Goal: Information Seeking & Learning: Stay updated

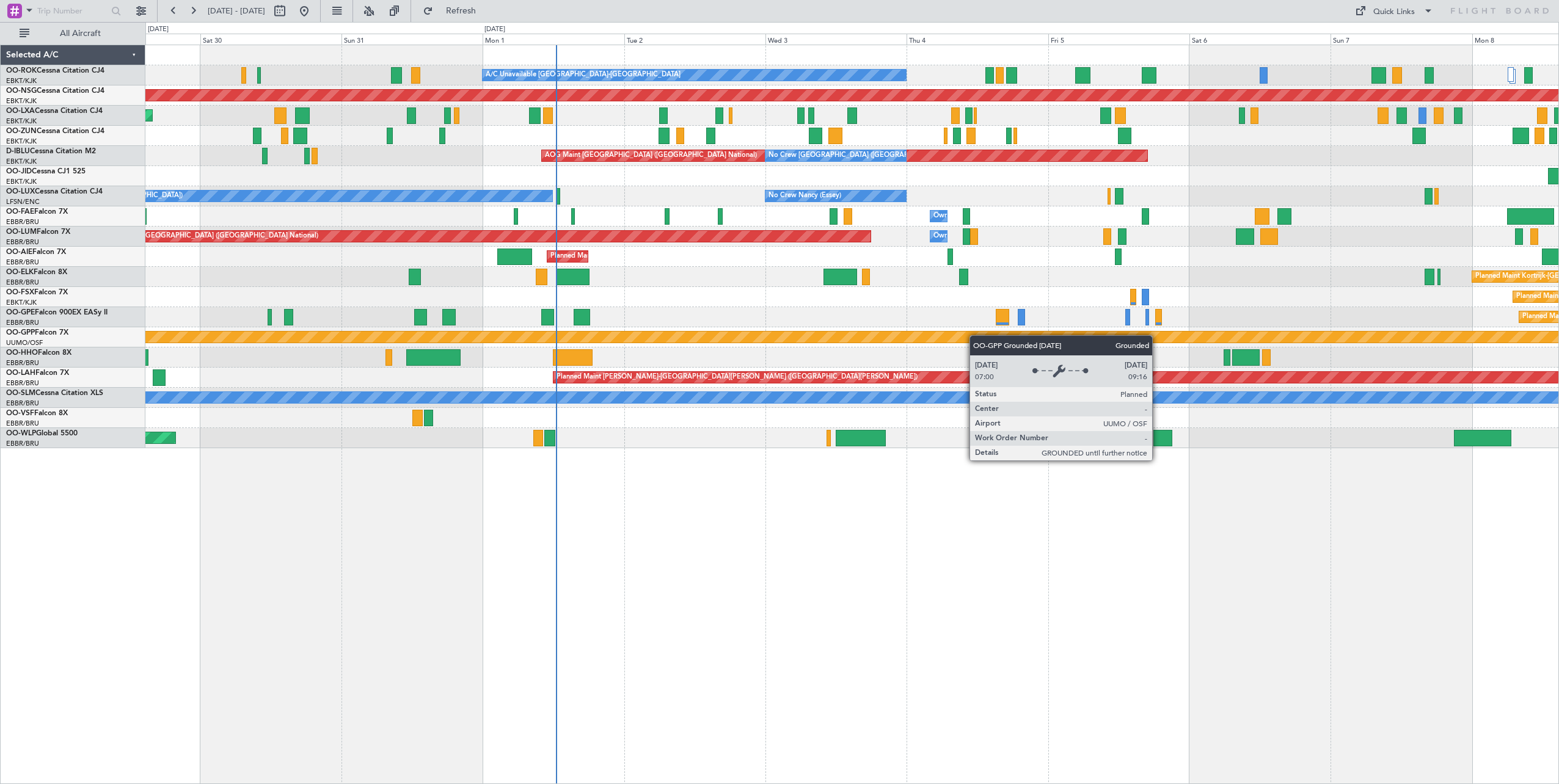
click at [908, 338] on div "A/C Unavailable [GEOGRAPHIC_DATA]-[GEOGRAPHIC_DATA] Planned Maint [GEOGRAPHIC_D…" at bounding box center [852, 247] width 1413 height 403
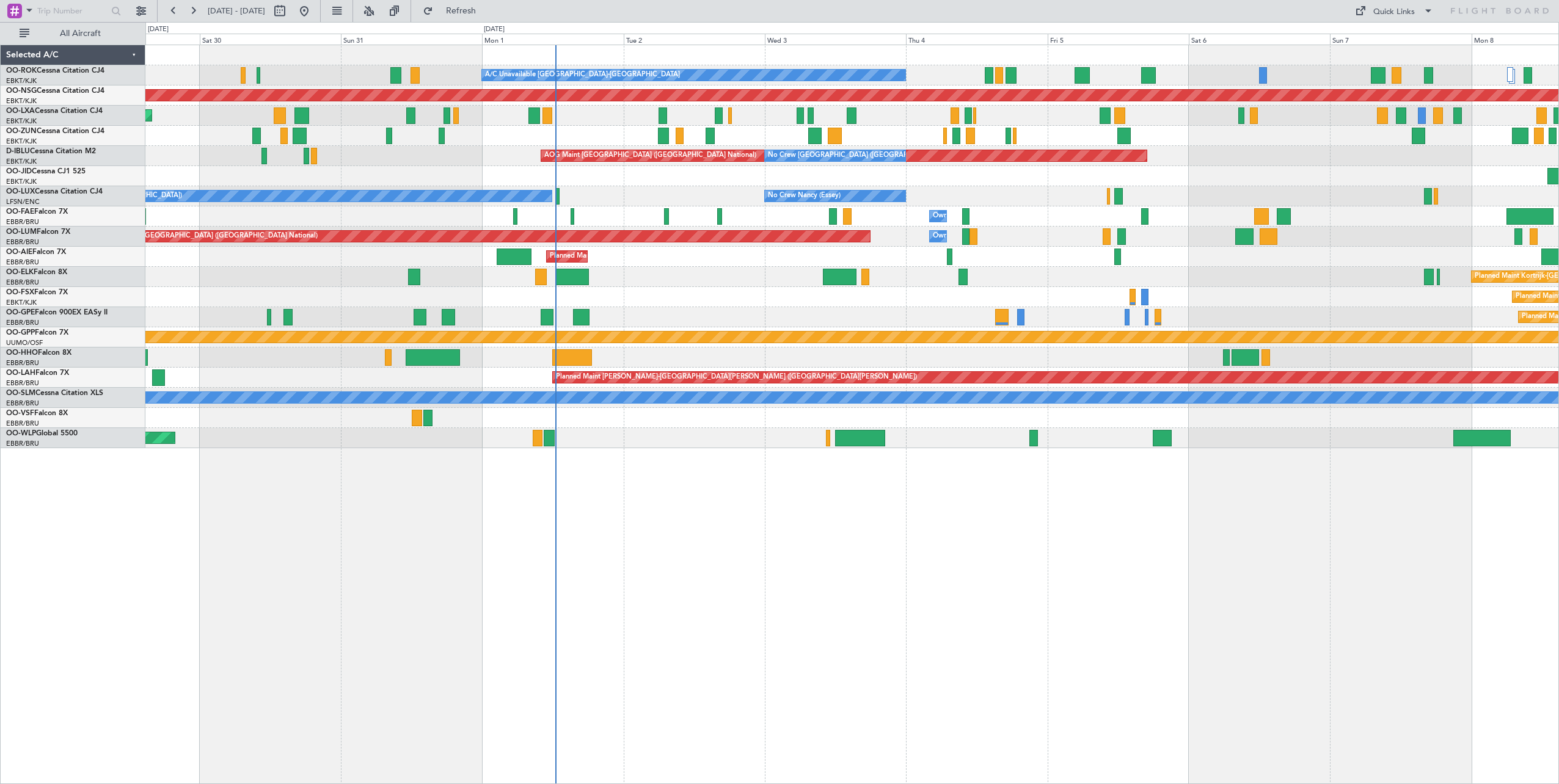
click at [972, 217] on div "A/C Unavailable [GEOGRAPHIC_DATA]-[GEOGRAPHIC_DATA] Planned Maint [GEOGRAPHIC_D…" at bounding box center [852, 247] width 1413 height 403
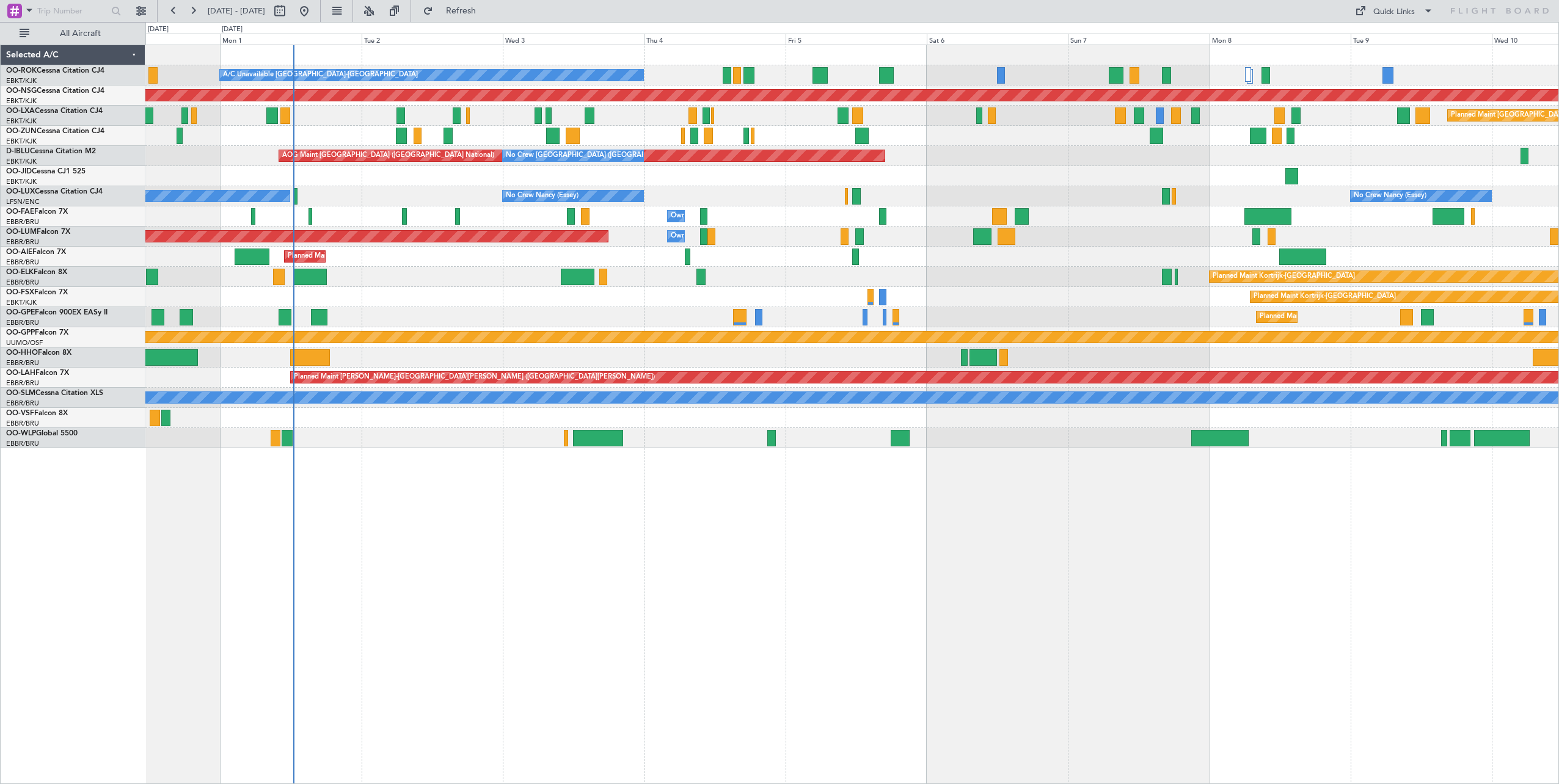
click at [800, 205] on div "No Crew Paris ([GEOGRAPHIC_DATA]) No Crew [PERSON_NAME] ([PERSON_NAME]) No Crew…" at bounding box center [852, 196] width 1413 height 20
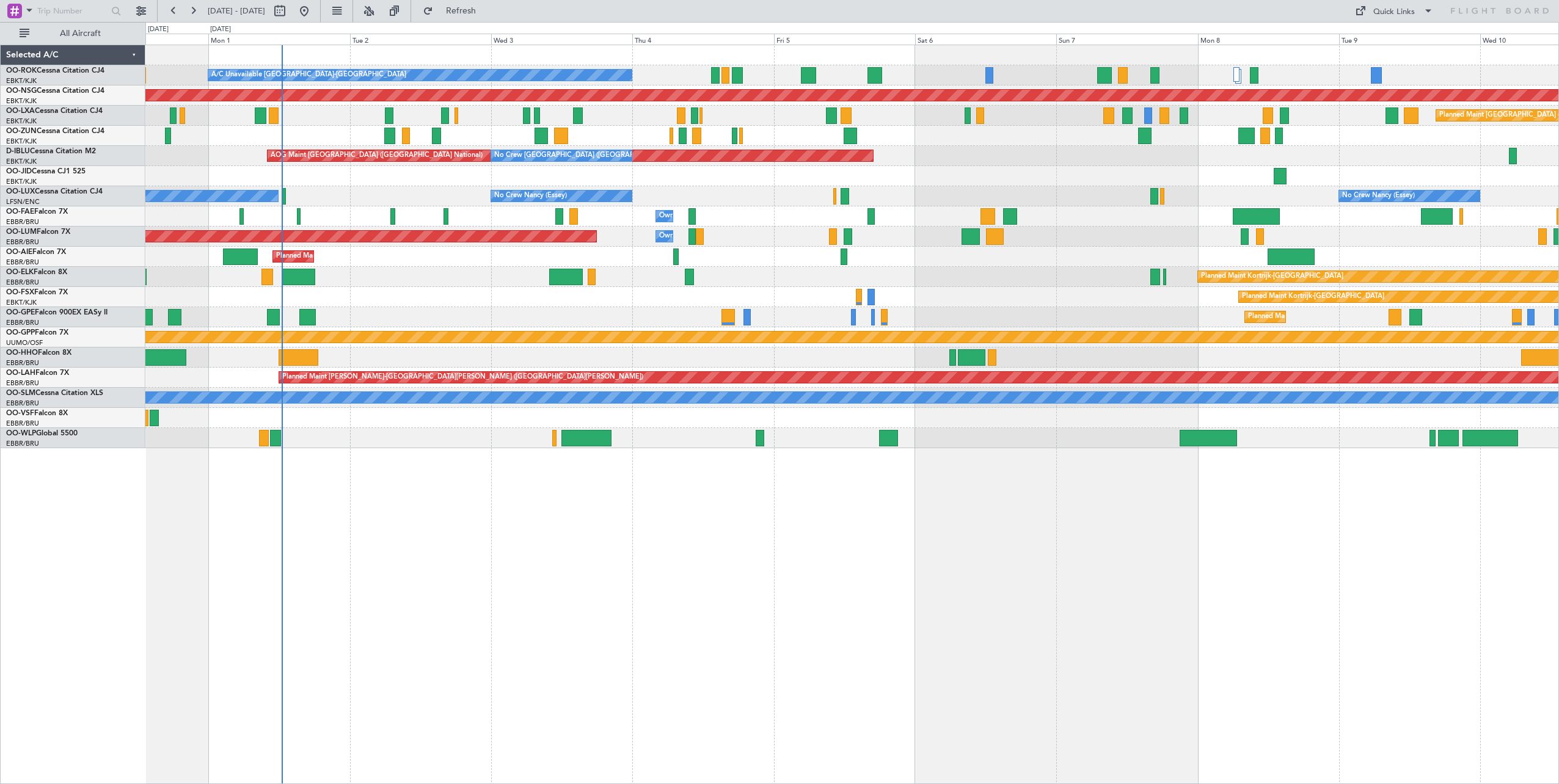
click at [861, 163] on div "A/C Unavailable [GEOGRAPHIC_DATA]-[GEOGRAPHIC_DATA] Planned Maint [GEOGRAPHIC_D…" at bounding box center [852, 247] width 1413 height 403
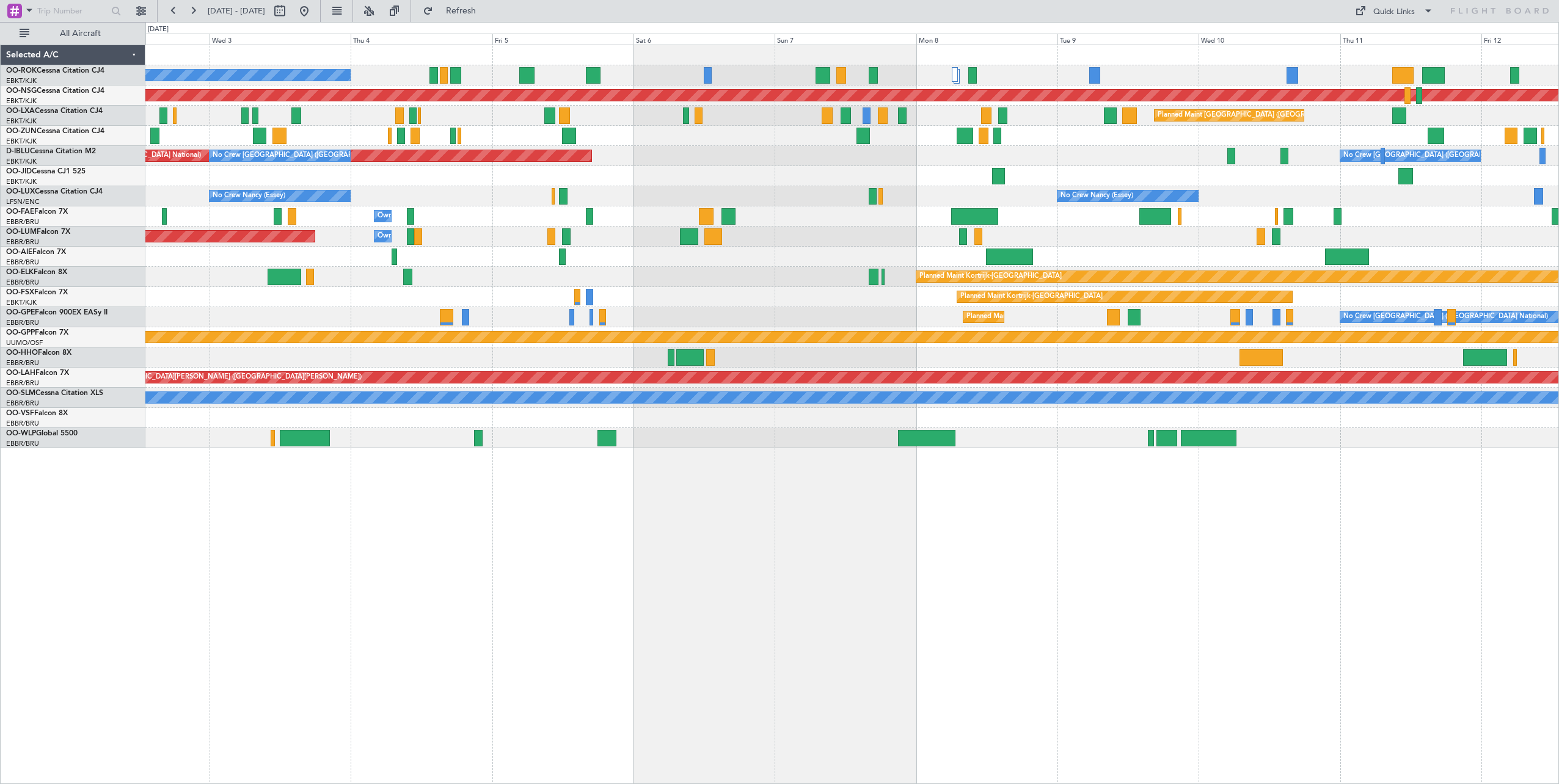
click at [819, 149] on div "A/C Unavailable [GEOGRAPHIC_DATA]-[GEOGRAPHIC_DATA] Planned Maint [GEOGRAPHIC_D…" at bounding box center [852, 247] width 1413 height 403
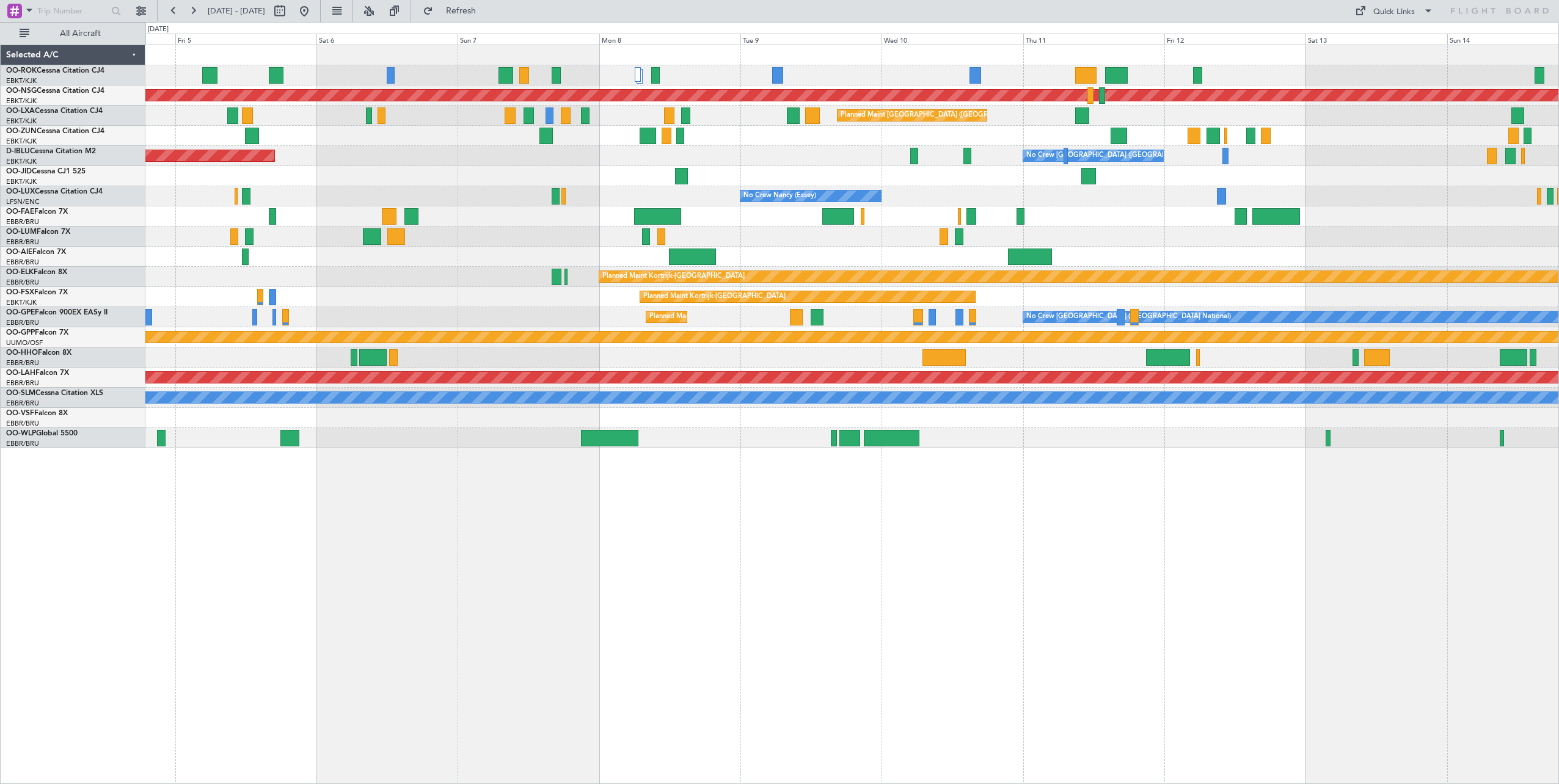
click at [825, 169] on div "Planned Maint [GEOGRAPHIC_DATA] ([GEOGRAPHIC_DATA]) A/C Unavailable [GEOGRAPHIC…" at bounding box center [852, 247] width 1413 height 403
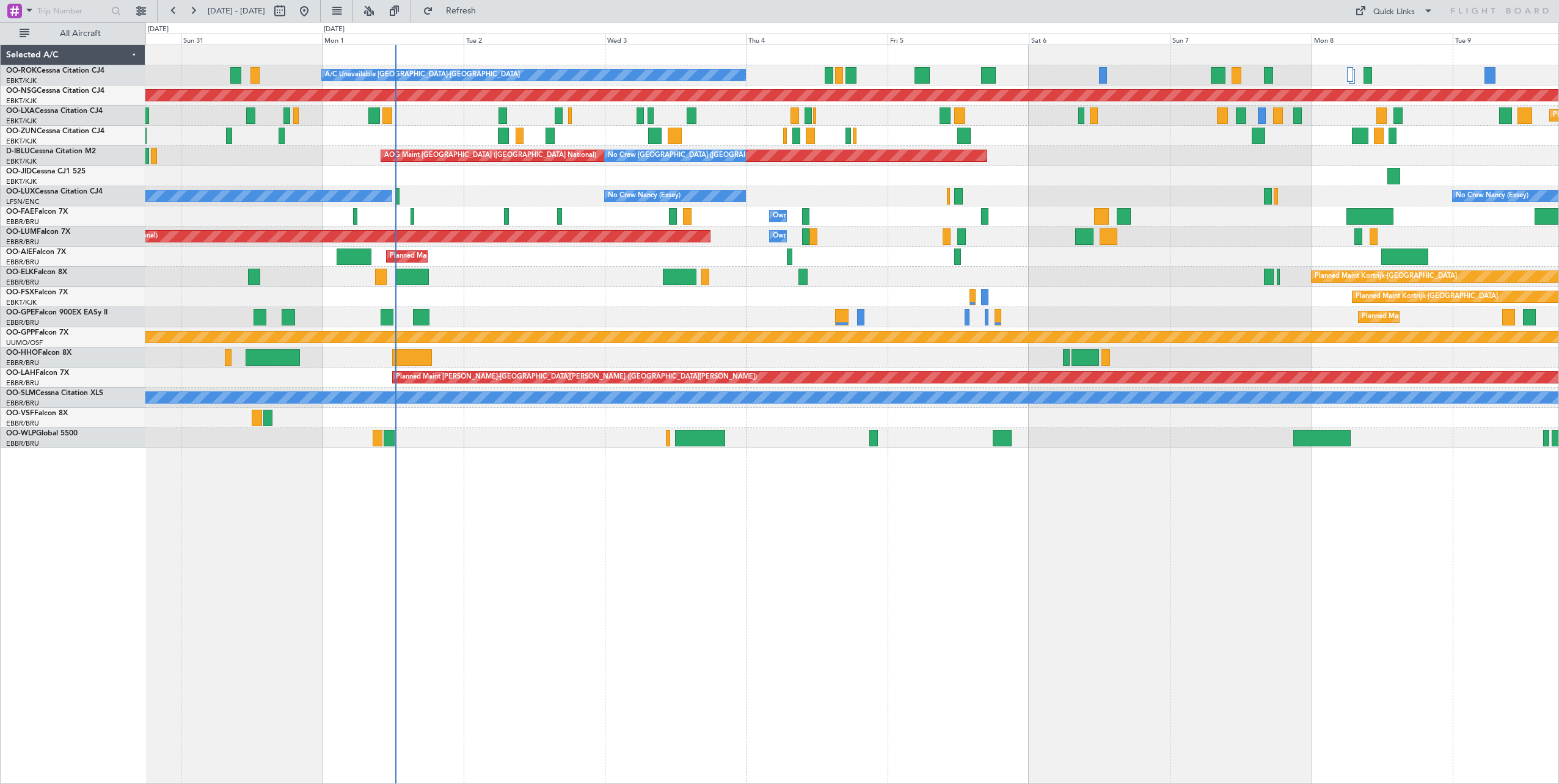
click at [1148, 247] on div "A/C Unavailable [GEOGRAPHIC_DATA]-[GEOGRAPHIC_DATA] Planned Maint [GEOGRAPHIC_D…" at bounding box center [852, 247] width 1413 height 403
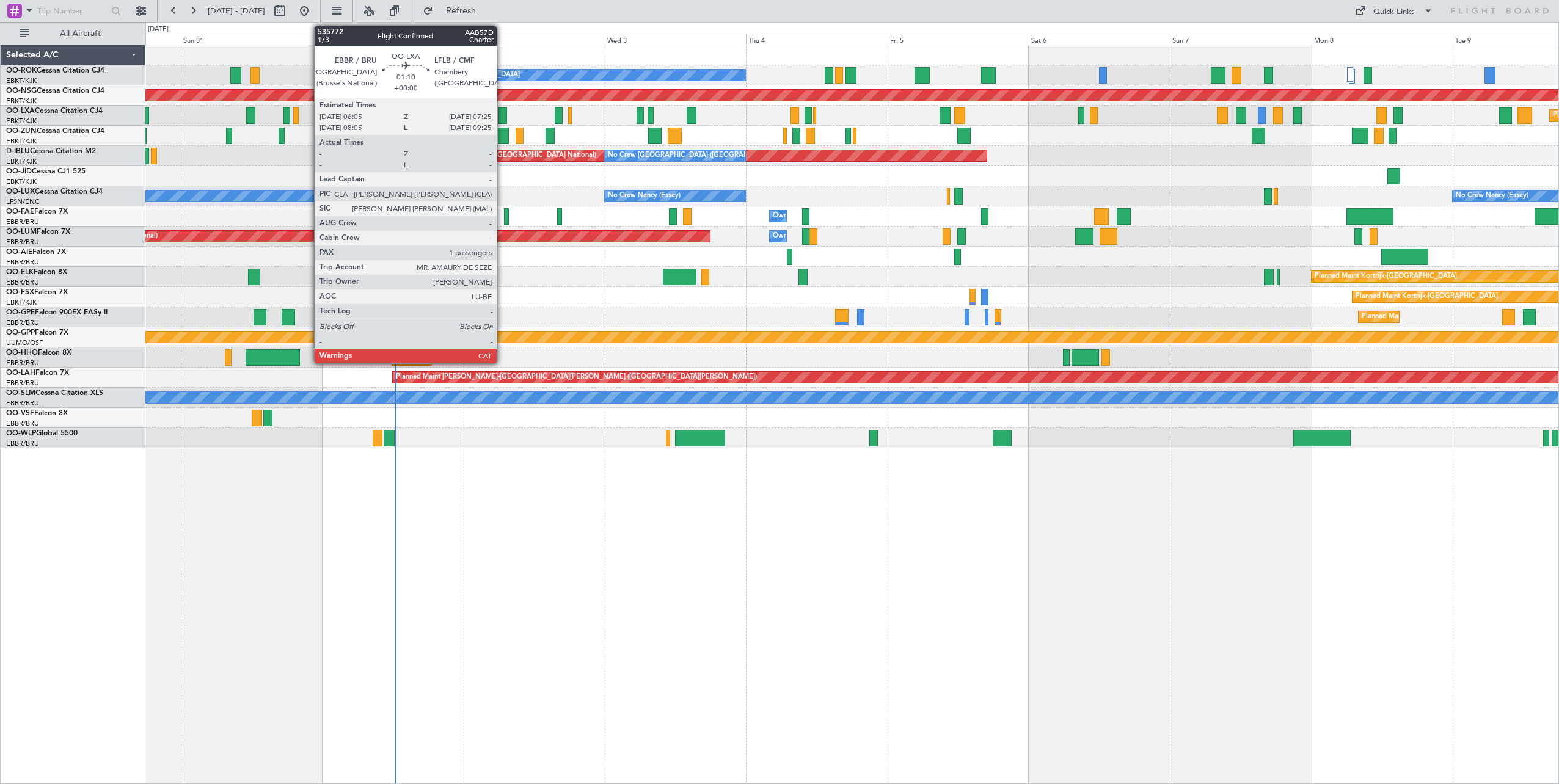
click at [502, 114] on div at bounding box center [502, 115] width 8 height 17
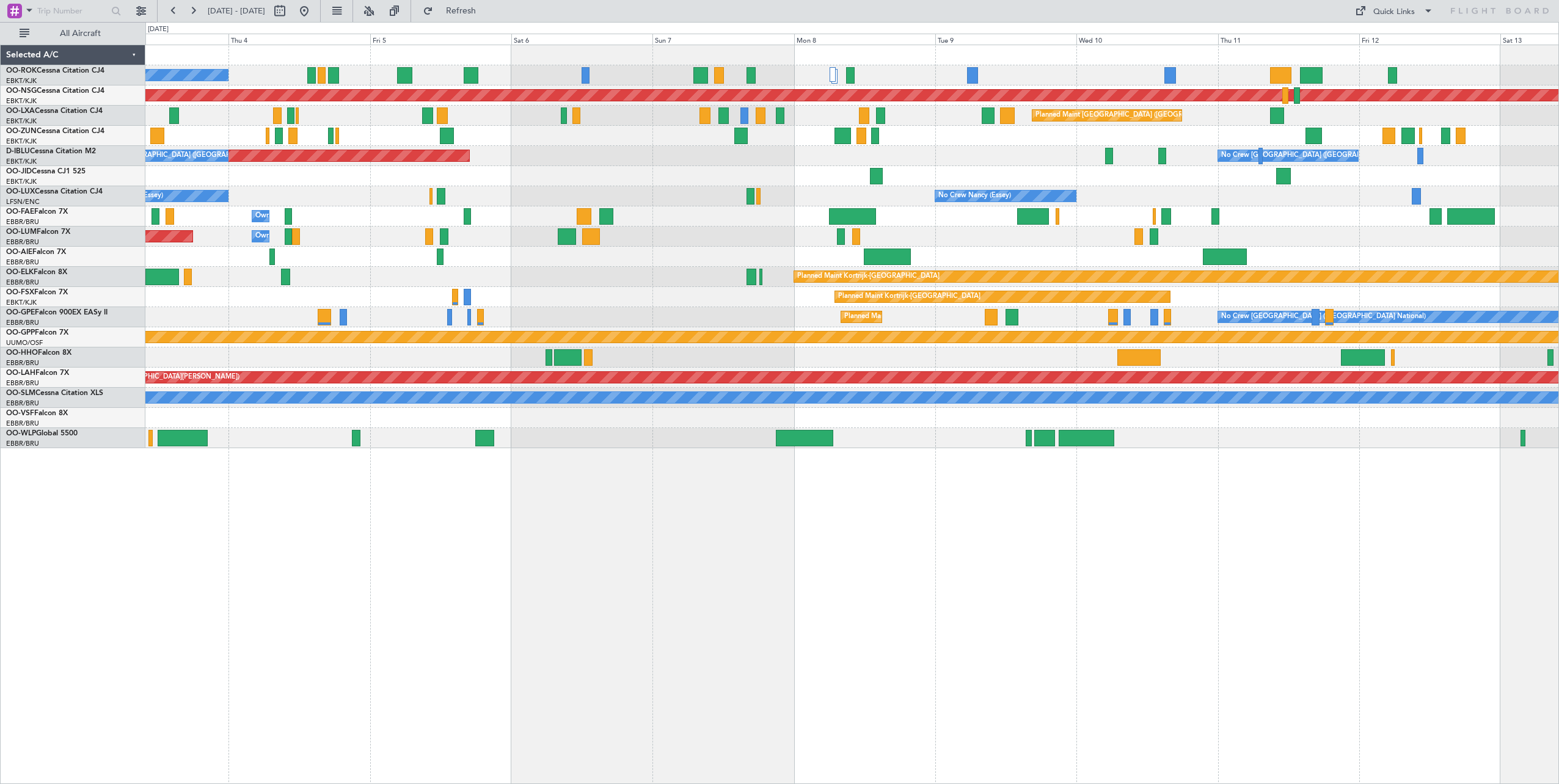
click at [253, 209] on div "A/C Unavailable [GEOGRAPHIC_DATA]-[GEOGRAPHIC_DATA] Planned Maint [GEOGRAPHIC_D…" at bounding box center [852, 247] width 1413 height 403
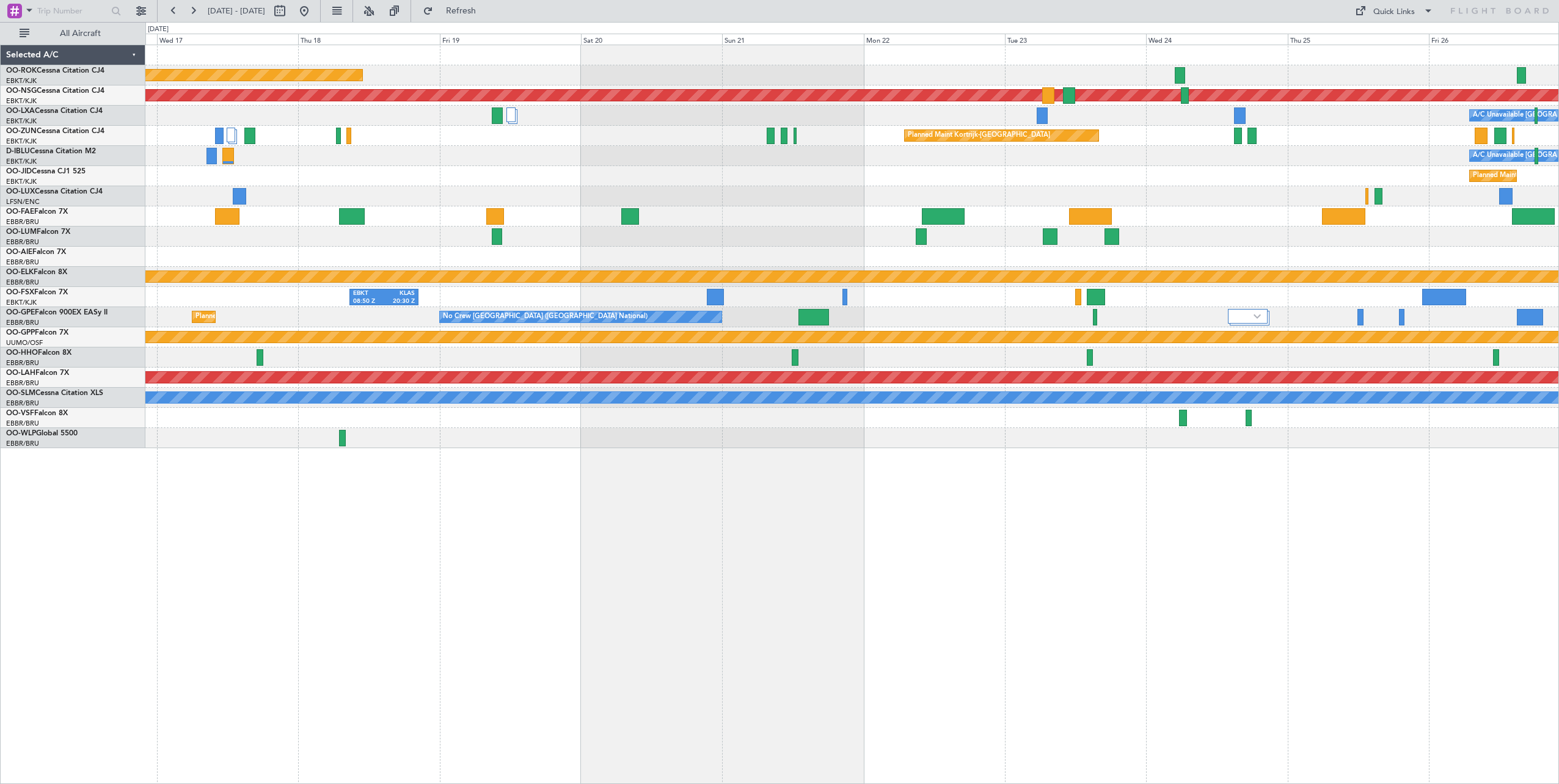
click at [821, 218] on div "Planned Maint [GEOGRAPHIC_DATA] ([GEOGRAPHIC_DATA]) Planned Maint [GEOGRAPHIC_D…" at bounding box center [852, 247] width 1413 height 403
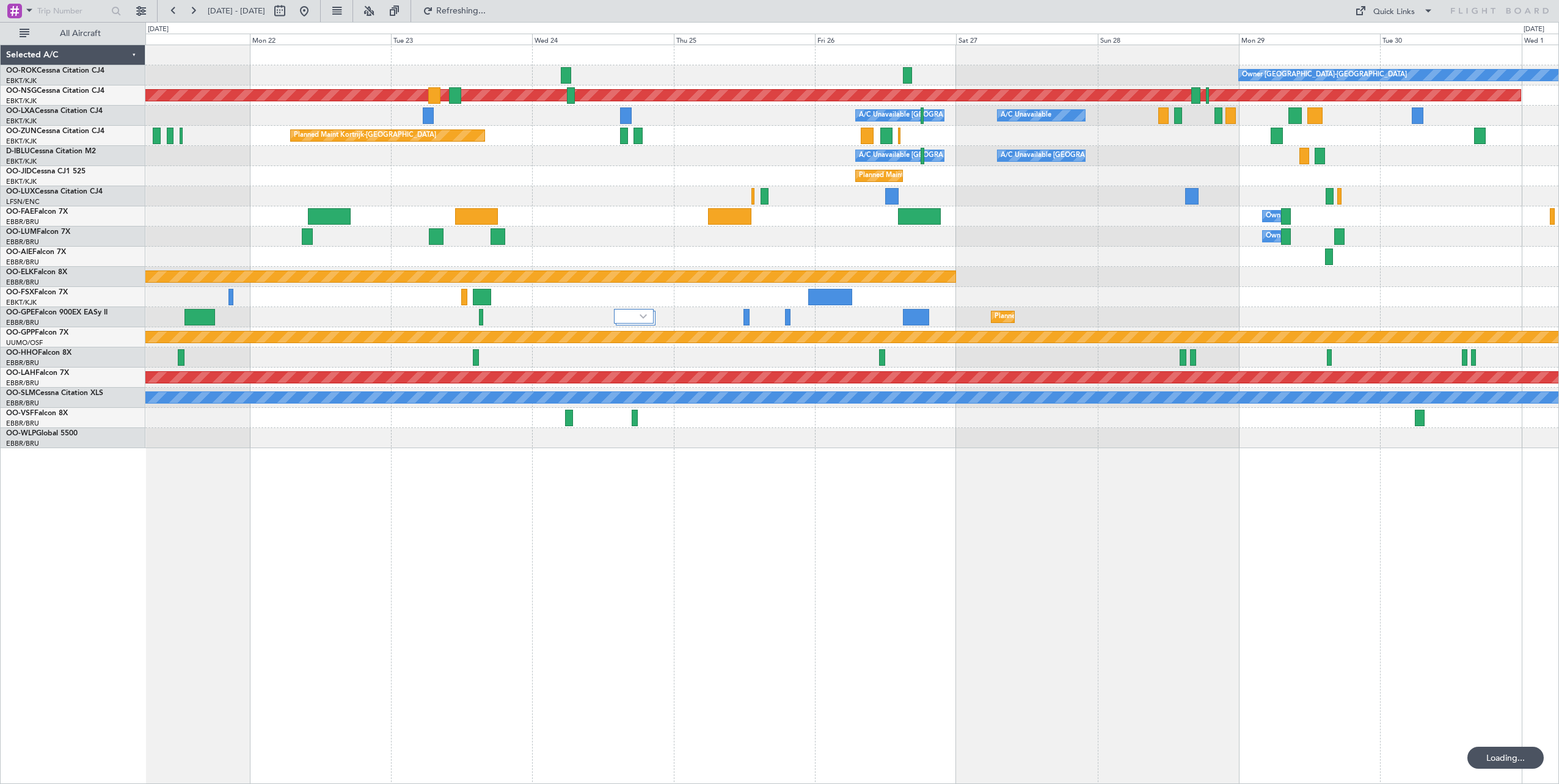
click at [1029, 238] on div "Owner [GEOGRAPHIC_DATA]-[GEOGRAPHIC_DATA] Planned Maint [GEOGRAPHIC_DATA] ([GEO…" at bounding box center [852, 247] width 1413 height 403
click at [531, 231] on div "Owner [GEOGRAPHIC_DATA]-[GEOGRAPHIC_DATA] Planned Maint [GEOGRAPHIC_DATA] ([GEO…" at bounding box center [852, 247] width 1413 height 403
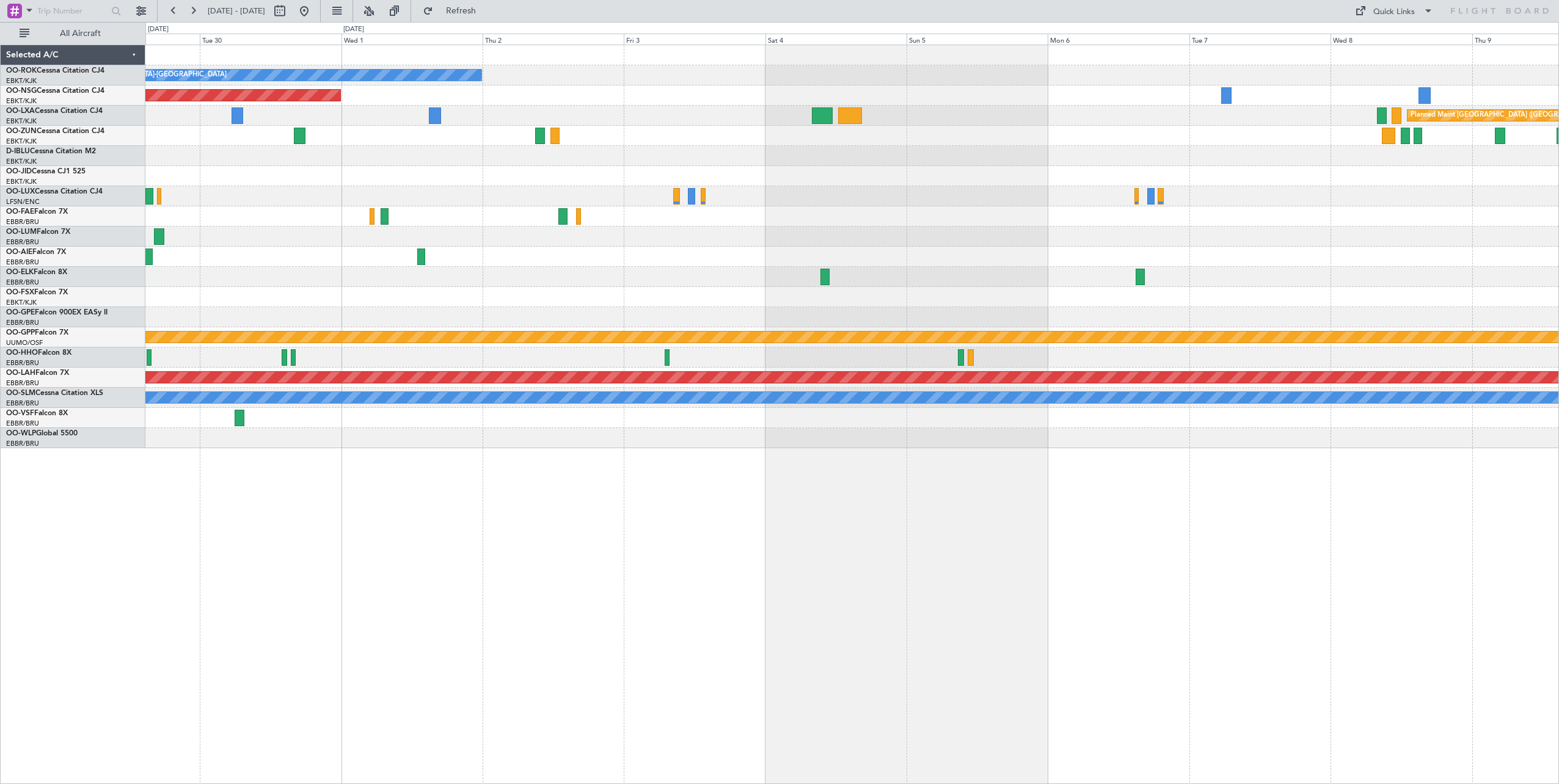
click at [260, 227] on div "Owner [GEOGRAPHIC_DATA]-[GEOGRAPHIC_DATA] Planned Maint [GEOGRAPHIC_DATA] ([GEO…" at bounding box center [852, 247] width 1413 height 403
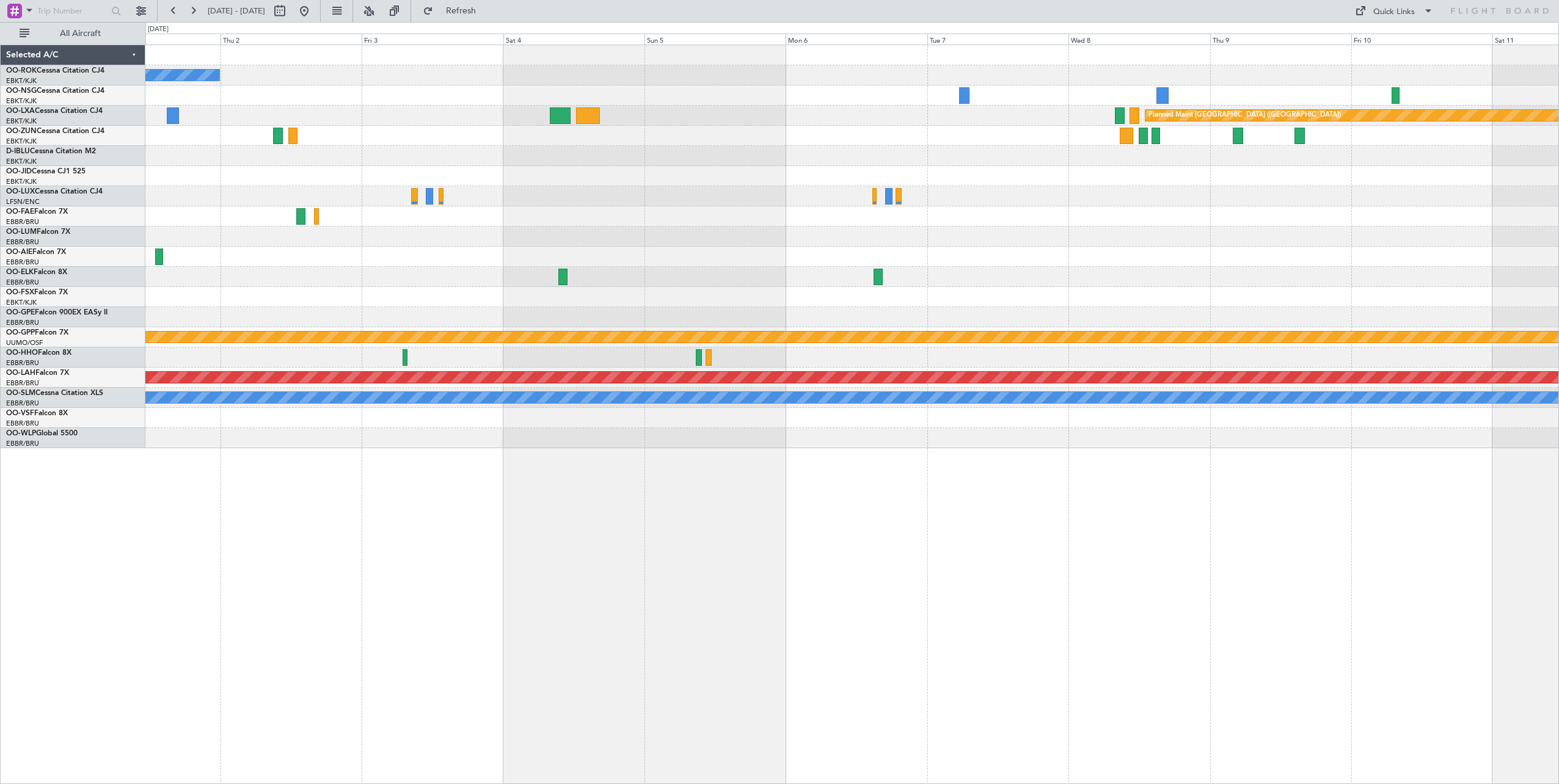
click at [328, 194] on div "Owner [GEOGRAPHIC_DATA]-[GEOGRAPHIC_DATA] Planned Maint [GEOGRAPHIC_DATA] ([GEO…" at bounding box center [852, 247] width 1413 height 403
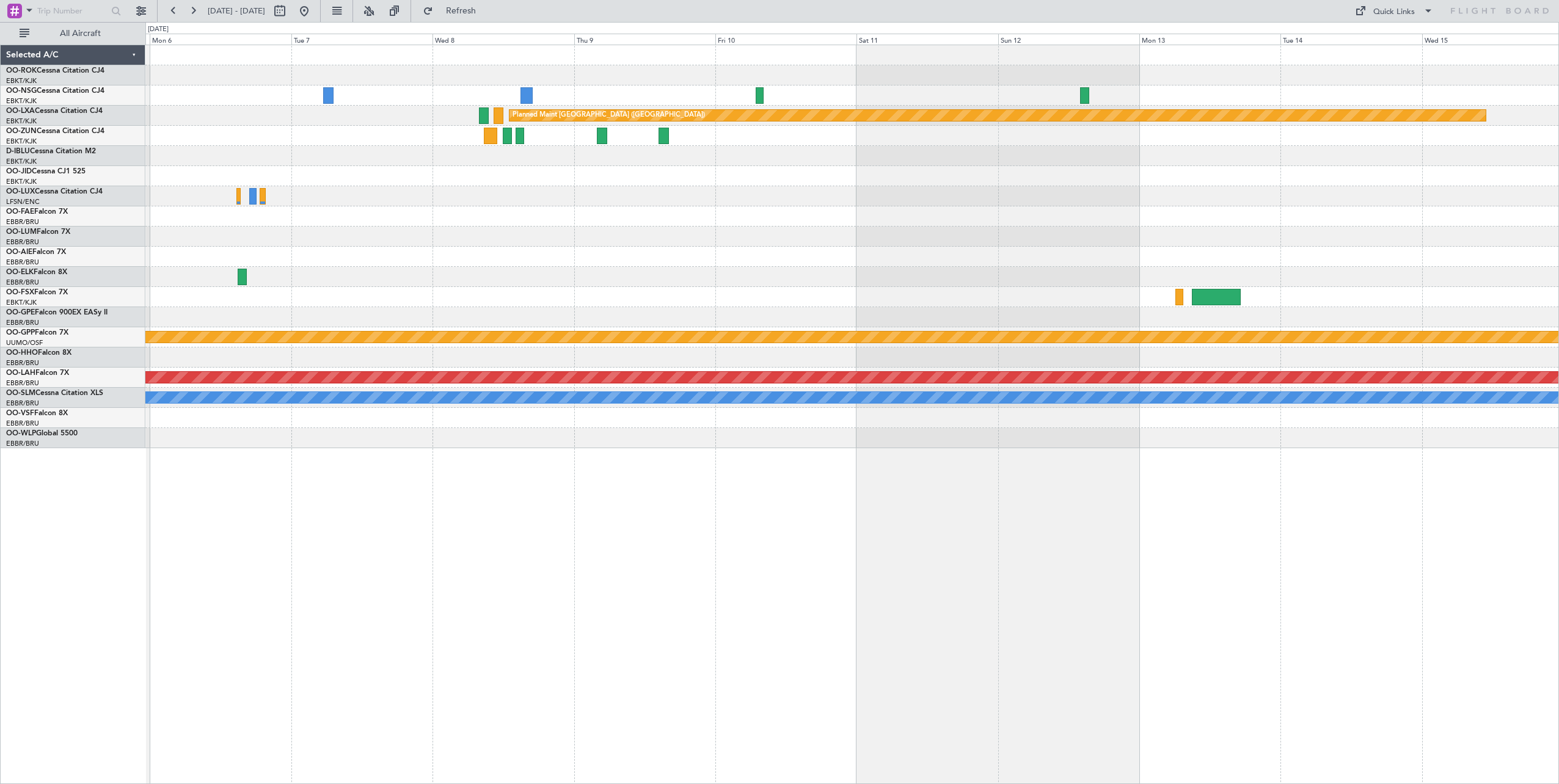
click at [381, 196] on div at bounding box center [852, 196] width 1413 height 20
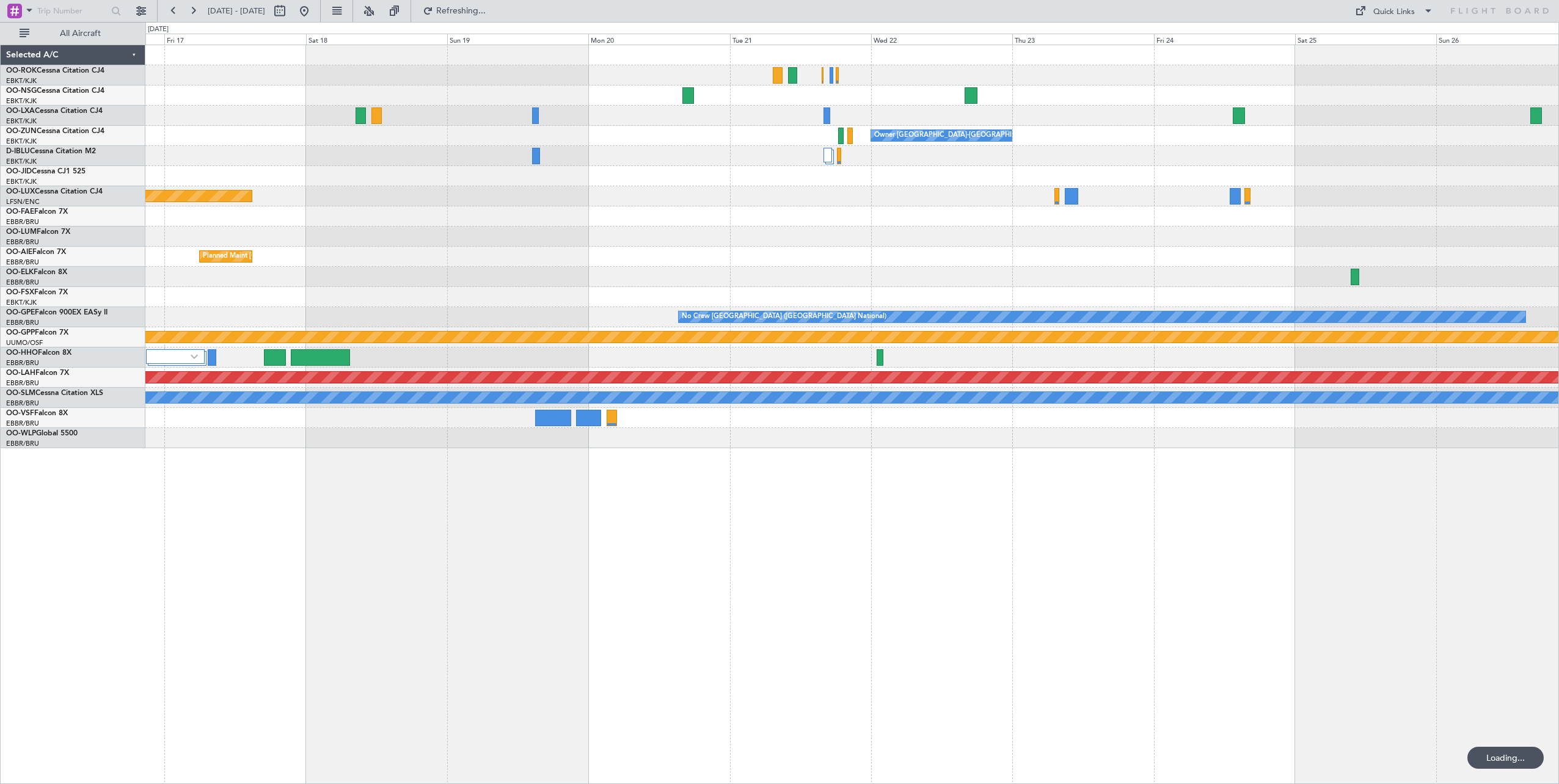
click at [739, 196] on div "Planned Maint [GEOGRAPHIC_DATA] ([GEOGRAPHIC_DATA]) Owner [GEOGRAPHIC_DATA]-[GE…" at bounding box center [852, 247] width 1413 height 403
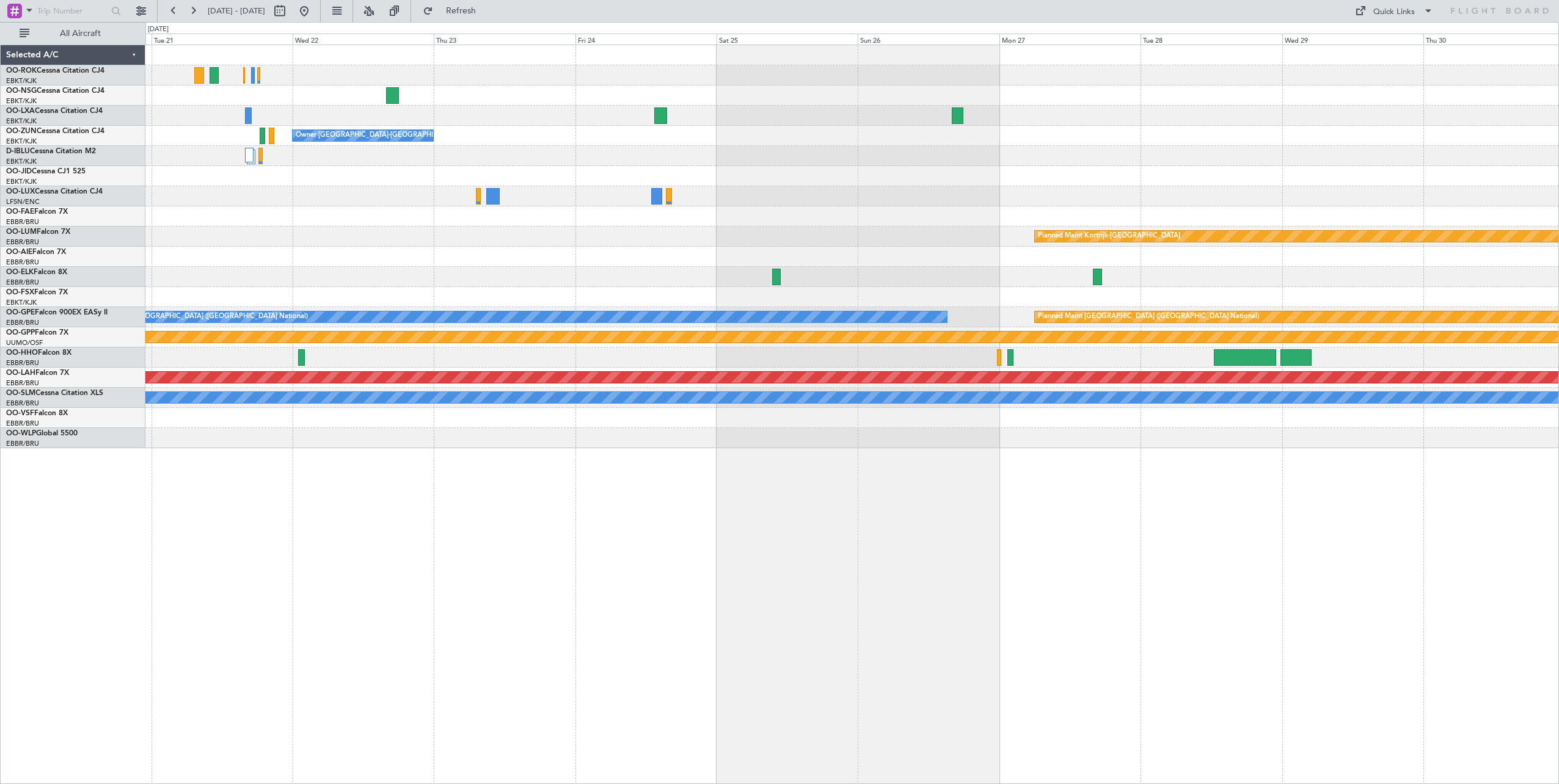
click at [300, 207] on div at bounding box center [852, 217] width 1413 height 20
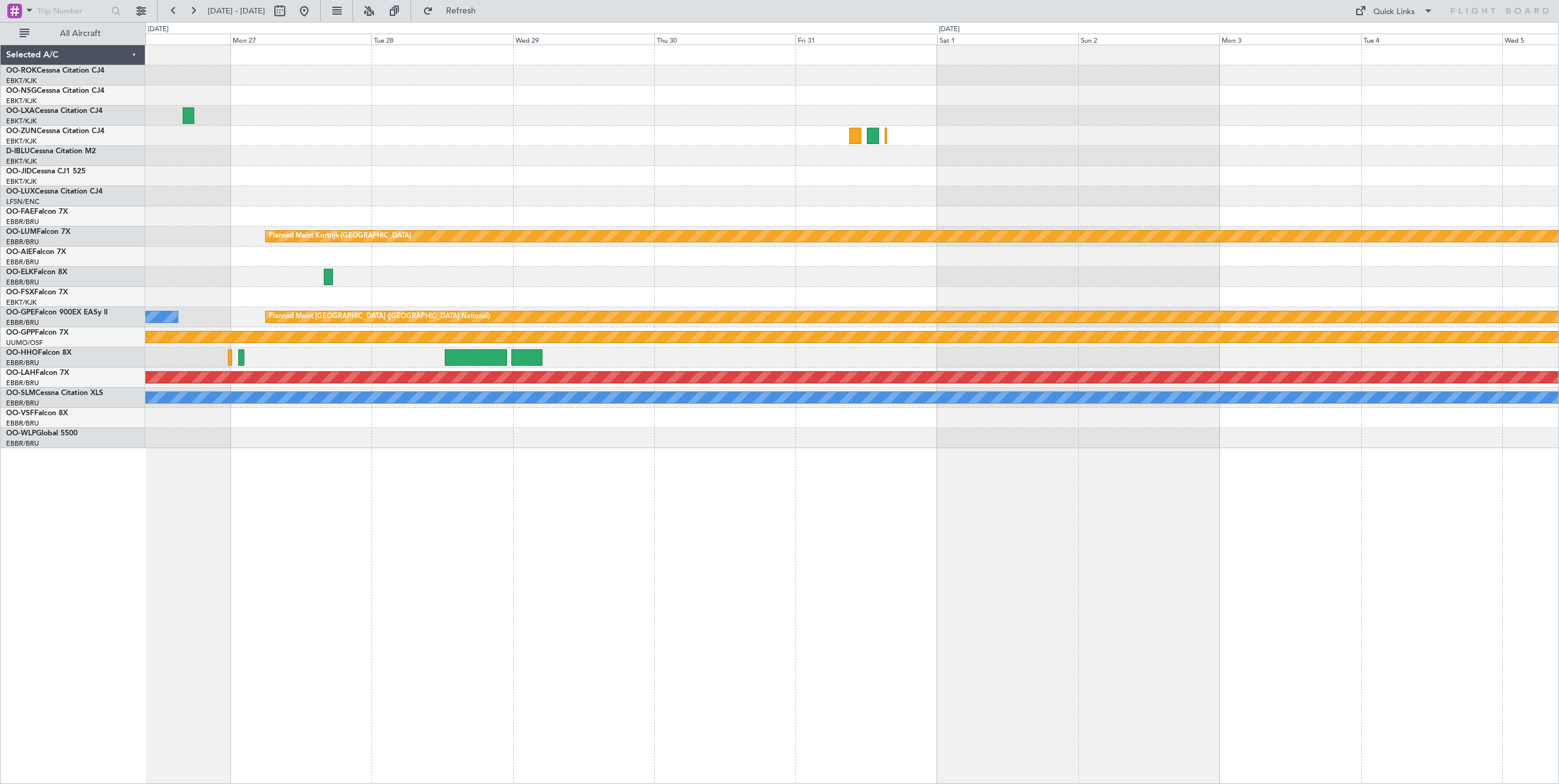
click at [331, 158] on div at bounding box center [852, 156] width 1413 height 20
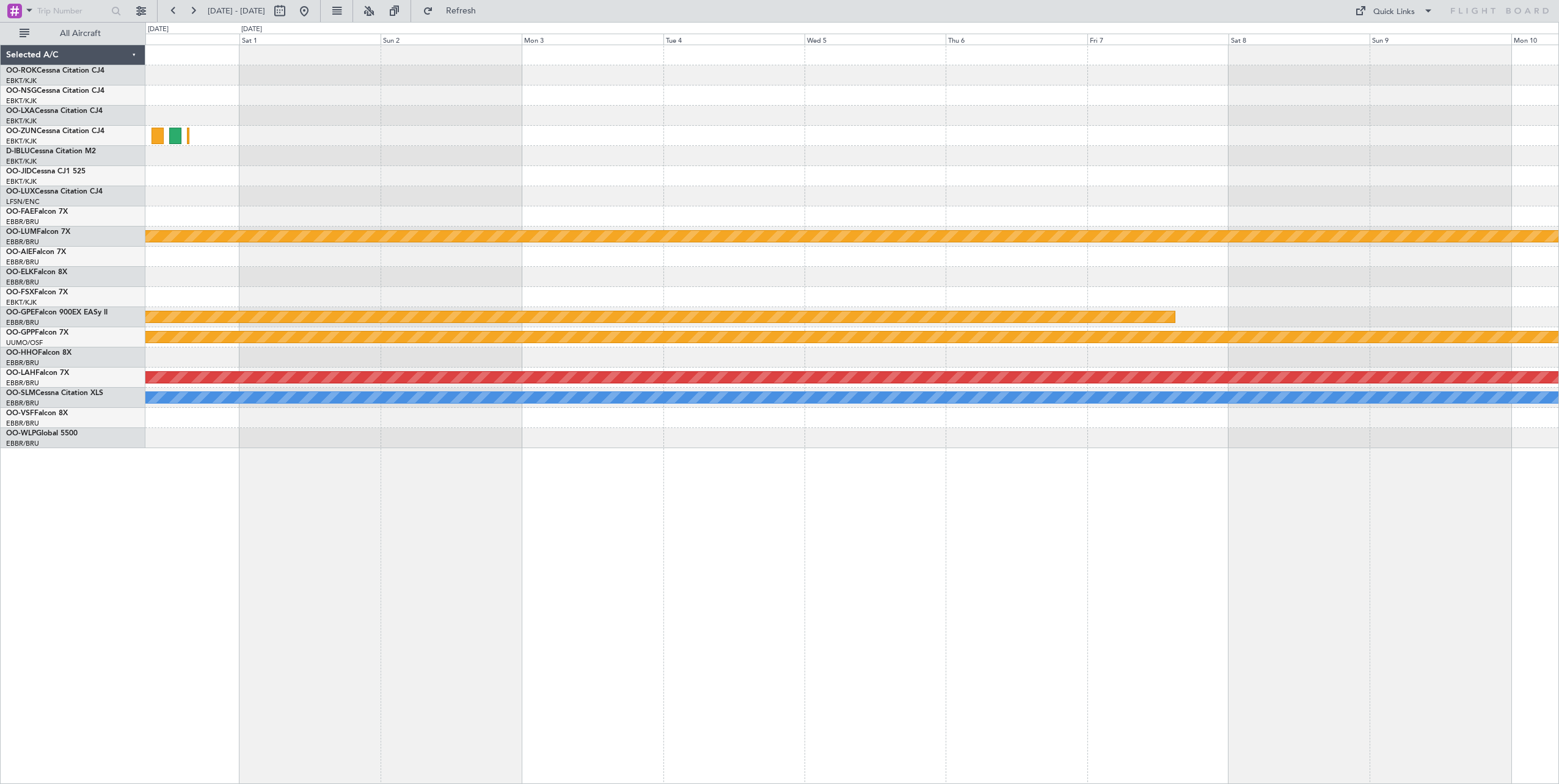
click at [379, 148] on div at bounding box center [852, 156] width 1413 height 20
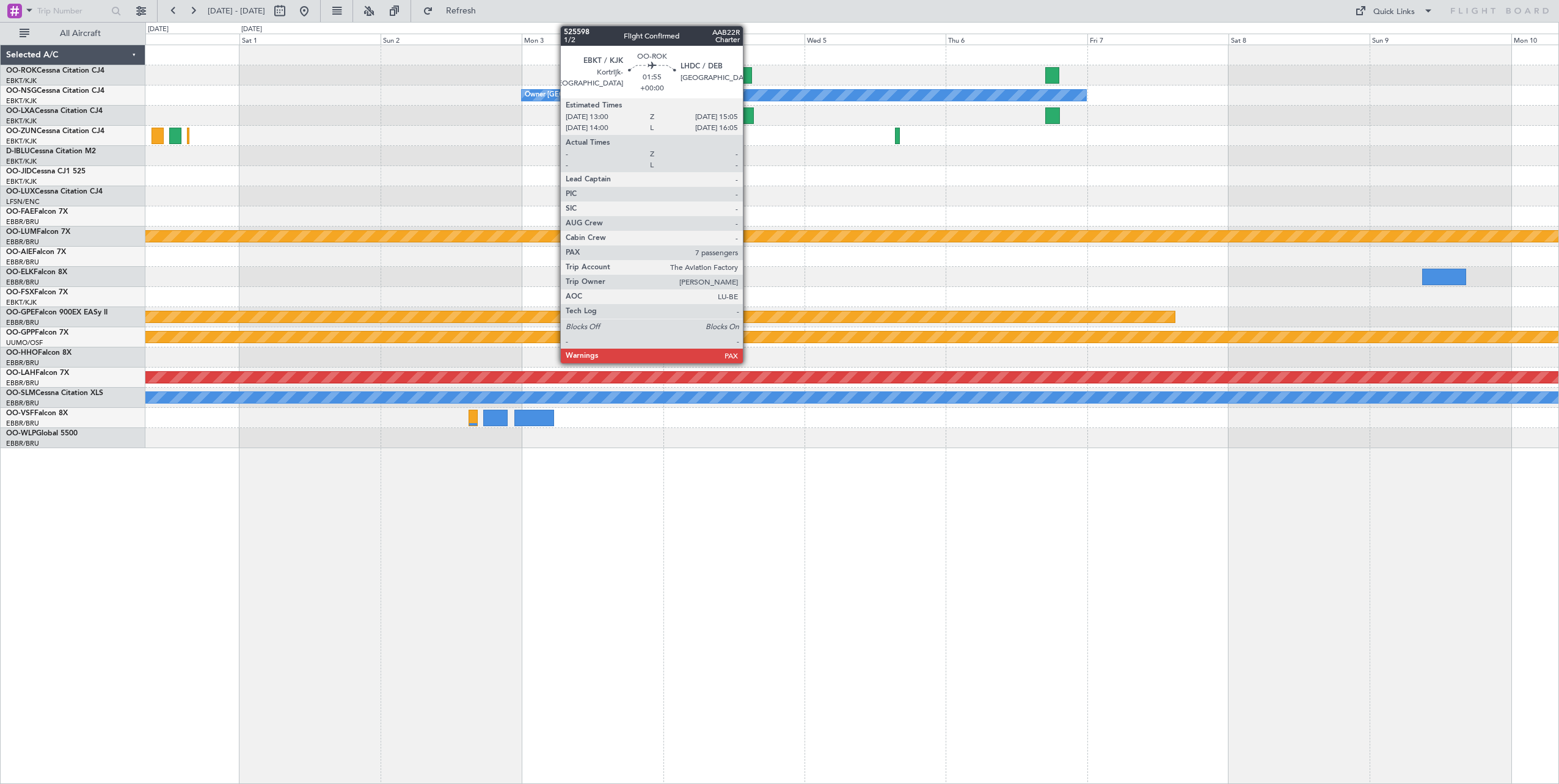
click at [748, 76] on div at bounding box center [745, 76] width 13 height 17
click at [748, 116] on div at bounding box center [746, 115] width 14 height 17
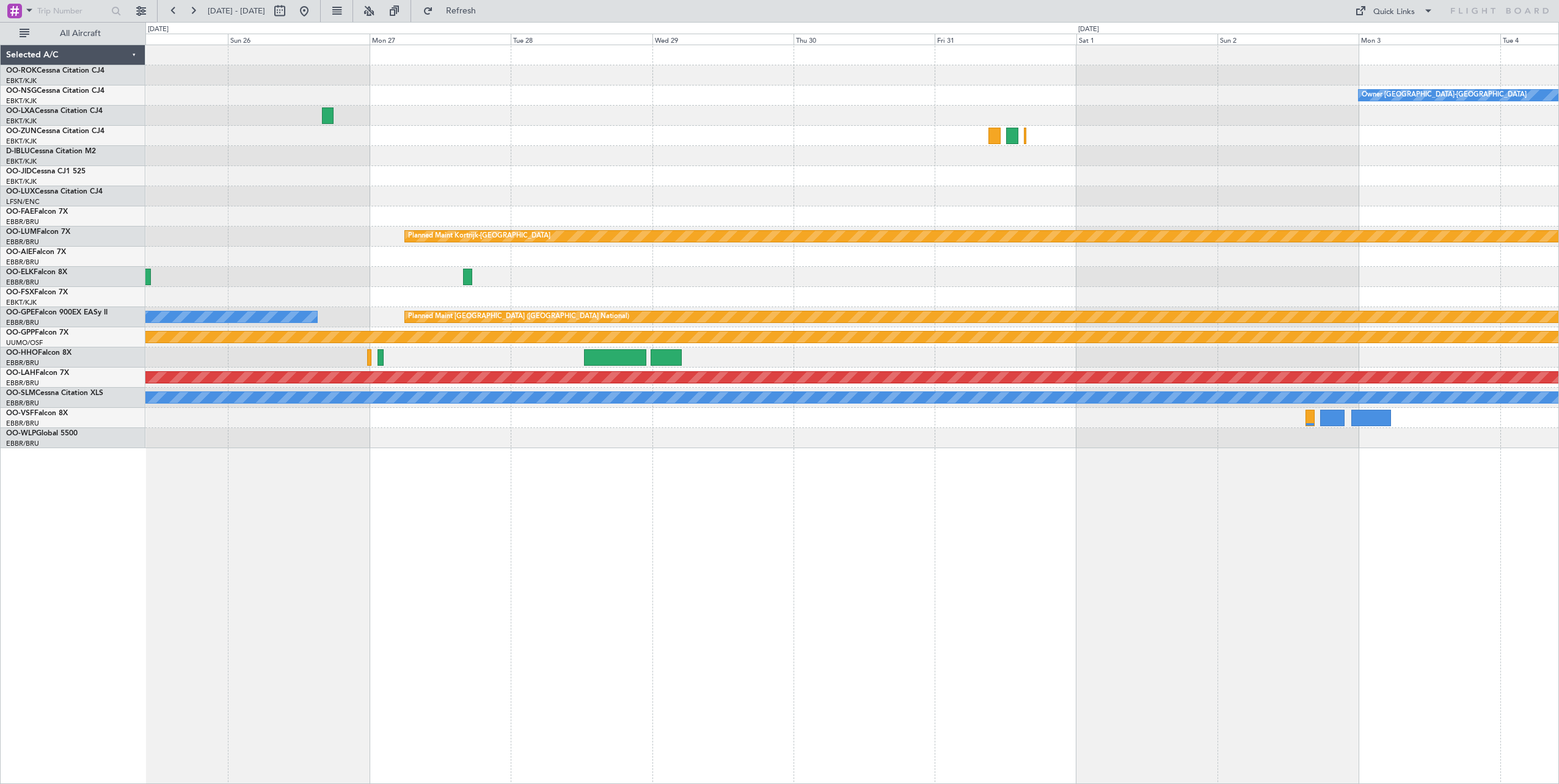
click at [1189, 299] on div "Owner [GEOGRAPHIC_DATA]-[GEOGRAPHIC_DATA] Owner [GEOGRAPHIC_DATA]-[GEOGRAPHIC_D…" at bounding box center [852, 247] width 1413 height 403
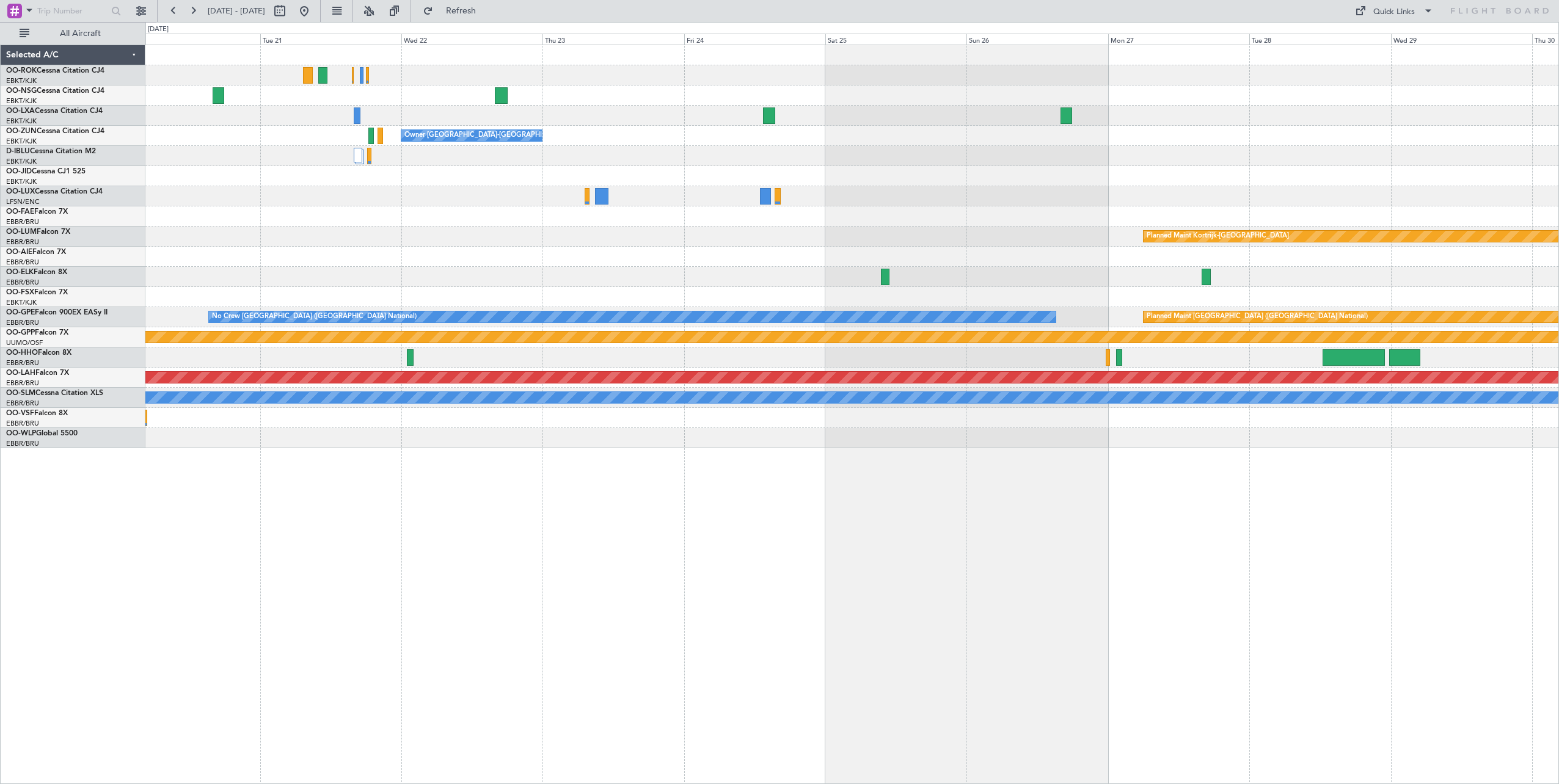
click at [1315, 575] on div "Owner [GEOGRAPHIC_DATA]-[GEOGRAPHIC_DATA] Planned Maint [GEOGRAPHIC_DATA]-[GEOG…" at bounding box center [852, 414] width 1413 height 739
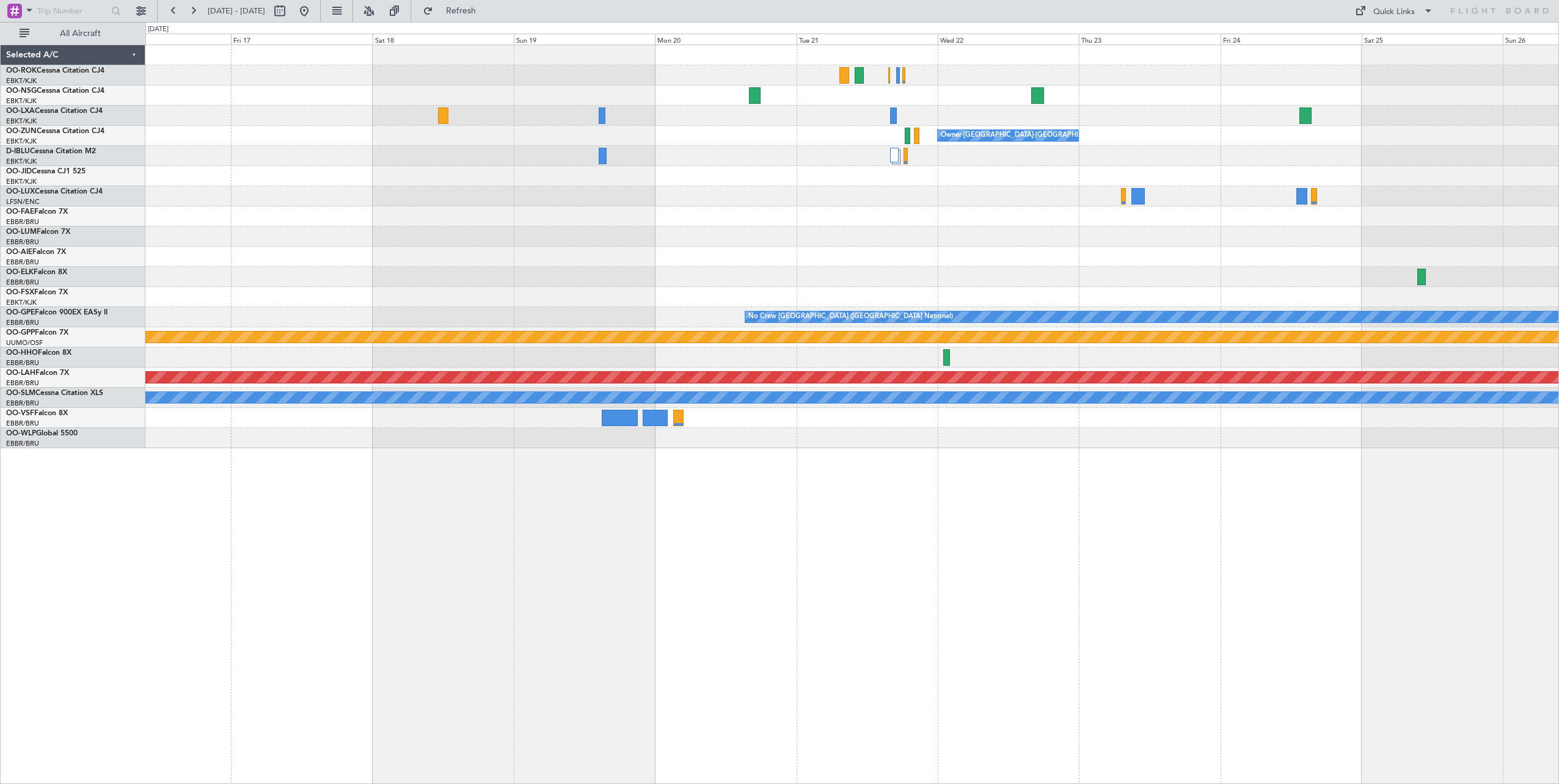
click at [1245, 521] on div "Planned Maint [GEOGRAPHIC_DATA] ([GEOGRAPHIC_DATA]) Owner [GEOGRAPHIC_DATA]-[GE…" at bounding box center [852, 414] width 1413 height 739
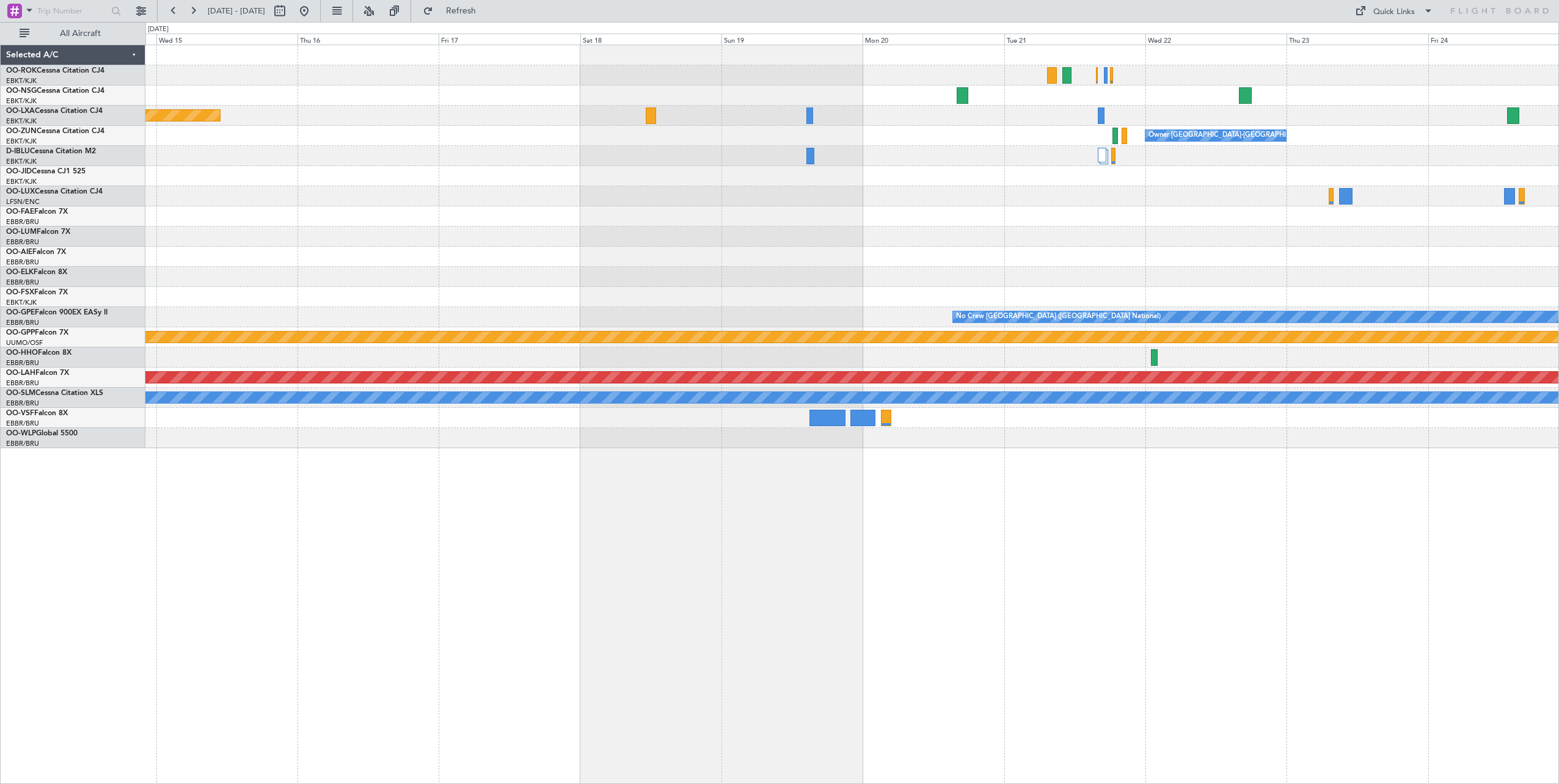
click at [1169, 502] on div "Planned Maint [GEOGRAPHIC_DATA] ([GEOGRAPHIC_DATA]) Owner [GEOGRAPHIC_DATA]-[GE…" at bounding box center [852, 414] width 1413 height 739
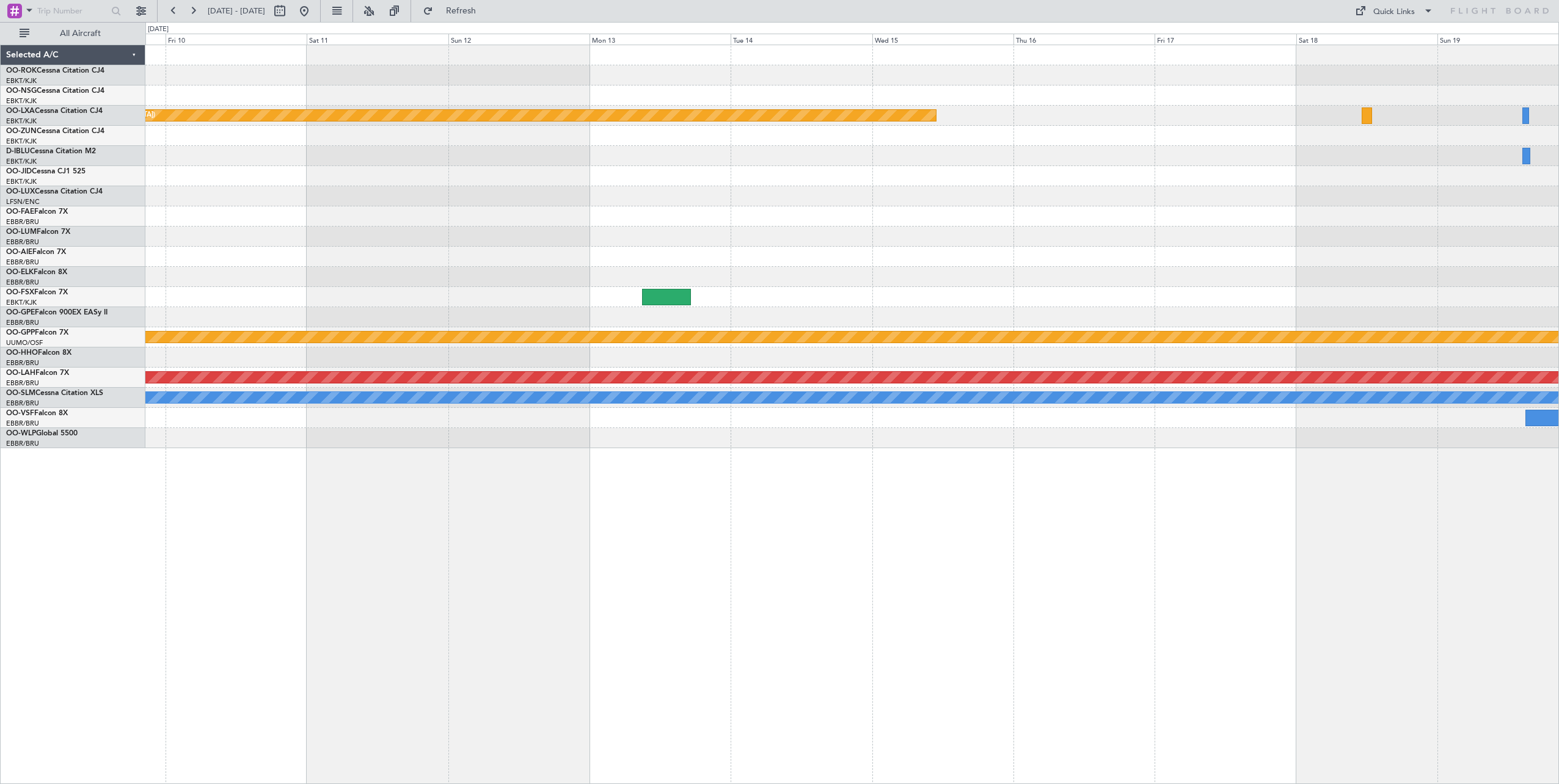
click at [1111, 472] on div "Planned Maint [GEOGRAPHIC_DATA] ([GEOGRAPHIC_DATA]) Owner [GEOGRAPHIC_DATA]-[GE…" at bounding box center [852, 414] width 1413 height 739
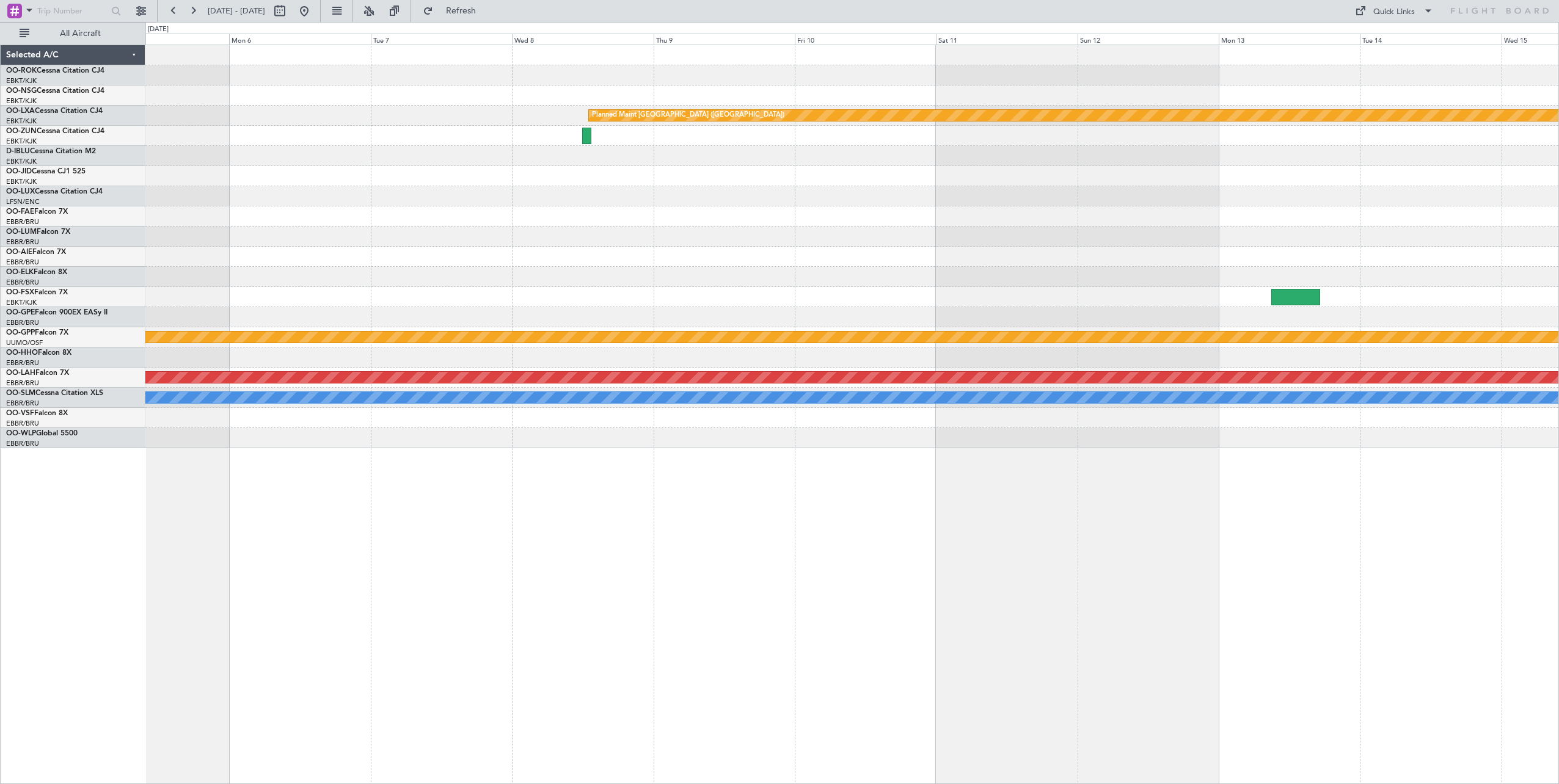
click at [994, 451] on div "Planned Maint [GEOGRAPHIC_DATA] ([GEOGRAPHIC_DATA]) Grounded [GEOGRAPHIC_DATA] …" at bounding box center [852, 414] width 1413 height 739
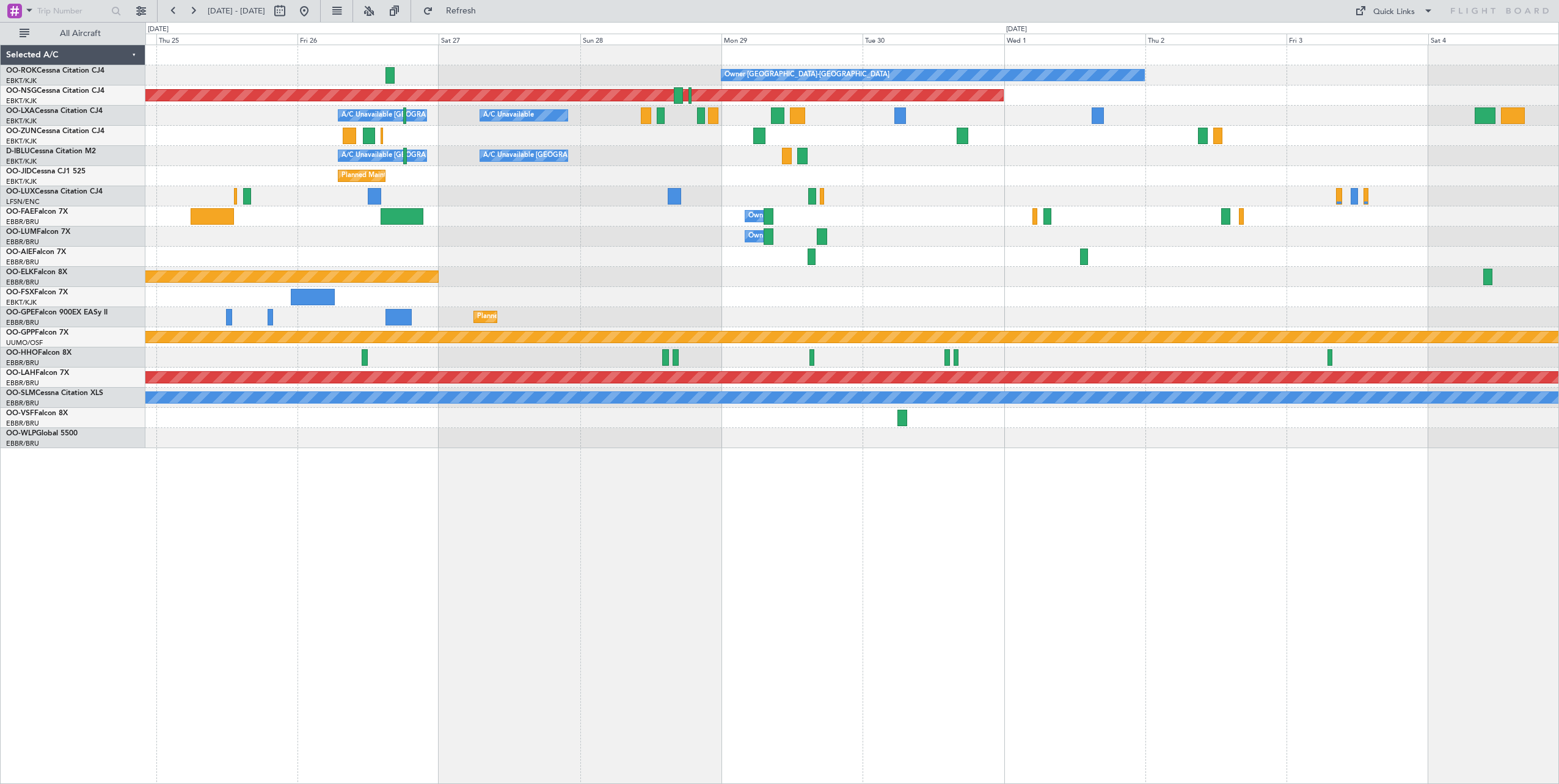
click at [1305, 323] on div "Owner [GEOGRAPHIC_DATA]-[GEOGRAPHIC_DATA] Planned Maint [GEOGRAPHIC_DATA] ([GEO…" at bounding box center [852, 247] width 1413 height 403
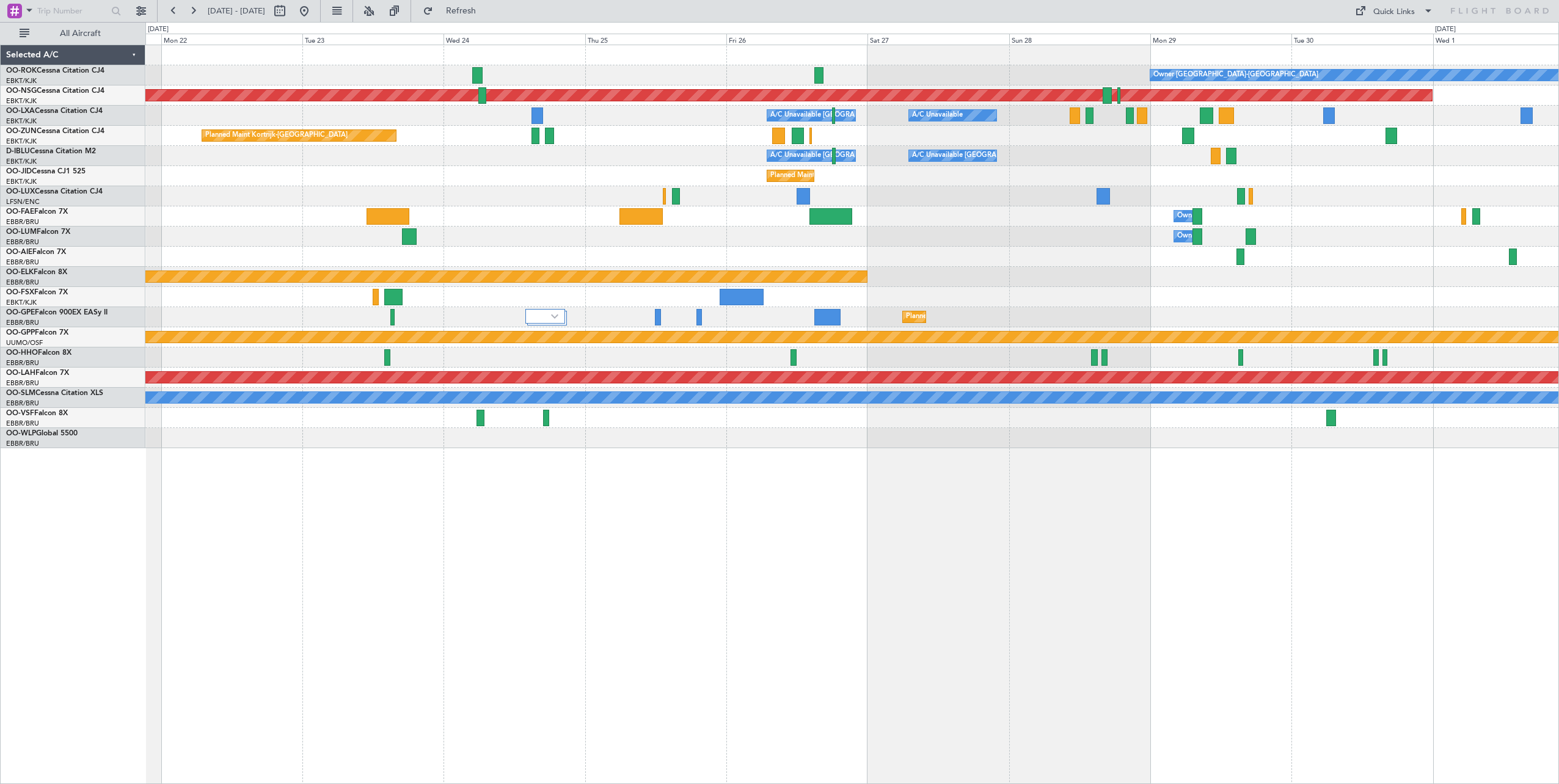
click at [1116, 373] on div "Owner [GEOGRAPHIC_DATA]-[GEOGRAPHIC_DATA] Planned Maint [GEOGRAPHIC_DATA] ([GEO…" at bounding box center [852, 247] width 1413 height 403
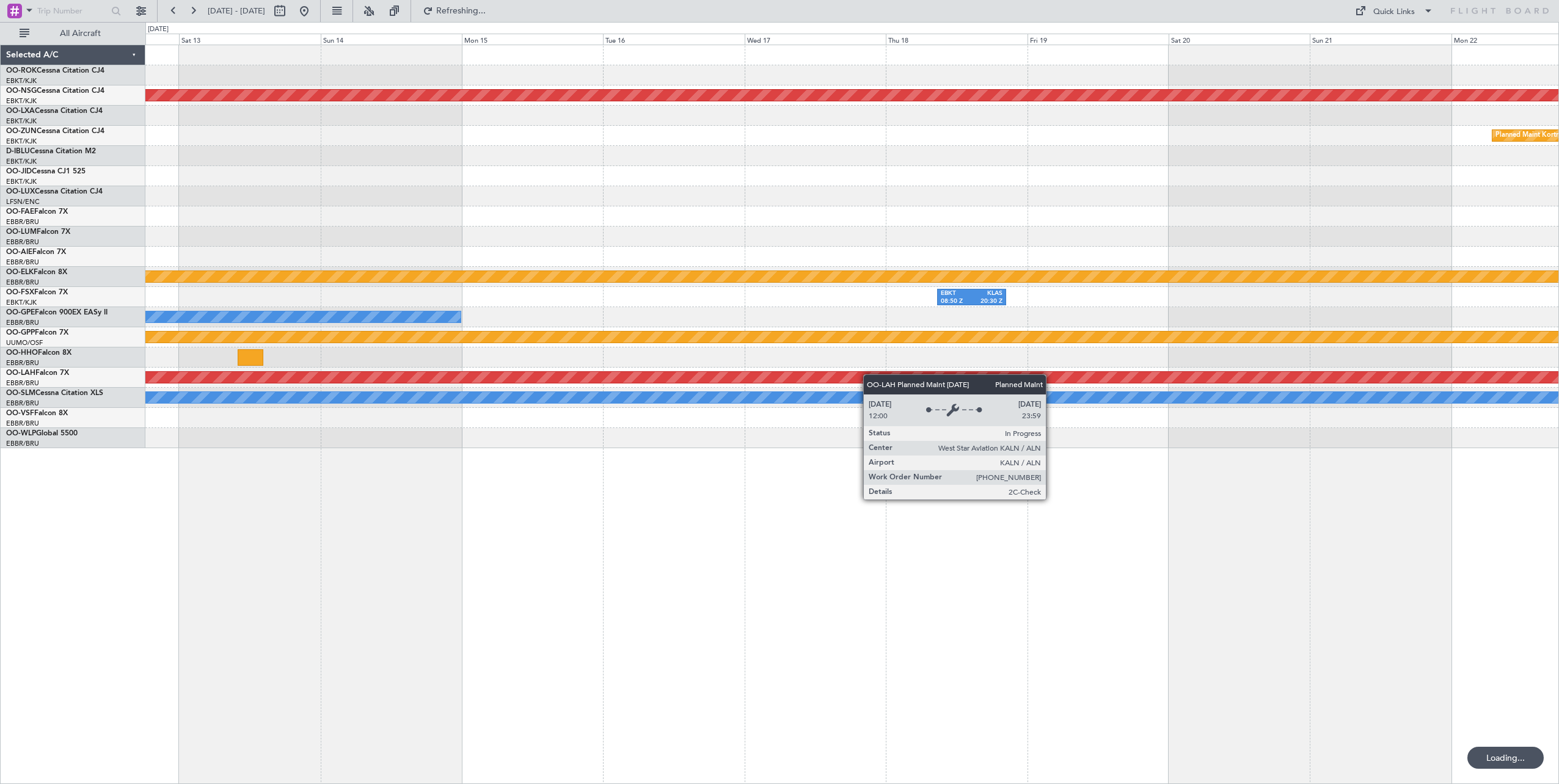
click at [1339, 417] on div "Planned Maint [GEOGRAPHIC_DATA] ([GEOGRAPHIC_DATA]) Planned Maint [GEOGRAPHIC_D…" at bounding box center [852, 247] width 1413 height 403
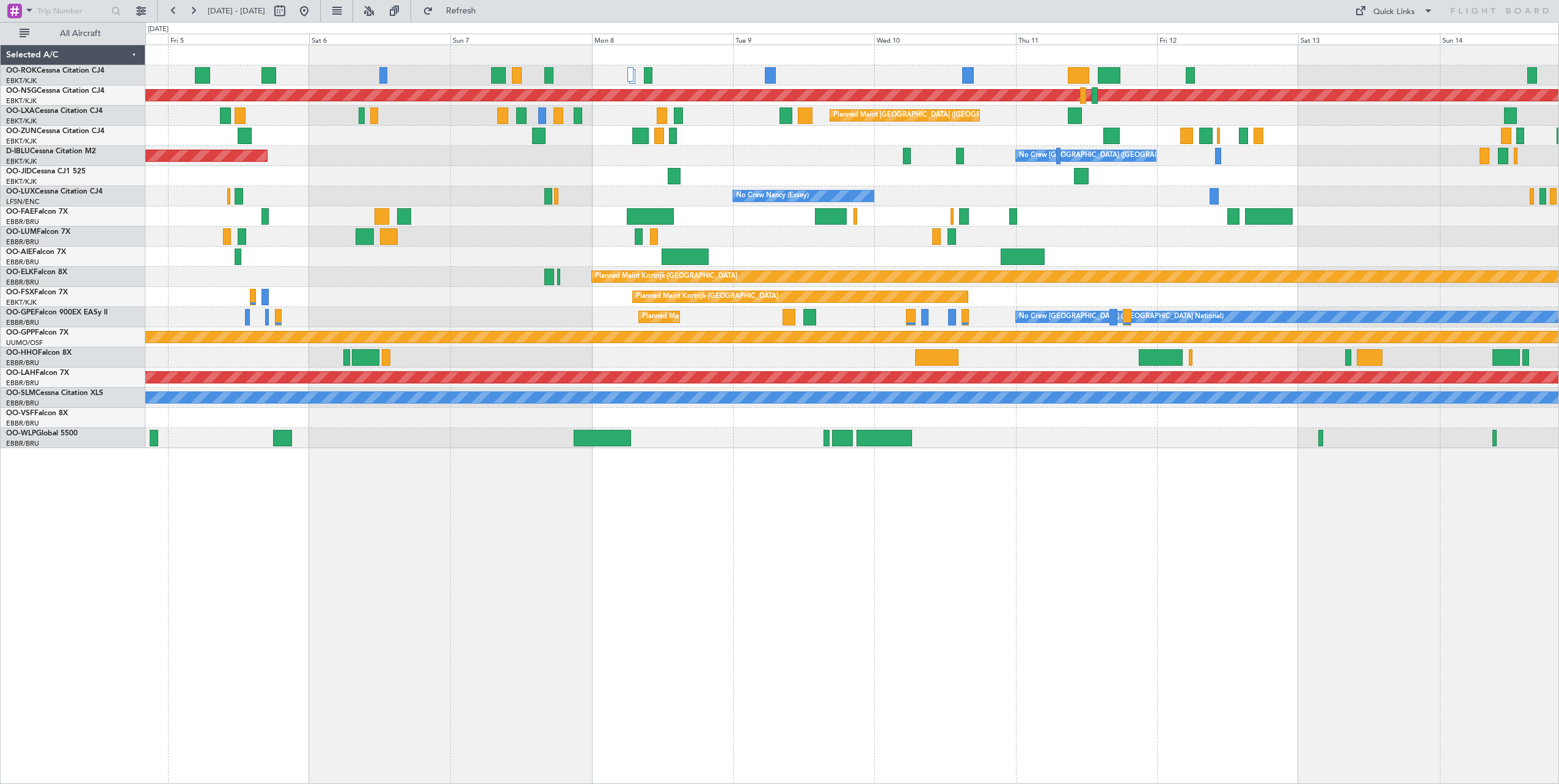
click at [1378, 303] on div "Planned Maint [GEOGRAPHIC_DATA] ([GEOGRAPHIC_DATA]) A/C Unavailable [GEOGRAPHIC…" at bounding box center [852, 247] width 1413 height 403
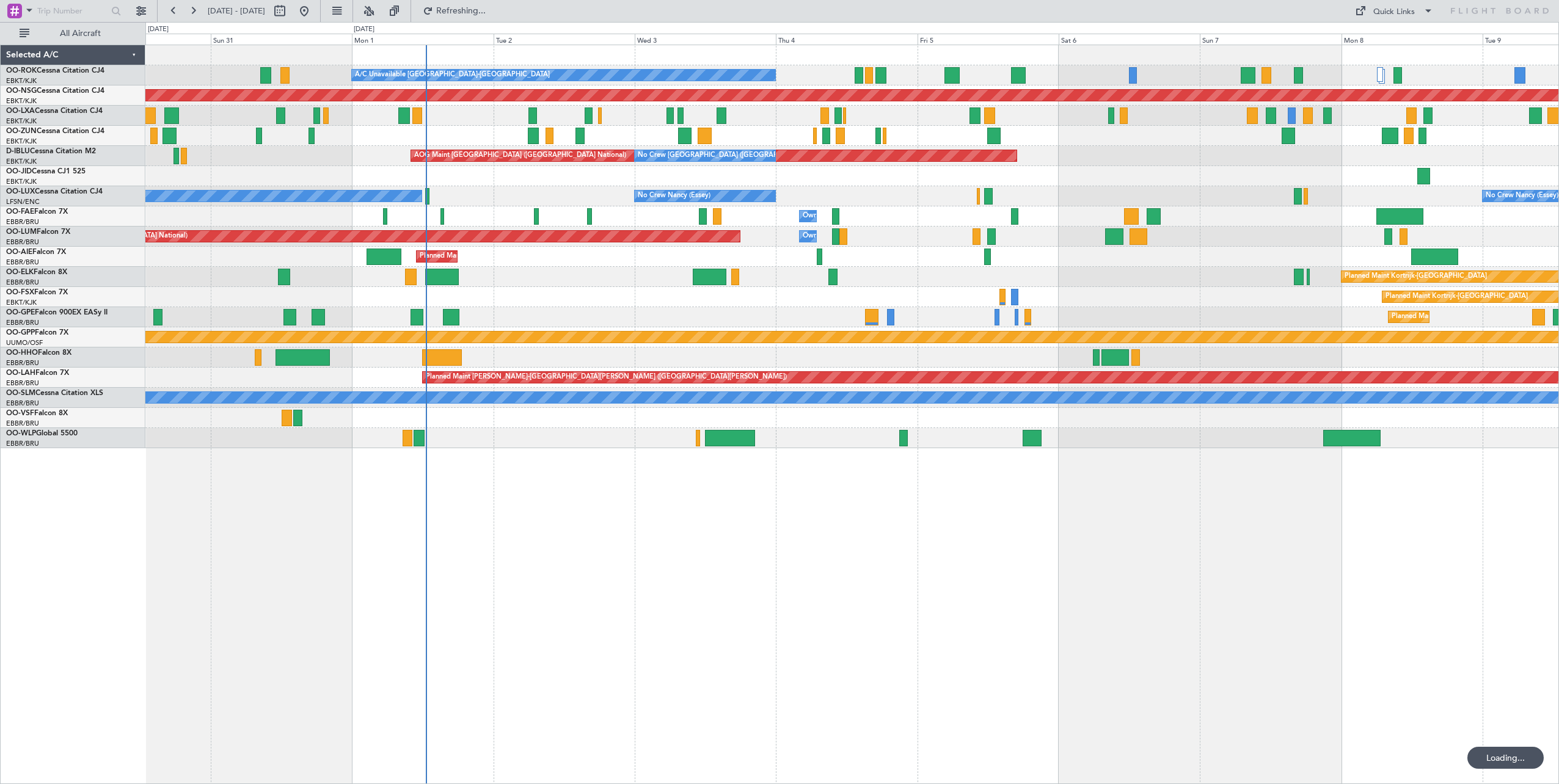
click at [1085, 236] on div "A/C Unavailable [GEOGRAPHIC_DATA]-[GEOGRAPHIC_DATA] Planned Maint [GEOGRAPHIC_D…" at bounding box center [852, 247] width 1413 height 403
click at [1414, 13] on div "Quick Links" at bounding box center [1394, 12] width 41 height 12
click at [1396, 72] on button "Crew Board" at bounding box center [1395, 69] width 92 height 30
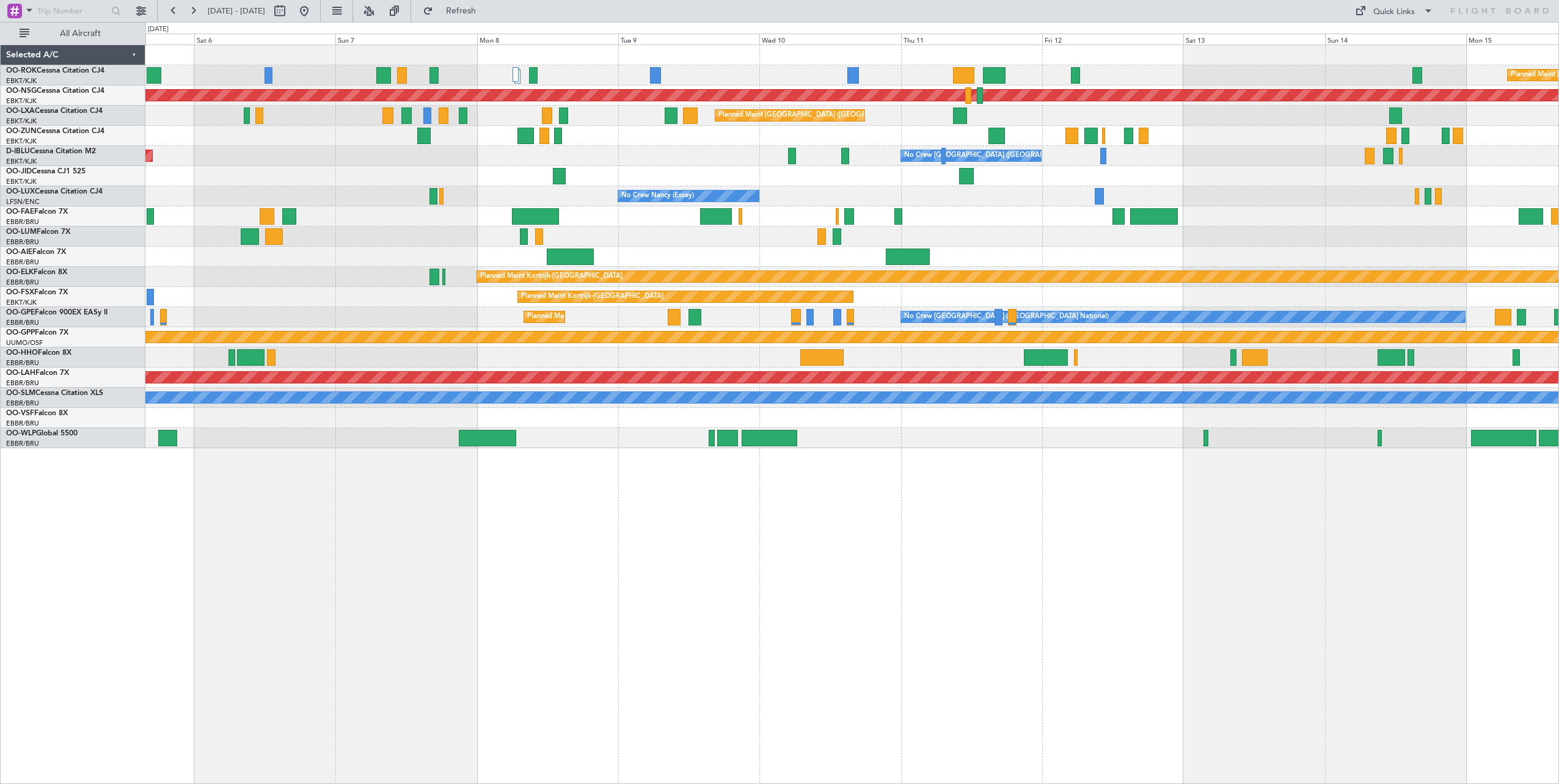
click at [237, 323] on div "Planned Maint [GEOGRAPHIC_DATA] ([GEOGRAPHIC_DATA]) A/C Unavailable [GEOGRAPHIC…" at bounding box center [852, 247] width 1413 height 403
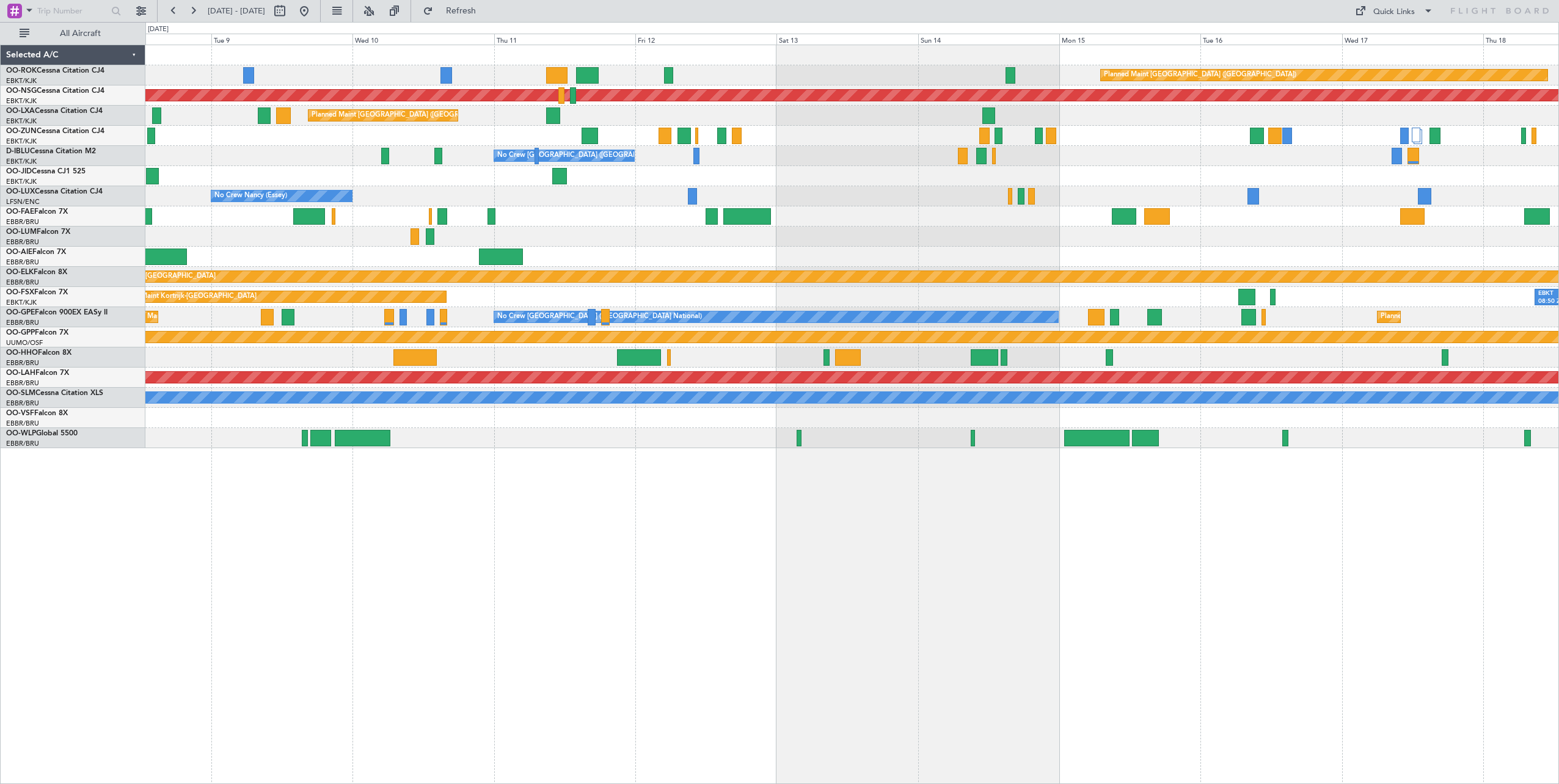
click at [410, 289] on div "Planned Maint [GEOGRAPHIC_DATA] ([GEOGRAPHIC_DATA]) Planned Maint [GEOGRAPHIC_D…" at bounding box center [852, 247] width 1413 height 403
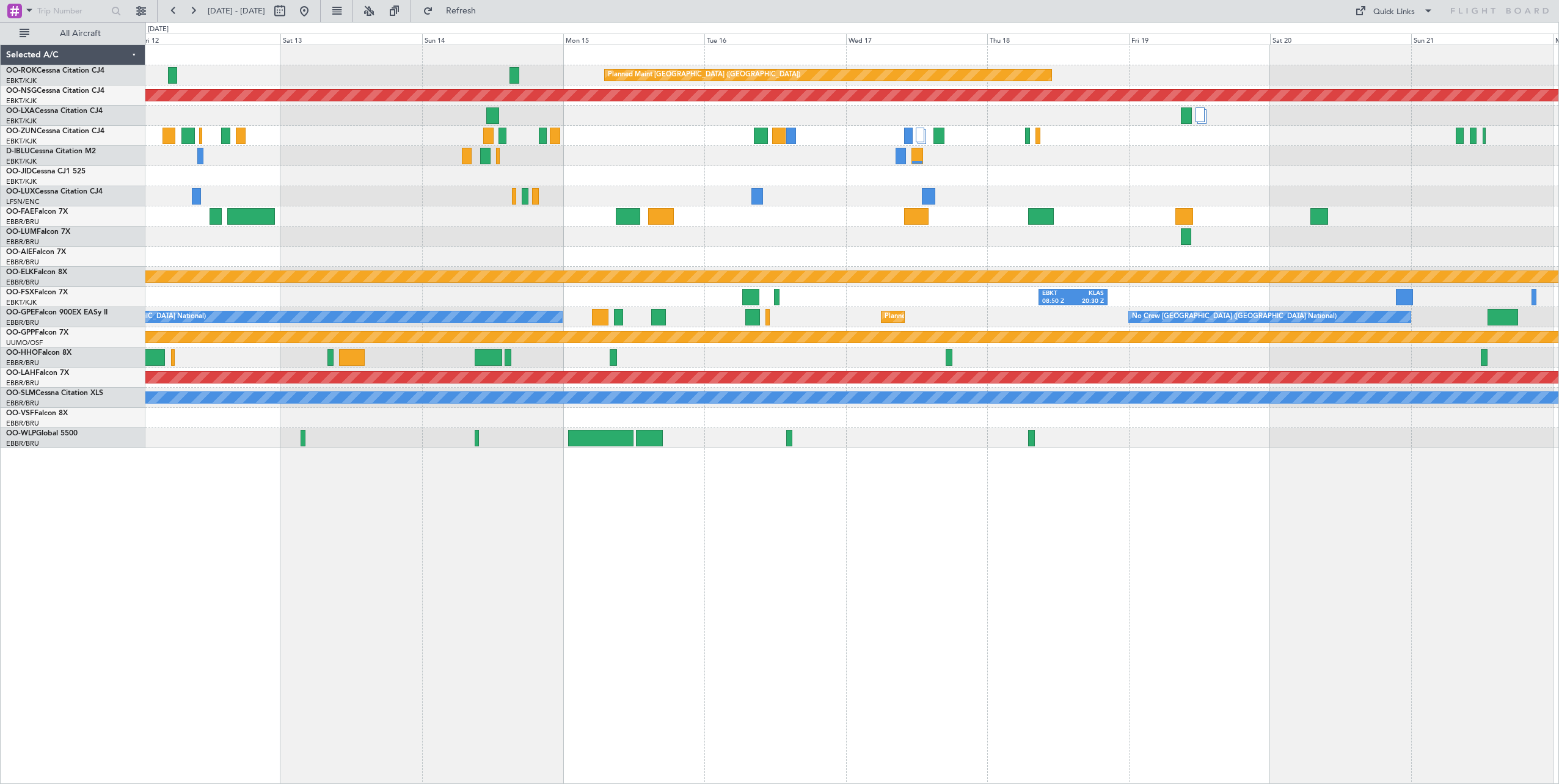
click at [428, 231] on div "Planned Maint [GEOGRAPHIC_DATA] ([GEOGRAPHIC_DATA]) Planned Maint [GEOGRAPHIC_D…" at bounding box center [852, 247] width 1413 height 403
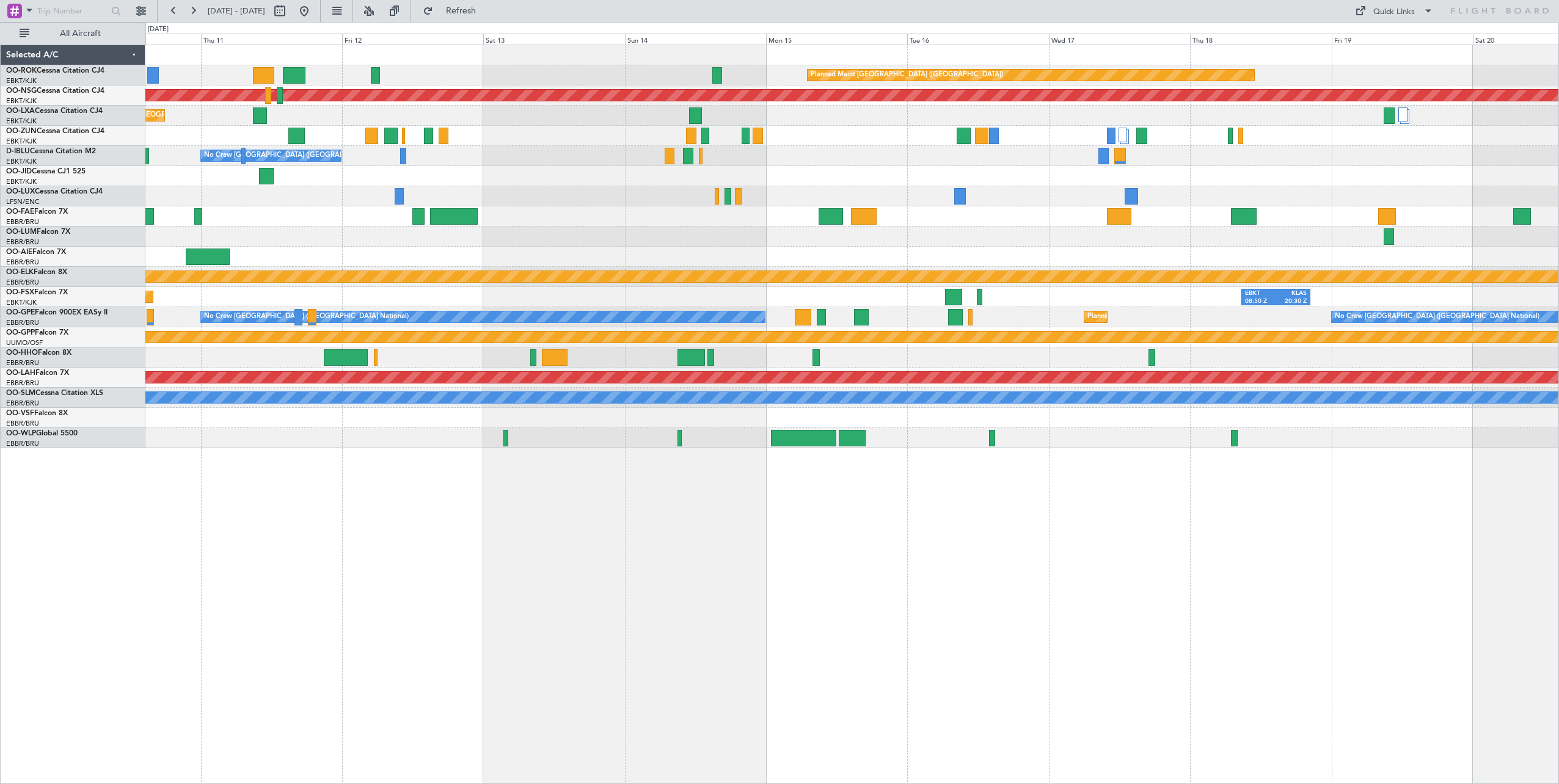
click at [981, 203] on div "Planned Maint [GEOGRAPHIC_DATA] ([GEOGRAPHIC_DATA]) Planned Maint [GEOGRAPHIC_D…" at bounding box center [852, 247] width 1413 height 403
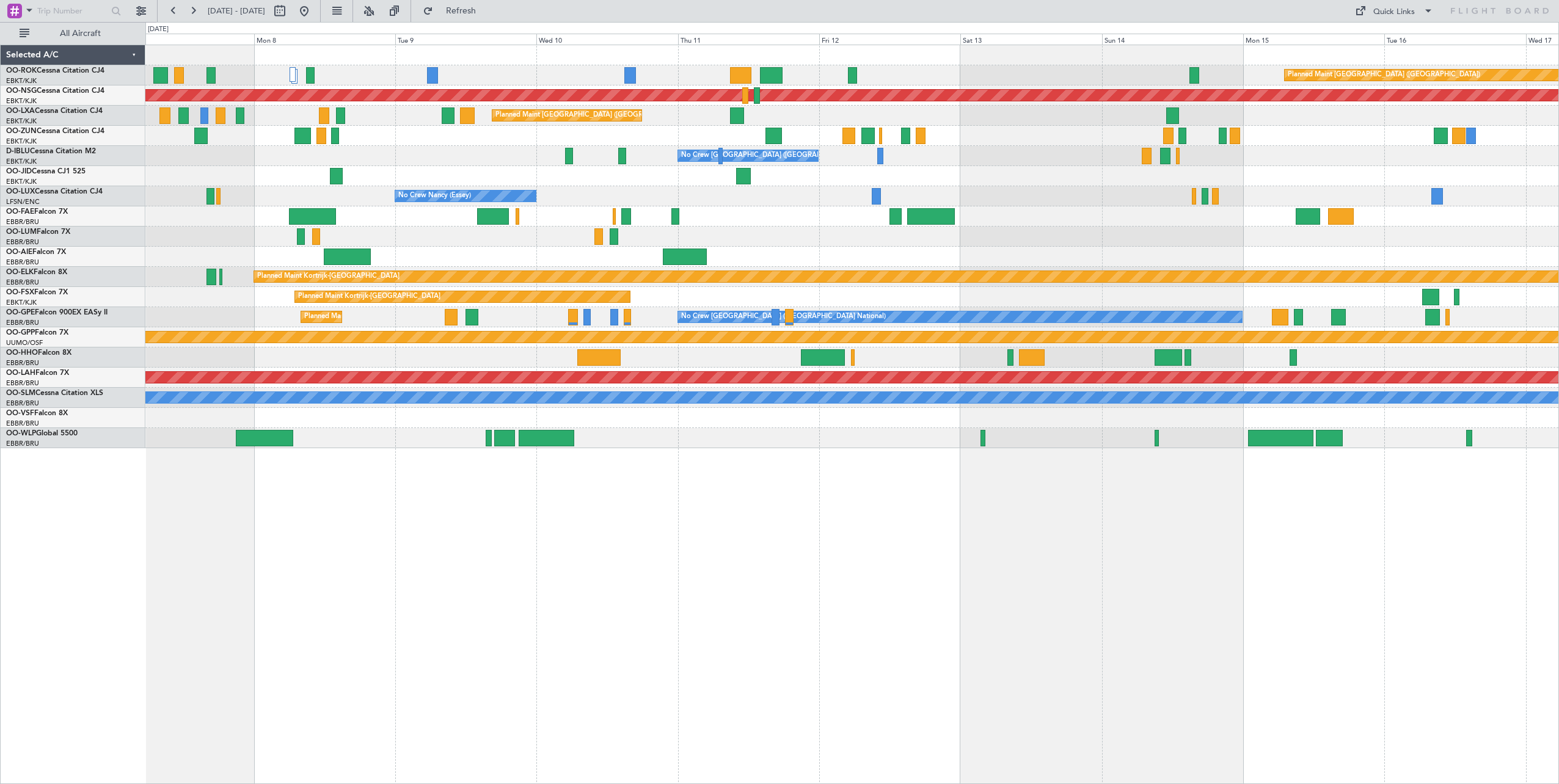
click at [1008, 240] on div "Planned Maint [GEOGRAPHIC_DATA] ([GEOGRAPHIC_DATA]) Planned Maint [GEOGRAPHIC_D…" at bounding box center [852, 247] width 1413 height 403
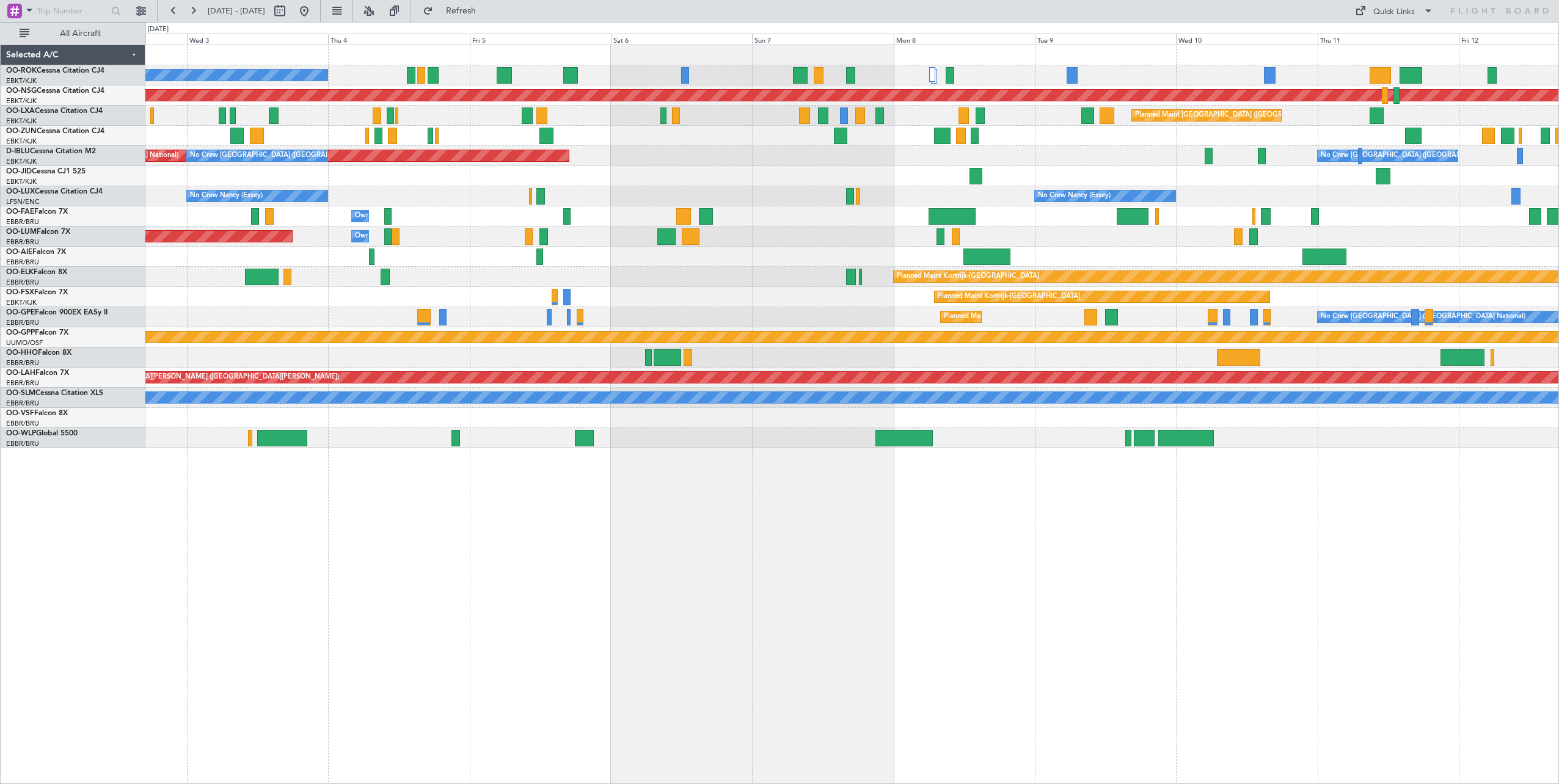
click at [1167, 265] on div "A/C Unavailable [GEOGRAPHIC_DATA]-[GEOGRAPHIC_DATA] Planned Maint [GEOGRAPHIC_D…" at bounding box center [852, 247] width 1413 height 403
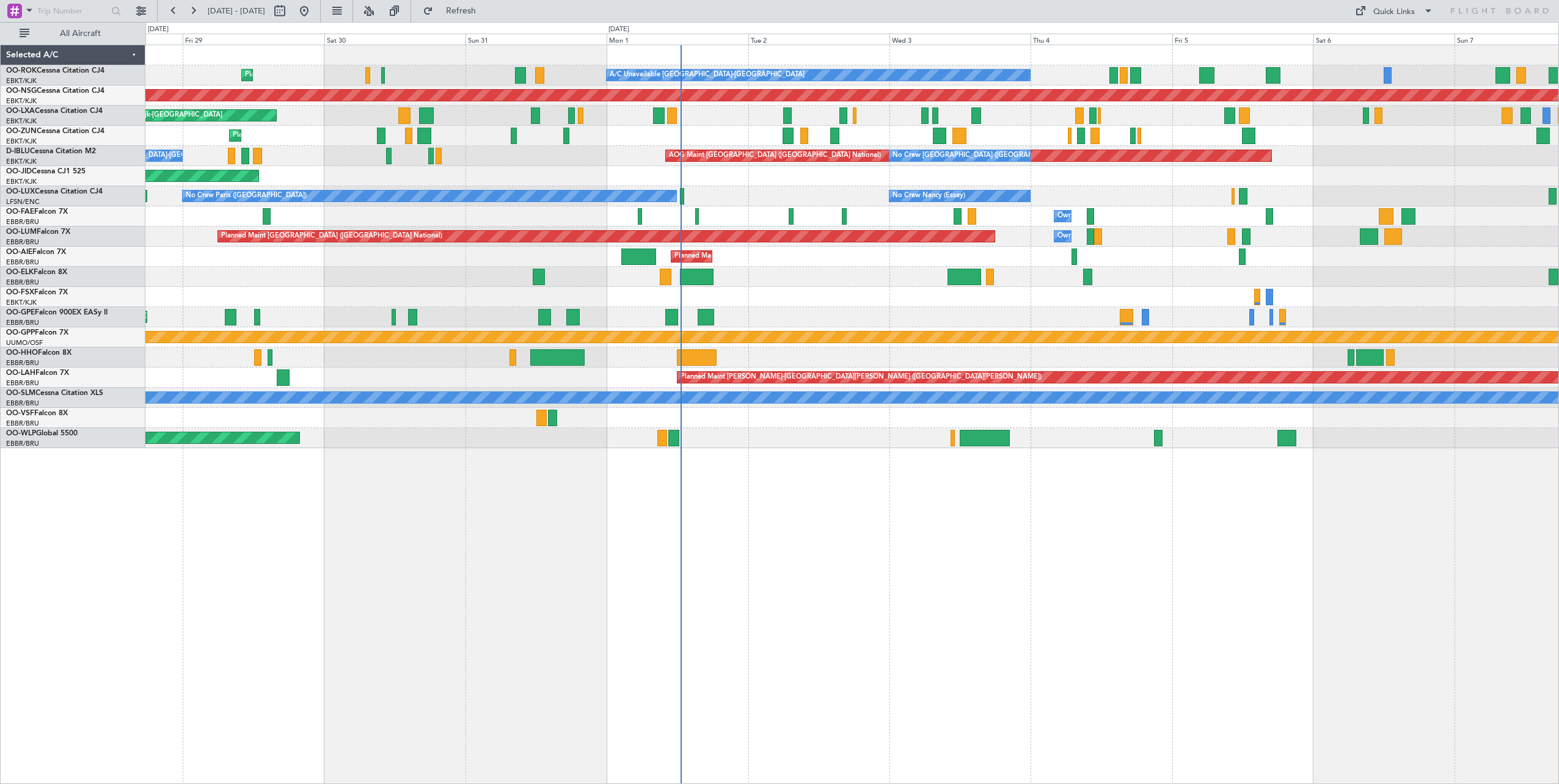
click at [1366, 274] on div "A/C Unavailable [GEOGRAPHIC_DATA]-[GEOGRAPHIC_DATA] Planned Maint [GEOGRAPHIC_D…" at bounding box center [852, 247] width 1413 height 403
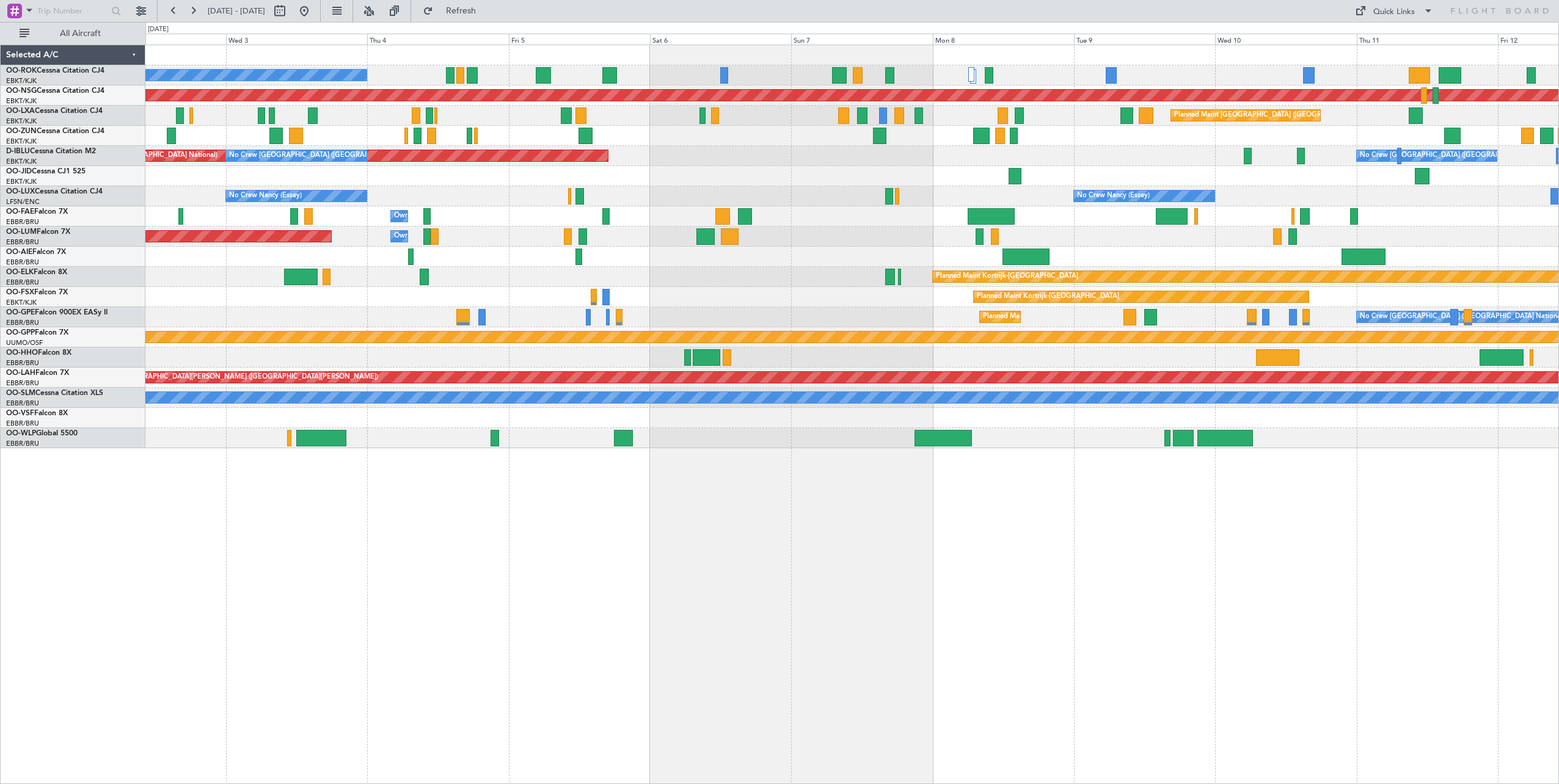
click at [456, 190] on div "A/C Unavailable [GEOGRAPHIC_DATA]-[GEOGRAPHIC_DATA] Planned Maint [GEOGRAPHIC_D…" at bounding box center [852, 247] width 1413 height 403
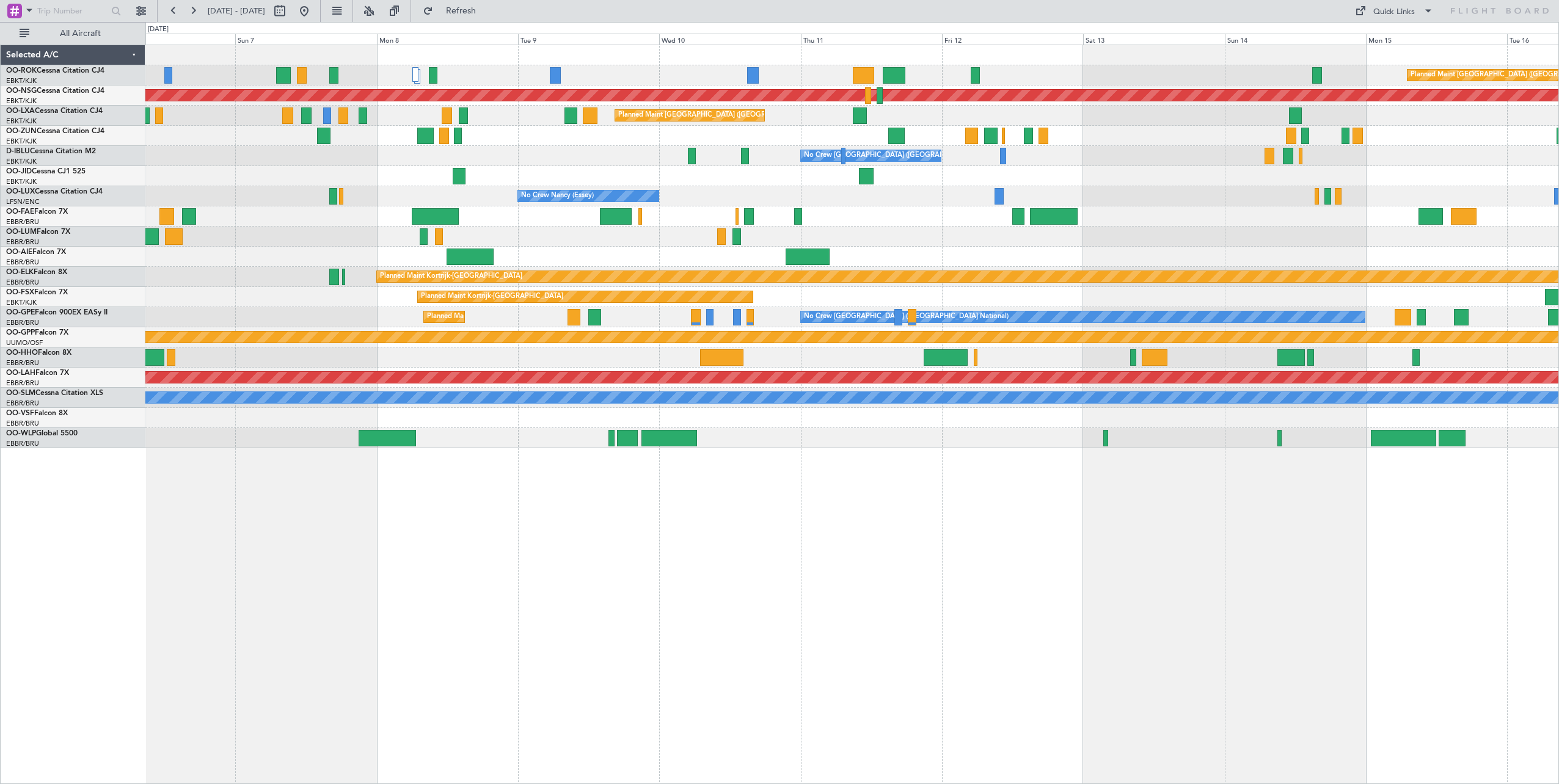
click at [555, 153] on div "No Crew [GEOGRAPHIC_DATA] ([GEOGRAPHIC_DATA] National) AOG Maint [GEOGRAPHIC_DA…" at bounding box center [852, 156] width 1413 height 20
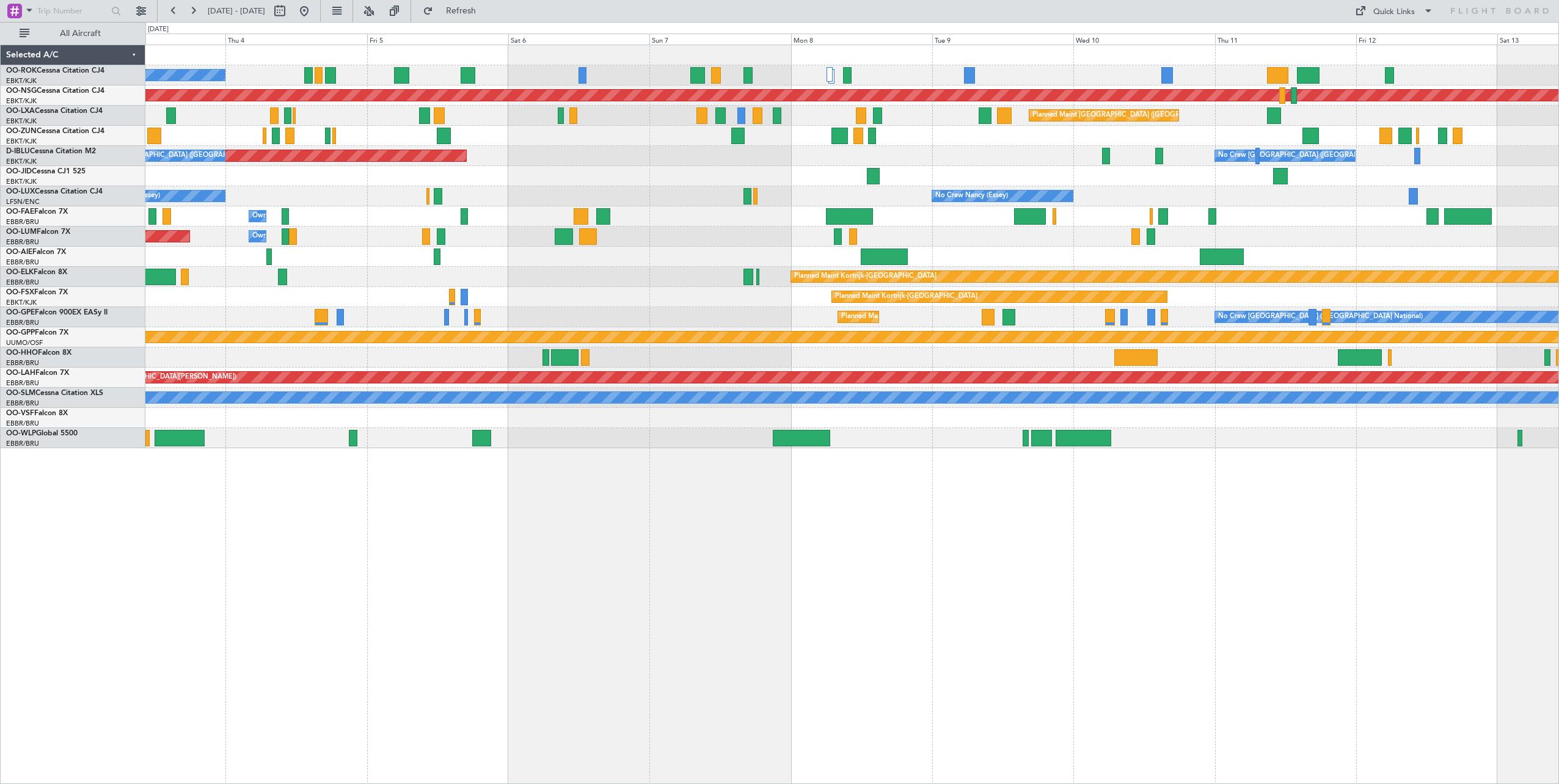
click at [884, 540] on div "A/C Unavailable [GEOGRAPHIC_DATA]-[GEOGRAPHIC_DATA] Planned Maint [GEOGRAPHIC_D…" at bounding box center [852, 414] width 1413 height 739
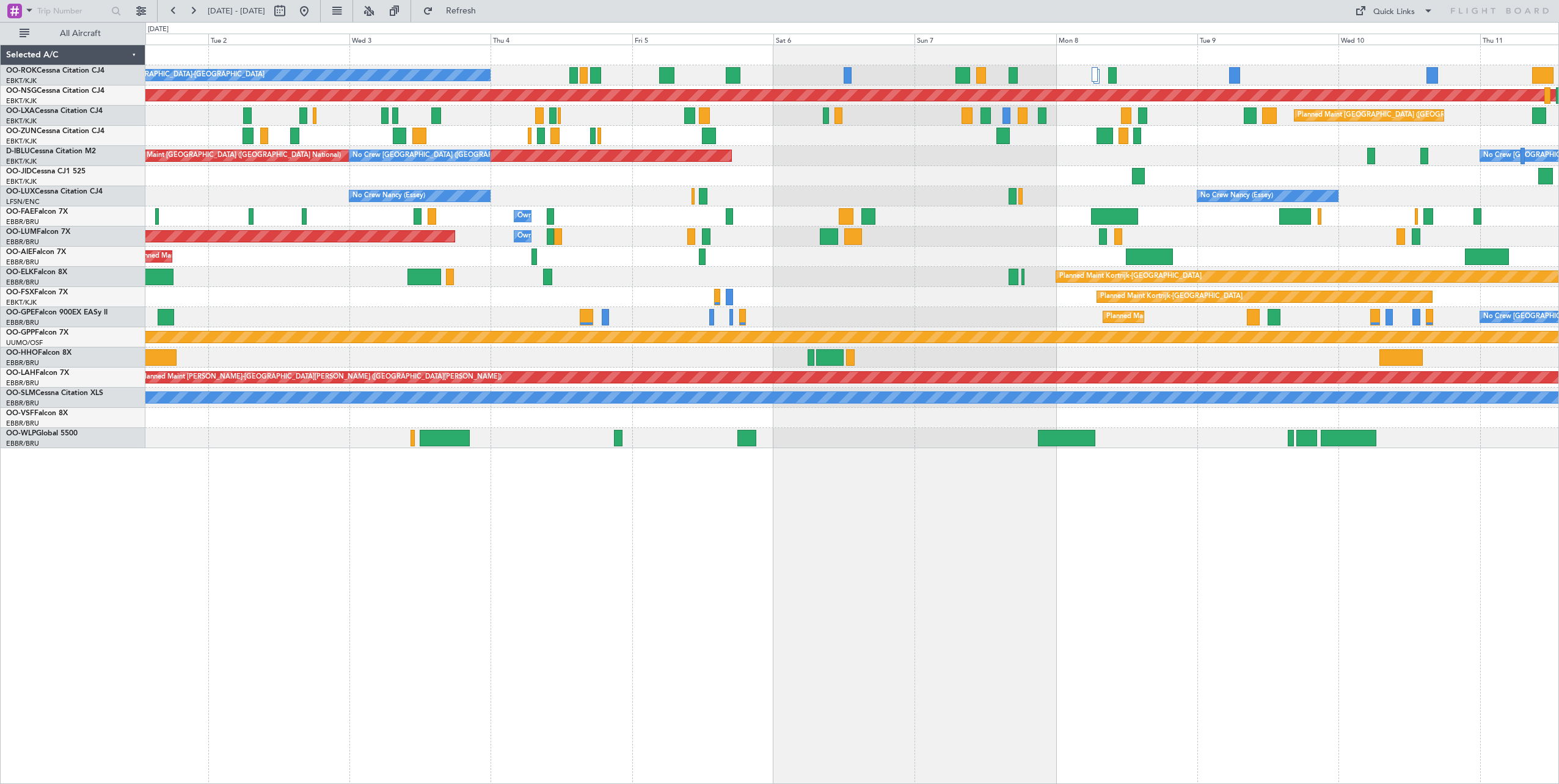
click at [698, 542] on div "A/C Unavailable [GEOGRAPHIC_DATA]-[GEOGRAPHIC_DATA] Planned Maint [GEOGRAPHIC_D…" at bounding box center [852, 414] width 1413 height 739
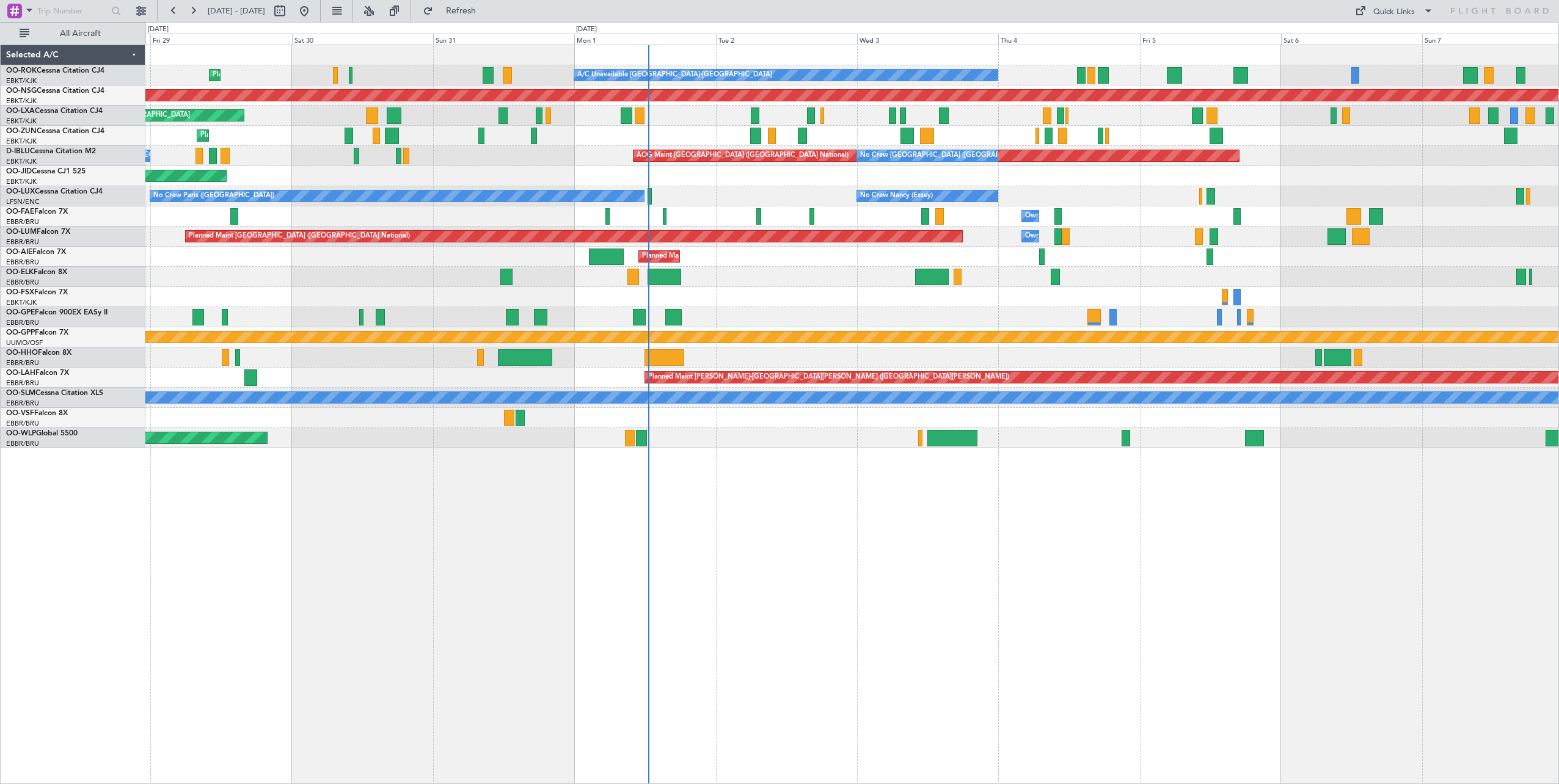
click at [857, 550] on div "A/C Unavailable [GEOGRAPHIC_DATA]-[GEOGRAPHIC_DATA] Planned Maint [GEOGRAPHIC_D…" at bounding box center [852, 414] width 1413 height 739
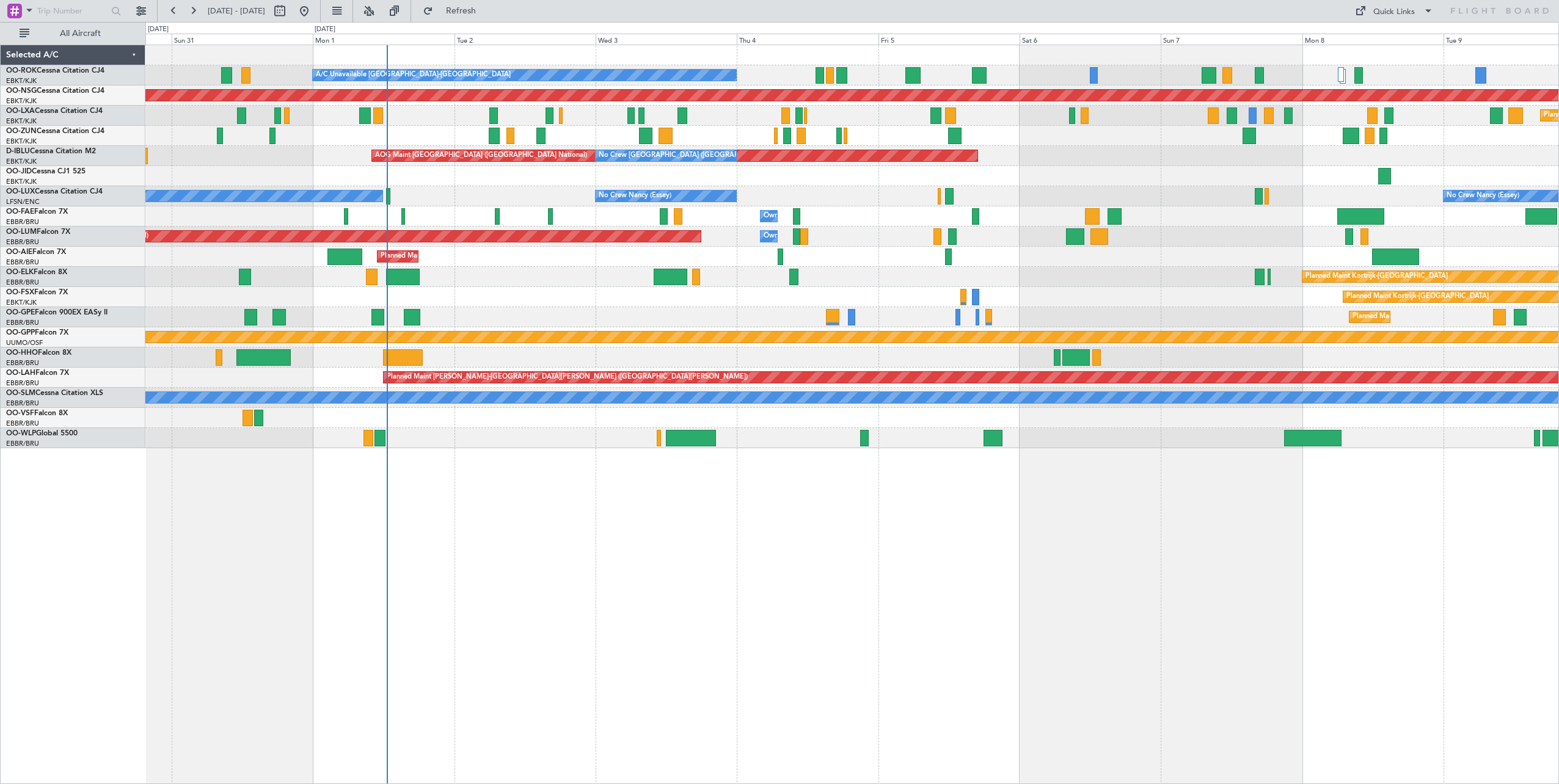
click at [619, 518] on div "A/C Unavailable [GEOGRAPHIC_DATA]-[GEOGRAPHIC_DATA] Planned Maint [GEOGRAPHIC_D…" at bounding box center [852, 414] width 1413 height 739
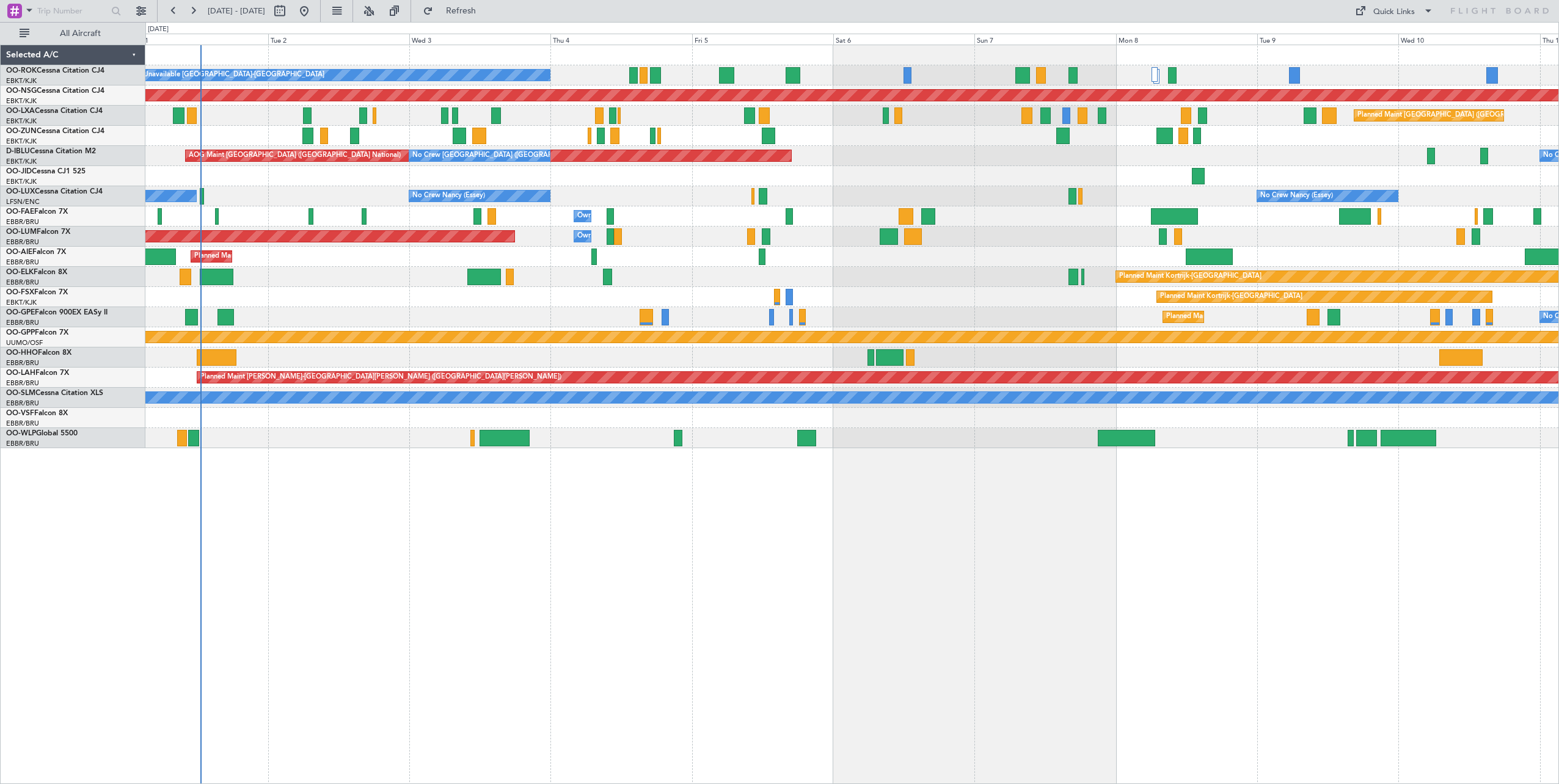
click at [733, 505] on div "A/C Unavailable [GEOGRAPHIC_DATA]-[GEOGRAPHIC_DATA] Planned Maint [GEOGRAPHIC_D…" at bounding box center [852, 414] width 1413 height 739
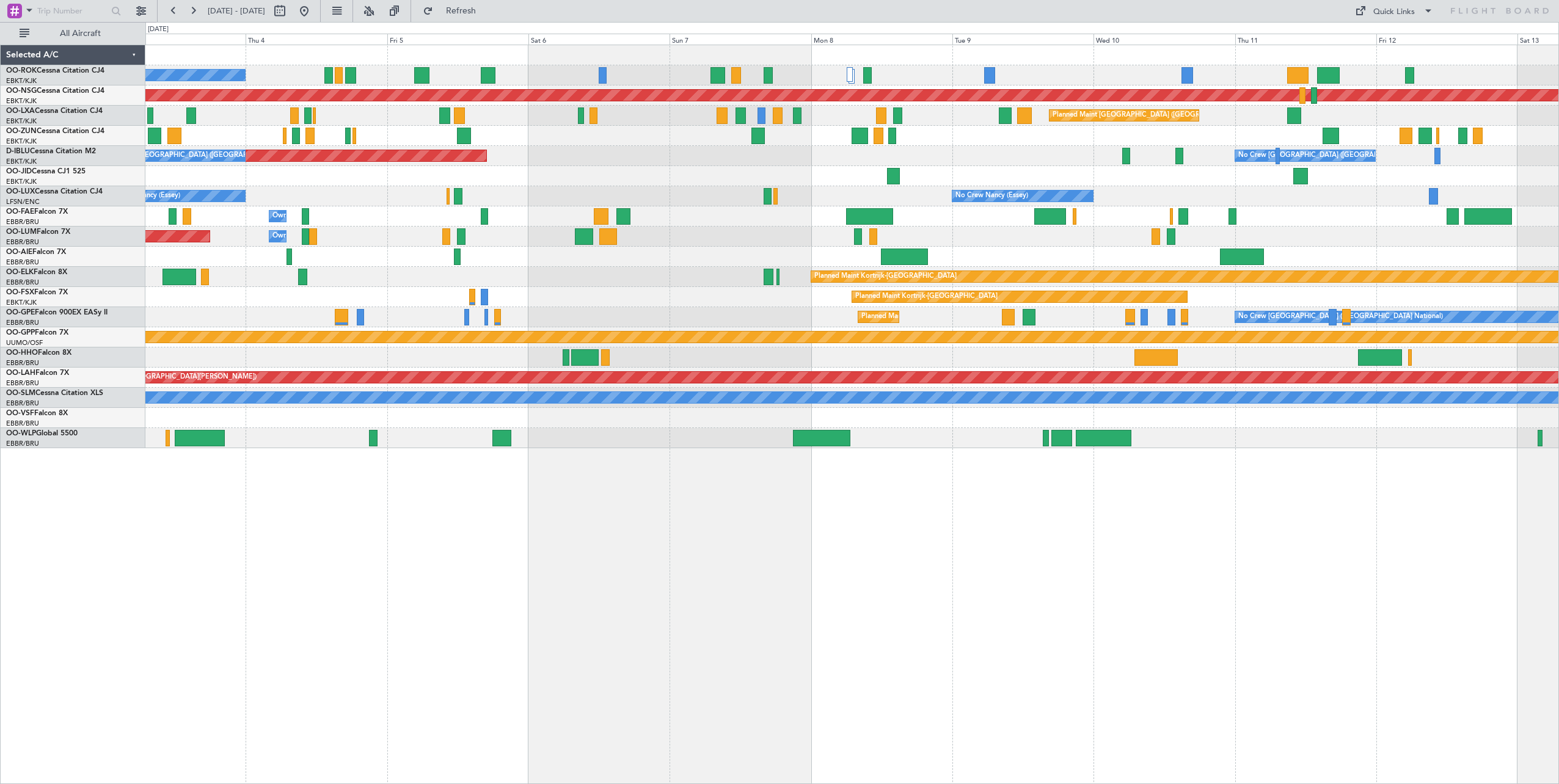
click at [511, 521] on div "A/C Unavailable [GEOGRAPHIC_DATA]-[GEOGRAPHIC_DATA] Planned Maint [GEOGRAPHIC_D…" at bounding box center [852, 414] width 1413 height 739
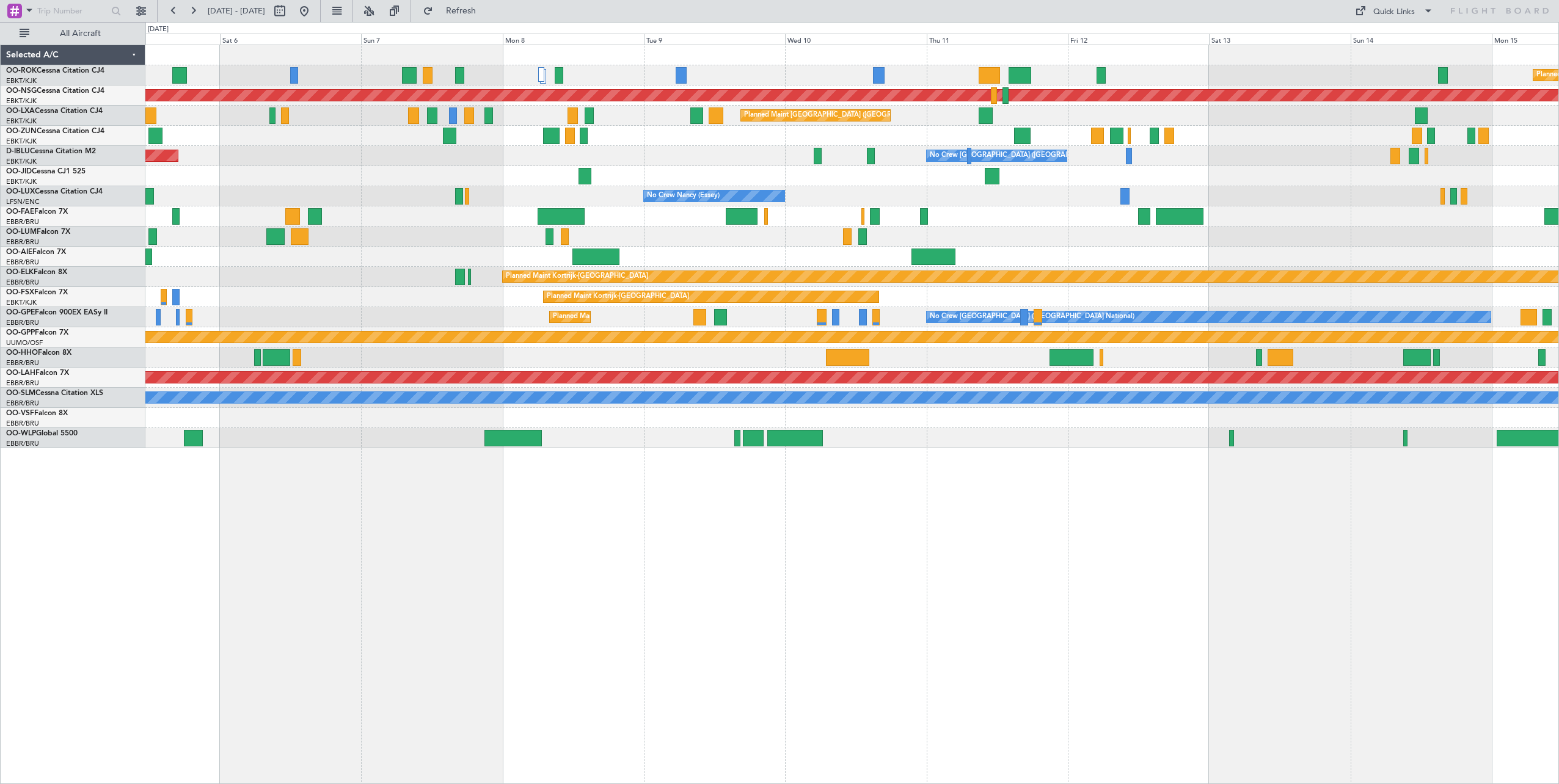
click at [651, 506] on div "Planned Maint [GEOGRAPHIC_DATA] ([GEOGRAPHIC_DATA]) A/C Unavailable [GEOGRAPHIC…" at bounding box center [852, 414] width 1413 height 739
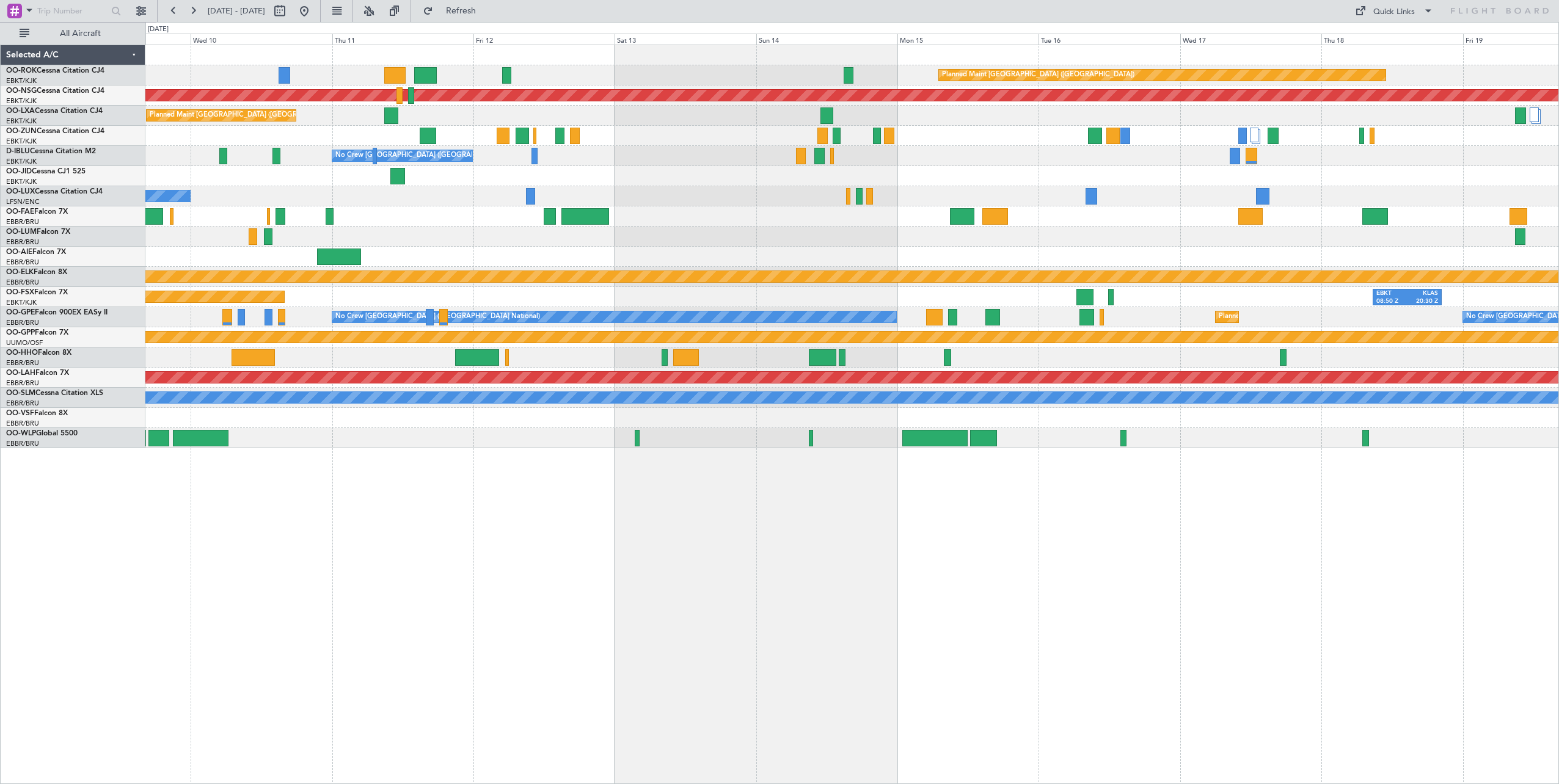
click at [815, 487] on div "Planned Maint [GEOGRAPHIC_DATA] ([GEOGRAPHIC_DATA]) Planned Maint [GEOGRAPHIC_D…" at bounding box center [852, 414] width 1413 height 739
click at [906, 479] on div "Planned Maint [GEOGRAPHIC_DATA] ([GEOGRAPHIC_DATA]) Planned Maint [GEOGRAPHIC_D…" at bounding box center [852, 414] width 1413 height 739
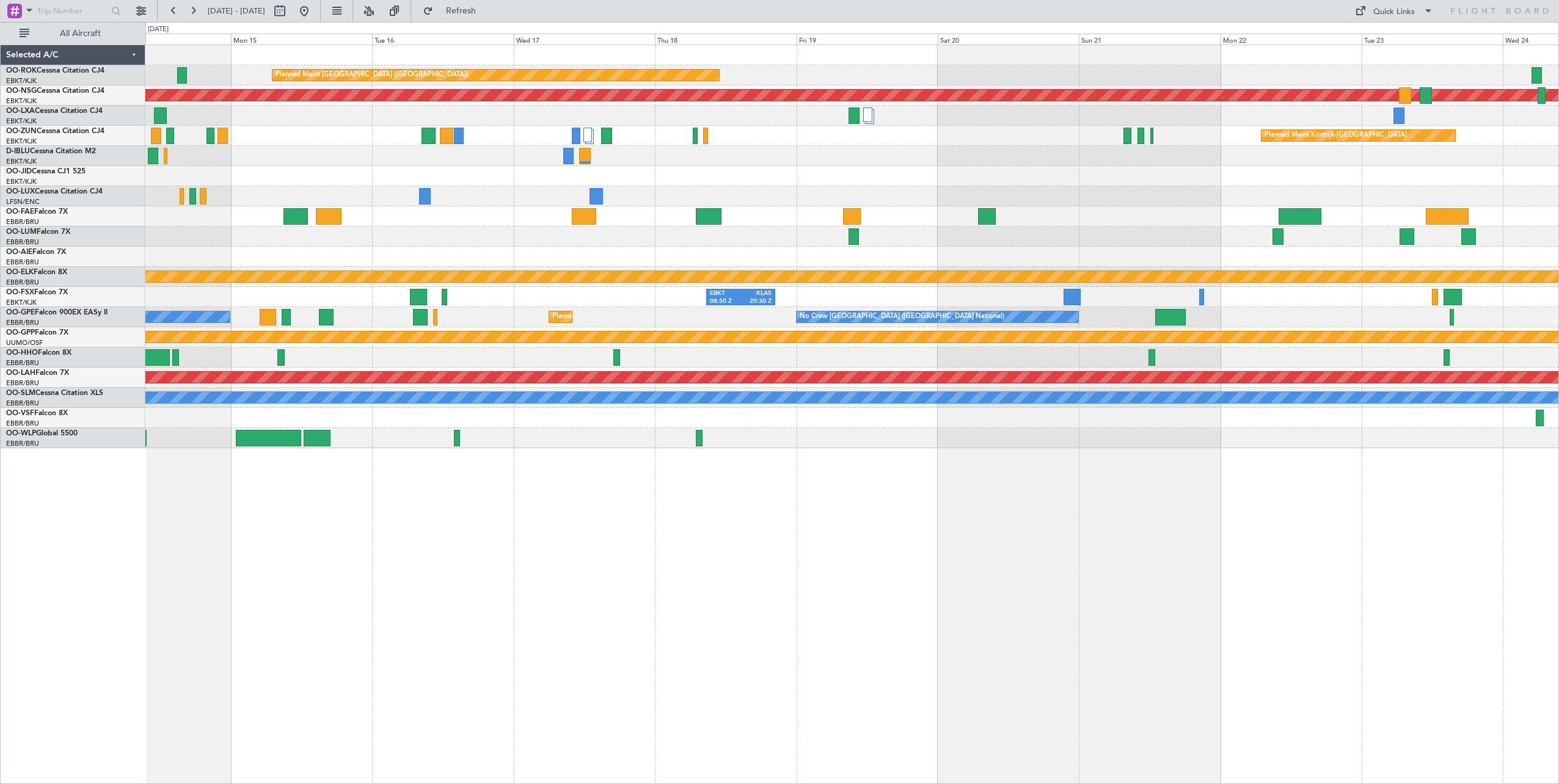
click at [566, 467] on div "Planned Maint [GEOGRAPHIC_DATA] ([GEOGRAPHIC_DATA]) Planned Maint [GEOGRAPHIC_D…" at bounding box center [852, 414] width 1413 height 739
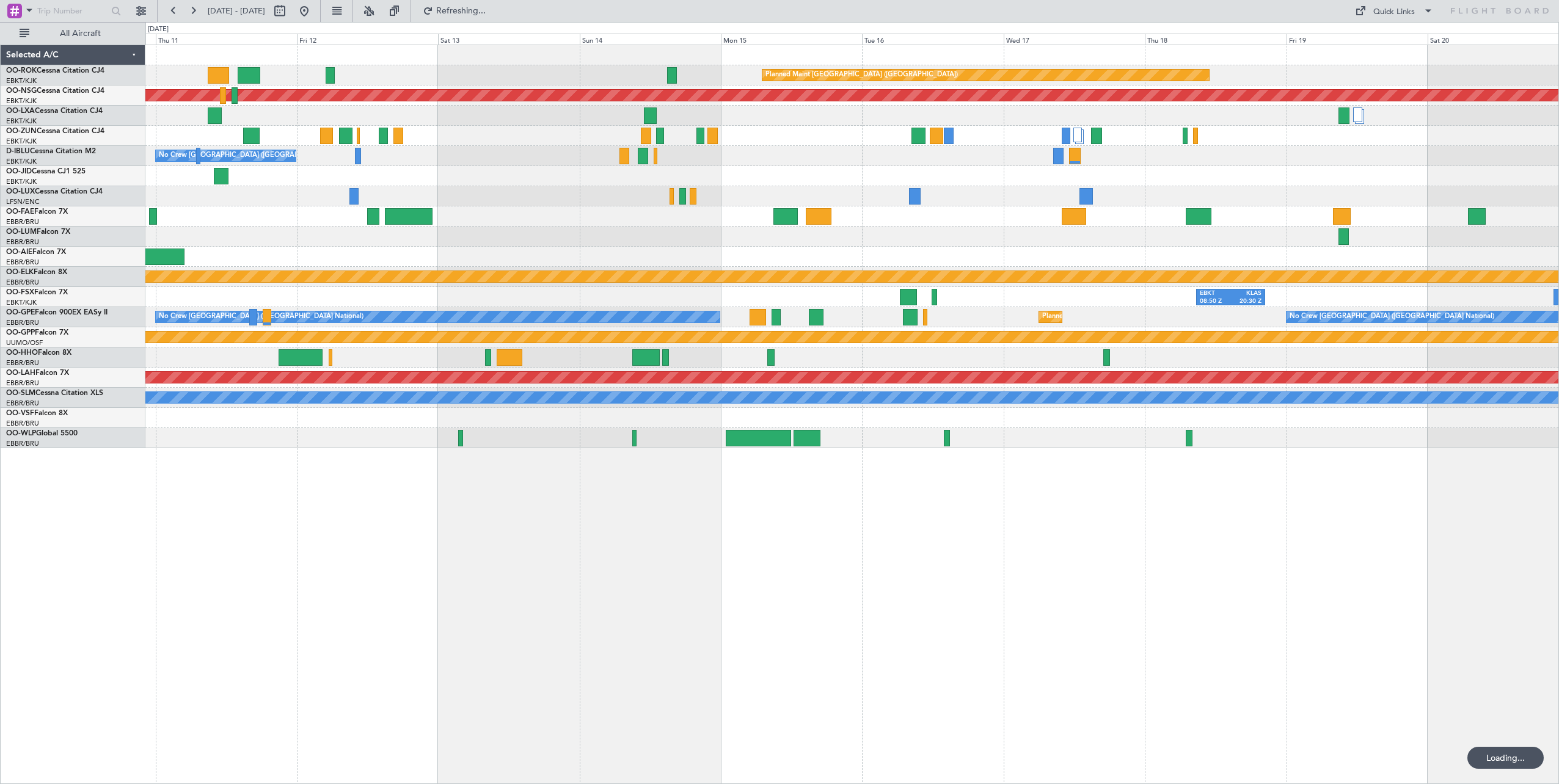
click at [1001, 549] on div "Planned Maint [GEOGRAPHIC_DATA] ([GEOGRAPHIC_DATA]) Planned Maint [GEOGRAPHIC_D…" at bounding box center [852, 414] width 1413 height 739
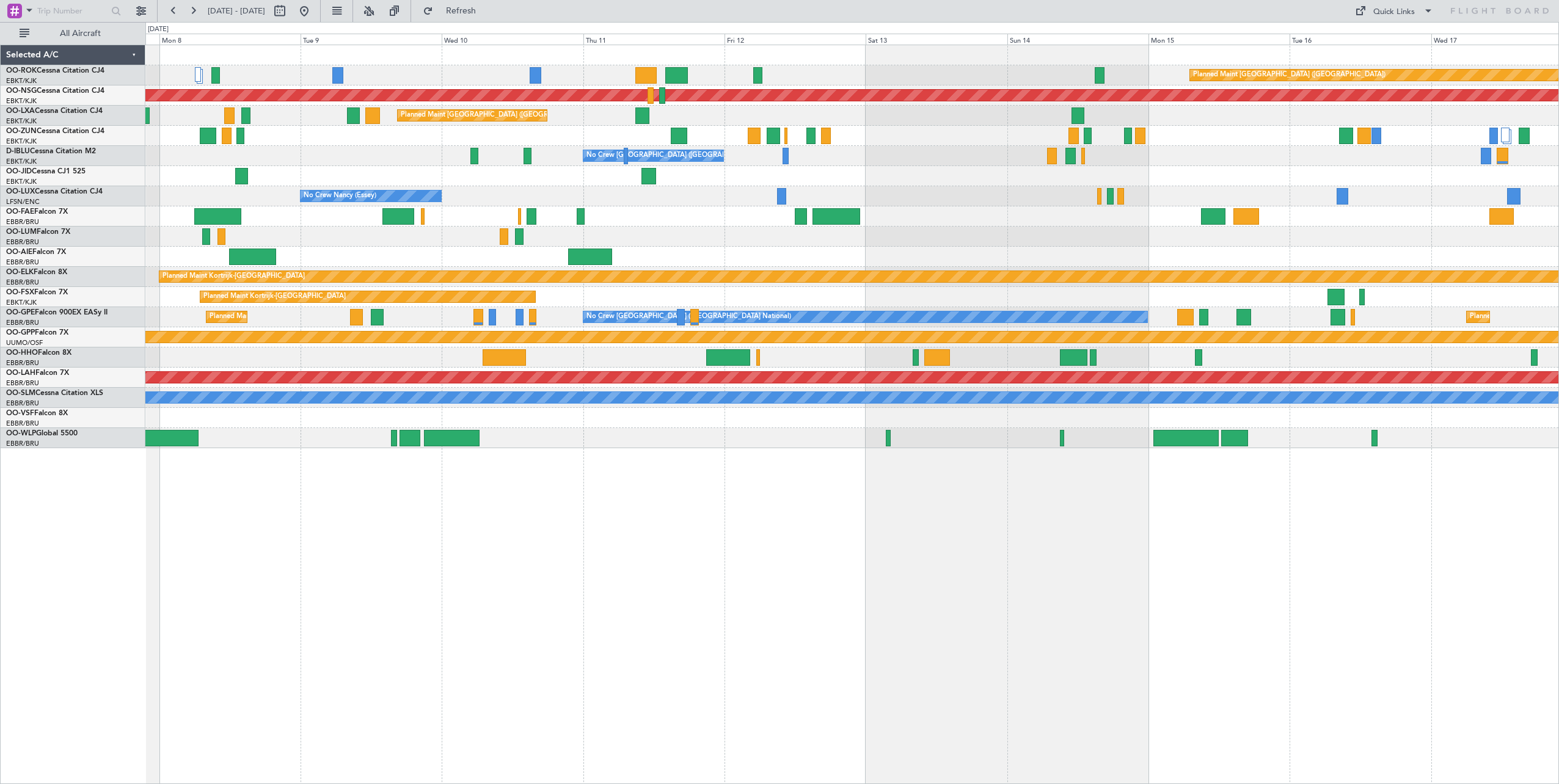
click at [944, 635] on div "Planned Maint [GEOGRAPHIC_DATA] ([GEOGRAPHIC_DATA]) Planned Maint [GEOGRAPHIC_D…" at bounding box center [852, 414] width 1413 height 739
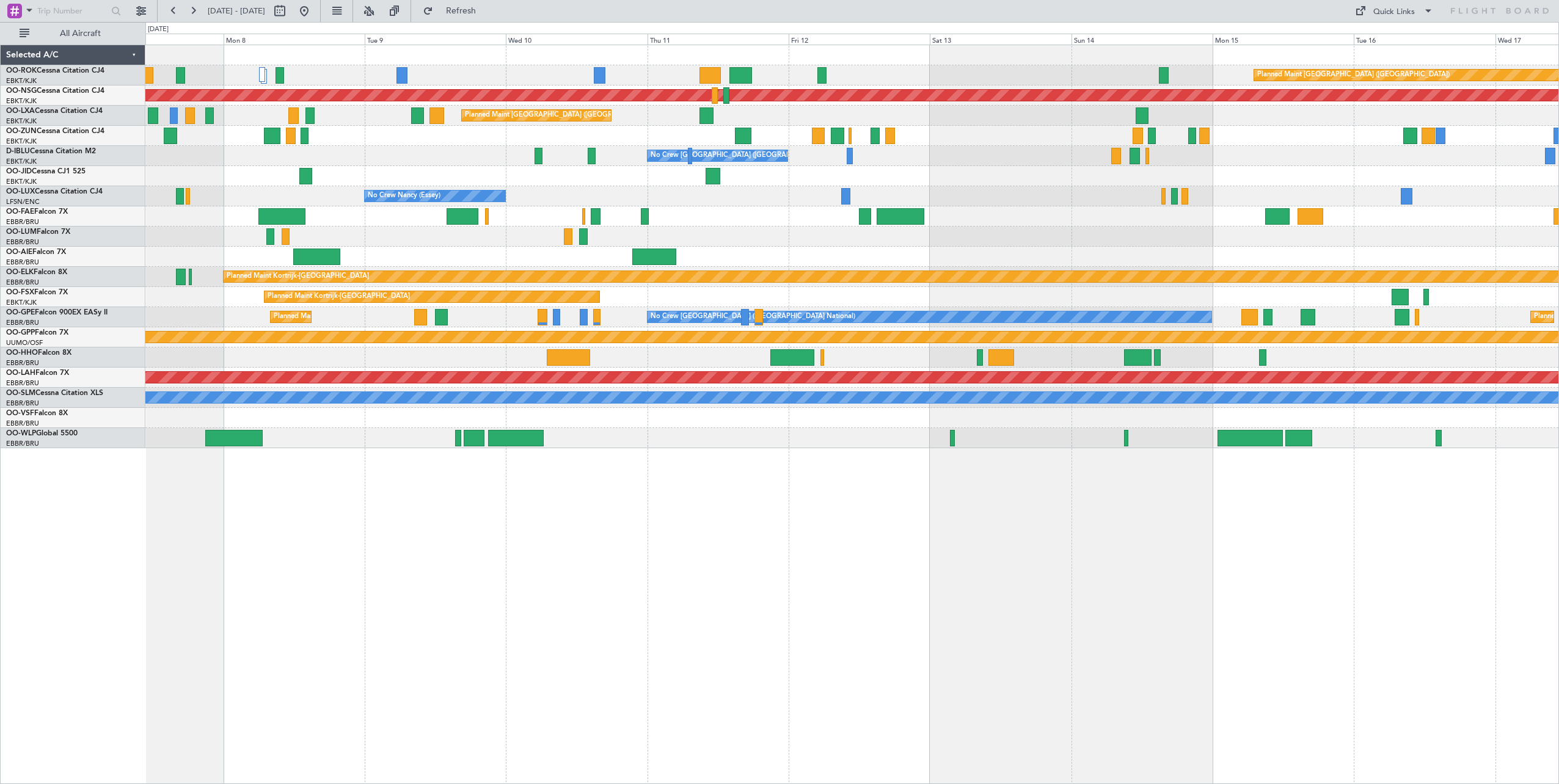
click at [983, 604] on div "Planned Maint [GEOGRAPHIC_DATA] ([GEOGRAPHIC_DATA]) Planned Maint [GEOGRAPHIC_D…" at bounding box center [852, 414] width 1413 height 739
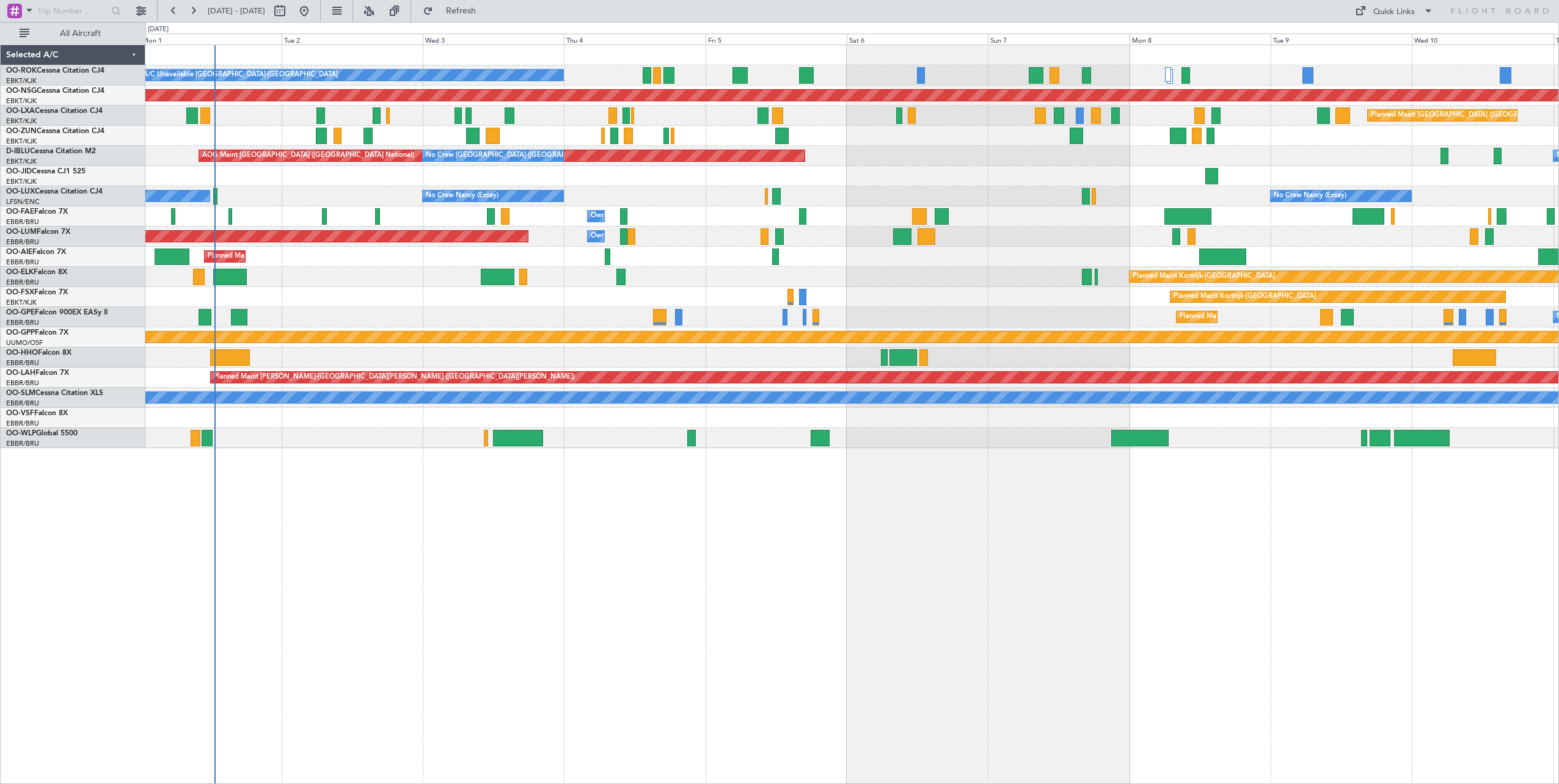
click at [1221, 608] on div "A/C Unavailable [GEOGRAPHIC_DATA]-[GEOGRAPHIC_DATA] Planned Maint [GEOGRAPHIC_D…" at bounding box center [852, 414] width 1413 height 739
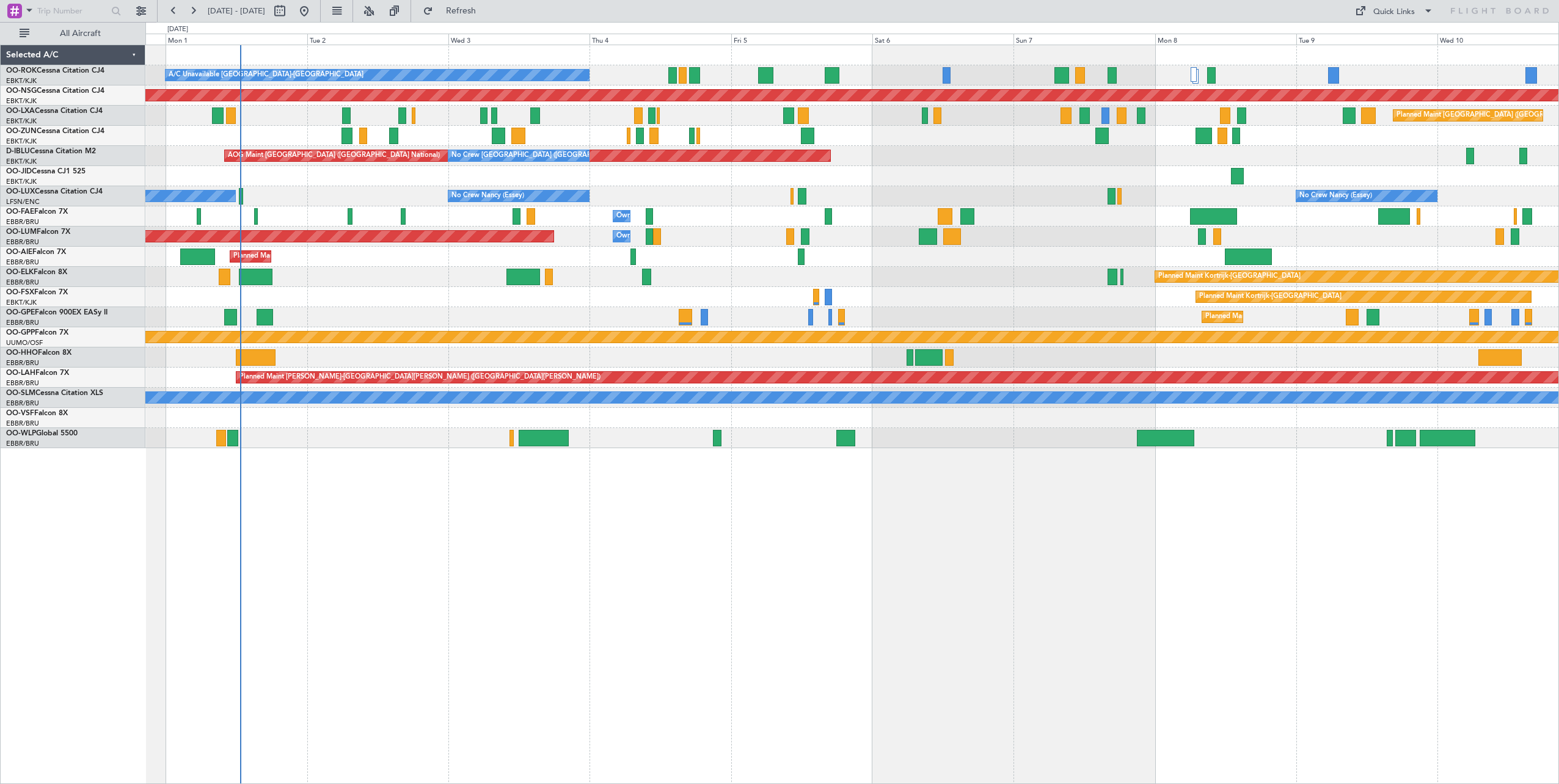
click at [839, 564] on div "A/C Unavailable [GEOGRAPHIC_DATA]-[GEOGRAPHIC_DATA] Planned Maint [GEOGRAPHIC_D…" at bounding box center [852, 414] width 1413 height 739
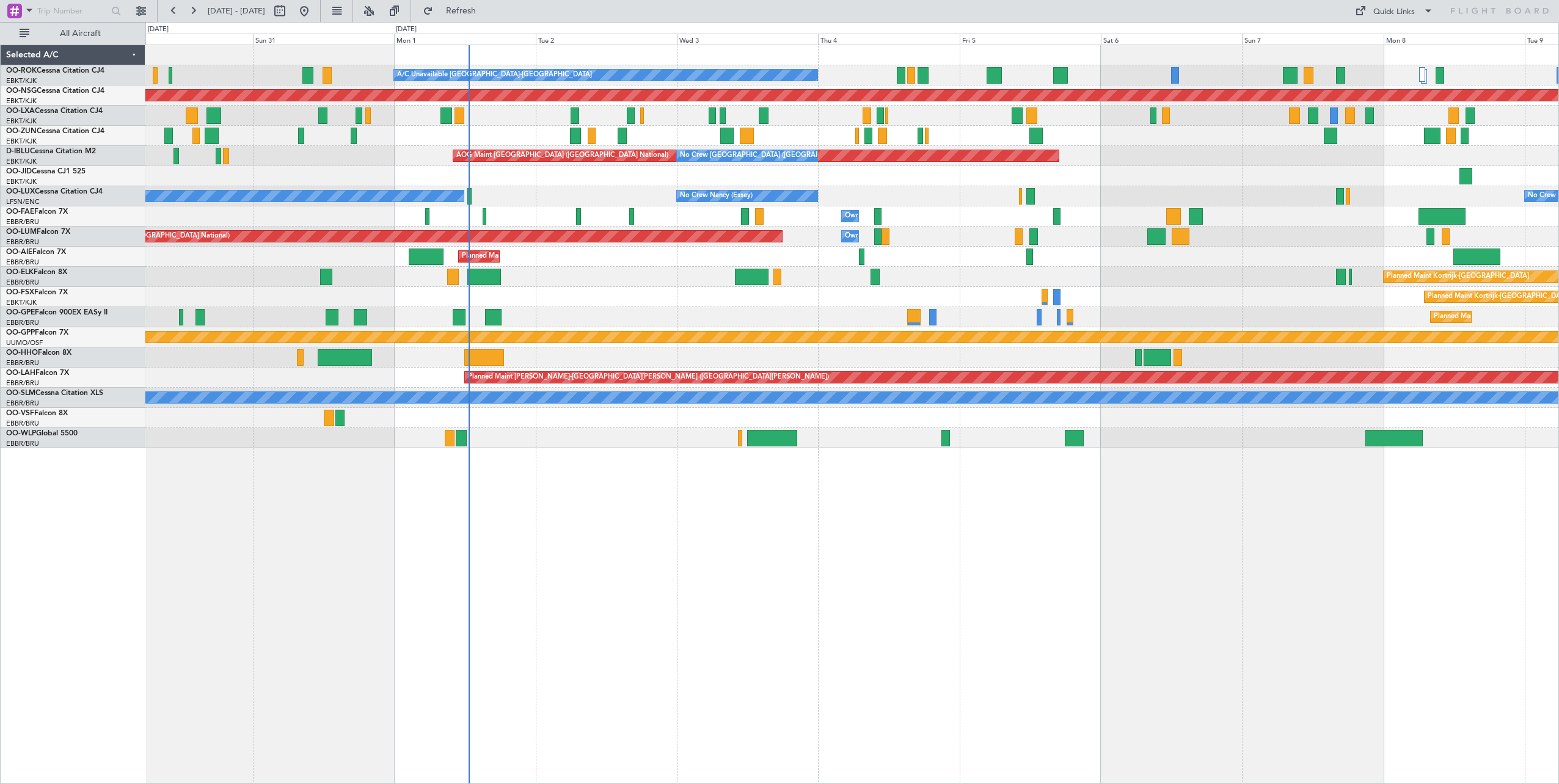
click at [1214, 491] on div "A/C Unavailable [GEOGRAPHIC_DATA]-[GEOGRAPHIC_DATA] Planned Maint [GEOGRAPHIC_D…" at bounding box center [852, 414] width 1413 height 739
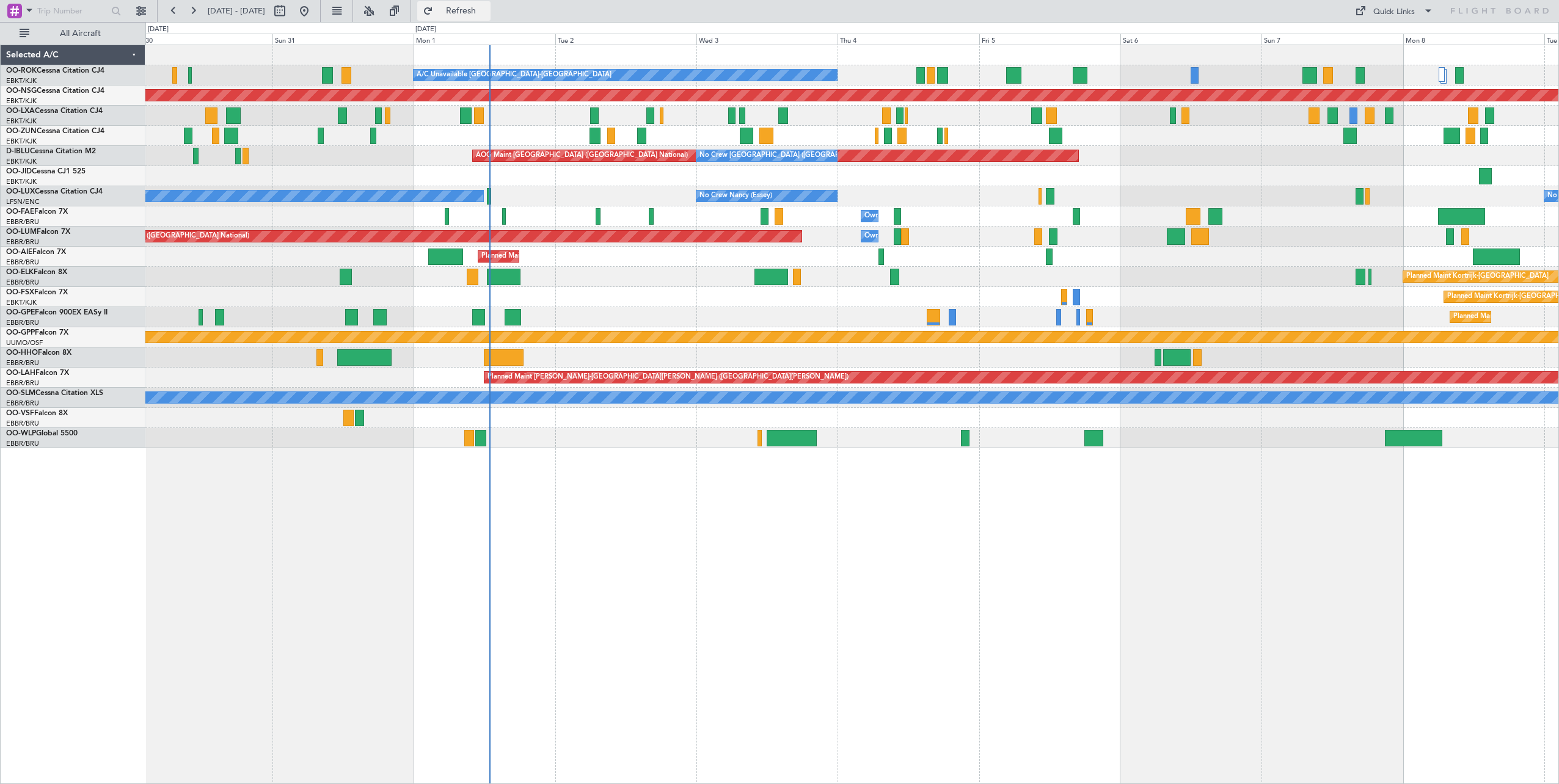
click at [461, 8] on button "Refresh" at bounding box center [454, 10] width 73 height 19
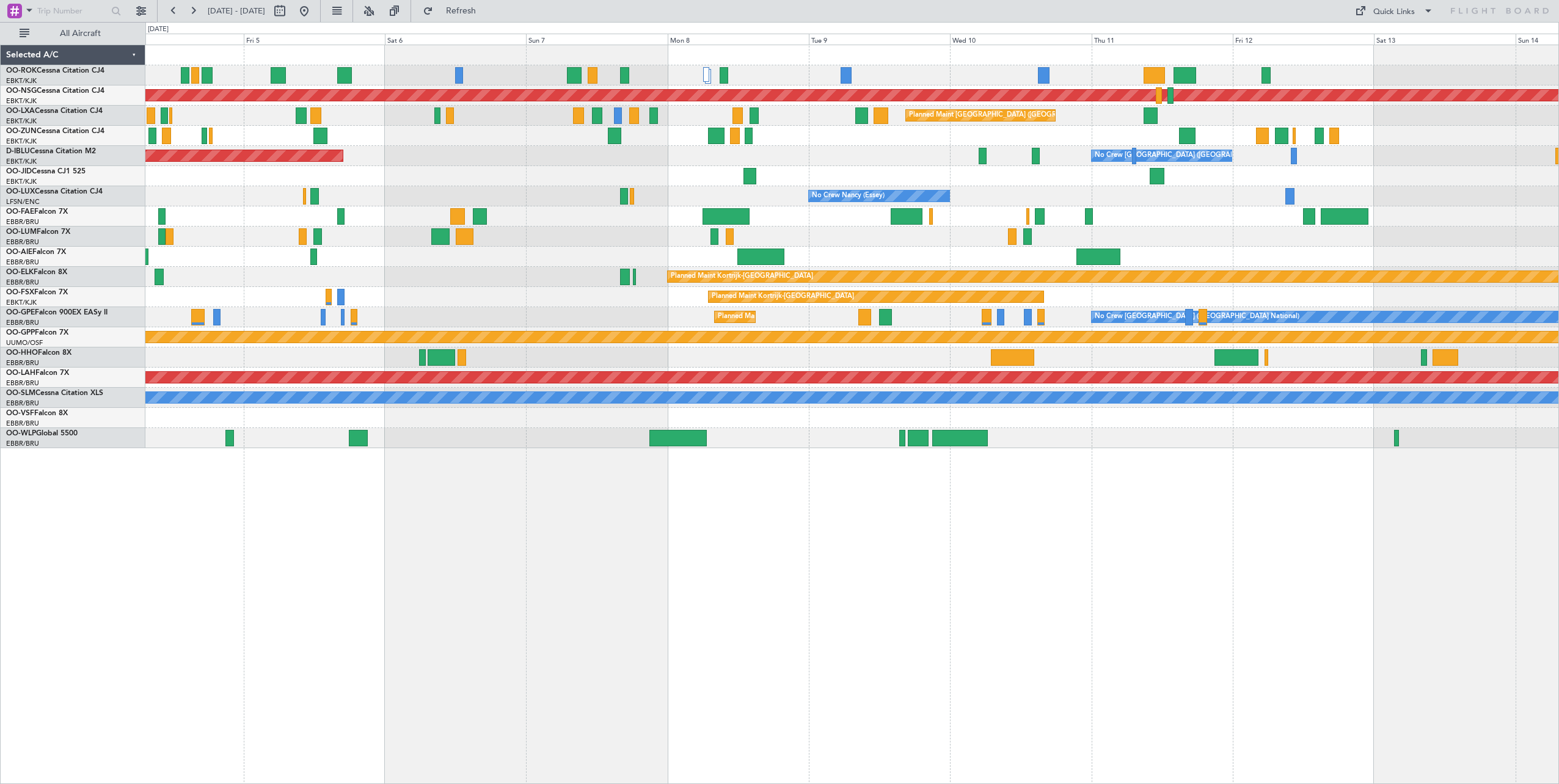
click at [500, 198] on div "Planned Maint [GEOGRAPHIC_DATA] ([GEOGRAPHIC_DATA]) A/C Unavailable [GEOGRAPHIC…" at bounding box center [852, 247] width 1413 height 403
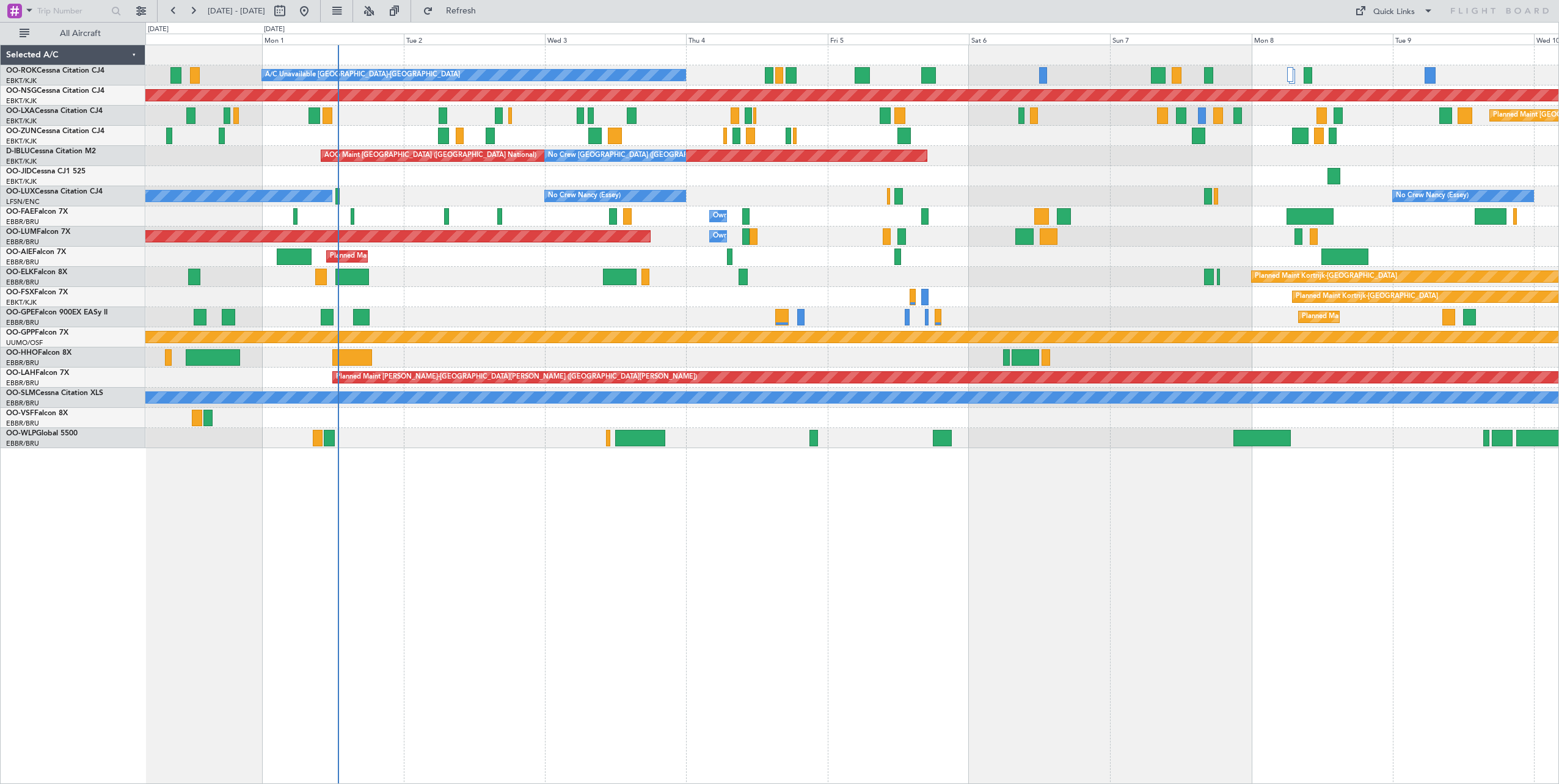
click at [1133, 206] on div "A/C Unavailable [GEOGRAPHIC_DATA]-[GEOGRAPHIC_DATA] Planned Maint [GEOGRAPHIC_D…" at bounding box center [852, 247] width 1413 height 403
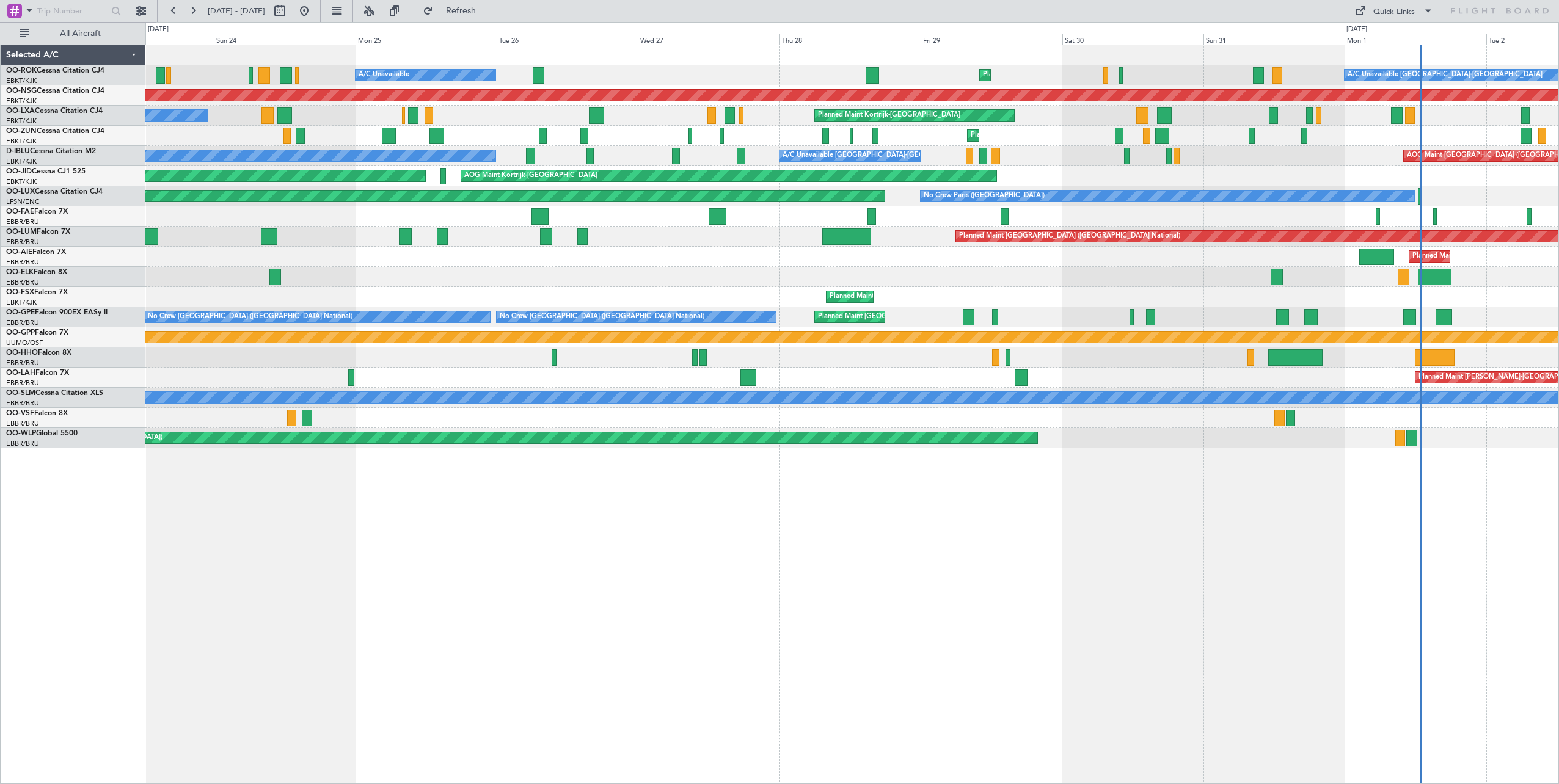
click at [1076, 213] on div "Planned Maint Kortrijk-[GEOGRAPHIC_DATA] A/C Unavailable [GEOGRAPHIC_DATA]-[GEO…" at bounding box center [852, 247] width 1413 height 403
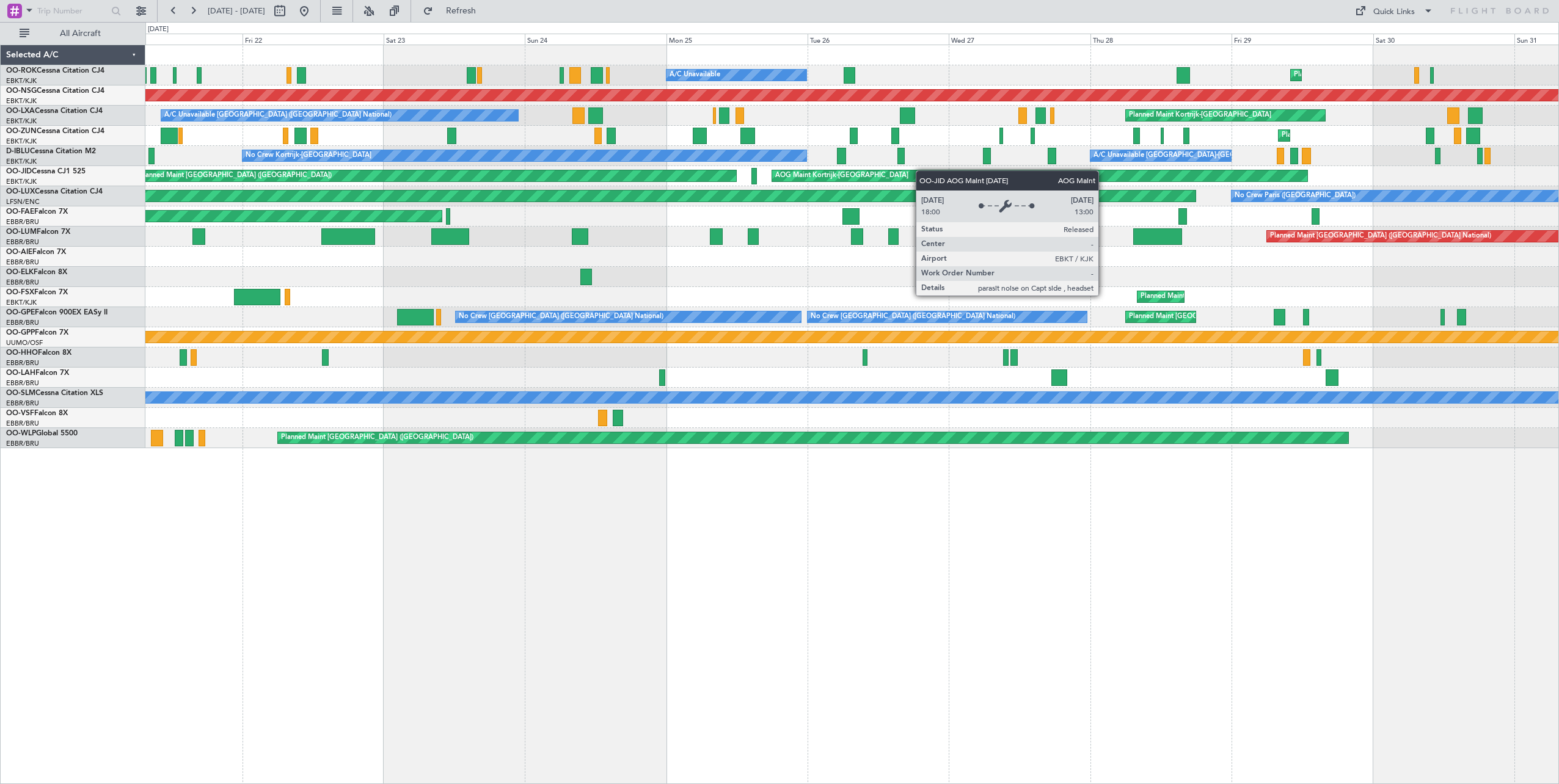
click at [933, 172] on div "Planned Maint Kortrijk-[GEOGRAPHIC_DATA] A/C Unavailable A/C Unavailable [GEOGR…" at bounding box center [852, 247] width 1413 height 403
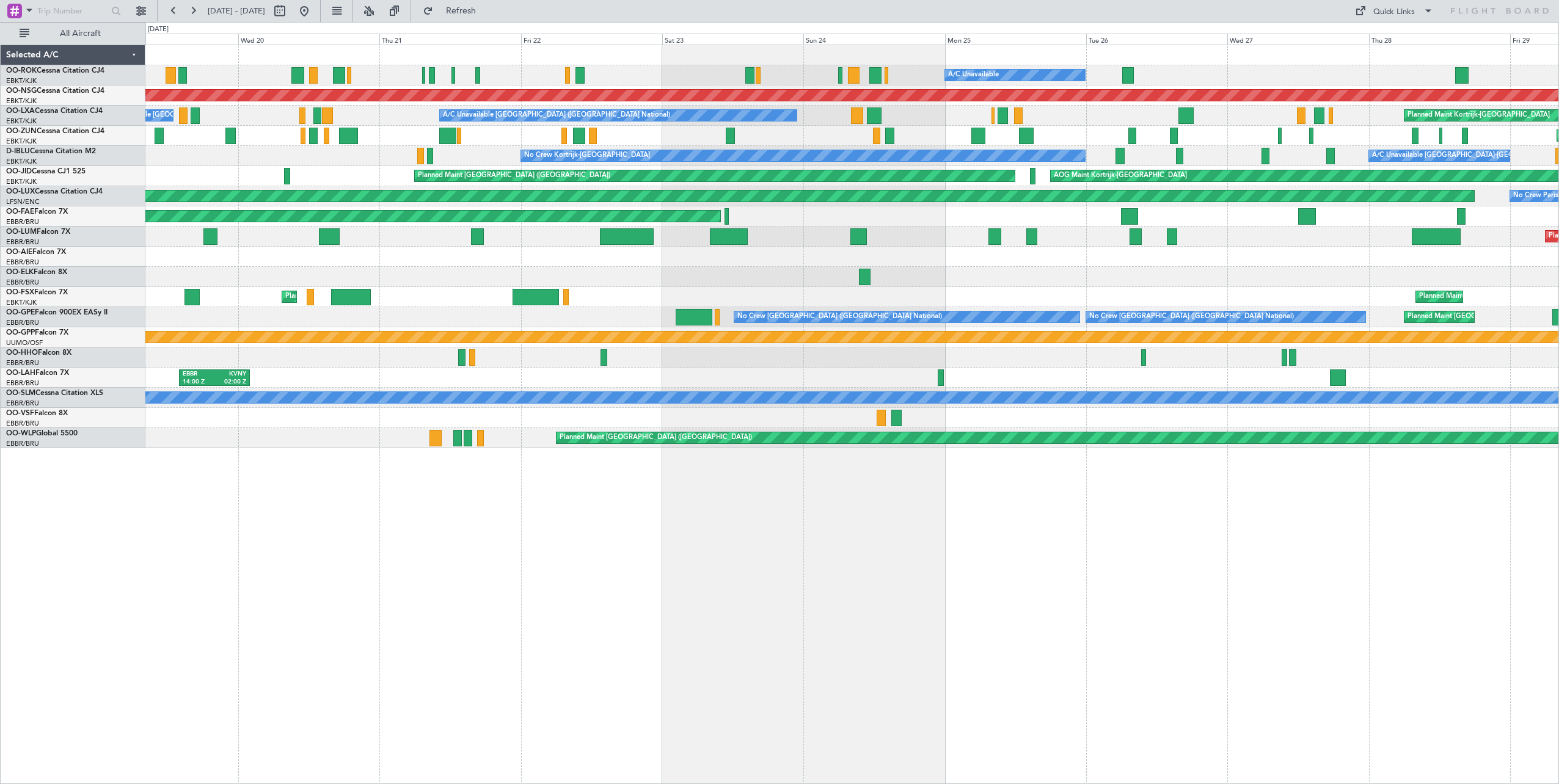
click at [824, 148] on div "A/C Unavailable Planned Maint [GEOGRAPHIC_DATA]-[GEOGRAPHIC_DATA] Planned Maint…" at bounding box center [852, 247] width 1413 height 403
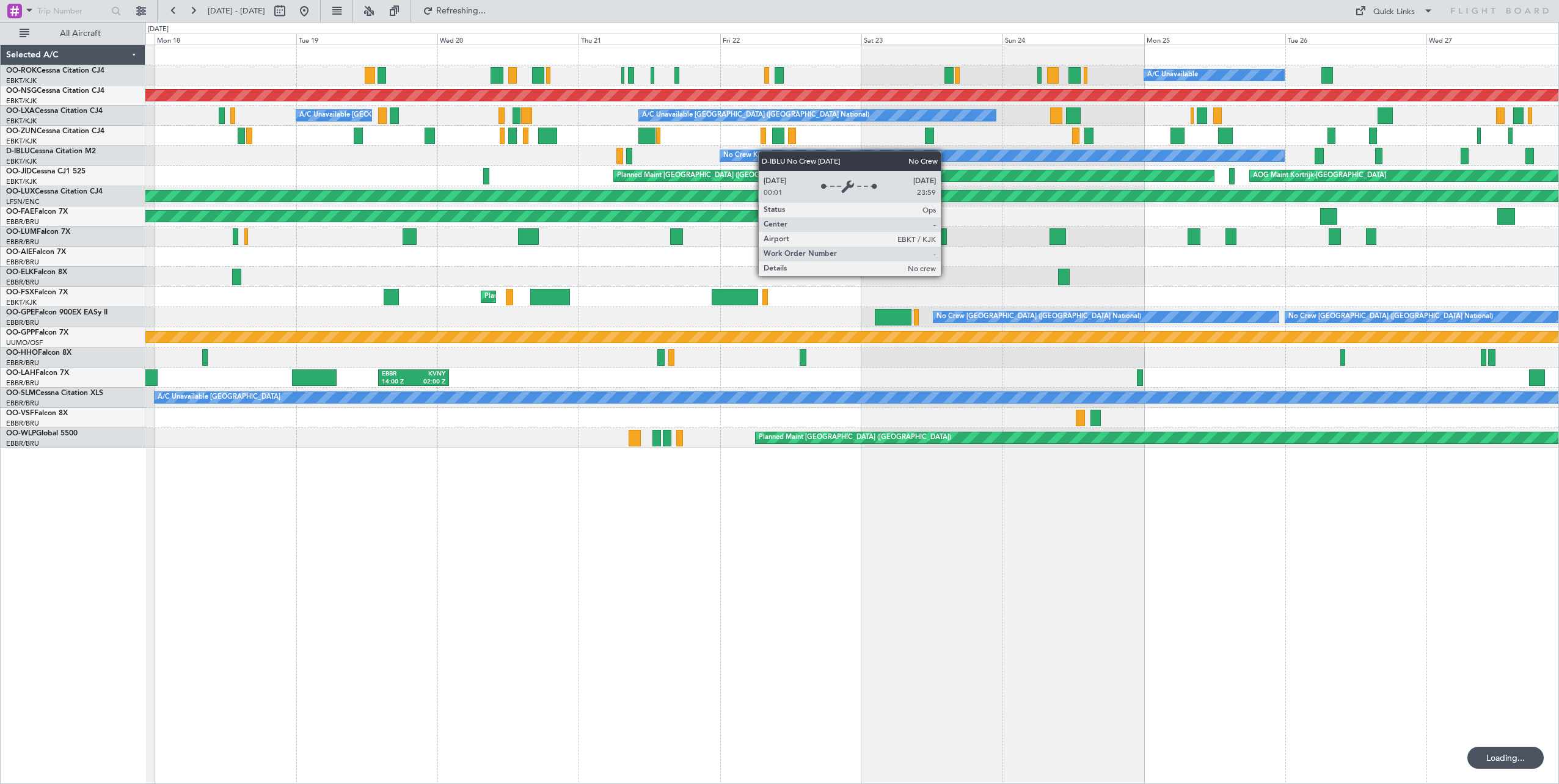
click at [840, 156] on div "A/C Unavailable Planned Maint [GEOGRAPHIC_DATA]-[GEOGRAPHIC_DATA] Planned Maint…" at bounding box center [852, 247] width 1413 height 403
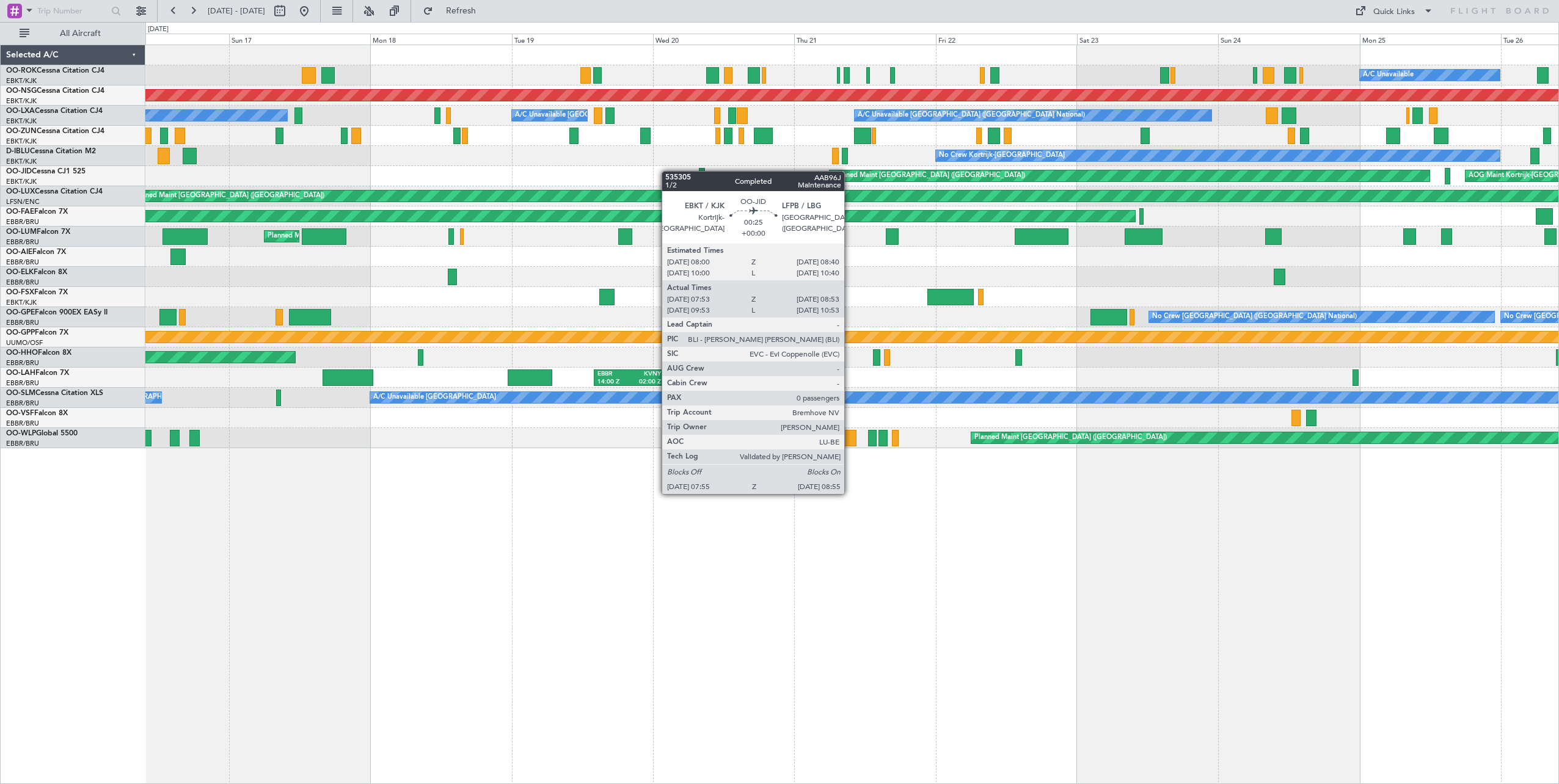
click at [698, 173] on div "A/C Unavailable Planned Maint [GEOGRAPHIC_DATA] ([GEOGRAPHIC_DATA]) A/C Unavail…" at bounding box center [852, 247] width 1413 height 403
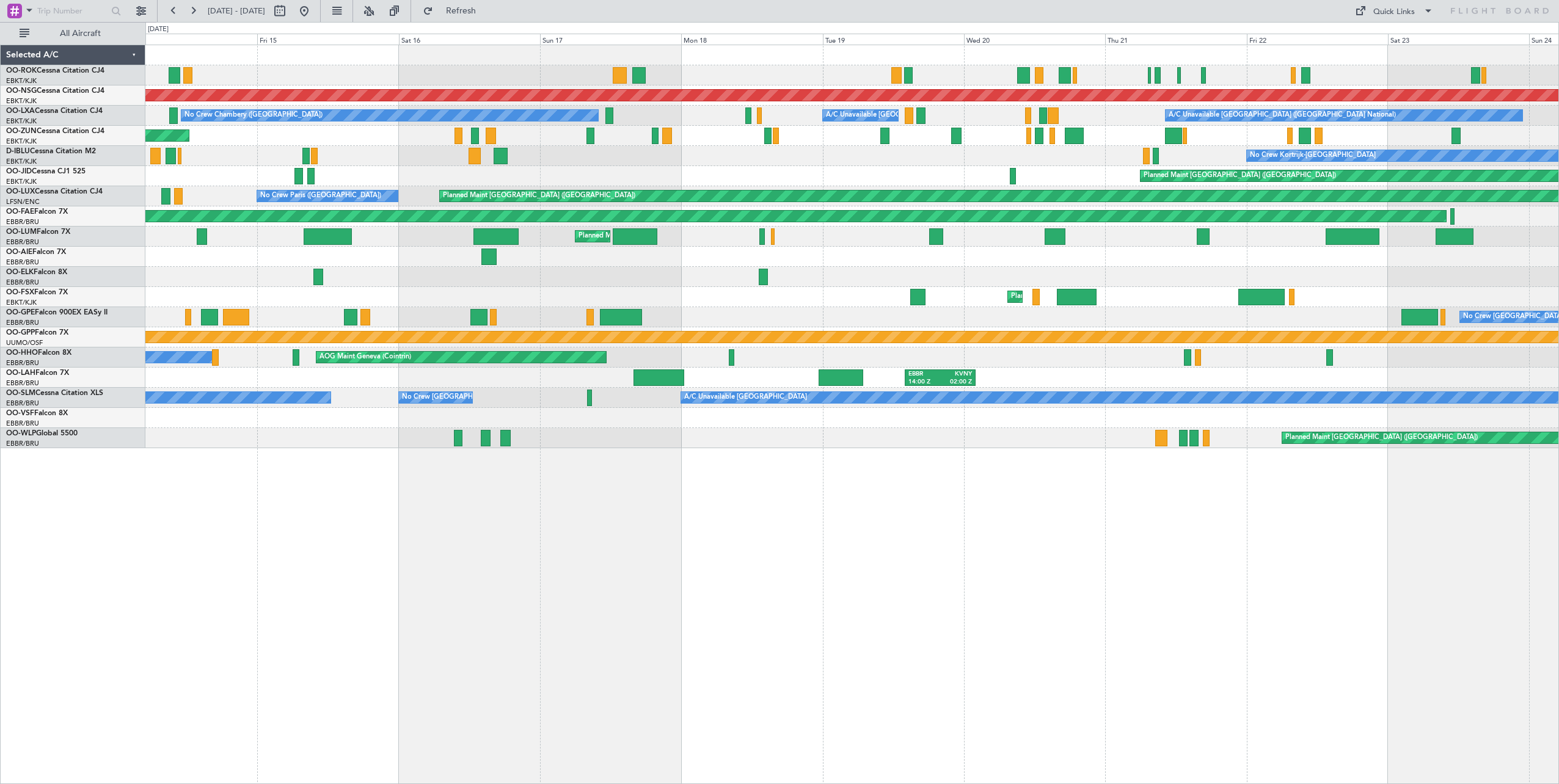
click at [649, 179] on div "Unplanned Maint [GEOGRAPHIC_DATA]-[GEOGRAPHIC_DATA] A/C Unavailable Planned Mai…" at bounding box center [852, 247] width 1413 height 403
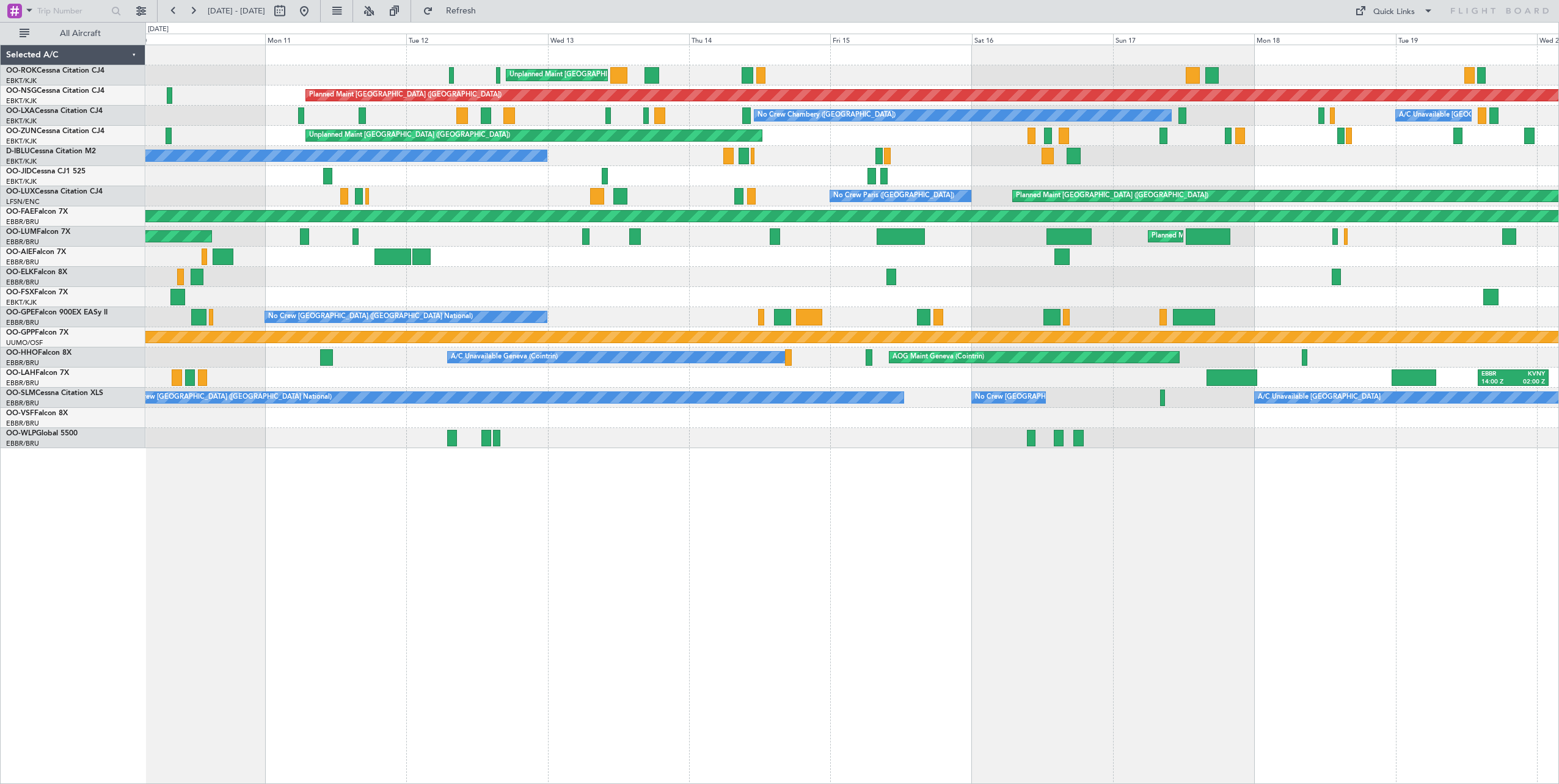
click at [605, 185] on div "Unplanned Maint [GEOGRAPHIC_DATA]-[GEOGRAPHIC_DATA] Planned Maint [GEOGRAPHIC_D…" at bounding box center [852, 247] width 1413 height 403
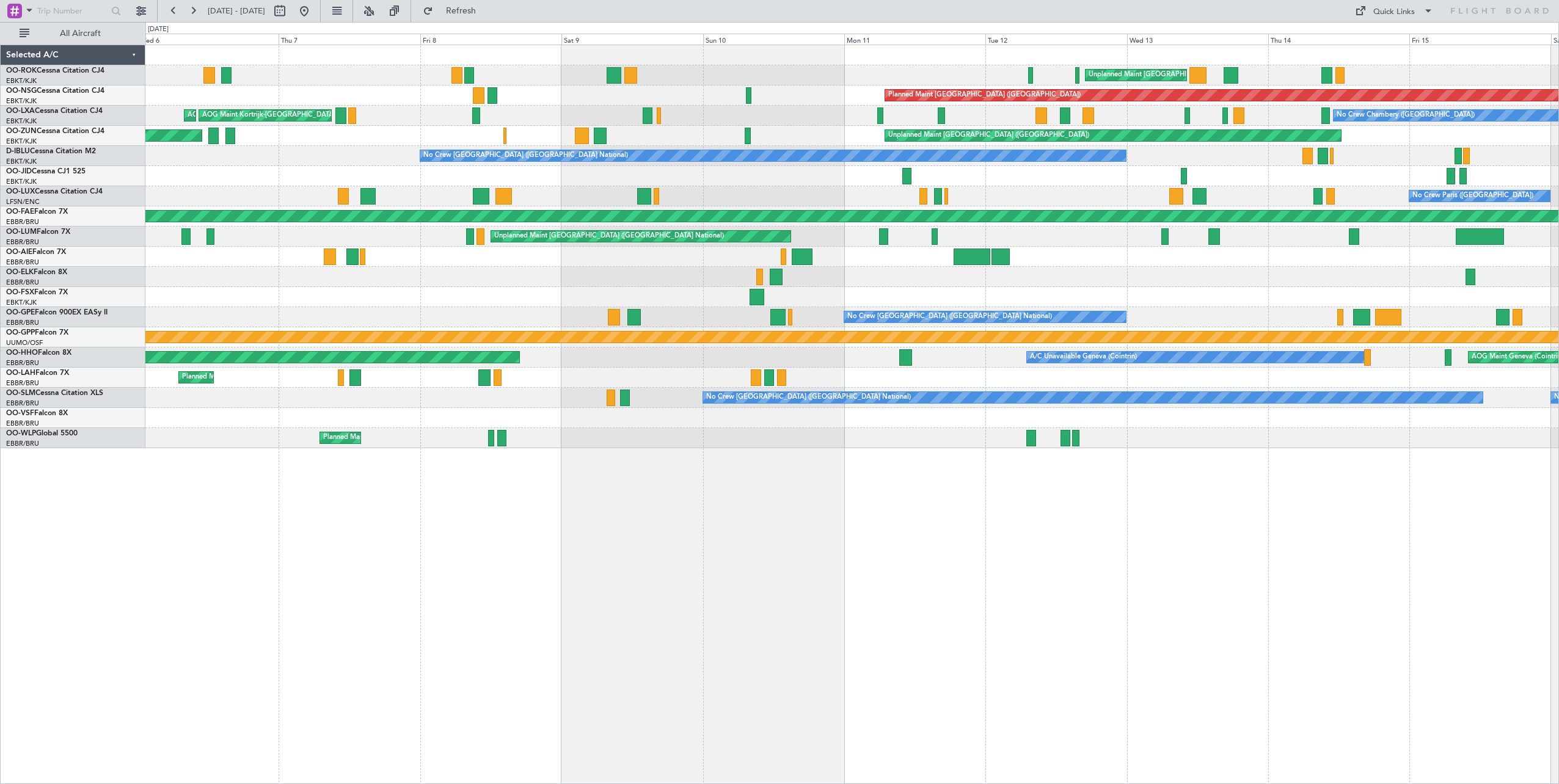
click at [849, 236] on div "Unplanned Maint [GEOGRAPHIC_DATA]-[GEOGRAPHIC_DATA] Planned Maint [GEOGRAPHIC_D…" at bounding box center [852, 247] width 1413 height 403
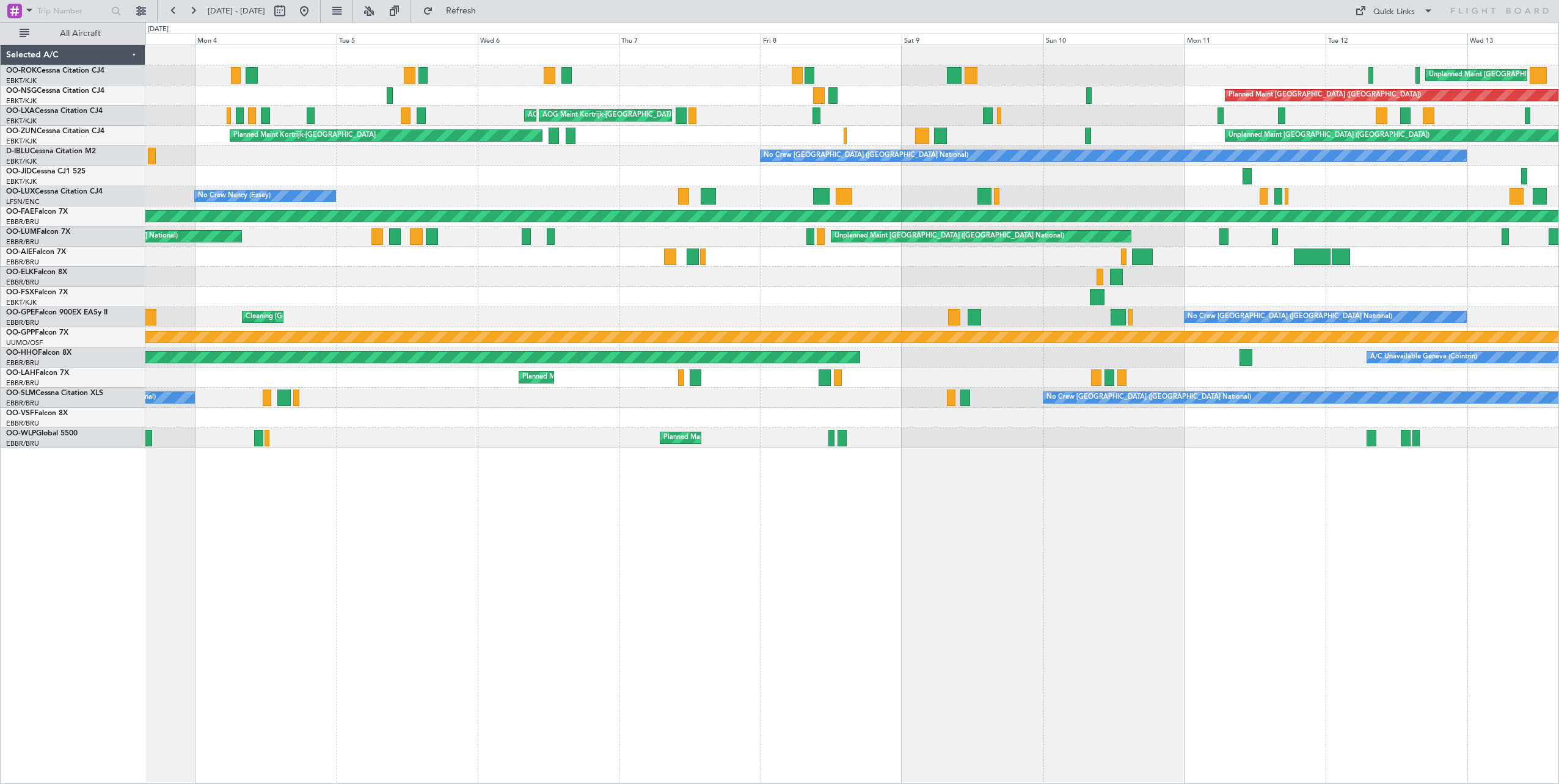
click at [744, 176] on div "Unplanned Maint [GEOGRAPHIC_DATA]-[GEOGRAPHIC_DATA] Planned Maint [GEOGRAPHIC_D…" at bounding box center [852, 247] width 1413 height 403
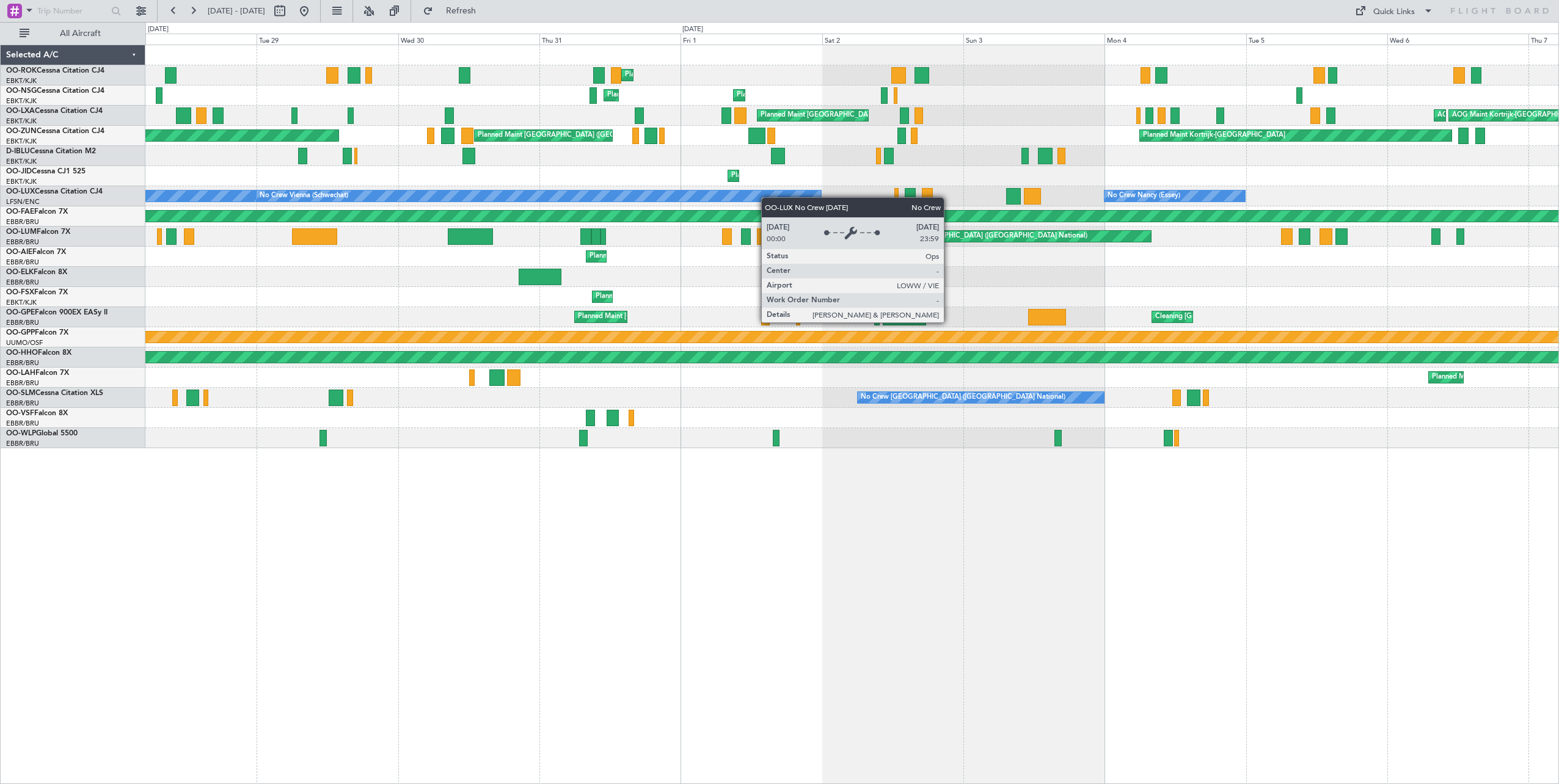
click at [795, 199] on div "Planned Maint Kortrijk-[GEOGRAPHIC_DATA] Planned Maint [GEOGRAPHIC_DATA]-[GEOGR…" at bounding box center [852, 247] width 1413 height 403
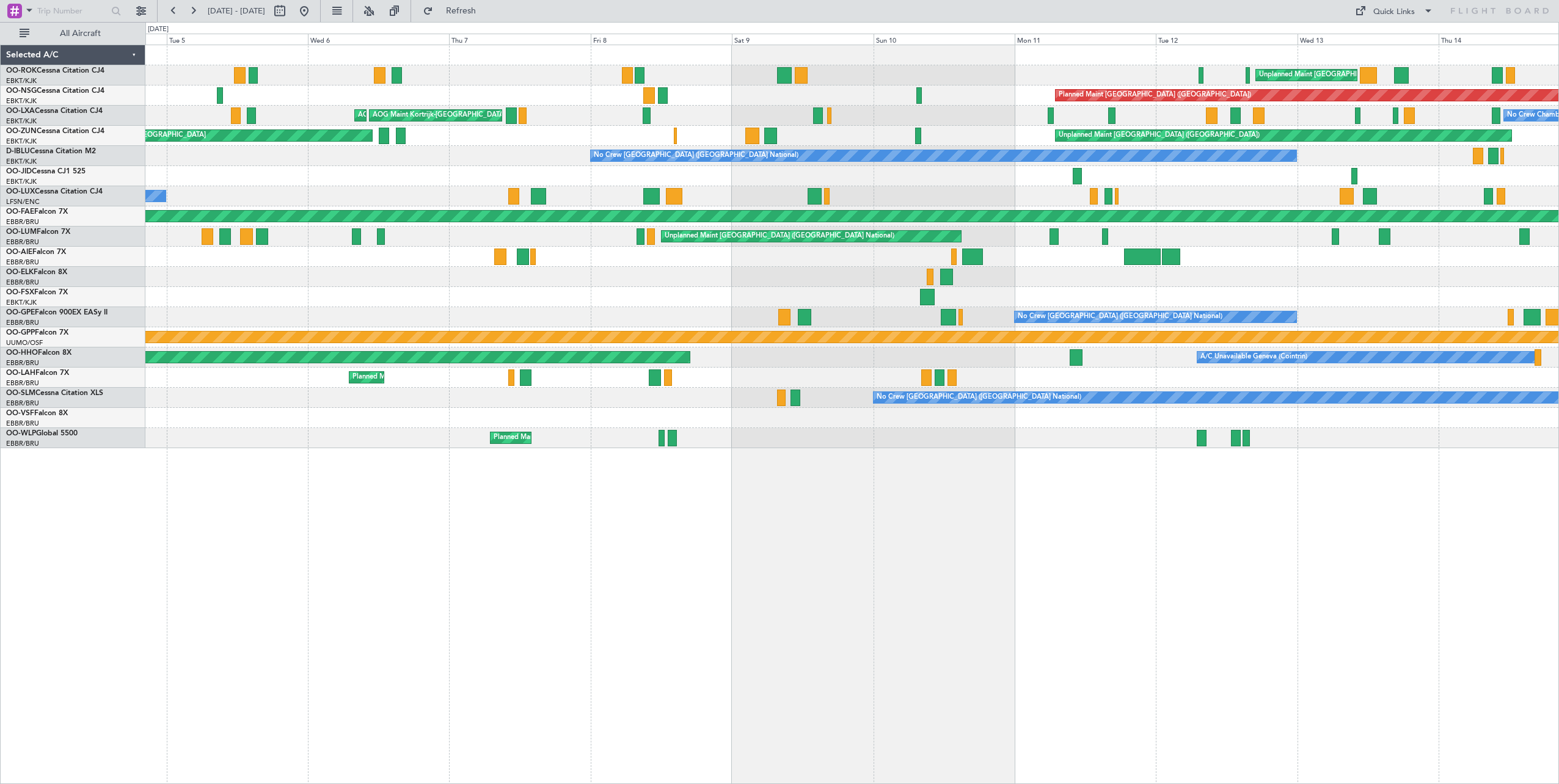
click at [0, 158] on html "[DATE] - [DATE] Refresh Quick Links All Aircraft Unplanned Maint [GEOGRAPHIC_DA…" at bounding box center [779, 392] width 1559 height 784
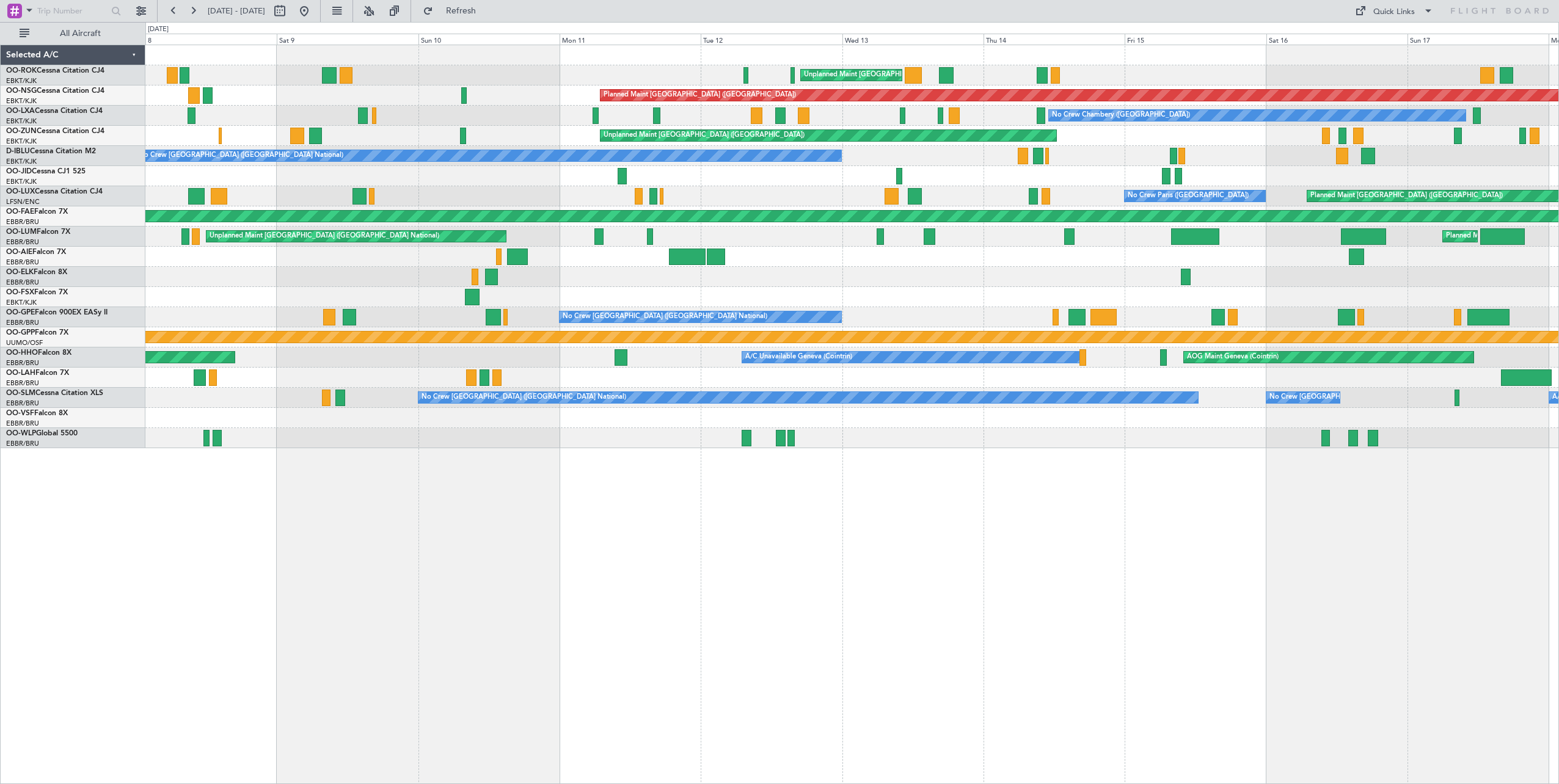
click at [877, 520] on div "Unplanned Maint [GEOGRAPHIC_DATA]-[GEOGRAPHIC_DATA] Planned Maint [GEOGRAPHIC_D…" at bounding box center [852, 414] width 1413 height 739
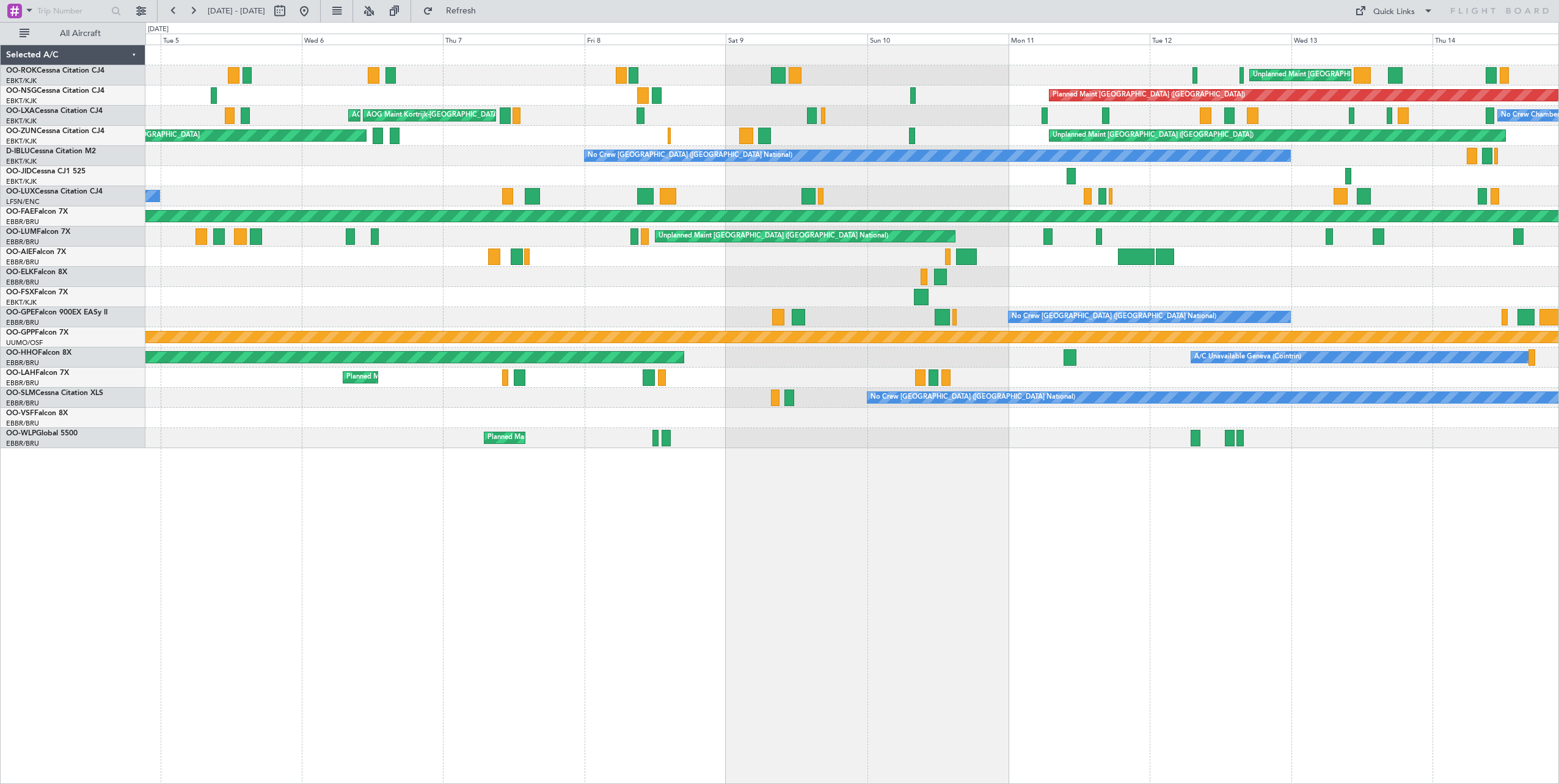
click at [852, 534] on div "Unplanned Maint [GEOGRAPHIC_DATA]-[GEOGRAPHIC_DATA] Planned Maint [GEOGRAPHIC_D…" at bounding box center [852, 414] width 1413 height 739
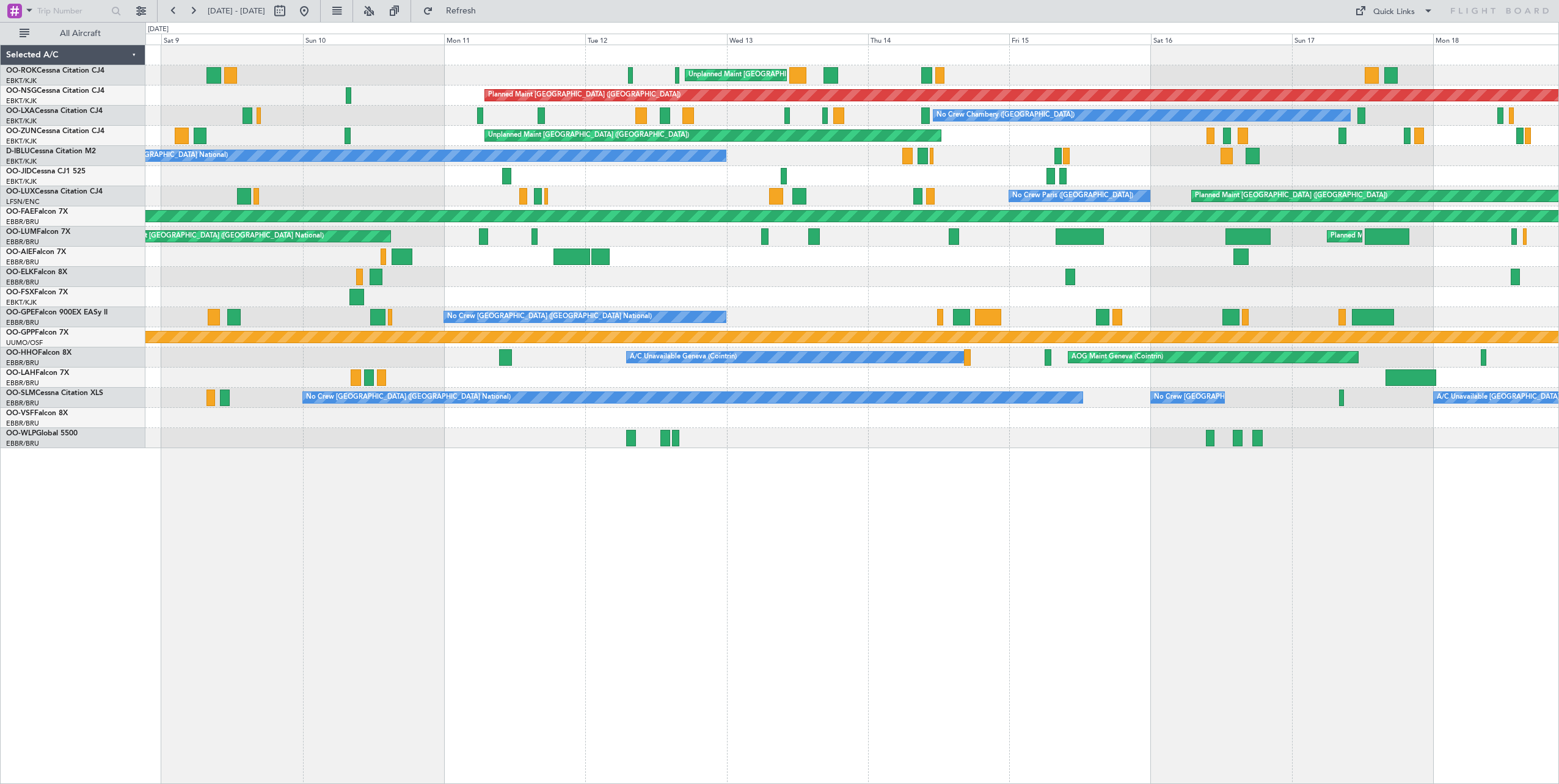
click at [406, 532] on div "Unplanned Maint [GEOGRAPHIC_DATA]-[GEOGRAPHIC_DATA] Planned Maint [GEOGRAPHIC_D…" at bounding box center [852, 414] width 1413 height 739
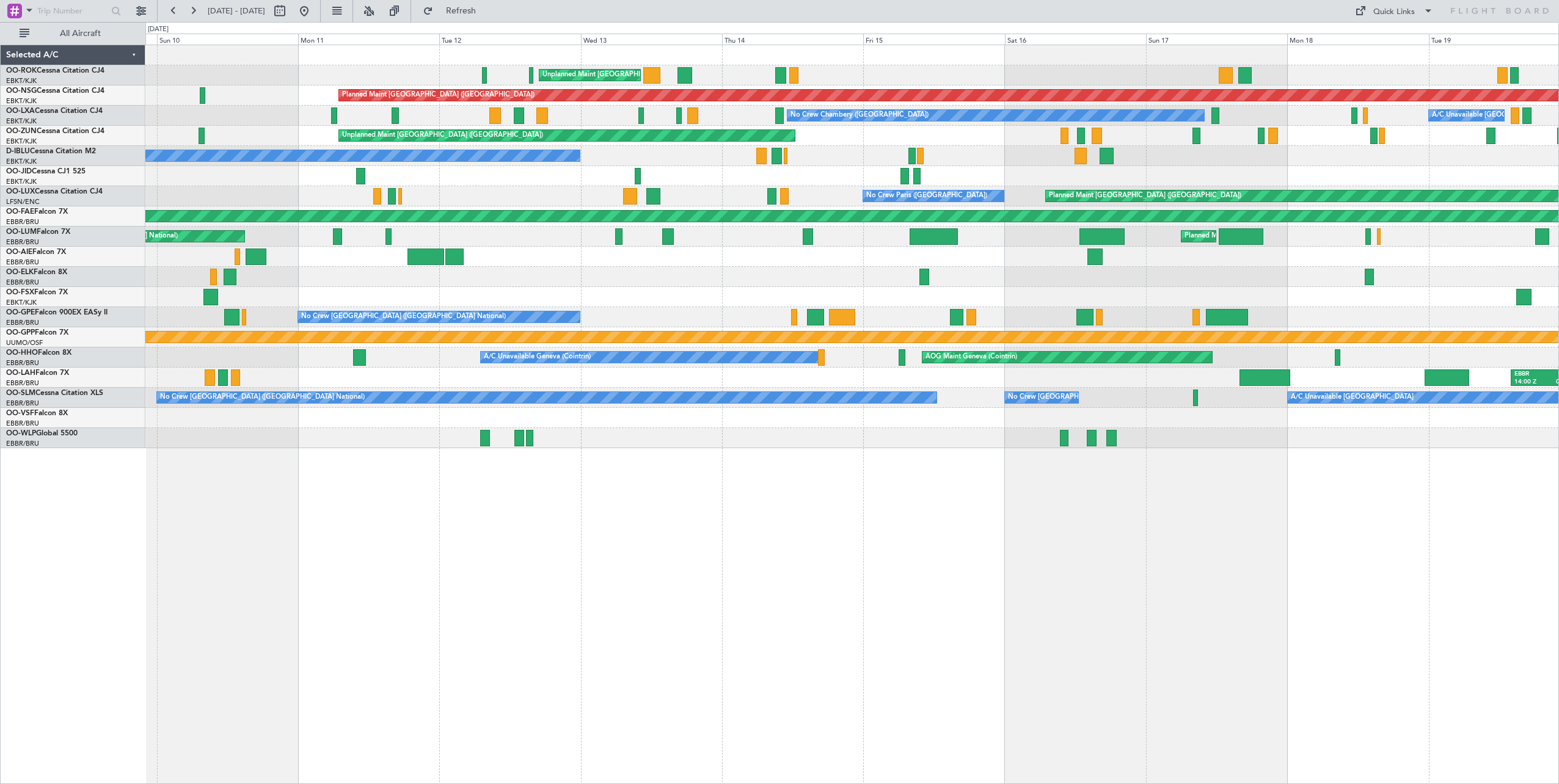
click at [454, 556] on div "Unplanned Maint [GEOGRAPHIC_DATA]-[GEOGRAPHIC_DATA] Planned Maint [GEOGRAPHIC_D…" at bounding box center [852, 414] width 1413 height 739
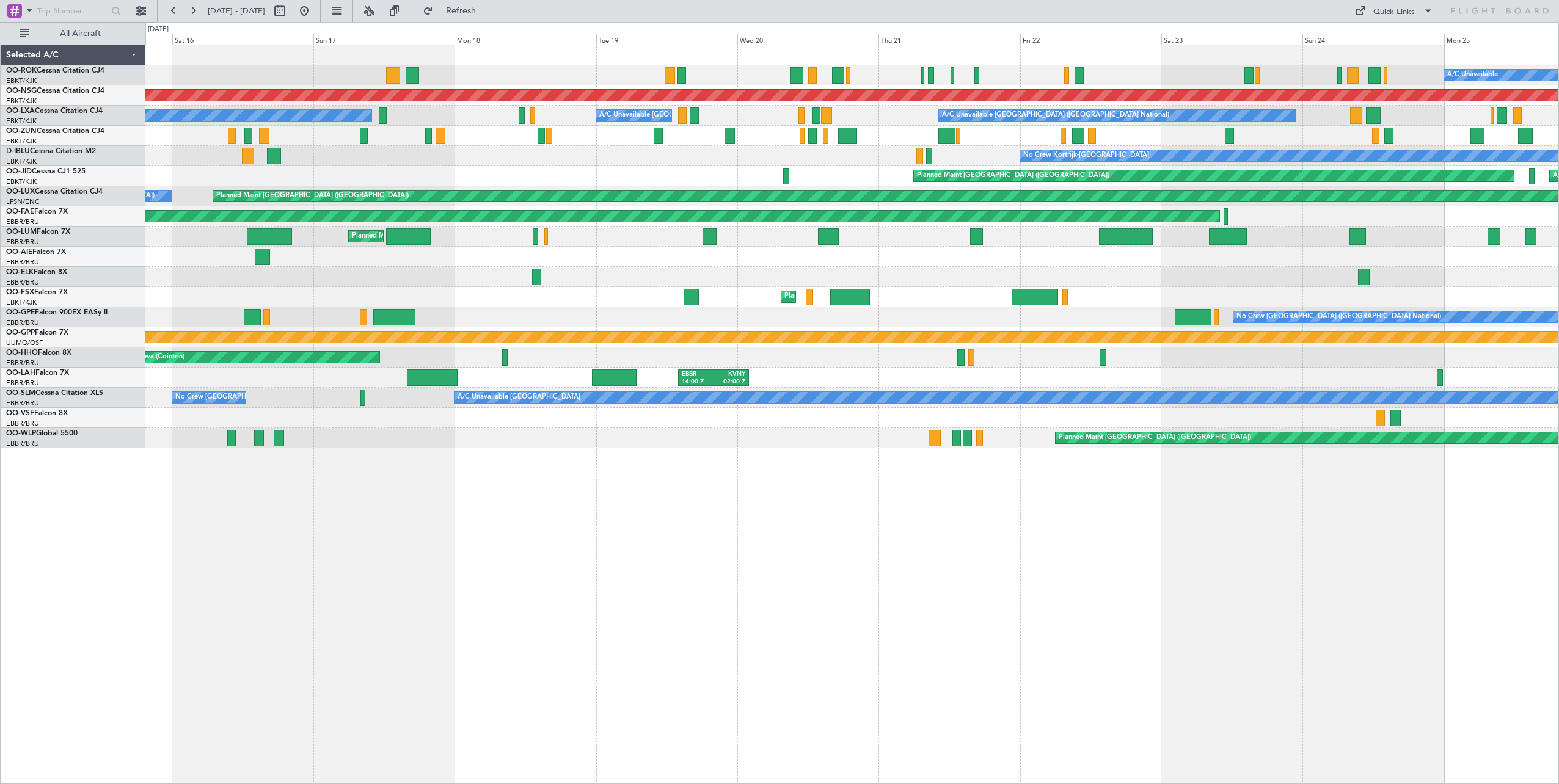
click at [466, 575] on div "A/C Unavailable Unplanned Maint [GEOGRAPHIC_DATA]-[GEOGRAPHIC_DATA] Planned Mai…" at bounding box center [852, 414] width 1413 height 739
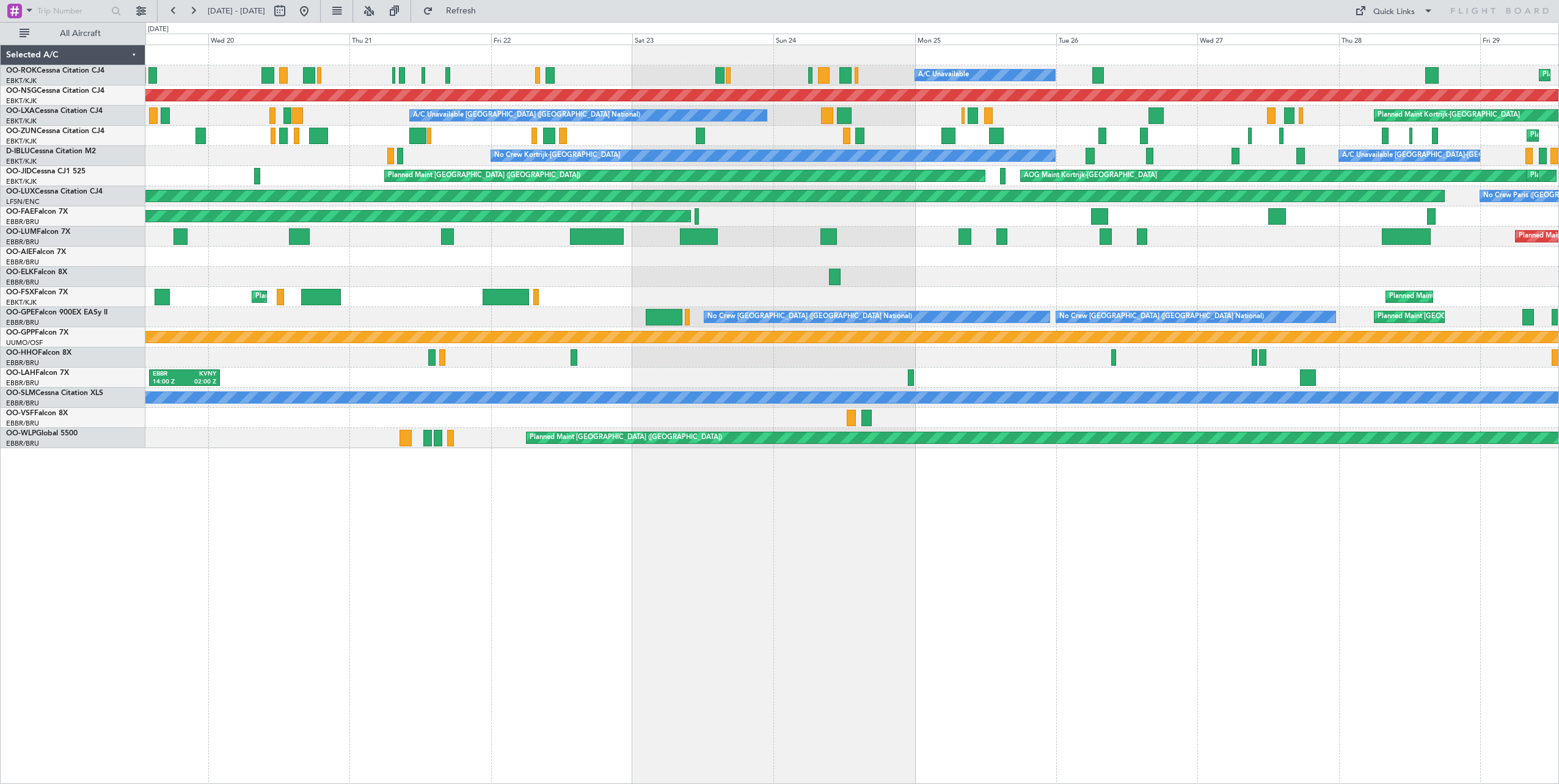
click at [487, 579] on div "A/C Unavailable Planned Maint [GEOGRAPHIC_DATA]-[GEOGRAPHIC_DATA] A/C Unavailab…" at bounding box center [852, 414] width 1413 height 739
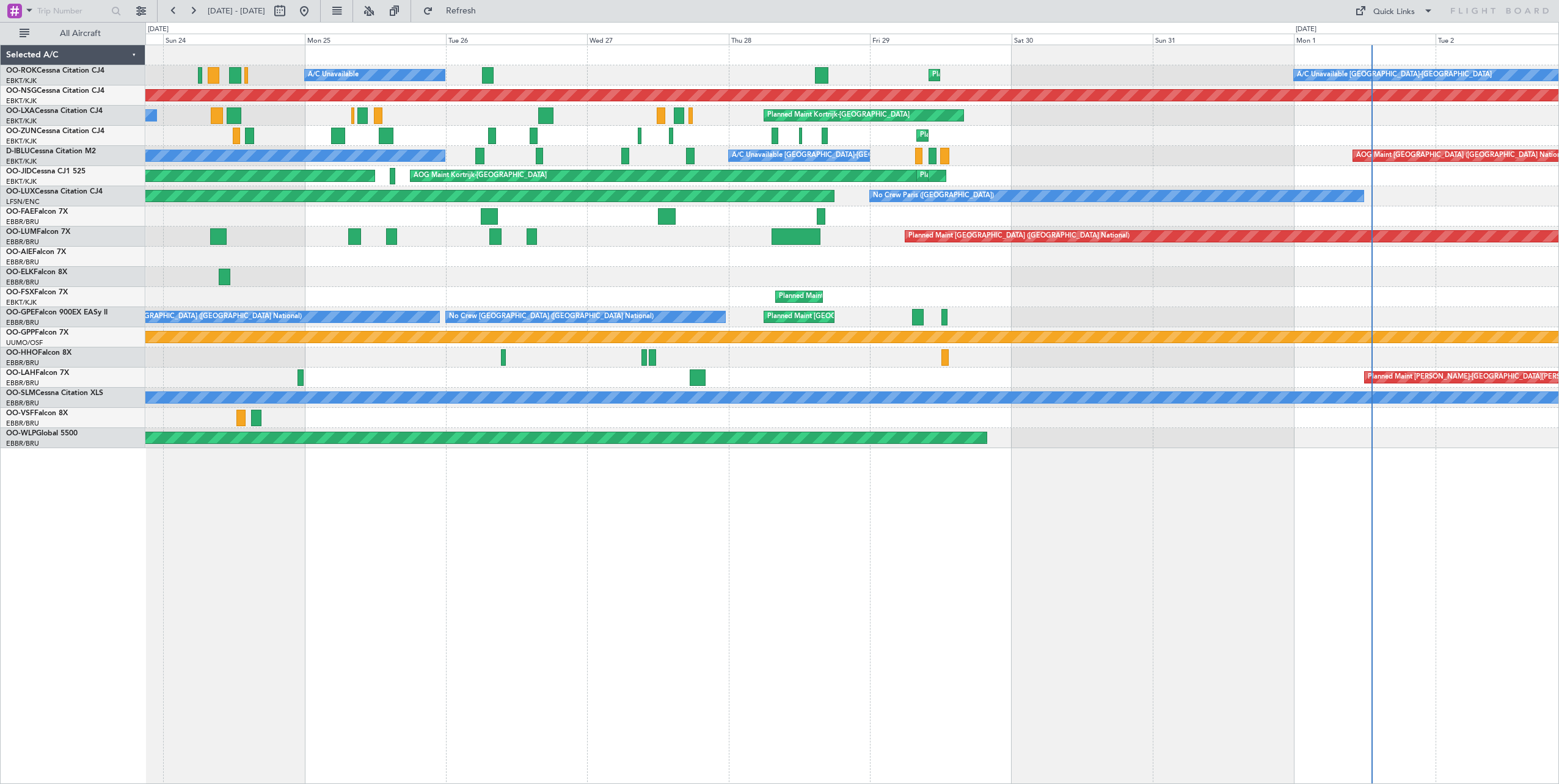
click at [487, 581] on div "A/C Unavailable Planned Maint [GEOGRAPHIC_DATA]-[GEOGRAPHIC_DATA] A/C Unavailab…" at bounding box center [852, 414] width 1413 height 739
click at [511, 577] on div "A/C Unavailable Planned Maint [GEOGRAPHIC_DATA]-[GEOGRAPHIC_DATA] A/C Unavailab…" at bounding box center [852, 414] width 1413 height 739
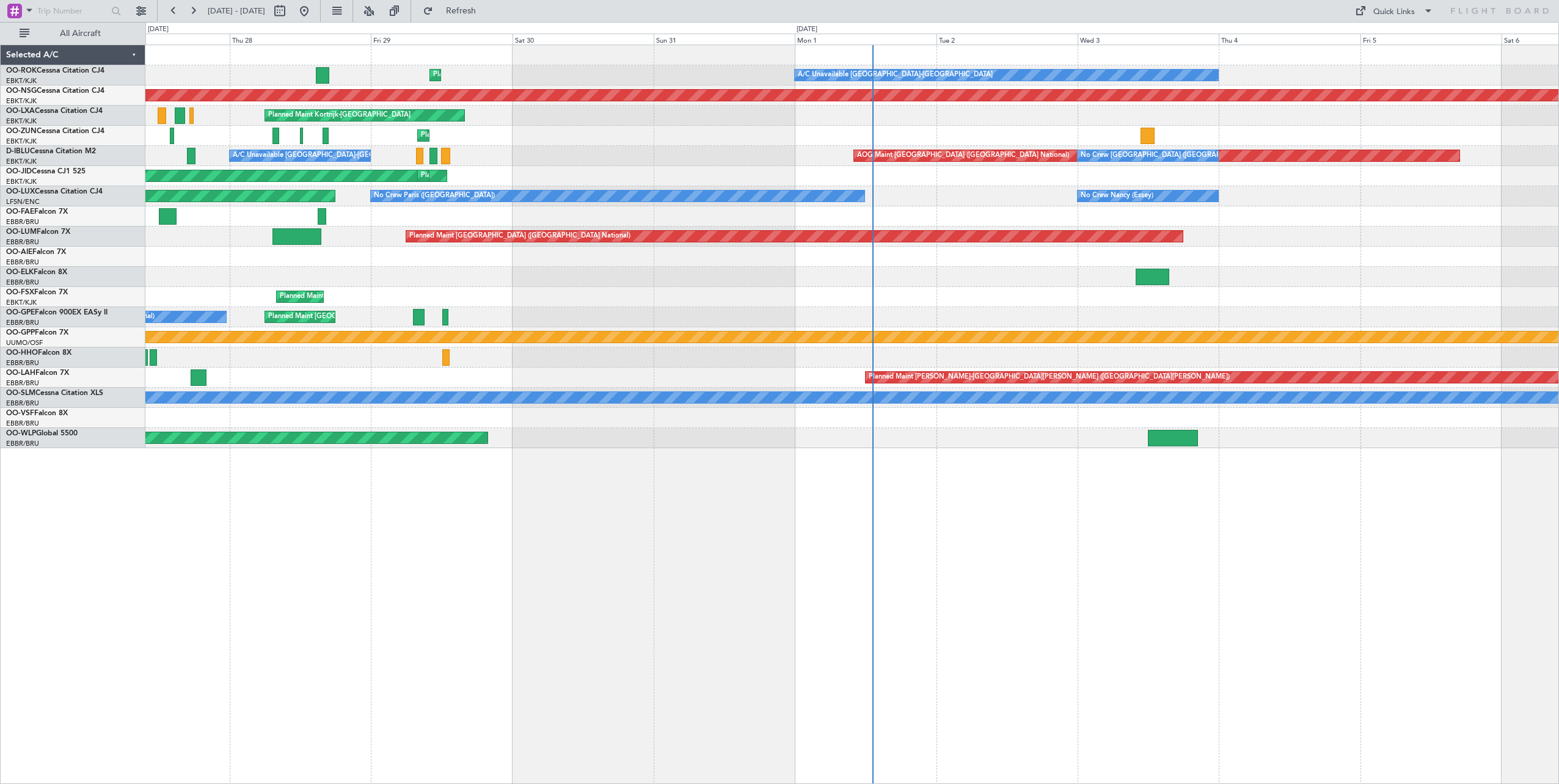
click at [514, 584] on div "Planned Maint Kortrijk-[GEOGRAPHIC_DATA] A/C Unavailable [GEOGRAPHIC_DATA]-[GEO…" at bounding box center [852, 414] width 1413 height 739
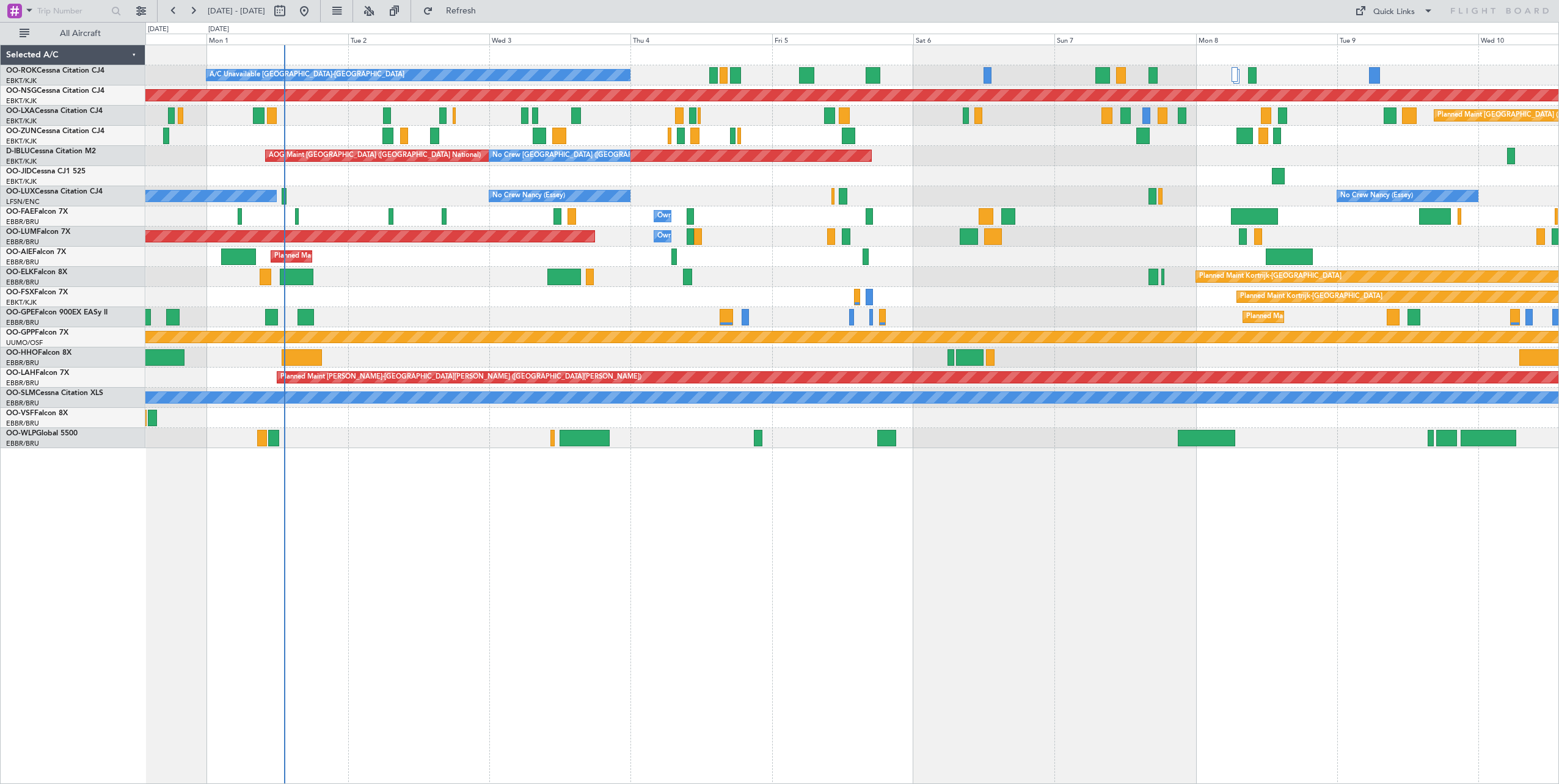
click at [542, 624] on div "A/C Unavailable [GEOGRAPHIC_DATA]-[GEOGRAPHIC_DATA] Planned Maint [GEOGRAPHIC_D…" at bounding box center [852, 414] width 1413 height 739
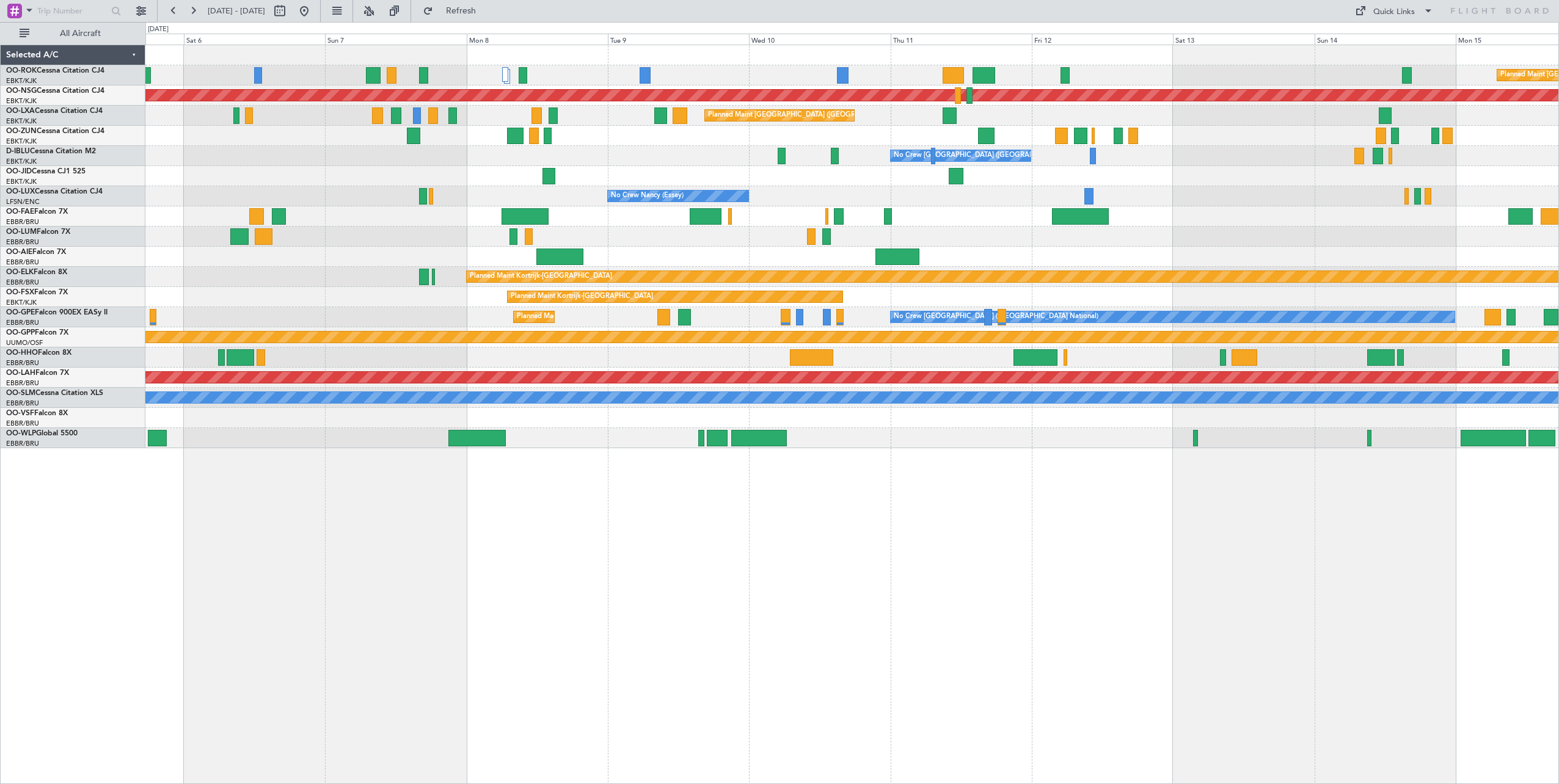
click at [418, 544] on div "Planned Maint [GEOGRAPHIC_DATA] ([GEOGRAPHIC_DATA]) A/C Unavailable [GEOGRAPHIC…" at bounding box center [852, 414] width 1413 height 739
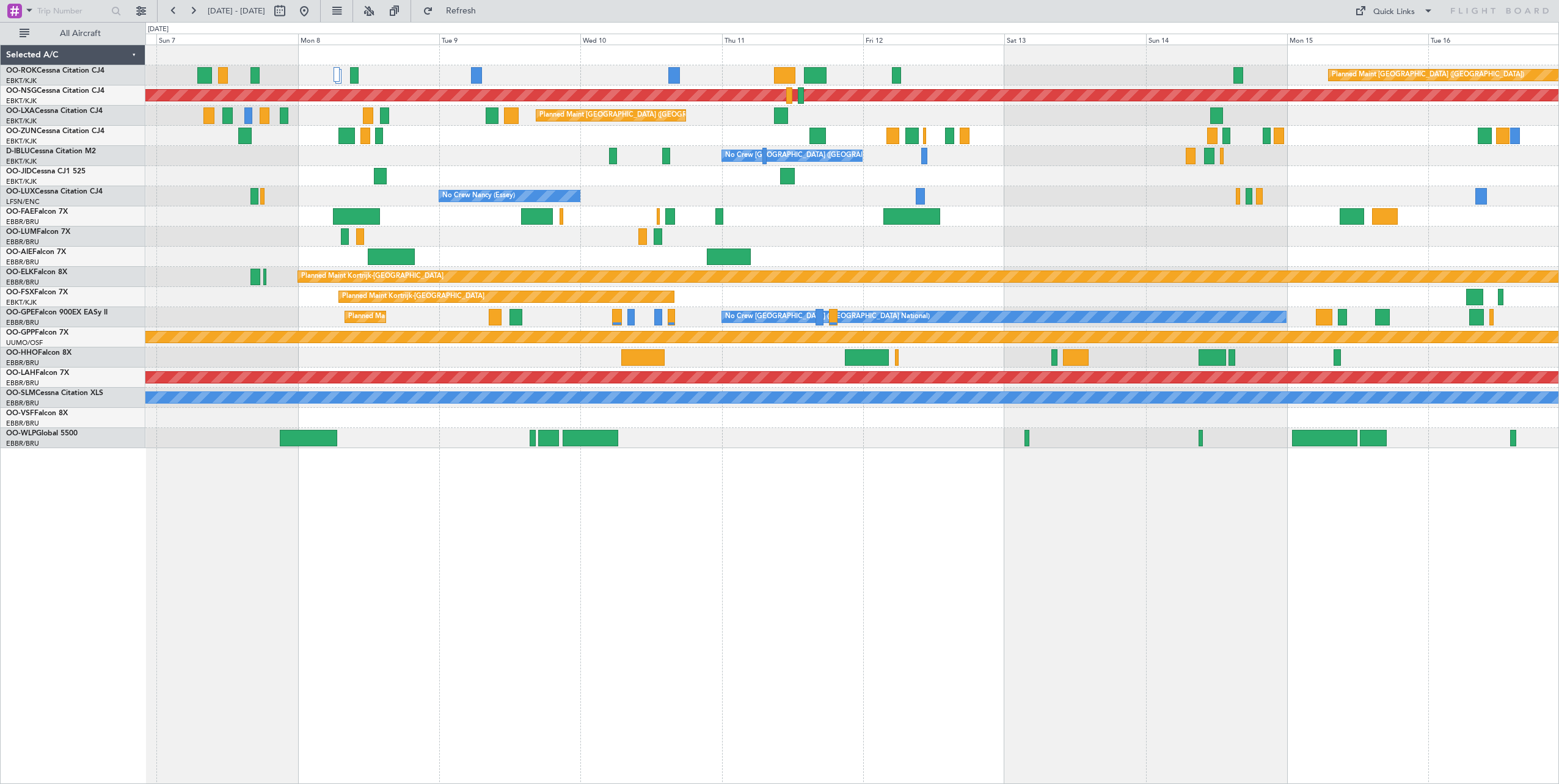
click at [502, 578] on div "Planned Maint [GEOGRAPHIC_DATA] ([GEOGRAPHIC_DATA]) Planned Maint [GEOGRAPHIC_D…" at bounding box center [852, 414] width 1413 height 739
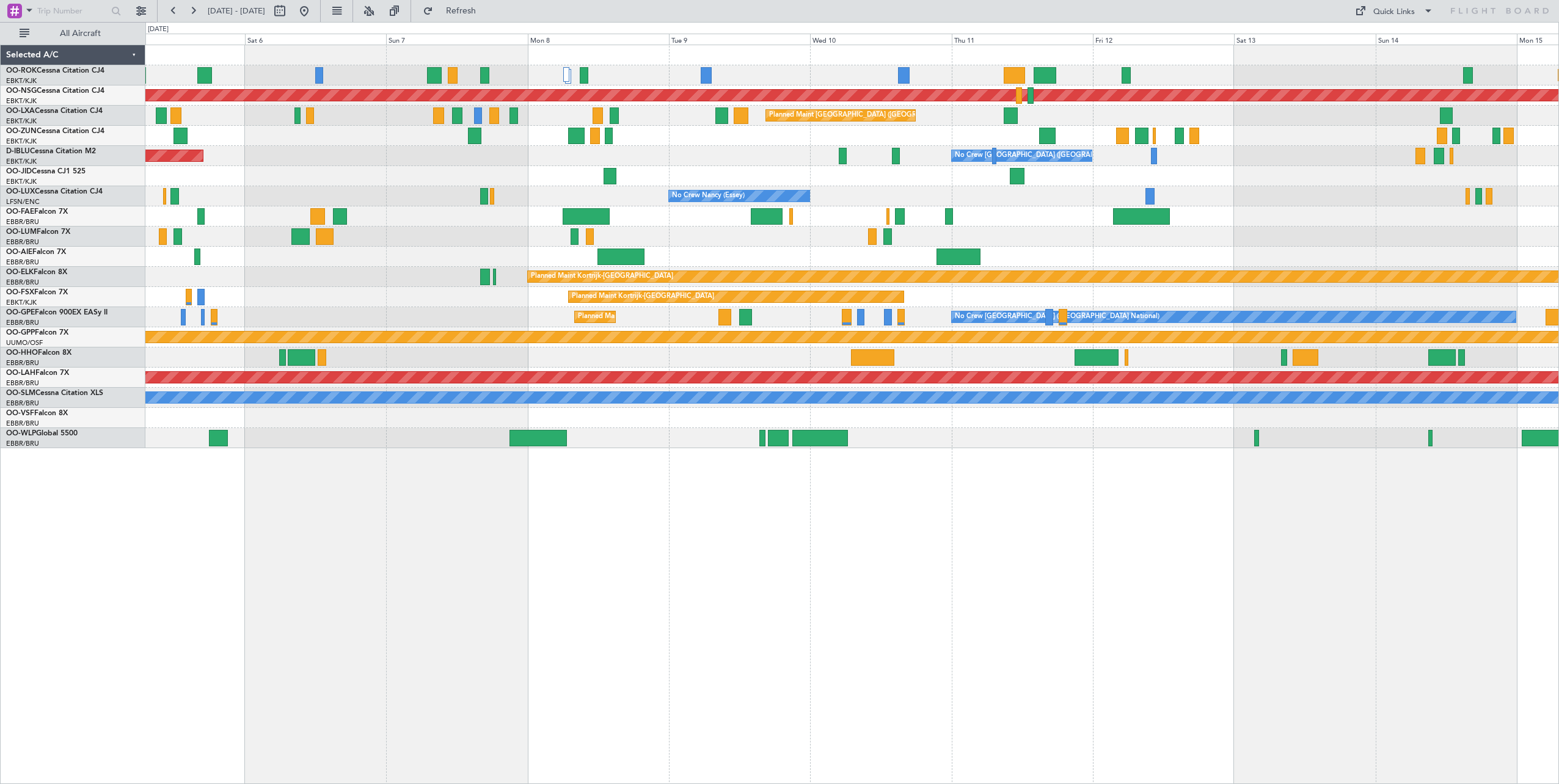
click at [804, 568] on div "Planned Maint [GEOGRAPHIC_DATA] ([GEOGRAPHIC_DATA]) A/C Unavailable [GEOGRAPHIC…" at bounding box center [852, 414] width 1413 height 739
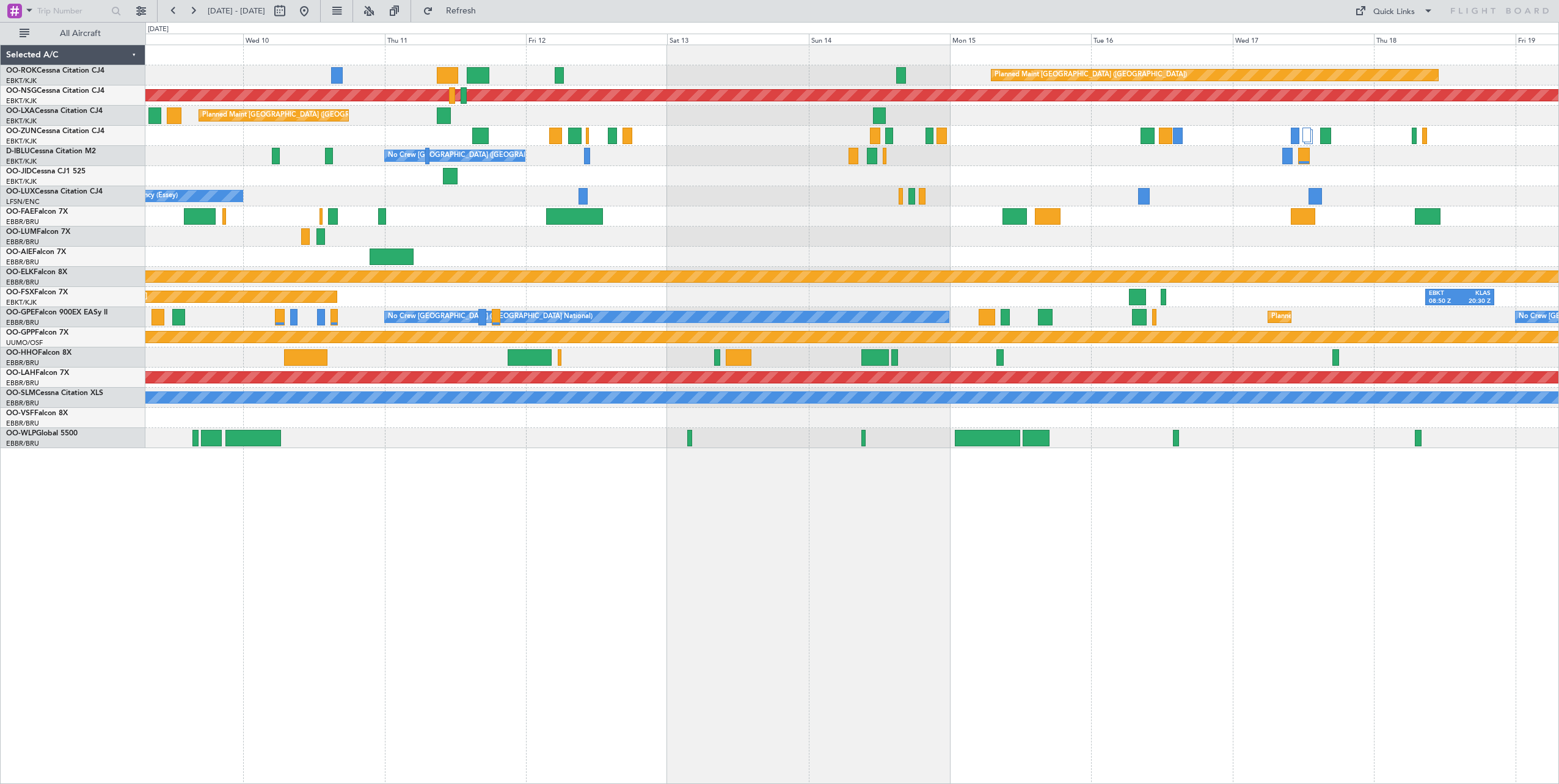
click at [380, 621] on div "Planned Maint [GEOGRAPHIC_DATA] ([GEOGRAPHIC_DATA]) Planned Maint [GEOGRAPHIC_D…" at bounding box center [852, 414] width 1413 height 739
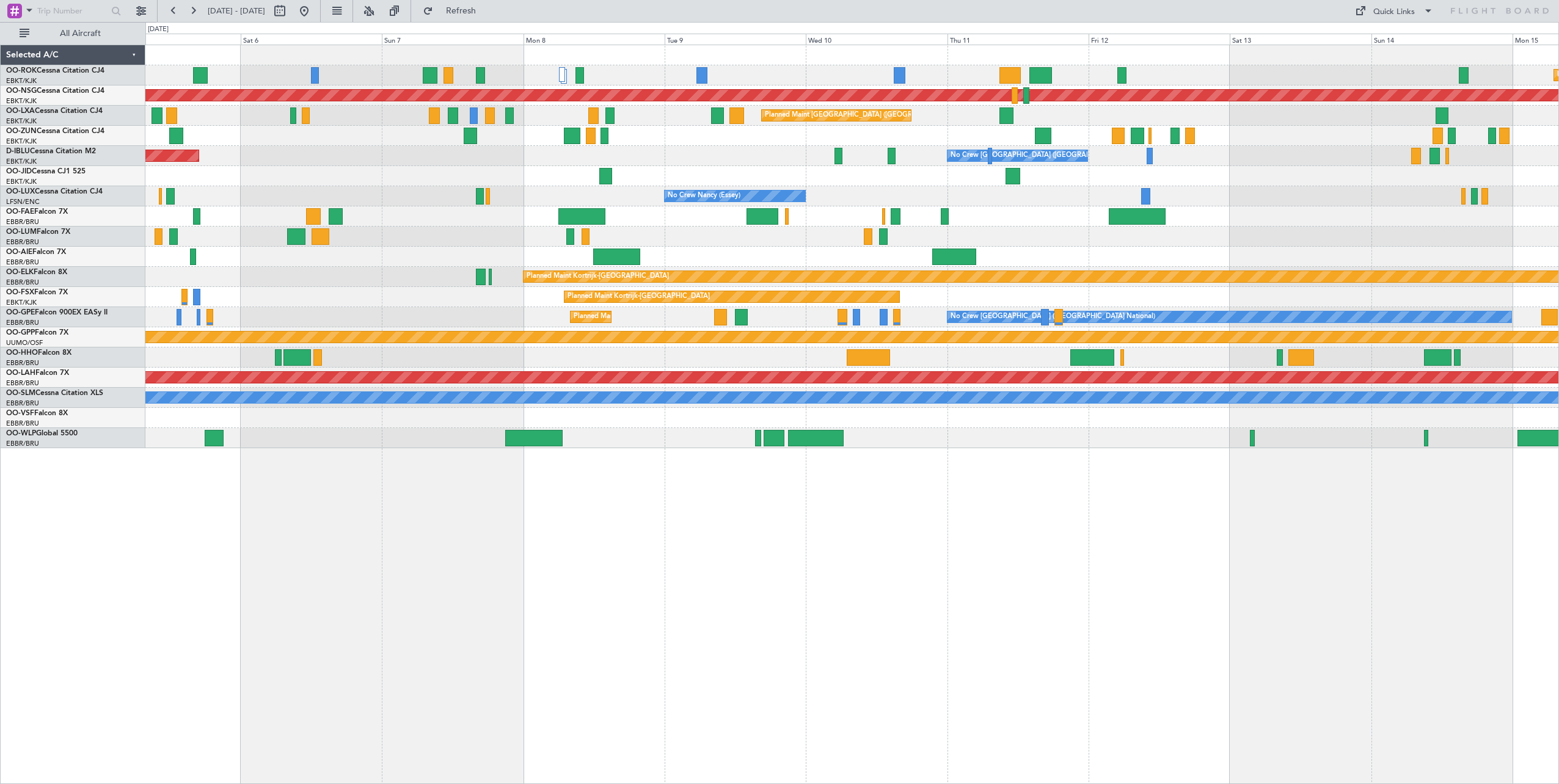
click at [1110, 464] on div "Planned Maint [GEOGRAPHIC_DATA] ([GEOGRAPHIC_DATA]) A/C Unavailable [GEOGRAPHIC…" at bounding box center [852, 414] width 1413 height 739
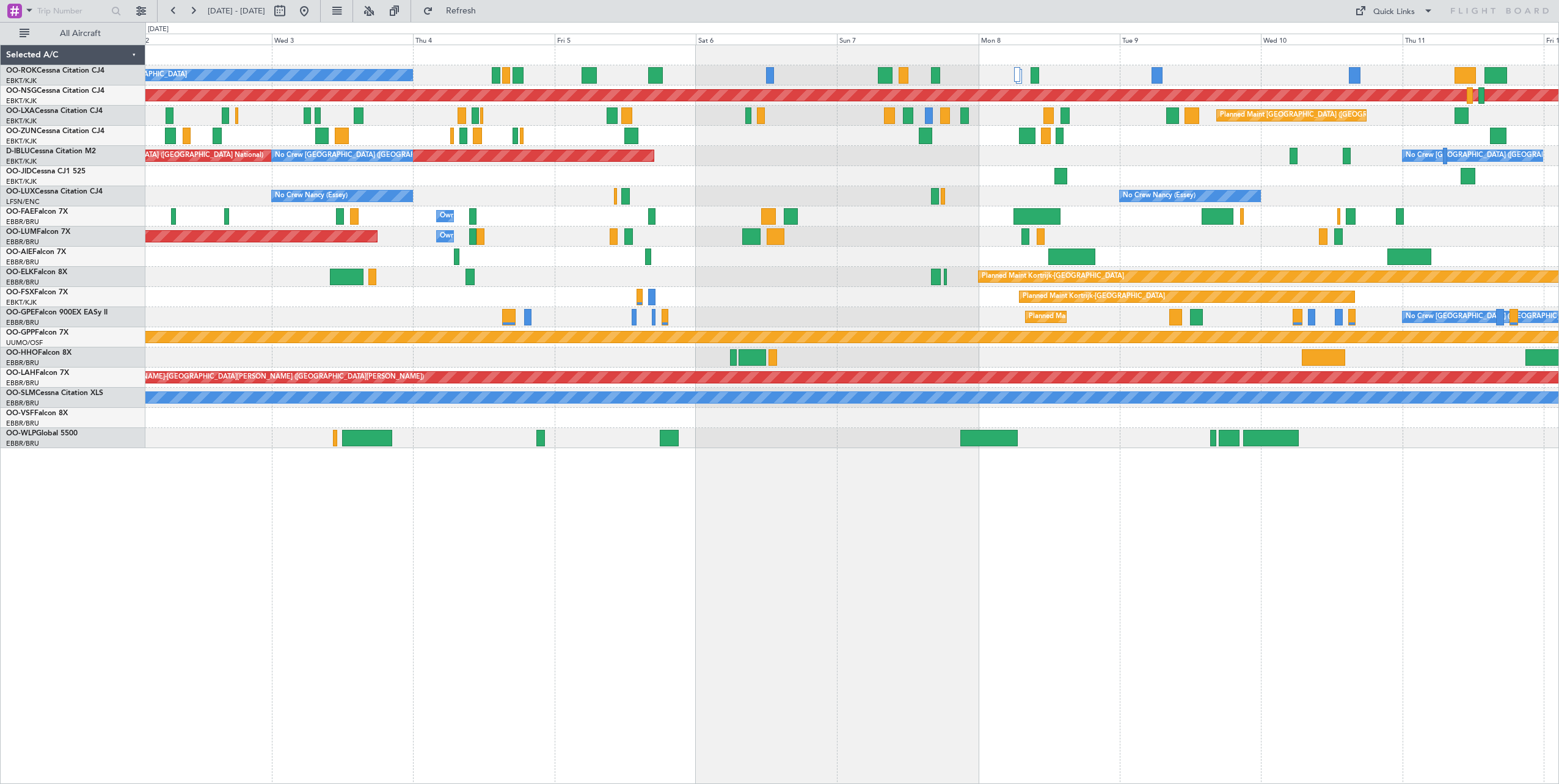
click at [912, 513] on div "A/C Unavailable [GEOGRAPHIC_DATA]-[GEOGRAPHIC_DATA] Planned Maint [GEOGRAPHIC_D…" at bounding box center [852, 414] width 1413 height 739
click at [487, 9] on span "Refresh" at bounding box center [461, 11] width 51 height 8
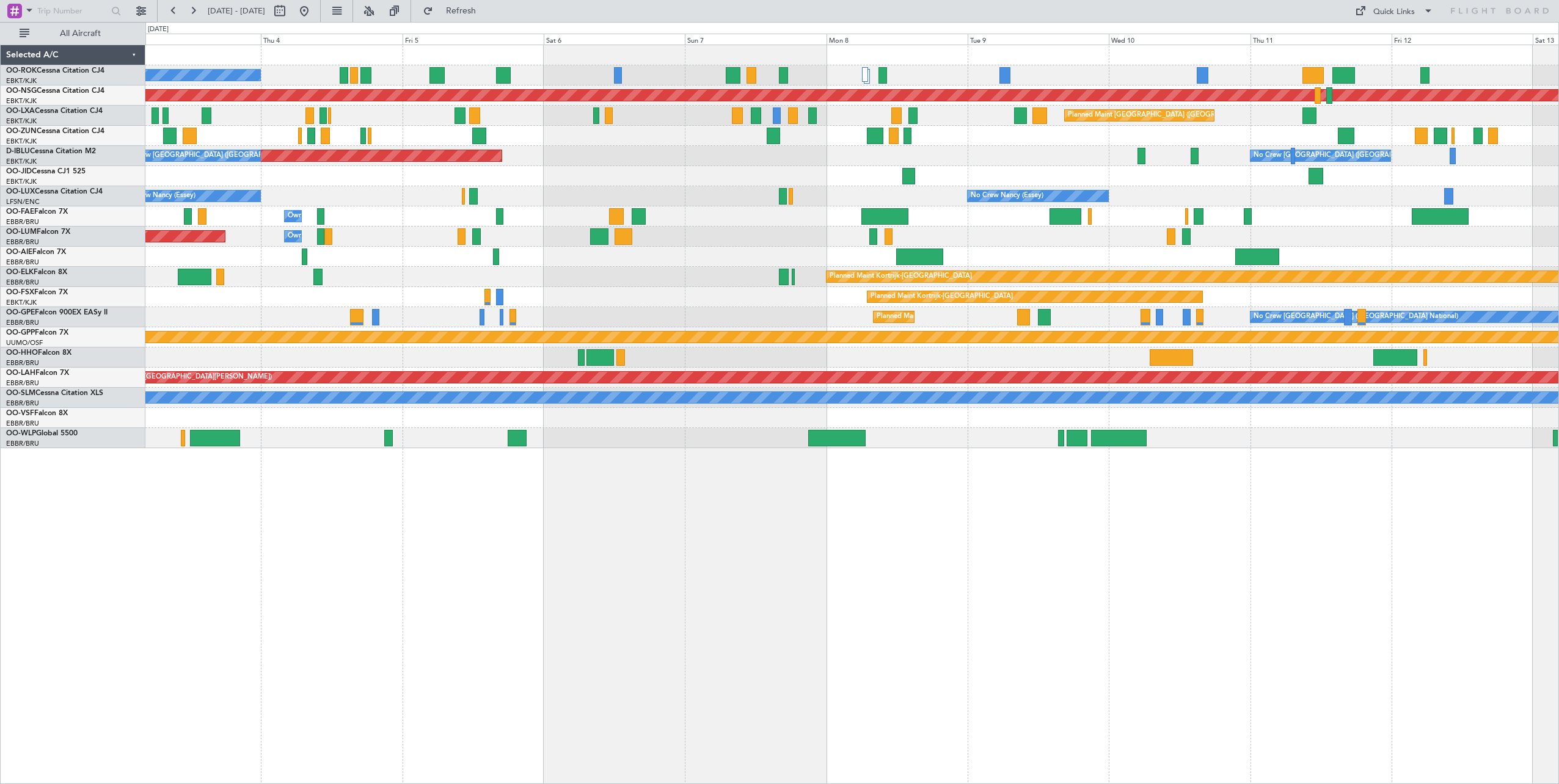
click at [629, 180] on div "A/C Unavailable [GEOGRAPHIC_DATA]-[GEOGRAPHIC_DATA] Planned Maint [GEOGRAPHIC_D…" at bounding box center [852, 247] width 1413 height 403
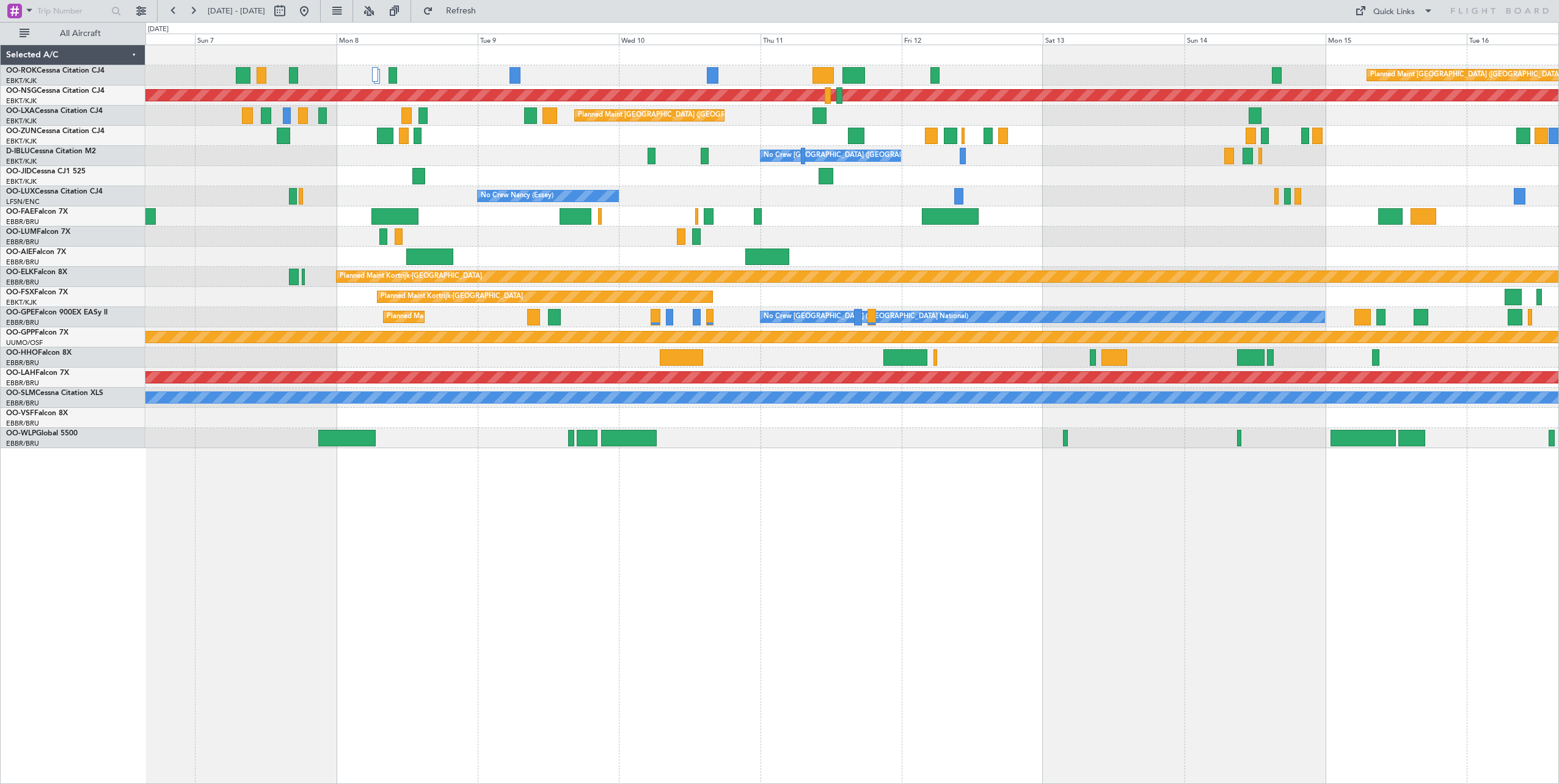
click at [483, 183] on div "Planned Maint [GEOGRAPHIC_DATA] ([GEOGRAPHIC_DATA]) Planned Maint [GEOGRAPHIC_D…" at bounding box center [852, 247] width 1413 height 403
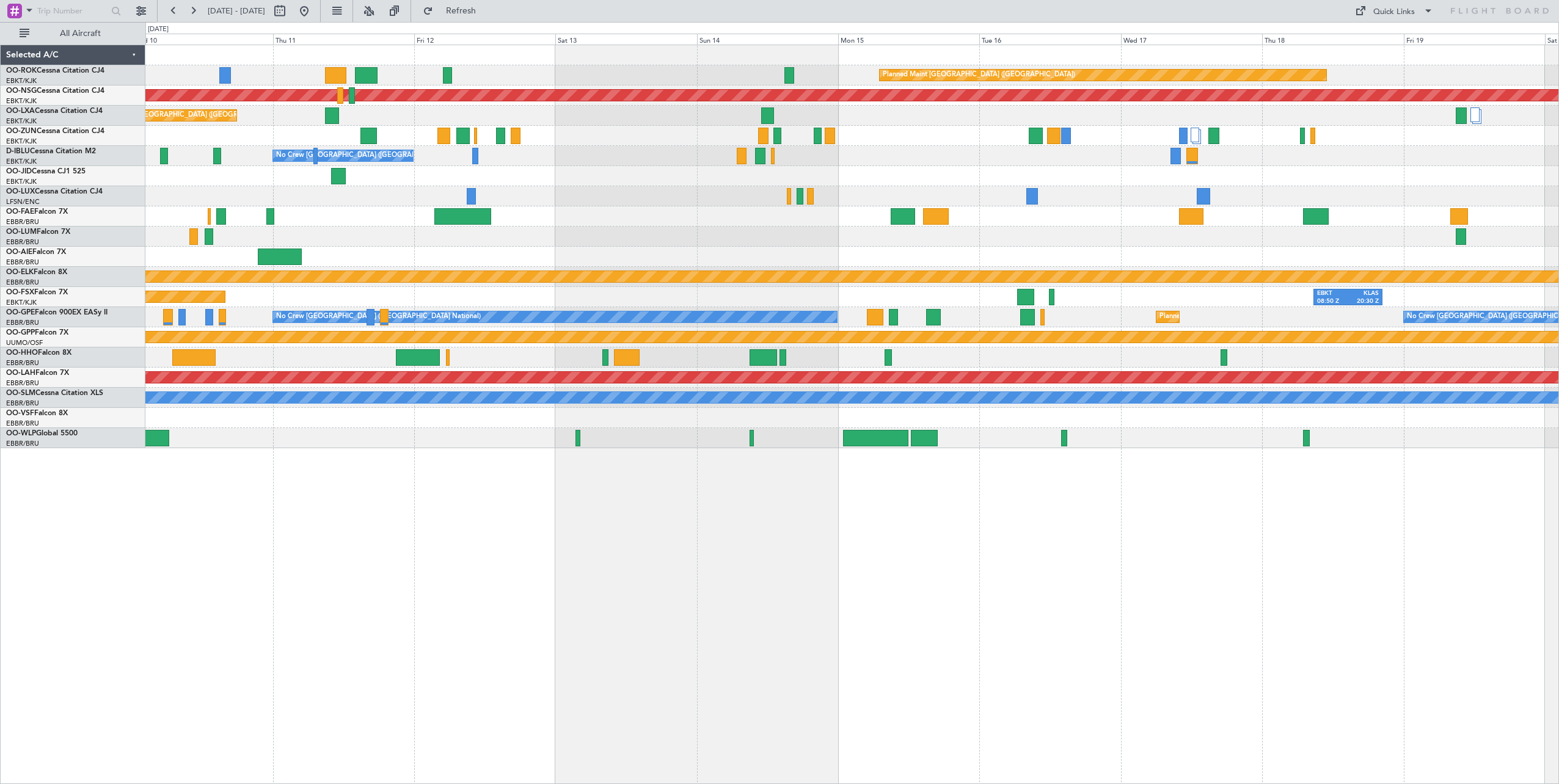
click at [655, 207] on div "Planned Maint [GEOGRAPHIC_DATA] ([GEOGRAPHIC_DATA]) Planned Maint [GEOGRAPHIC_D…" at bounding box center [852, 247] width 1413 height 403
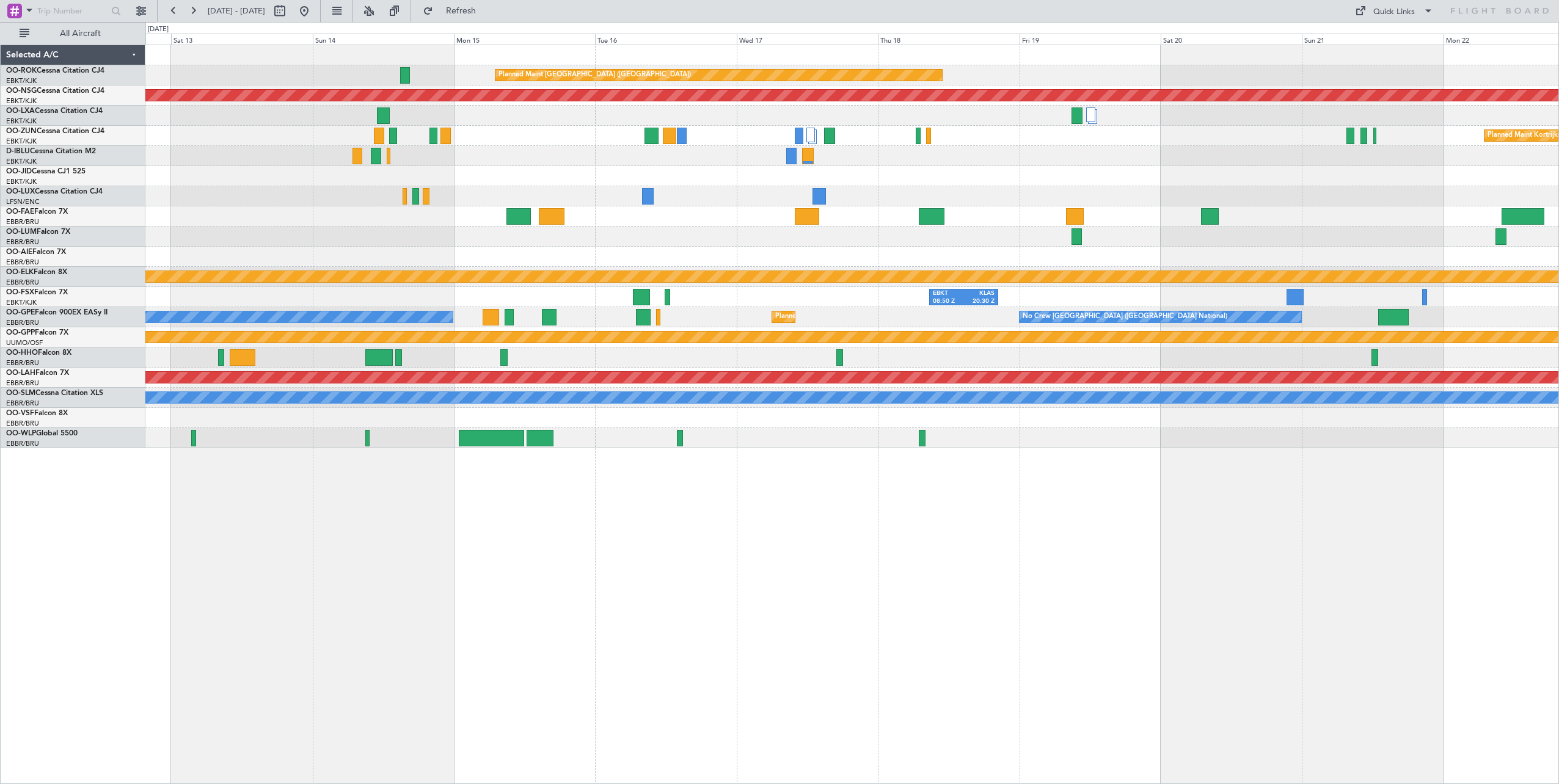
click at [577, 162] on div "No Crew [GEOGRAPHIC_DATA] ([GEOGRAPHIC_DATA] National)" at bounding box center [852, 156] width 1413 height 20
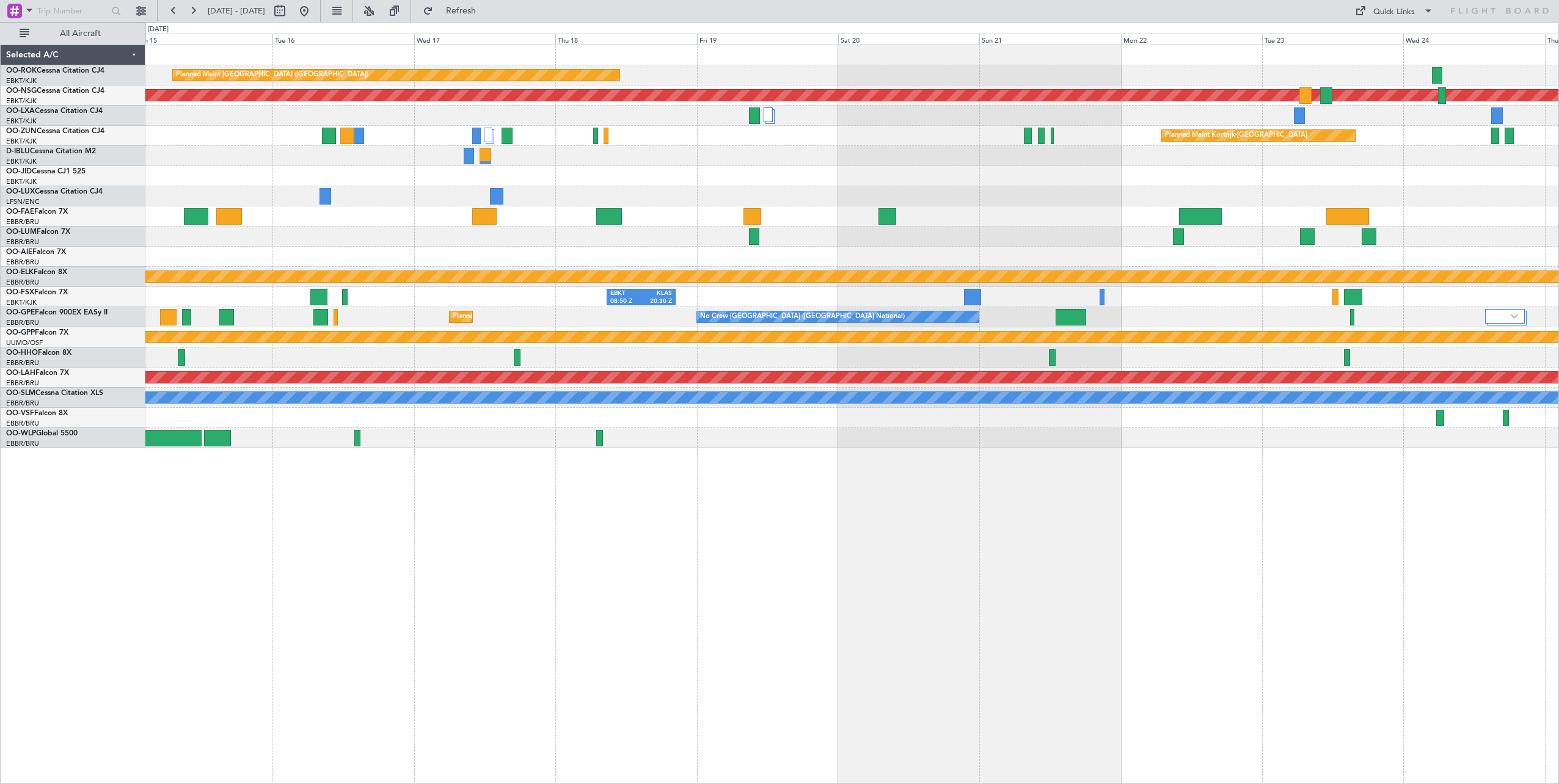
click at [642, 176] on div "Planned Maint [GEOGRAPHIC_DATA] ([GEOGRAPHIC_DATA]) Planned Maint [GEOGRAPHIC_D…" at bounding box center [852, 247] width 1413 height 403
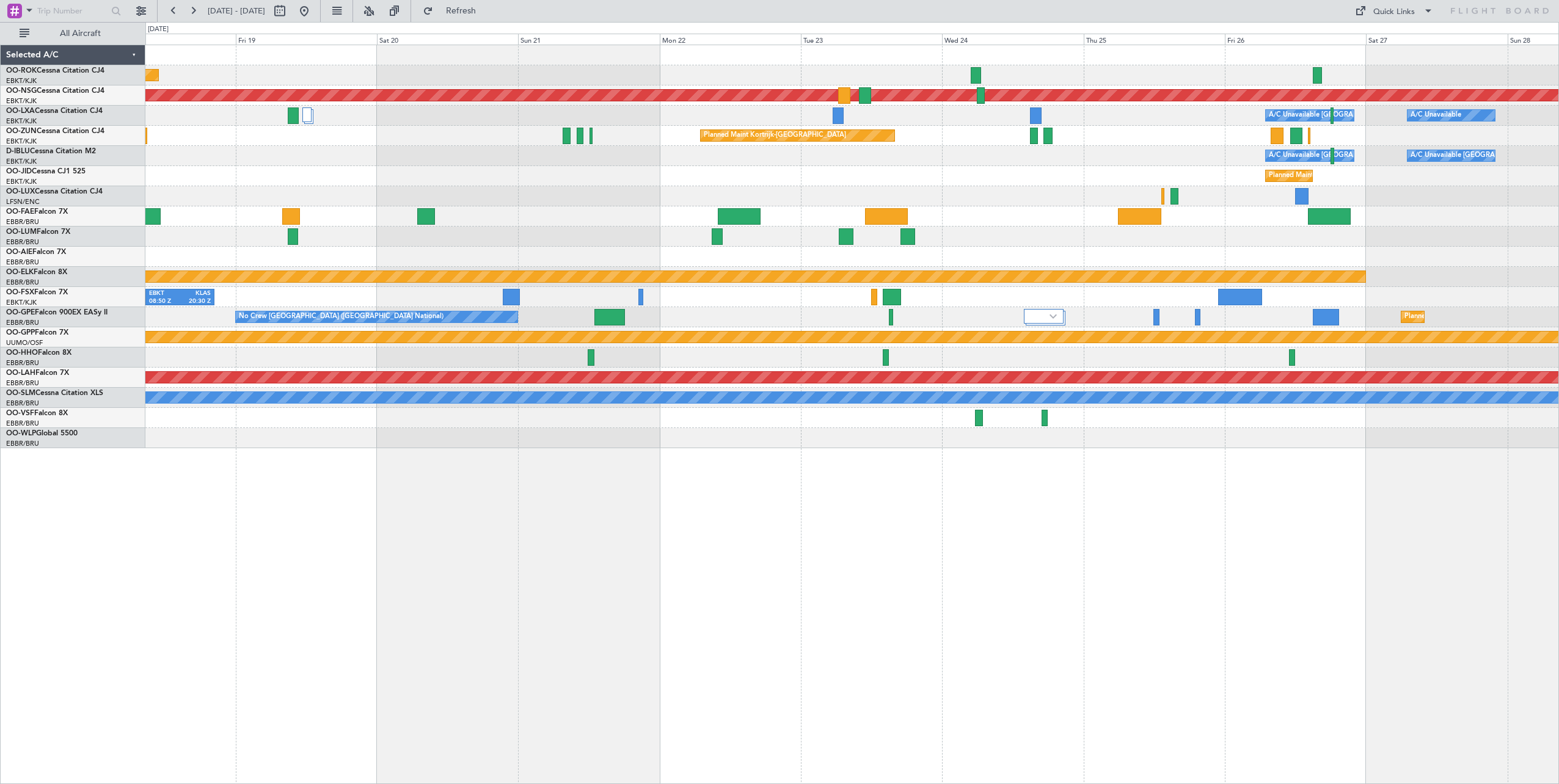
click at [557, 172] on div "Planned Maint Kortrijk-[GEOGRAPHIC_DATA] Planned Maint [GEOGRAPHIC_DATA]-[GEOGR…" at bounding box center [852, 176] width 1413 height 20
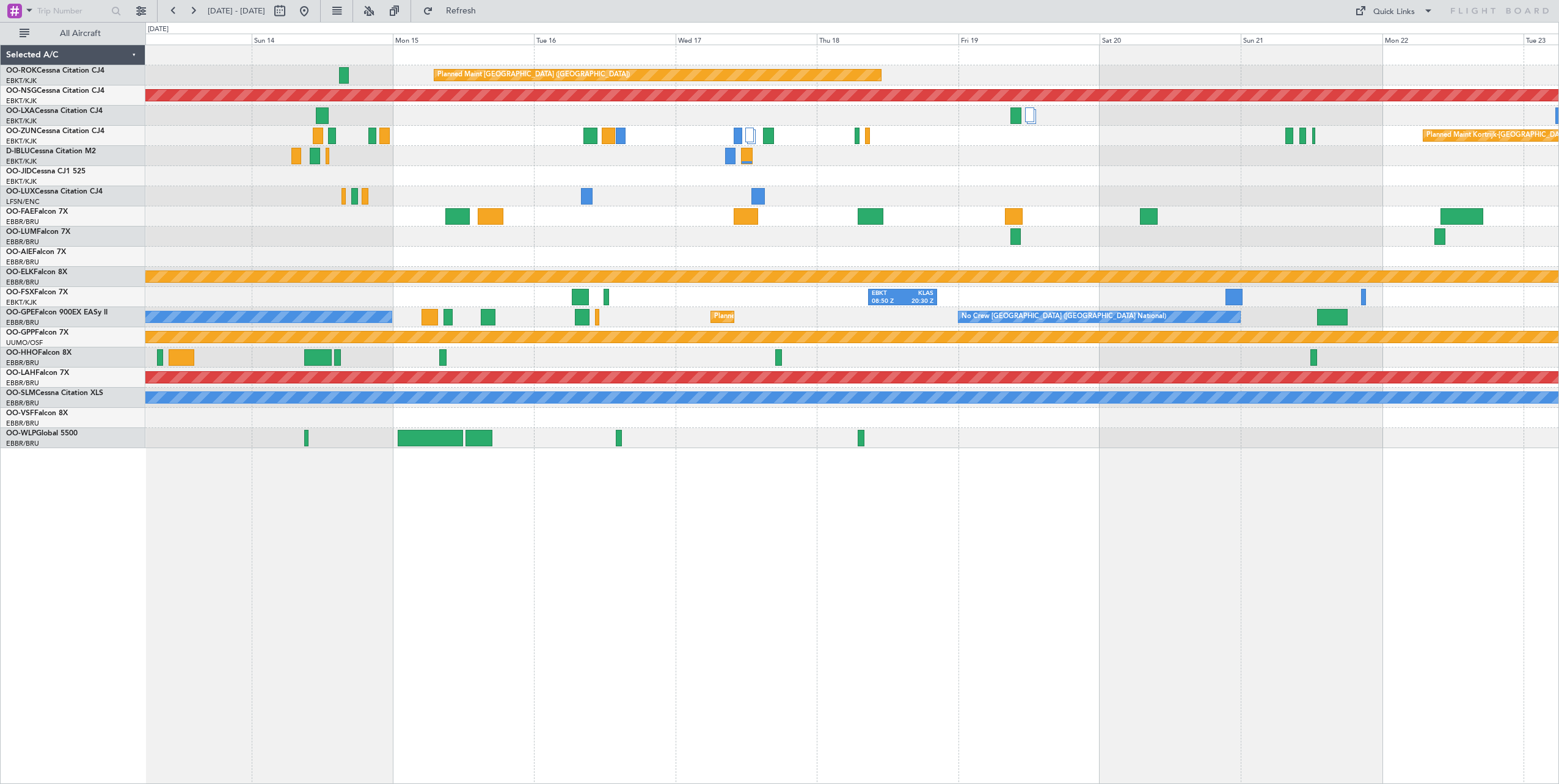
click at [1357, 262] on div "Planned Maint [GEOGRAPHIC_DATA] ([GEOGRAPHIC_DATA]) Planned Maint [GEOGRAPHIC_D…" at bounding box center [852, 247] width 1413 height 403
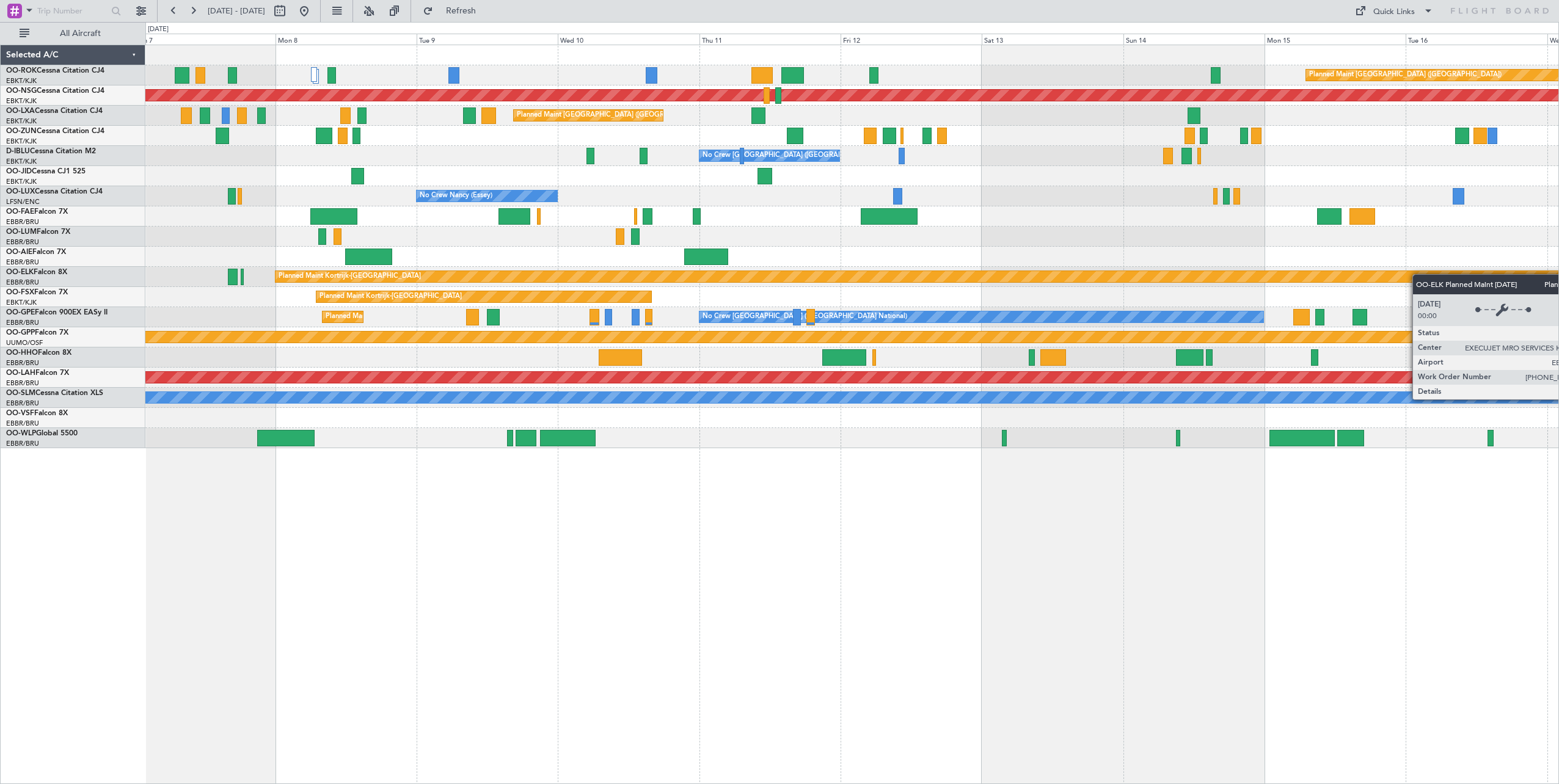
click at [1422, 276] on div "Planned Maint [GEOGRAPHIC_DATA] ([GEOGRAPHIC_DATA]) Planned Maint [GEOGRAPHIC_D…" at bounding box center [852, 247] width 1413 height 403
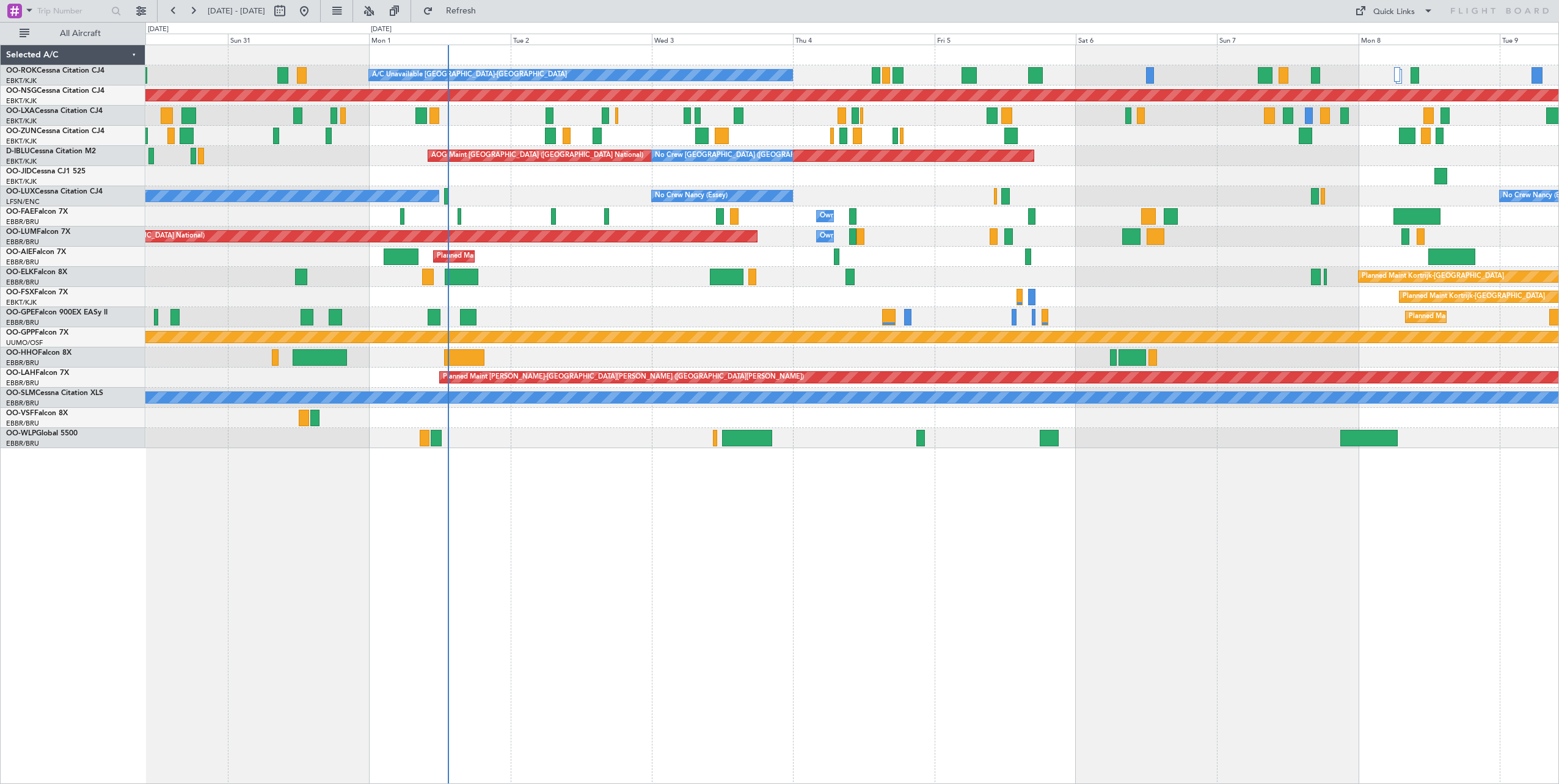
click at [657, 560] on div "A/C Unavailable [GEOGRAPHIC_DATA]-[GEOGRAPHIC_DATA] Planned Maint [GEOGRAPHIC_D…" at bounding box center [852, 414] width 1413 height 739
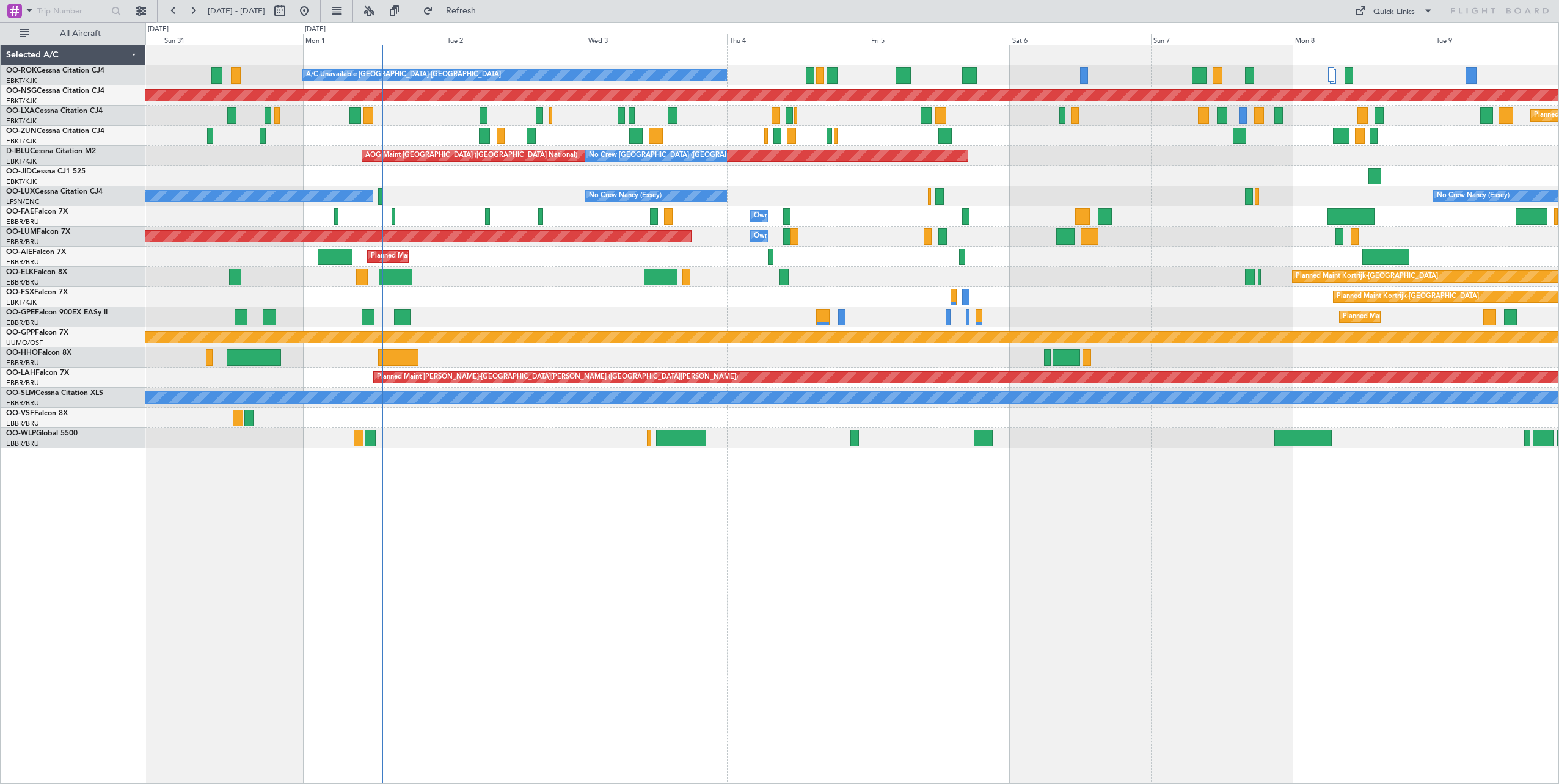
click at [967, 610] on div "A/C Unavailable [GEOGRAPHIC_DATA]-[GEOGRAPHIC_DATA] Planned Maint [GEOGRAPHIC_D…" at bounding box center [852, 414] width 1413 height 739
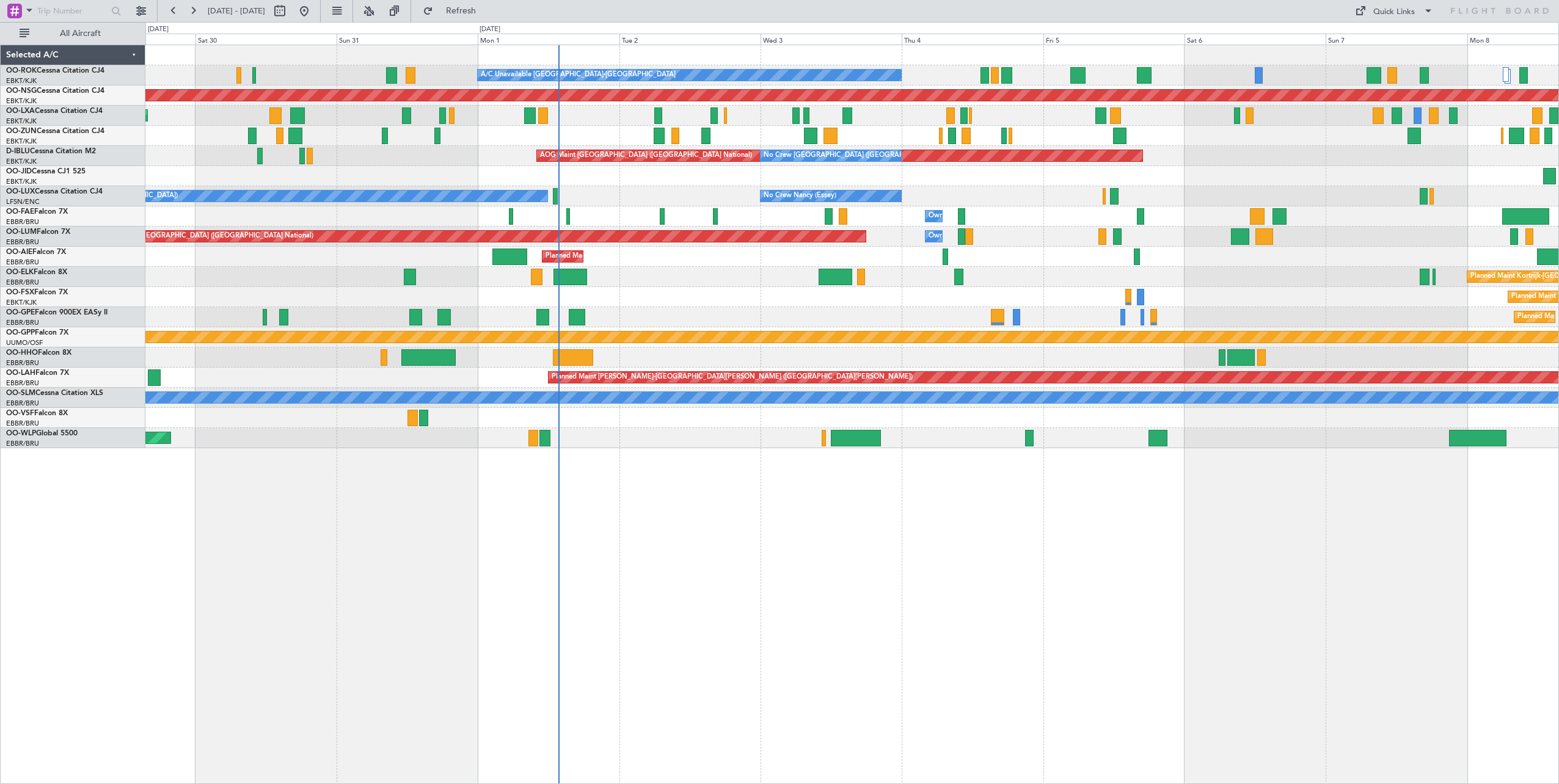
click at [612, 222] on div "A/C Unavailable [GEOGRAPHIC_DATA]-[GEOGRAPHIC_DATA] Planned Maint [GEOGRAPHIC_D…" at bounding box center [852, 247] width 1413 height 403
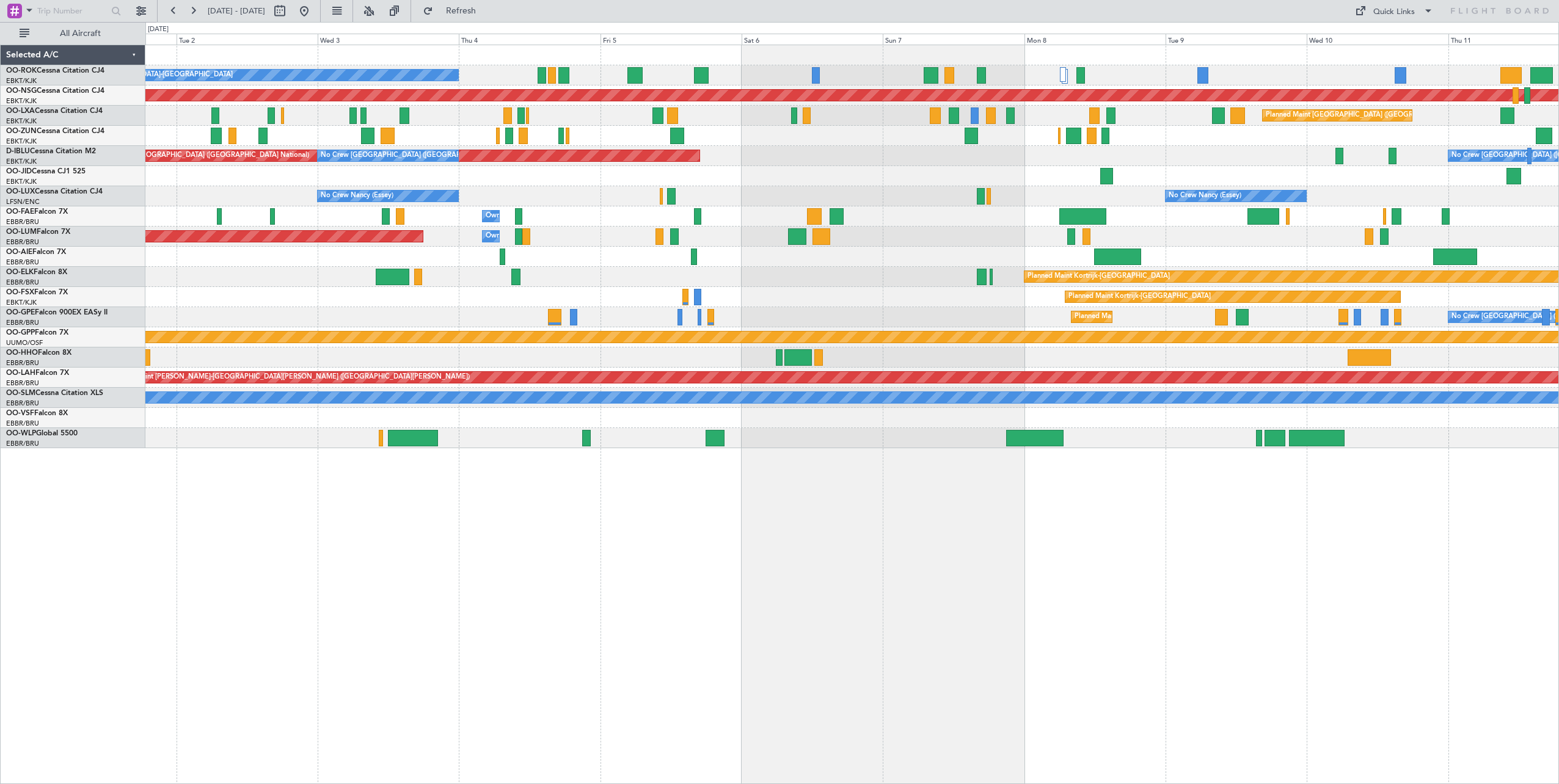
click at [803, 217] on div "A/C Unavailable [GEOGRAPHIC_DATA]-[GEOGRAPHIC_DATA] Planned Maint [GEOGRAPHIC_D…" at bounding box center [852, 247] width 1413 height 403
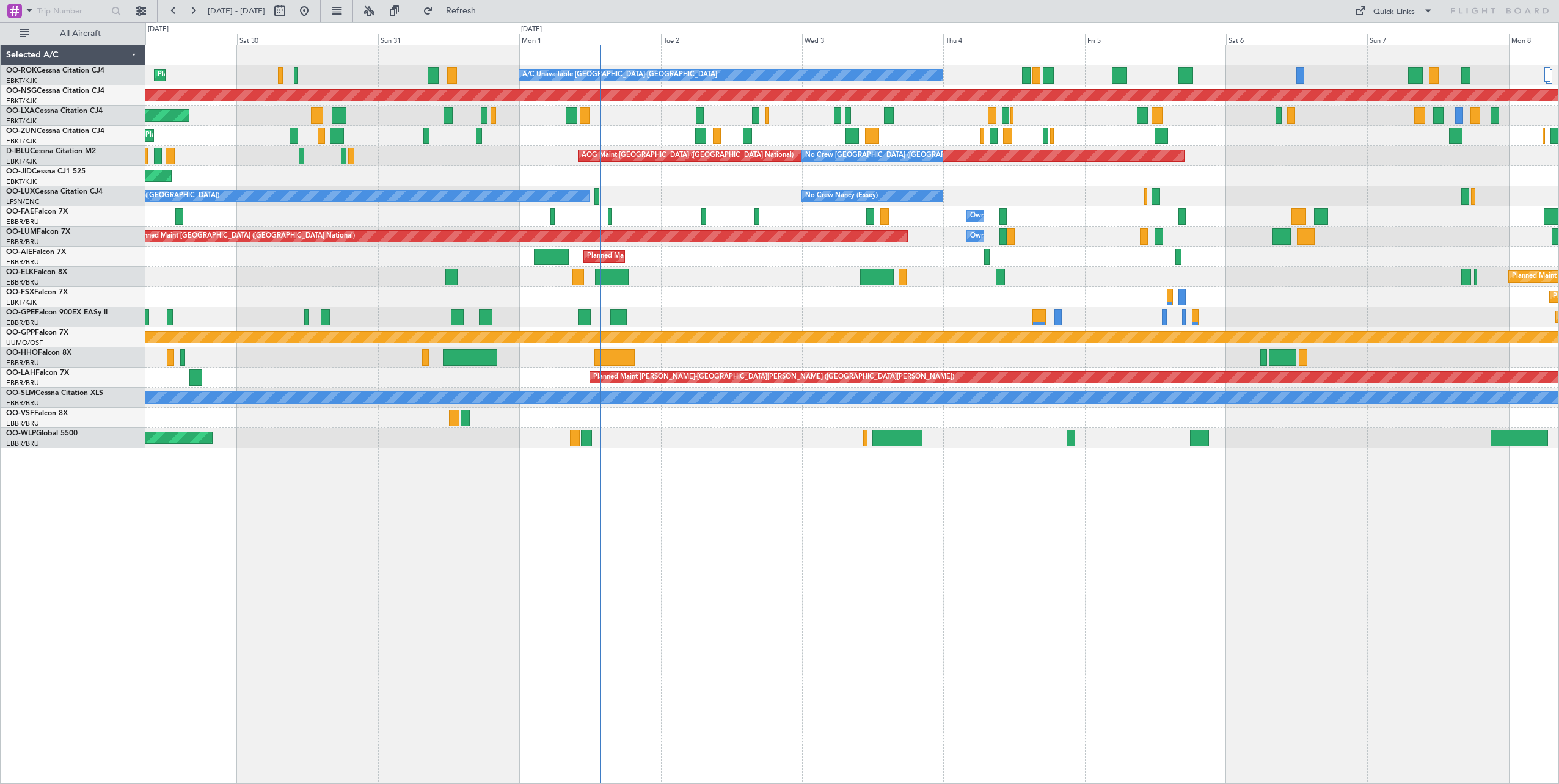
click at [1305, 194] on div "A/C Unavailable [GEOGRAPHIC_DATA]-[GEOGRAPHIC_DATA] Planned Maint [GEOGRAPHIC_D…" at bounding box center [852, 247] width 1413 height 403
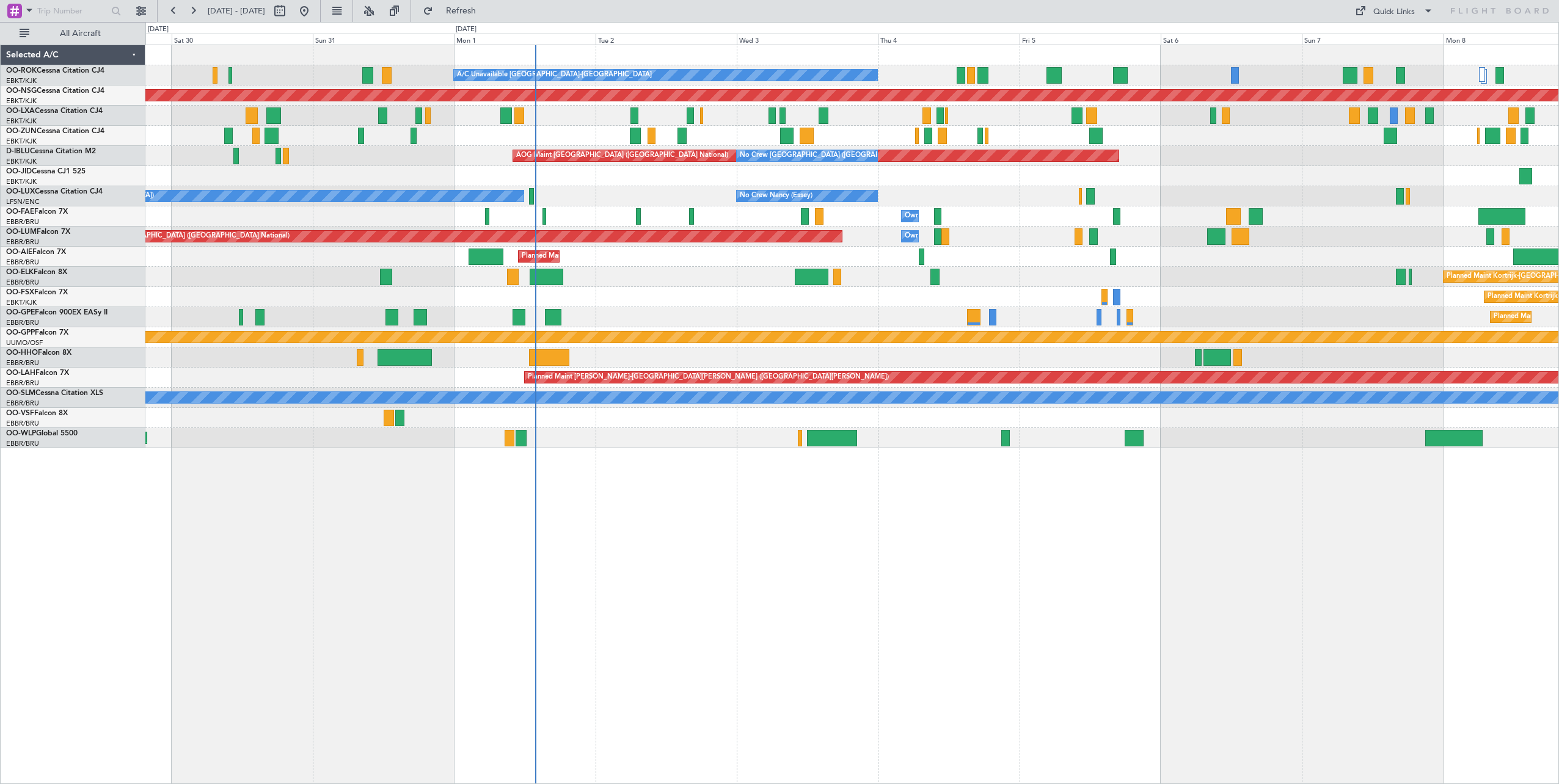
click at [651, 198] on div "A/C Unavailable [GEOGRAPHIC_DATA]-[GEOGRAPHIC_DATA] Planned Maint [GEOGRAPHIC_D…" at bounding box center [852, 247] width 1413 height 403
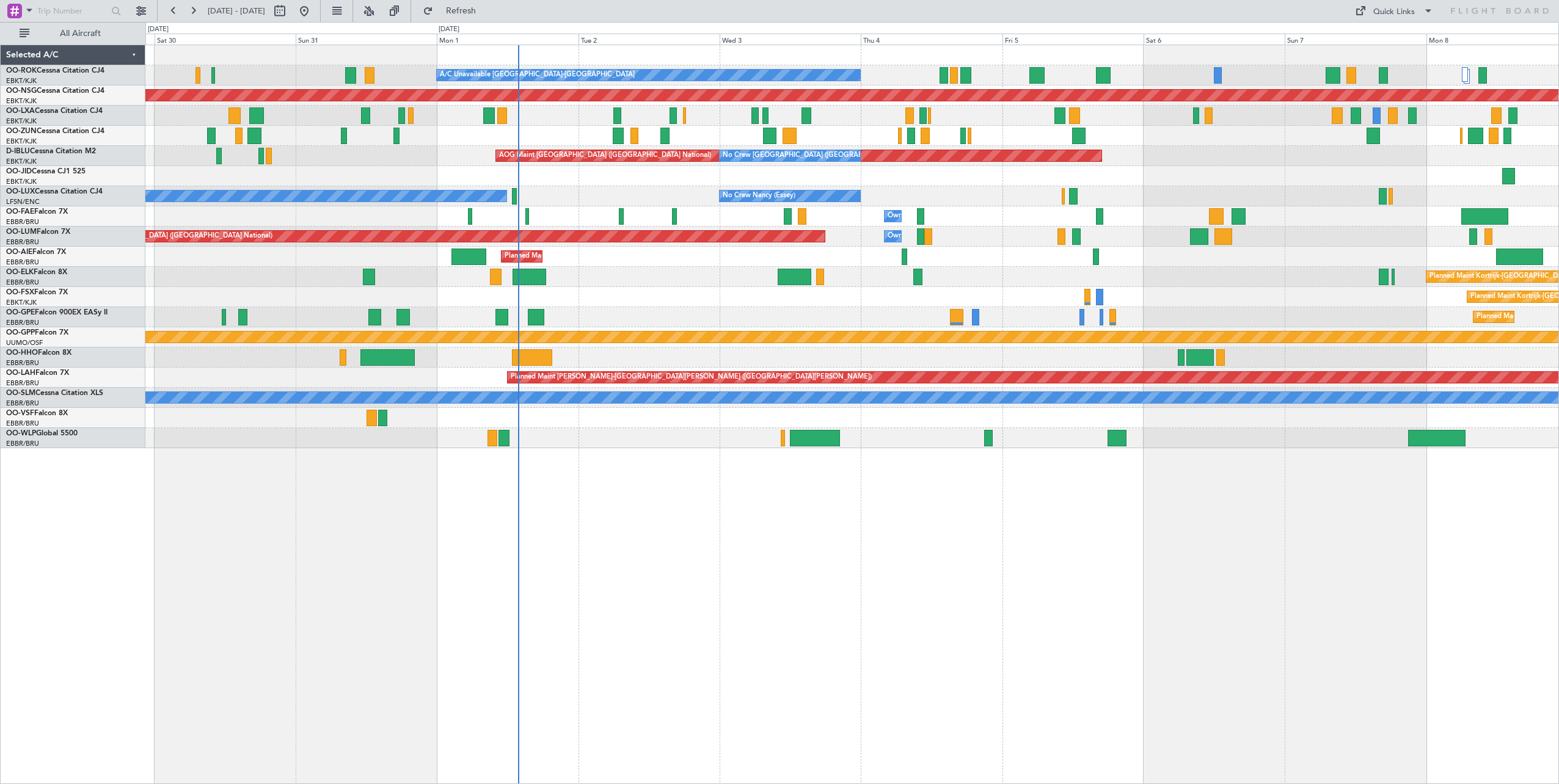
click at [712, 187] on div "A/C Unavailable [GEOGRAPHIC_DATA]-[GEOGRAPHIC_DATA] Planned Maint [GEOGRAPHIC_D…" at bounding box center [852, 247] width 1413 height 403
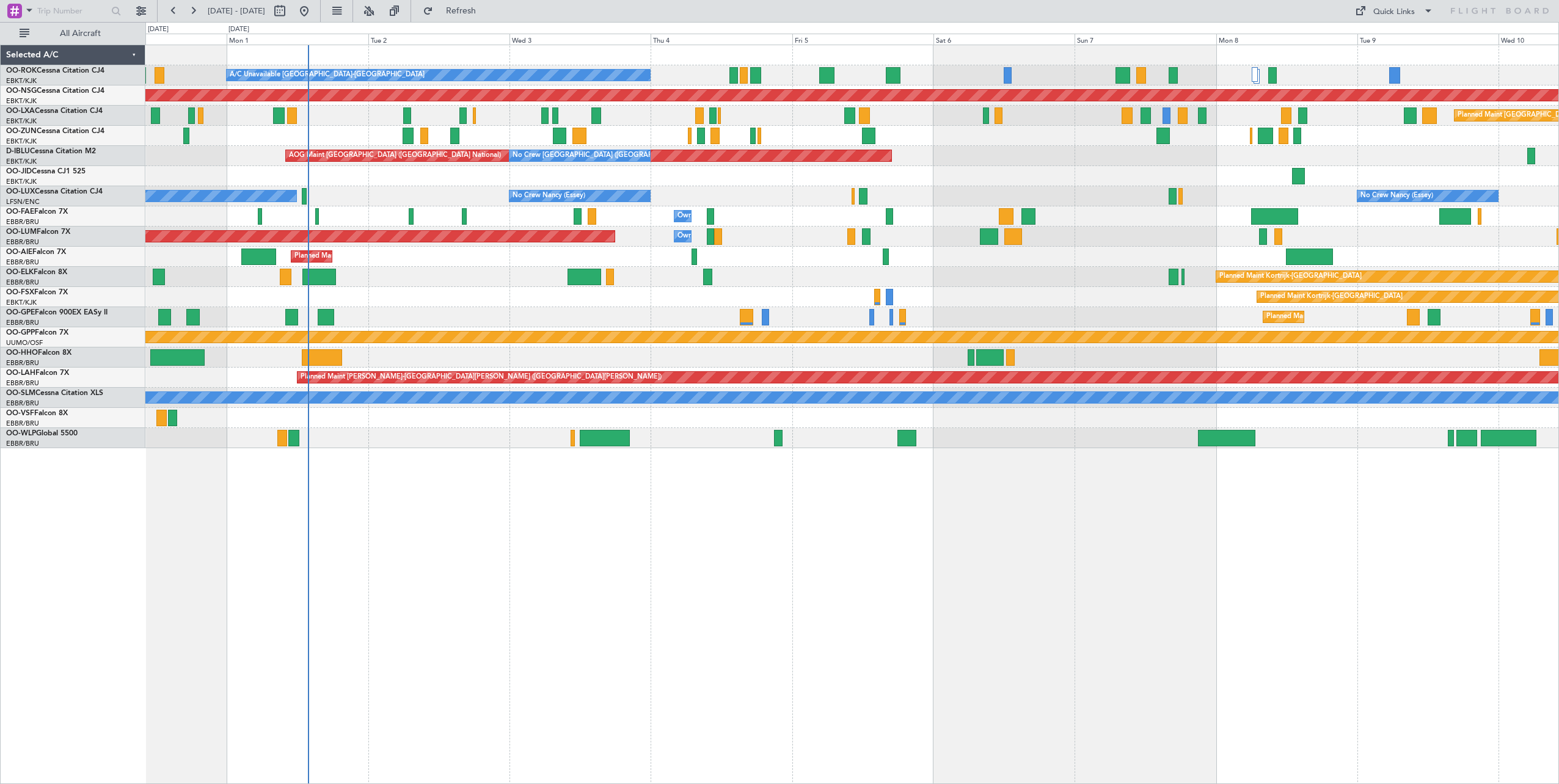
click at [728, 183] on div "Planned Maint Kortrijk-[GEOGRAPHIC_DATA] AOG Maint [GEOGRAPHIC_DATA]-[GEOGRAPHI…" at bounding box center [852, 176] width 1413 height 20
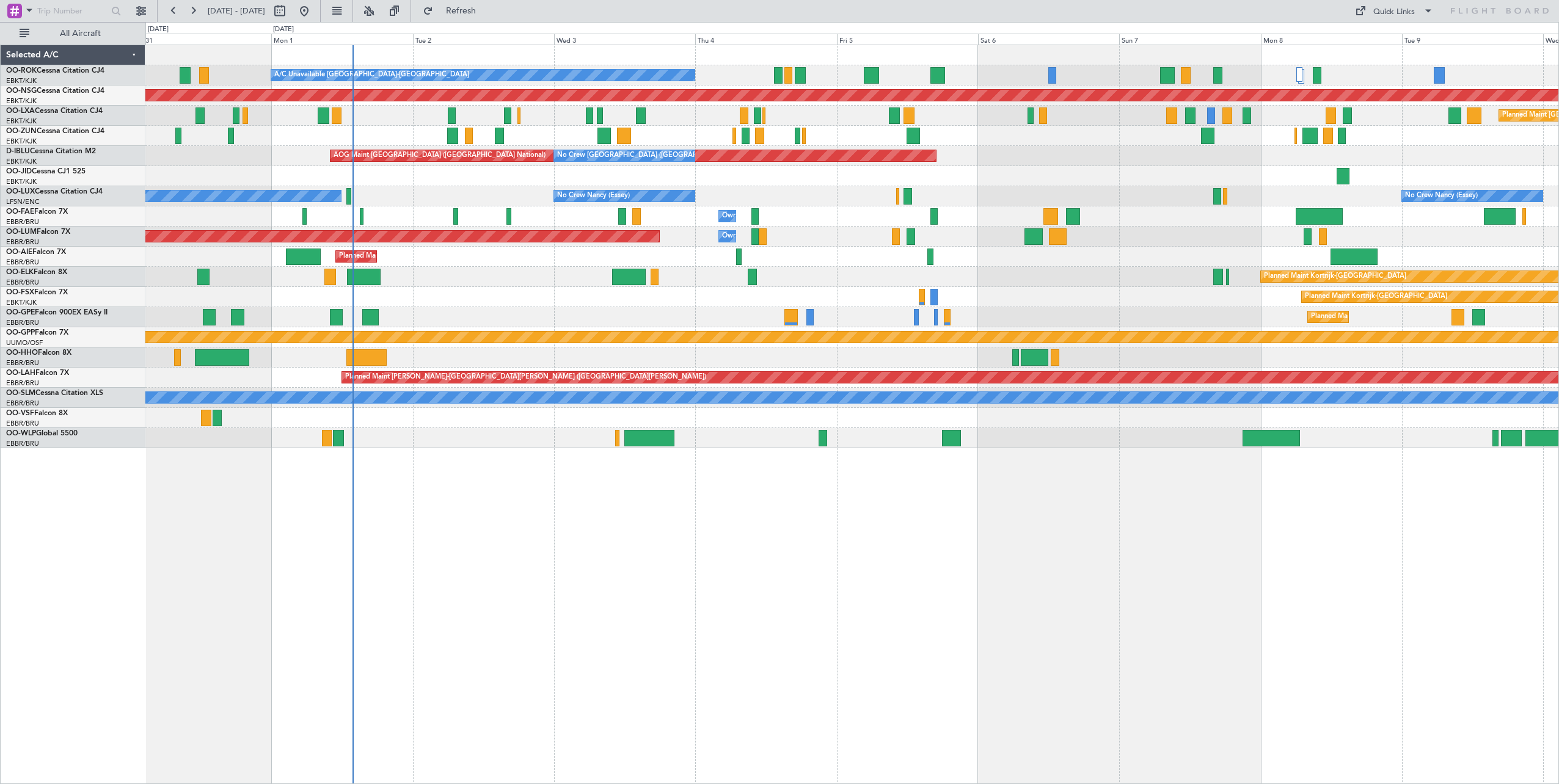
click at [1208, 233] on div "A/C Unavailable [GEOGRAPHIC_DATA]-[GEOGRAPHIC_DATA] Planned Maint [GEOGRAPHIC_D…" at bounding box center [852, 247] width 1413 height 403
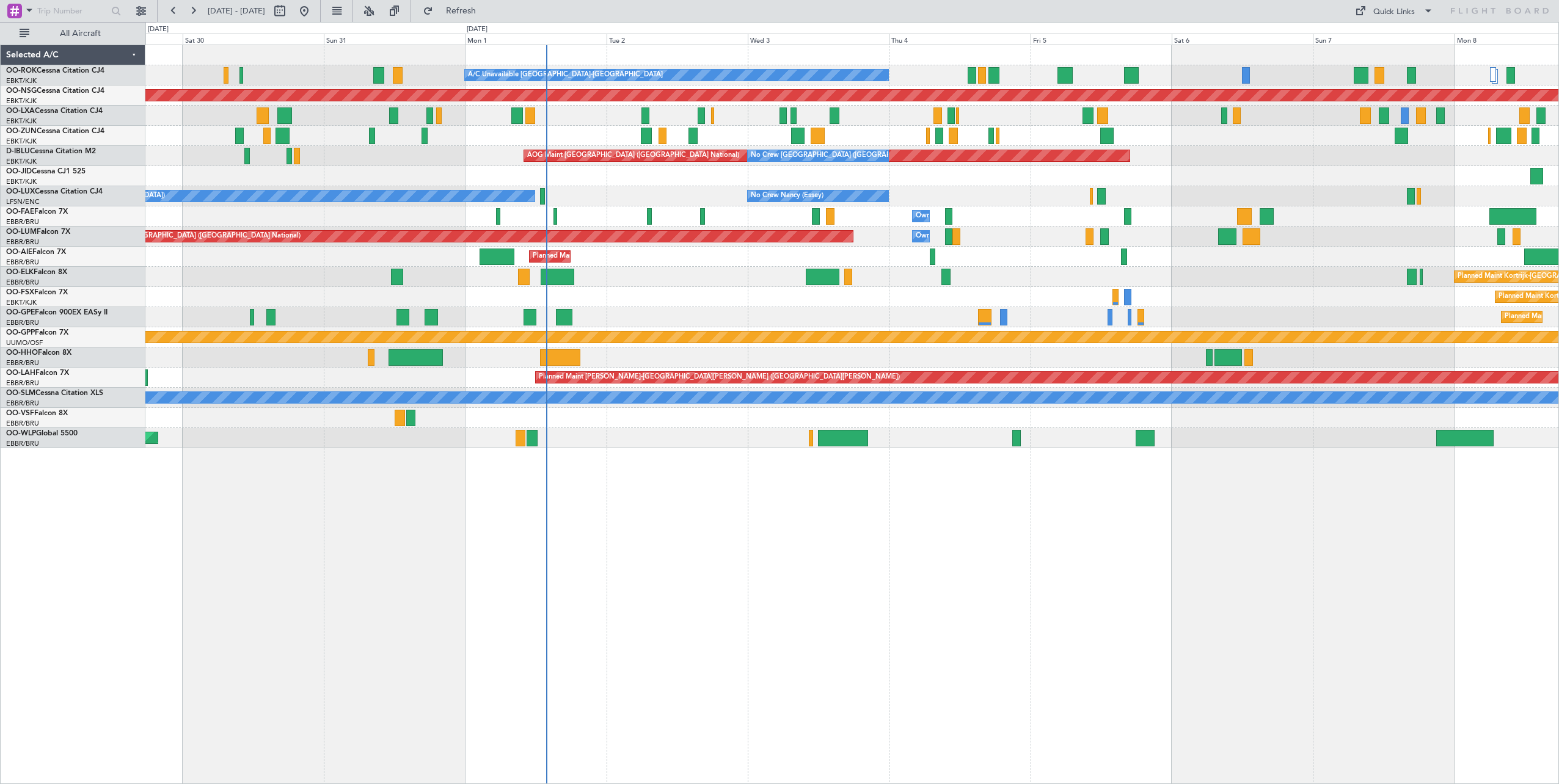
click at [974, 216] on div "A/C Unavailable [GEOGRAPHIC_DATA]-[GEOGRAPHIC_DATA] Planned Maint [GEOGRAPHIC_D…" at bounding box center [852, 247] width 1413 height 403
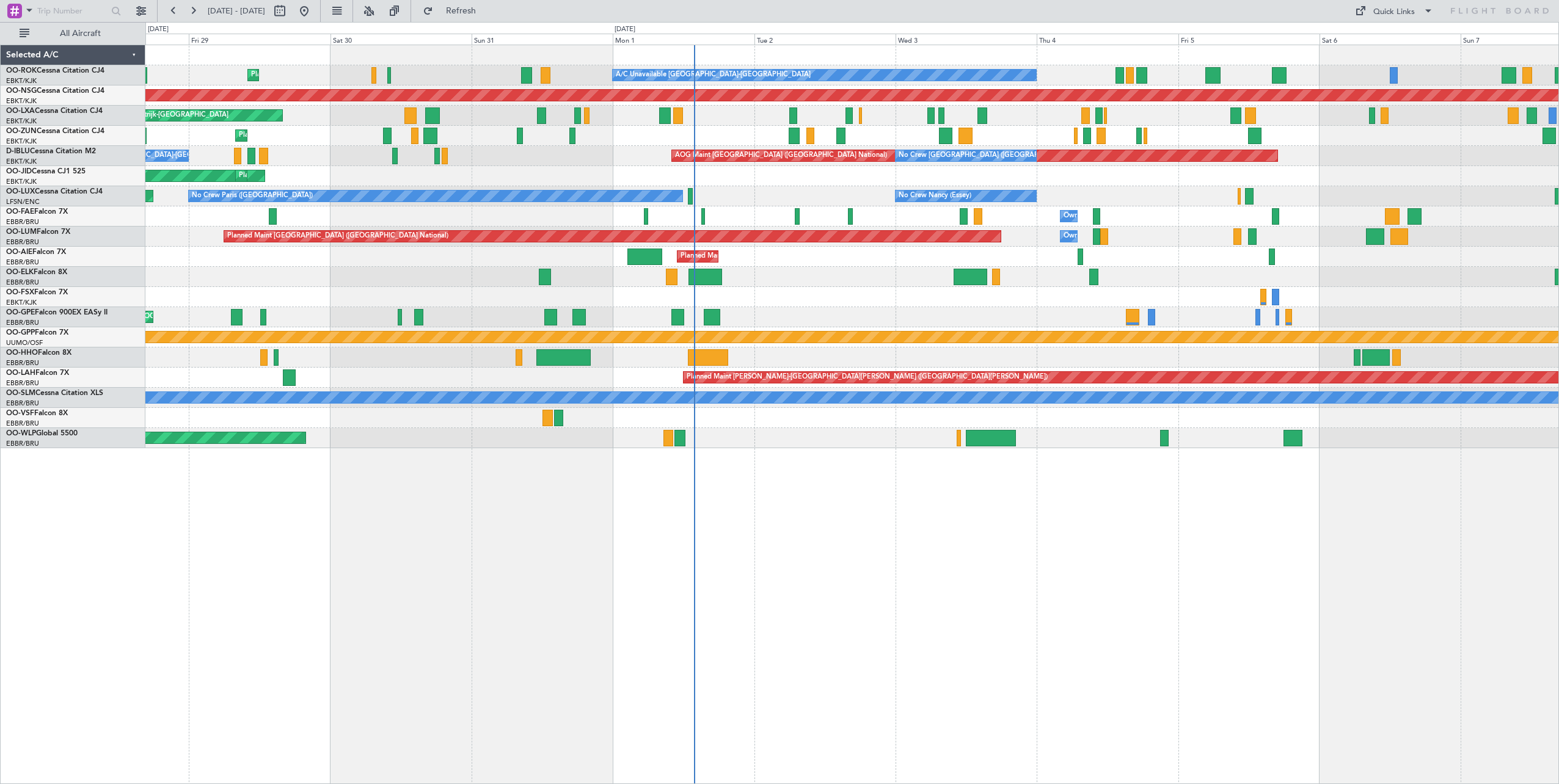
click at [801, 186] on div "A/C Unavailable [GEOGRAPHIC_DATA]-[GEOGRAPHIC_DATA] Planned Maint [GEOGRAPHIC_D…" at bounding box center [852, 247] width 1413 height 403
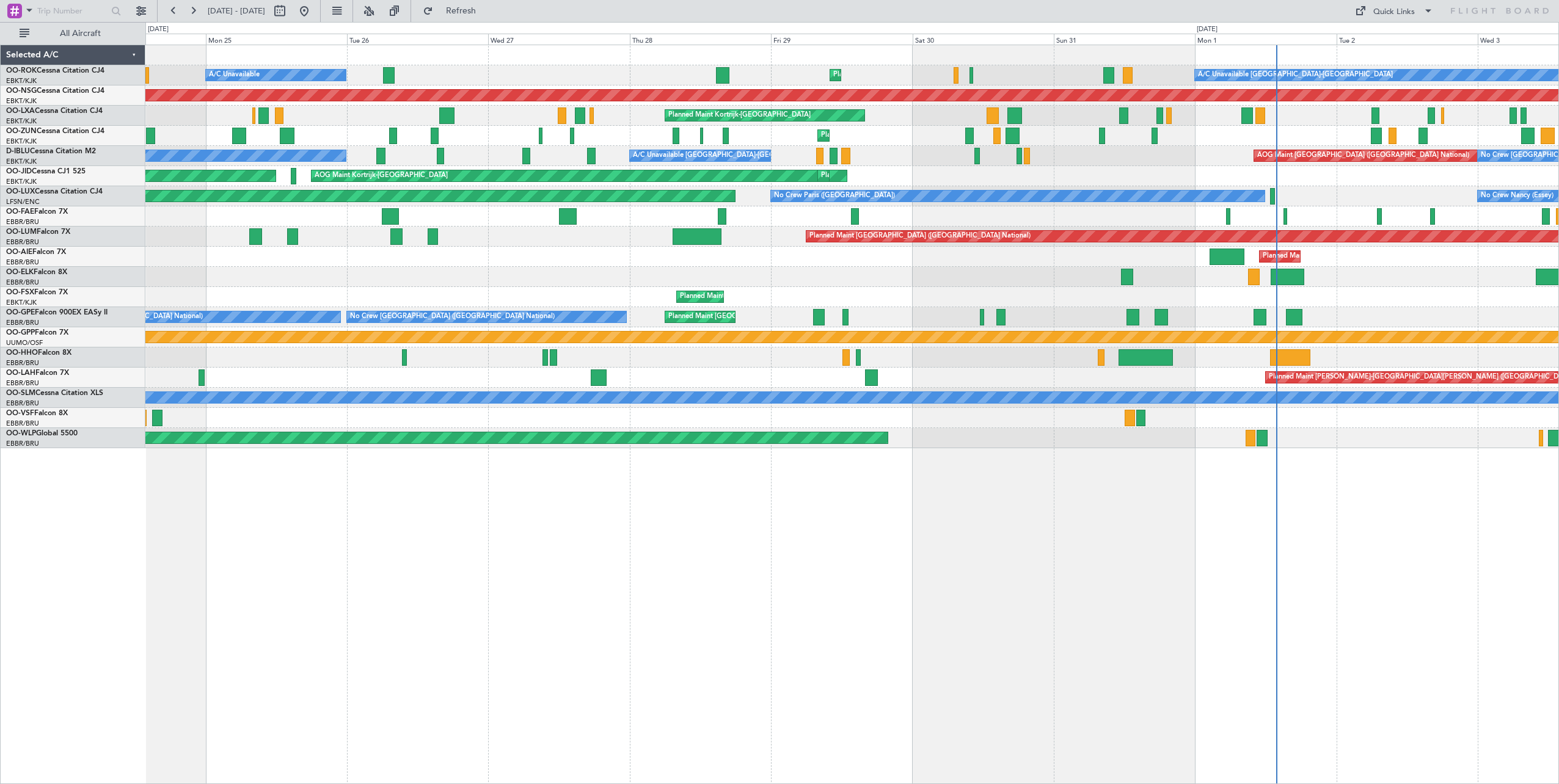
click at [1238, 663] on div "A/C Unavailable [GEOGRAPHIC_DATA]-[GEOGRAPHIC_DATA] Planned Maint [GEOGRAPHIC_D…" at bounding box center [852, 414] width 1413 height 739
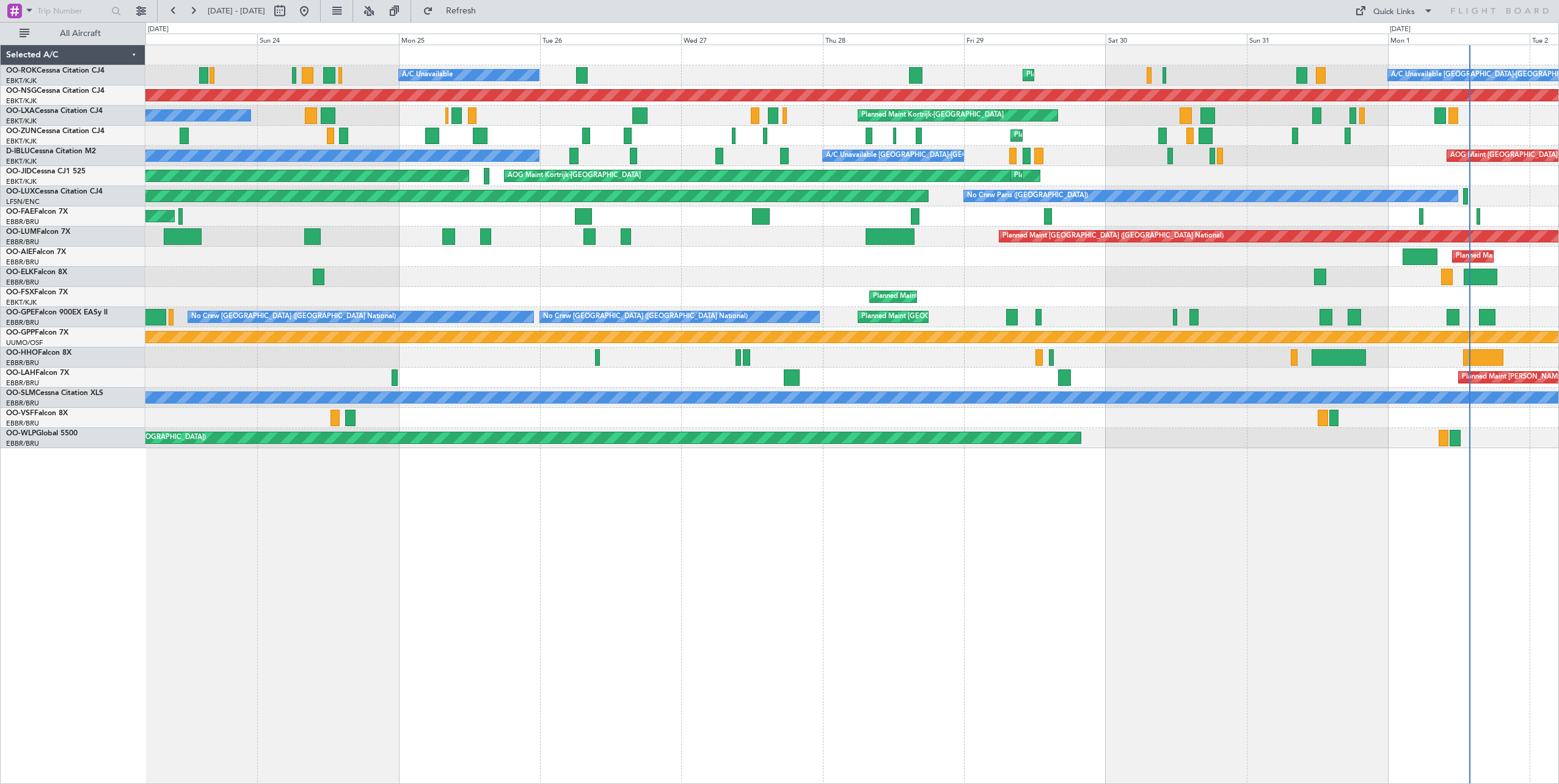
click at [1151, 620] on div "A/C Unavailable [GEOGRAPHIC_DATA]-[GEOGRAPHIC_DATA] Planned Maint [GEOGRAPHIC_D…" at bounding box center [852, 414] width 1413 height 739
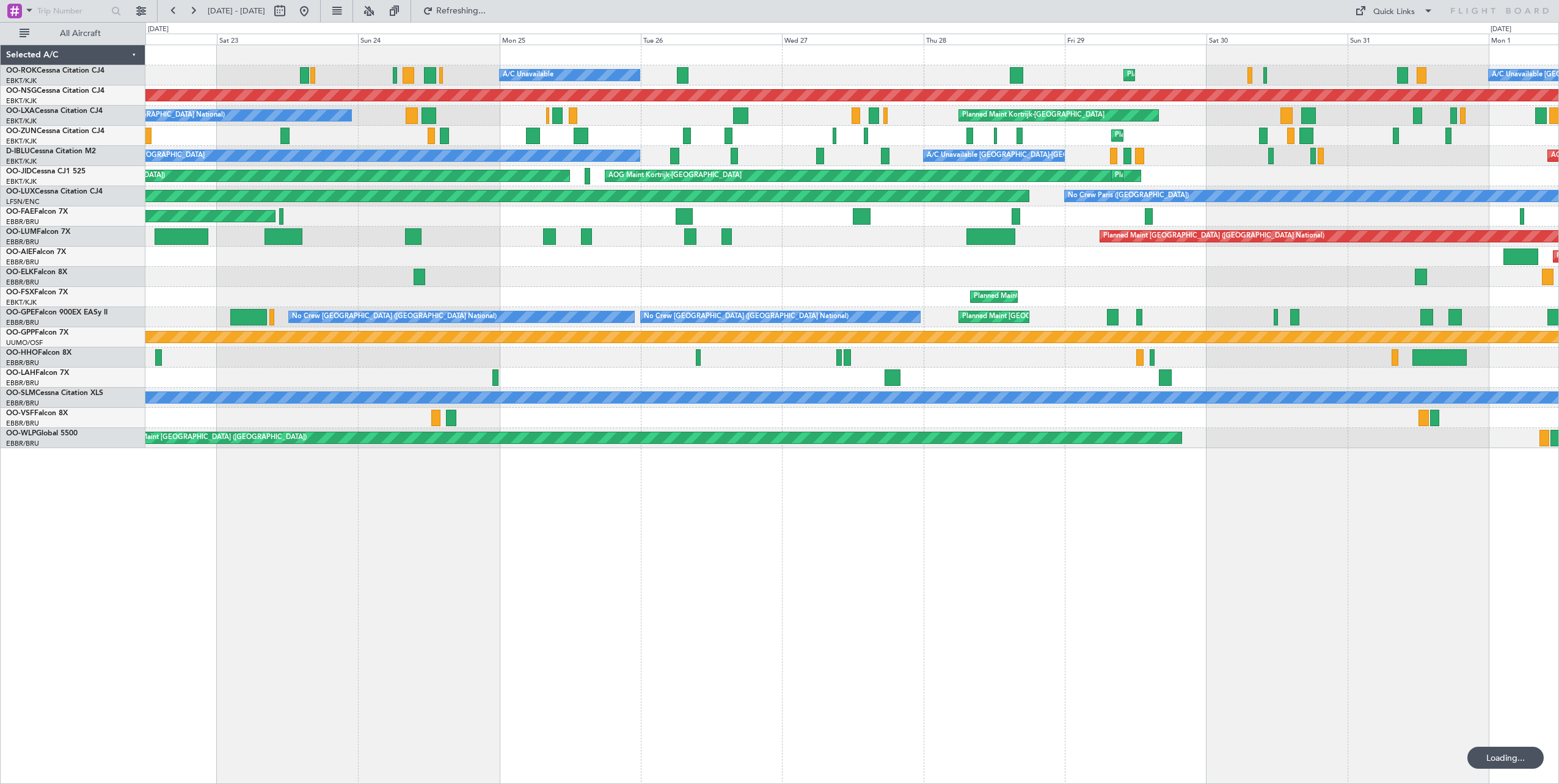
click at [443, 558] on div "A/C Unavailable [GEOGRAPHIC_DATA]-[GEOGRAPHIC_DATA] Planned Maint [GEOGRAPHIC_D…" at bounding box center [852, 414] width 1413 height 739
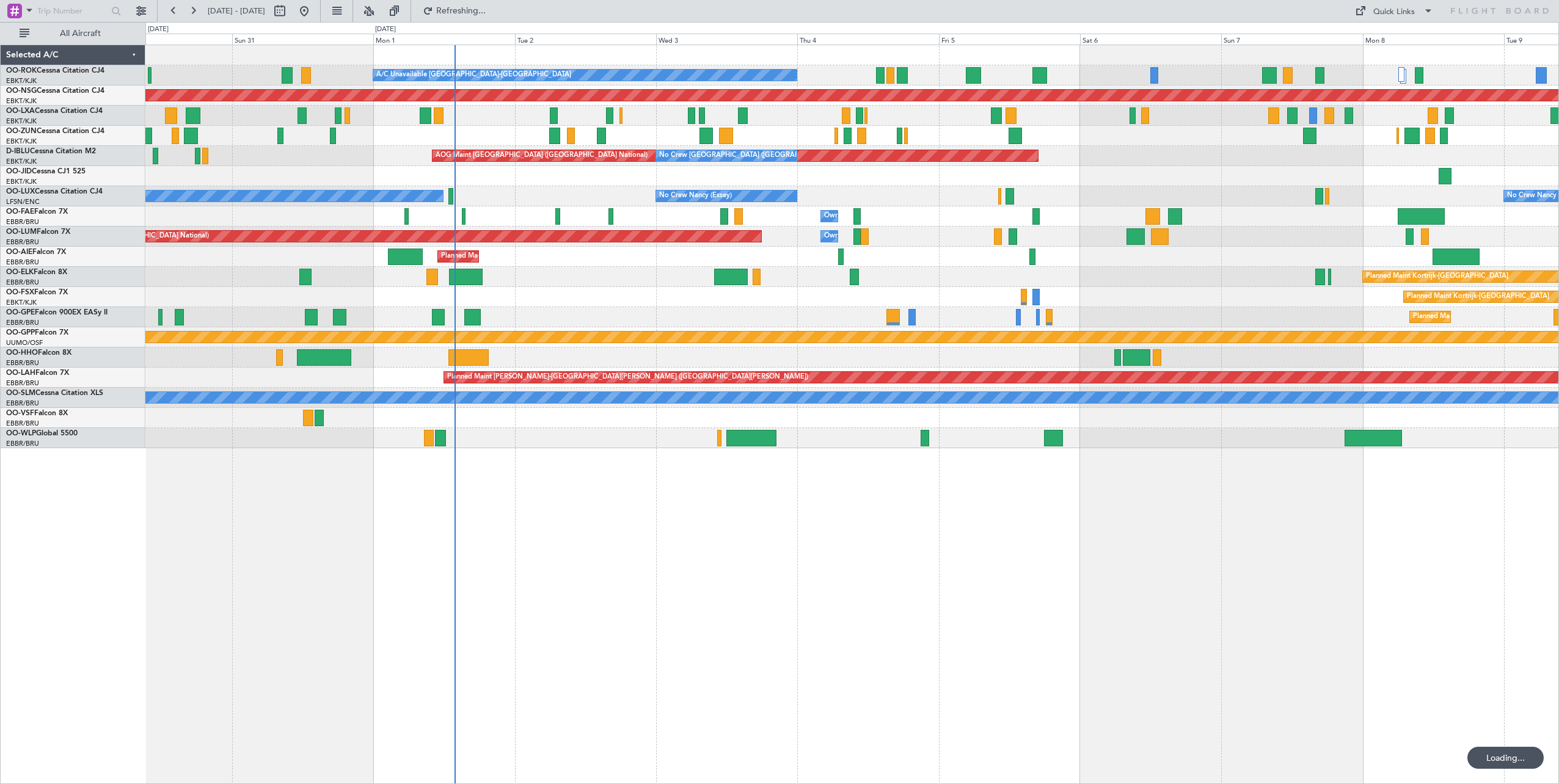
click at [642, 531] on div "A/C Unavailable [GEOGRAPHIC_DATA]-[GEOGRAPHIC_DATA] Planned Maint [GEOGRAPHIC_D…" at bounding box center [852, 414] width 1413 height 739
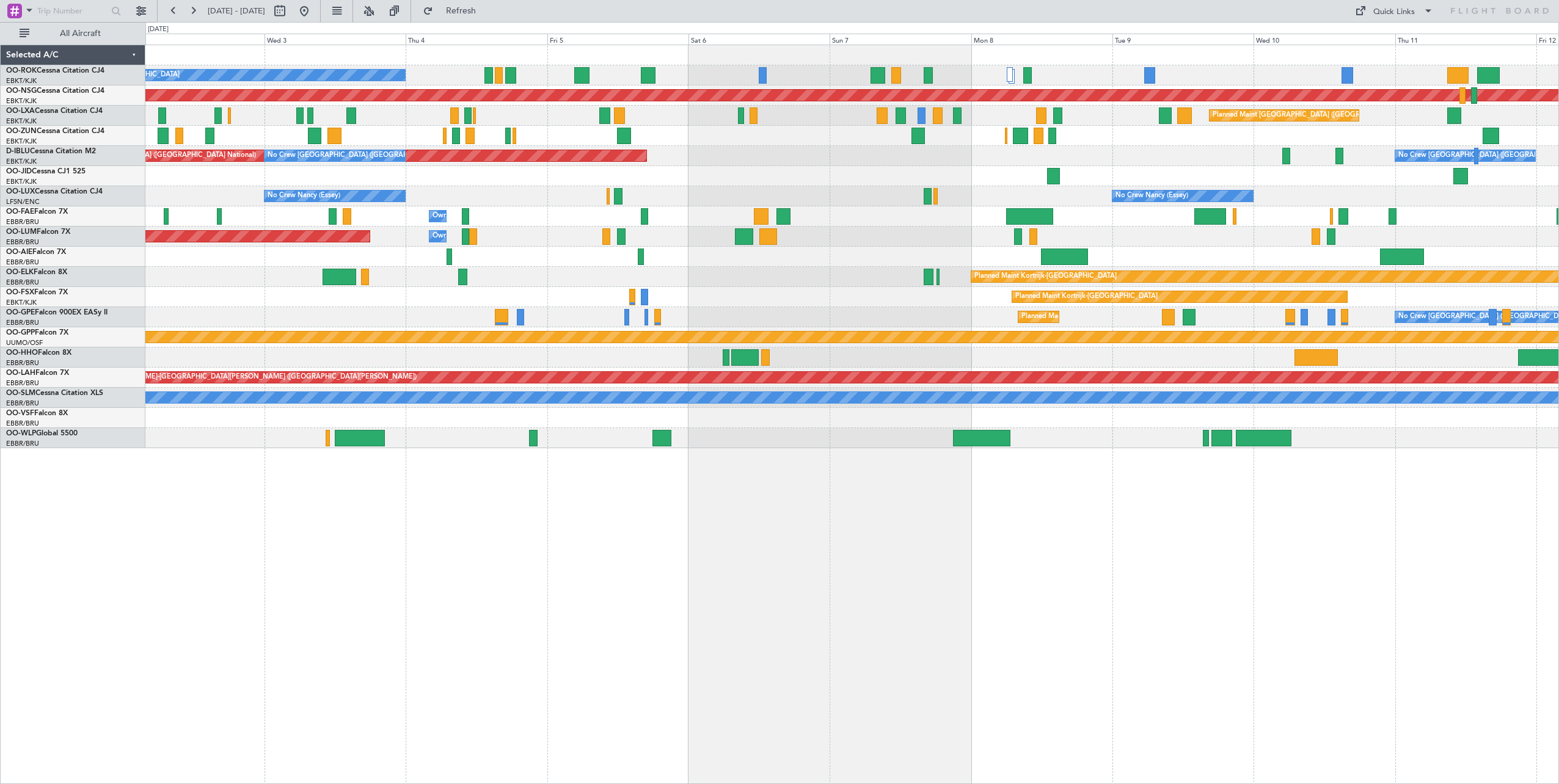
click at [659, 562] on div "A/C Unavailable [GEOGRAPHIC_DATA]-[GEOGRAPHIC_DATA] Planned Maint [GEOGRAPHIC_D…" at bounding box center [852, 414] width 1413 height 739
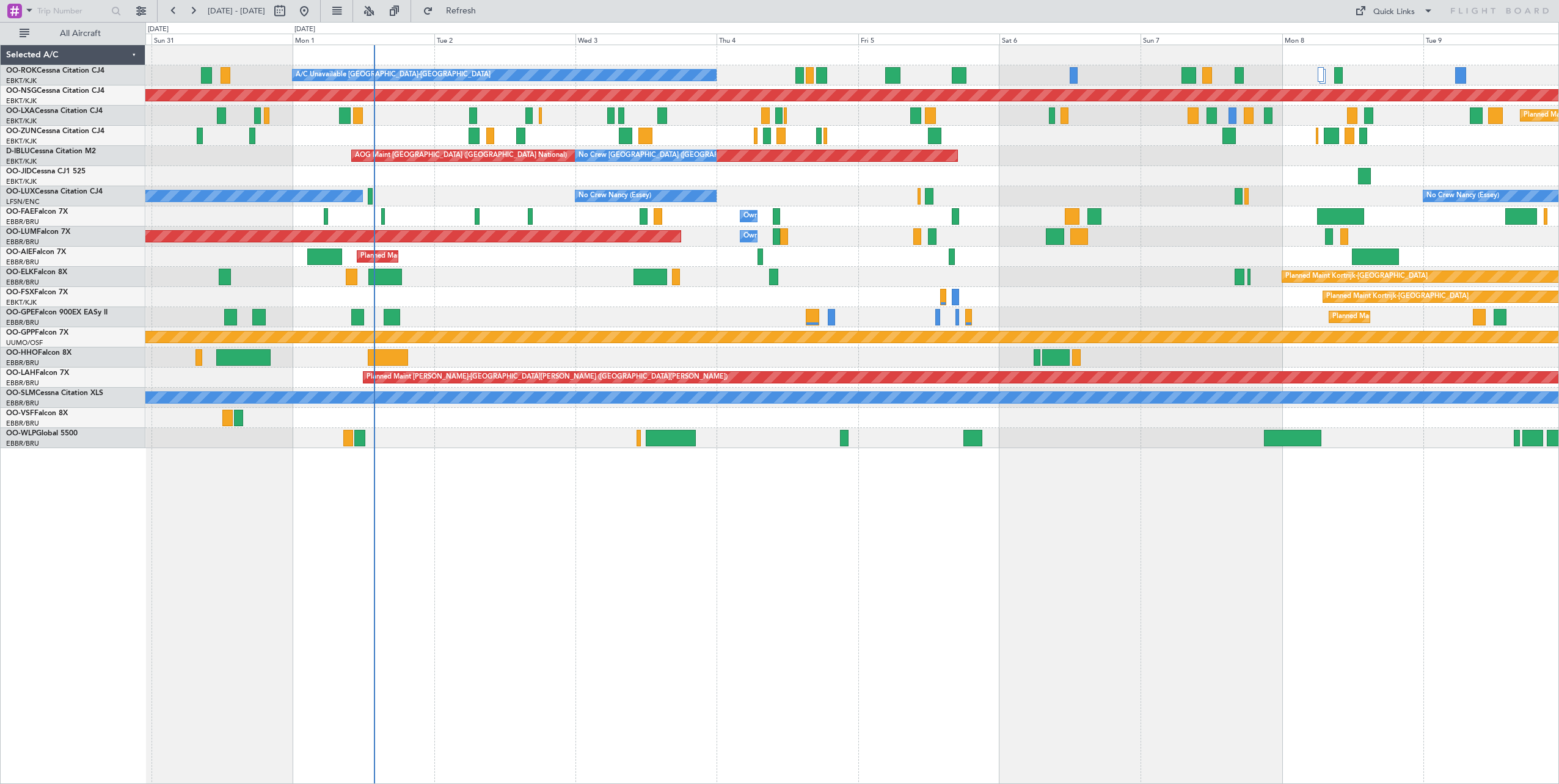
click at [930, 570] on div "A/C Unavailable Kortrijk-Wevelgem Planned Maint Kortrijk-Wevelgem Planned Maint…" at bounding box center [852, 414] width 1413 height 739
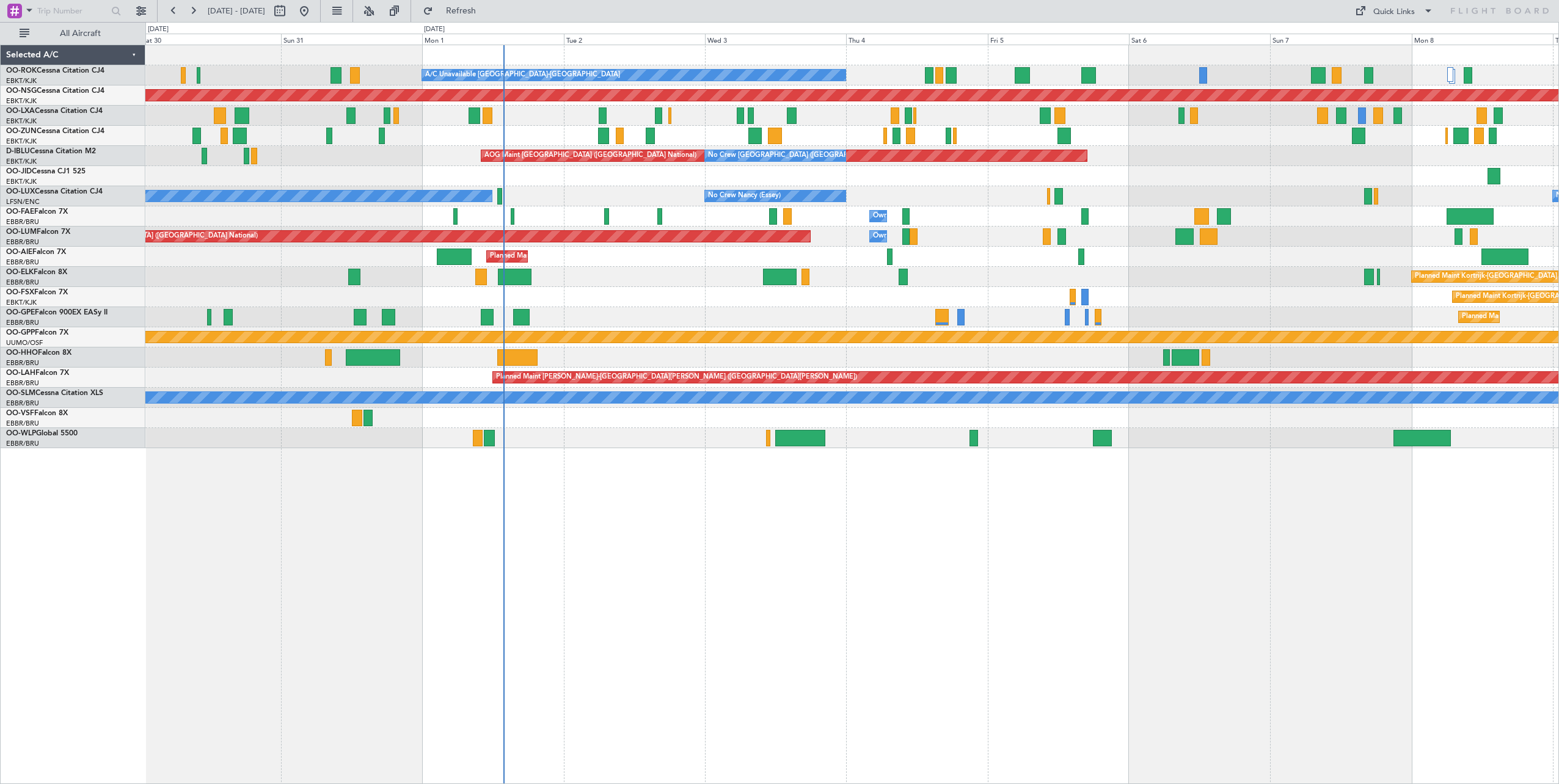
click at [847, 191] on div "A/C Unavailable Kortrijk-Wevelgem Planned Maint Kortrijk-Wevelgem Planned Maint…" at bounding box center [852, 247] width 1413 height 403
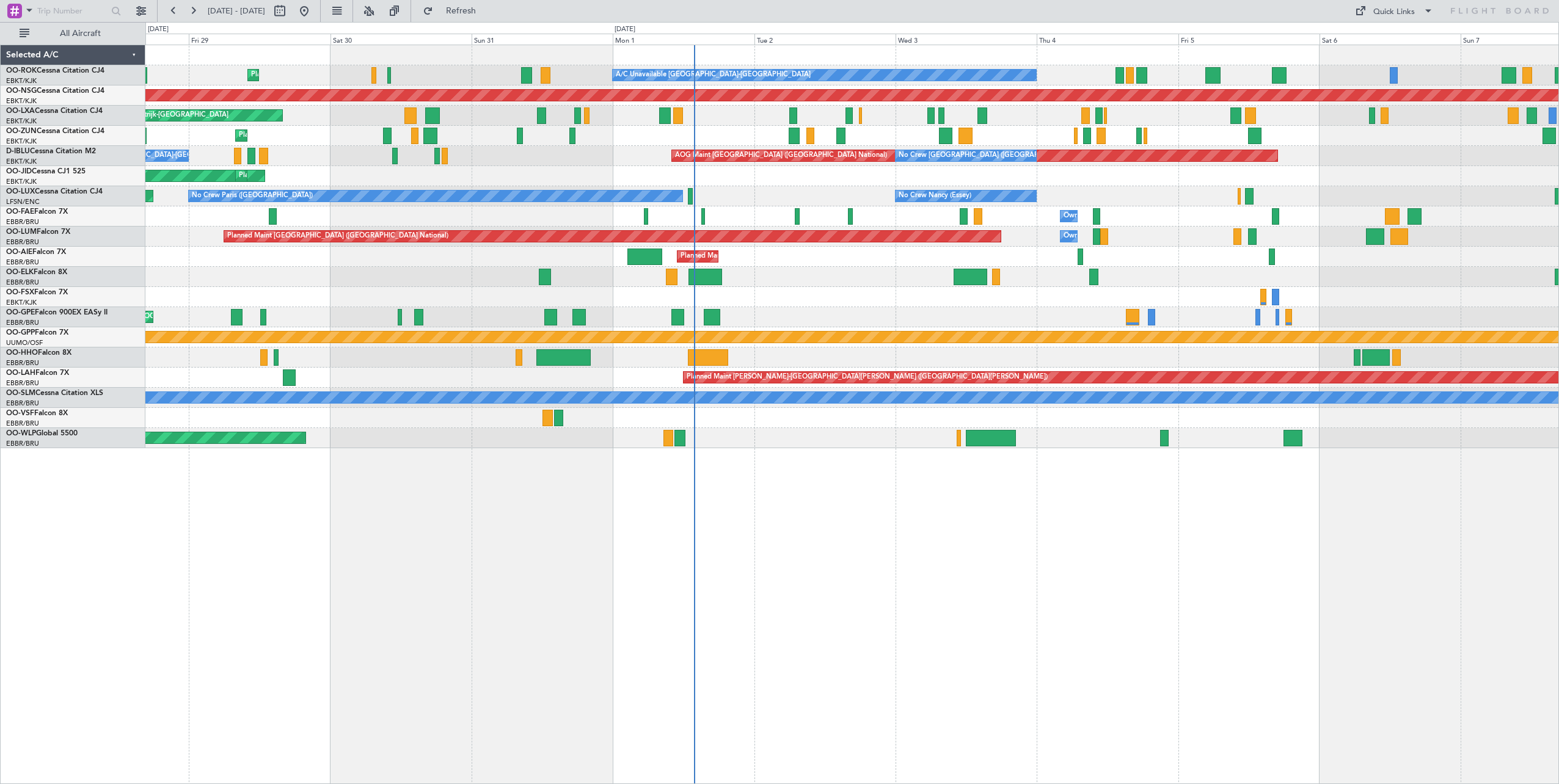
click at [1043, 198] on div "No Crew Nancy (Essey) No Crew Paris (Le Bourget) Planned Maint Paris (Le Bourge…" at bounding box center [852, 196] width 1413 height 20
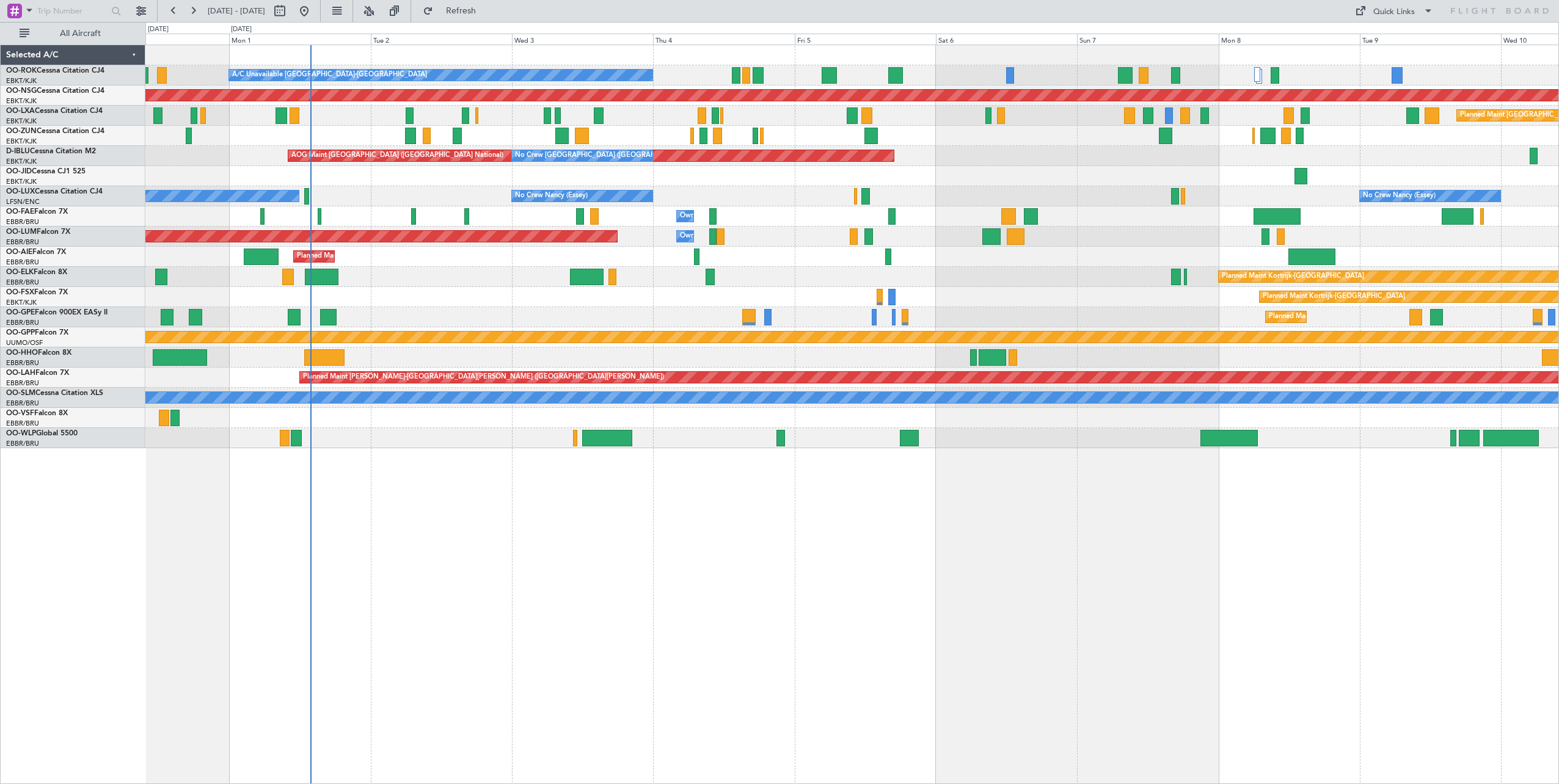
click at [371, 252] on div "A/C Unavailable Kortrijk-Wevelgem Planned Maint Kortrijk-Wevelgem Planned Maint…" at bounding box center [852, 247] width 1413 height 403
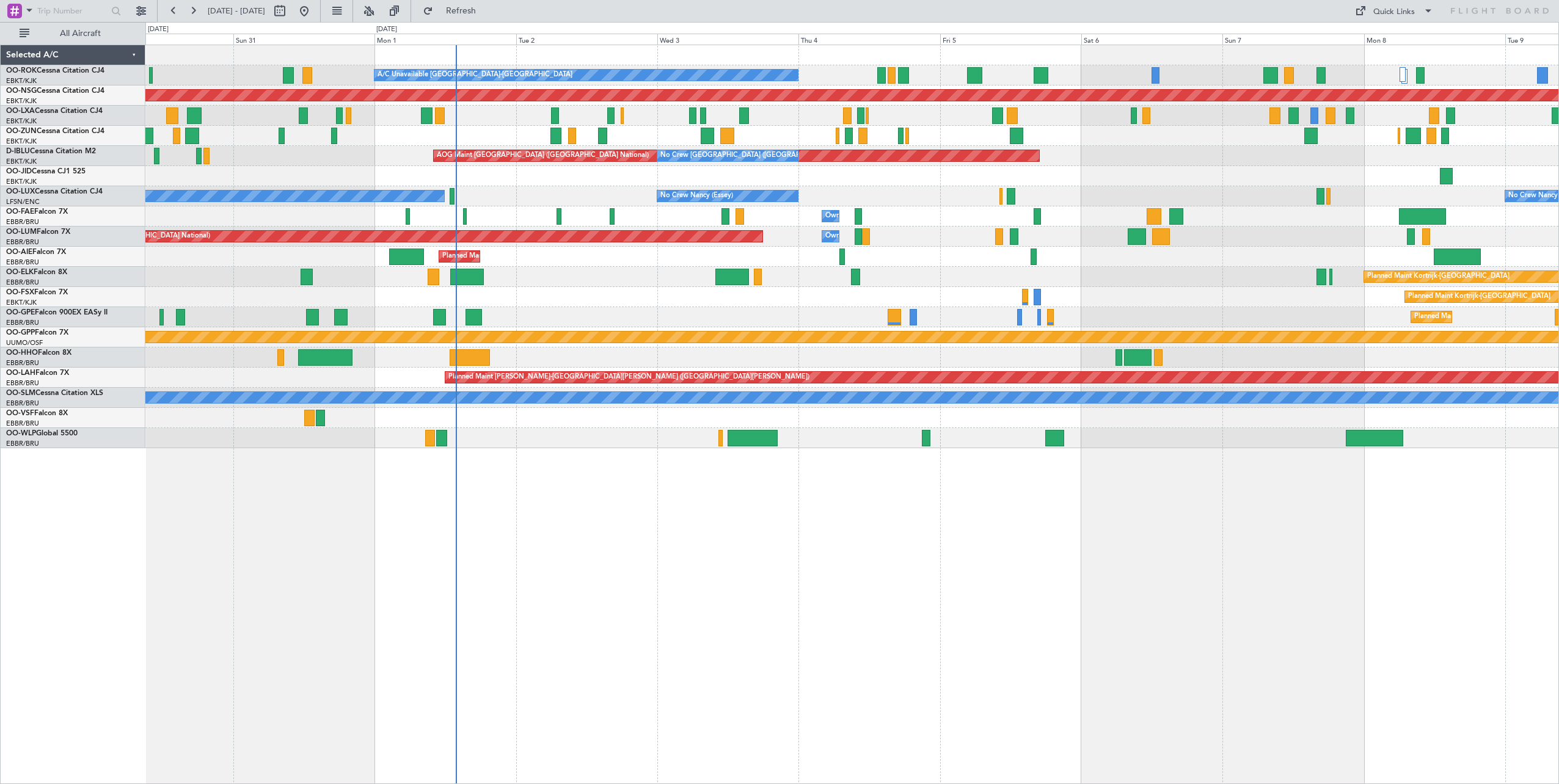
click at [870, 191] on div "No Crew Nancy (Essey) No Crew Paris (Le Bourget) No Crew Nancy (Essey) Planned …" at bounding box center [852, 196] width 1413 height 20
click at [804, 196] on div "No Crew Nancy (Essey) No Crew Paris (Le Bourget) No Crew Nancy (Essey) Planned …" at bounding box center [852, 196] width 1413 height 20
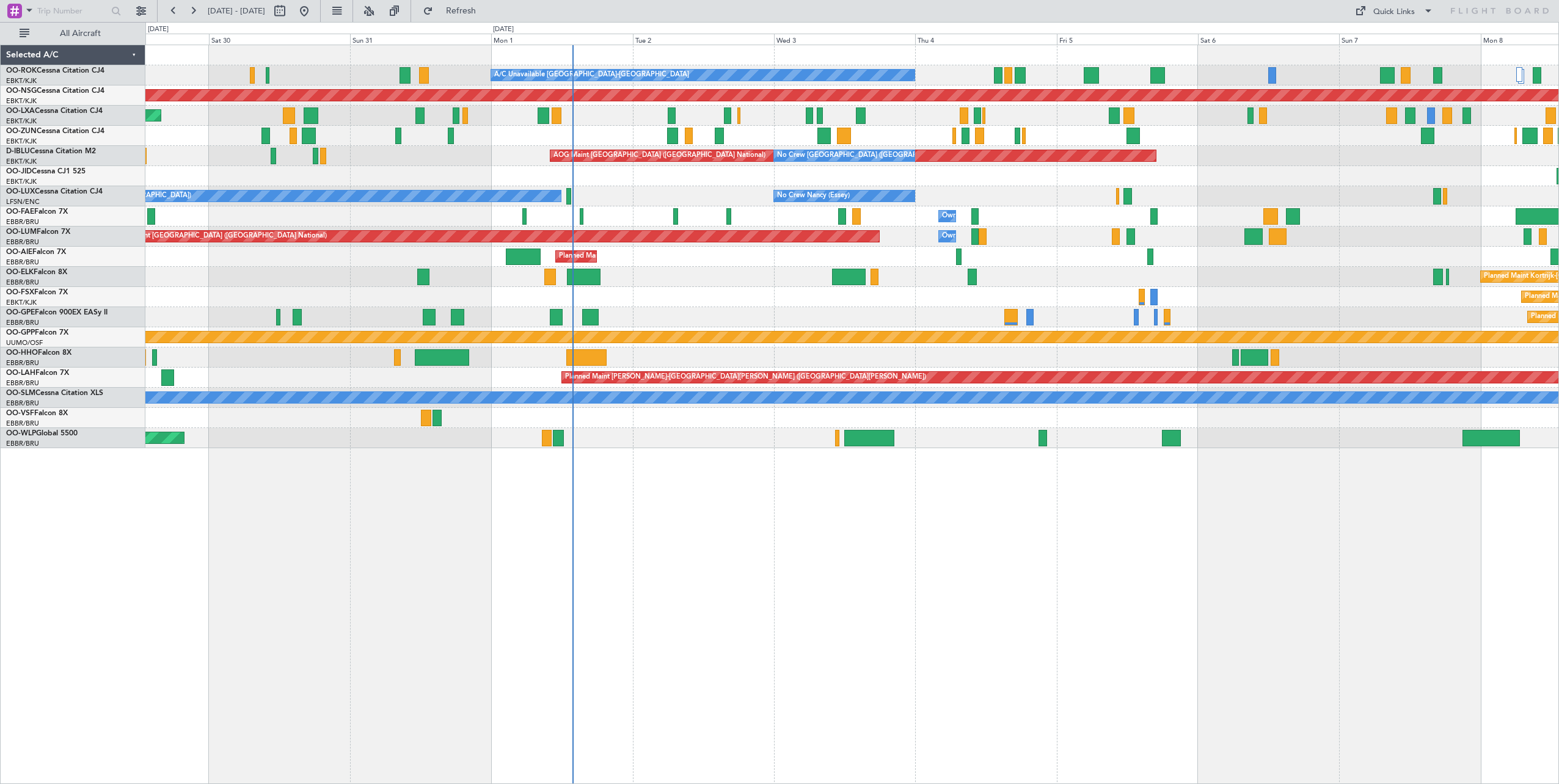
click at [722, 291] on div "A/C Unavailable Kortrijk-Wevelgem Planned Maint Kortrijk-Wevelgem Planned Maint…" at bounding box center [852, 247] width 1413 height 403
click at [976, 190] on div "A/C Unavailable Kortrijk-Wevelgem Planned Maint Kortrijk-Wevelgem Planned Maint…" at bounding box center [852, 247] width 1413 height 403
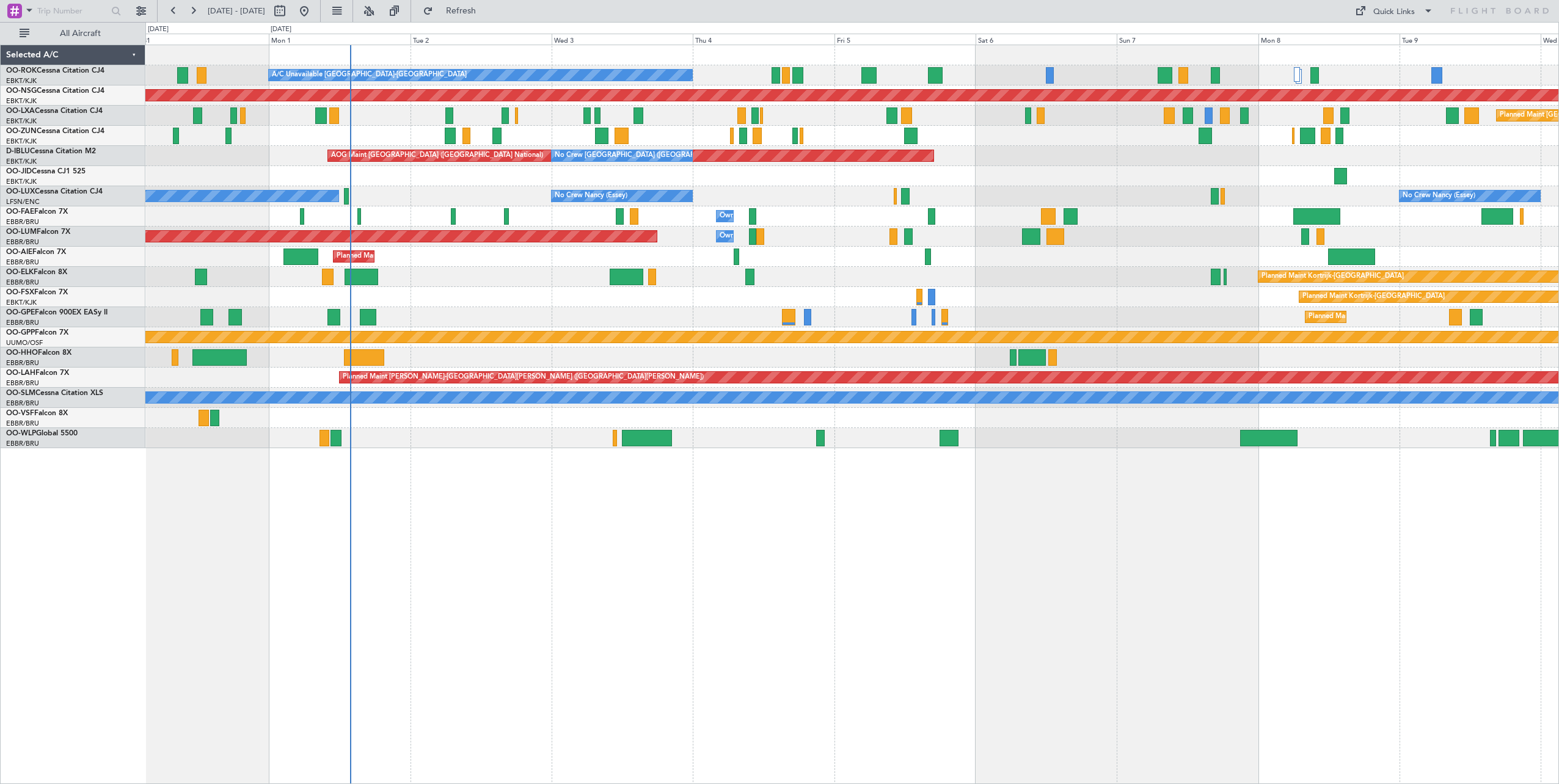
click at [806, 132] on div "A/C Unavailable Kortrijk-Wevelgem Planned Maint Kortrijk-Wevelgem Planned Maint…" at bounding box center [852, 247] width 1413 height 403
click at [487, 12] on span "Refresh" at bounding box center [461, 11] width 51 height 8
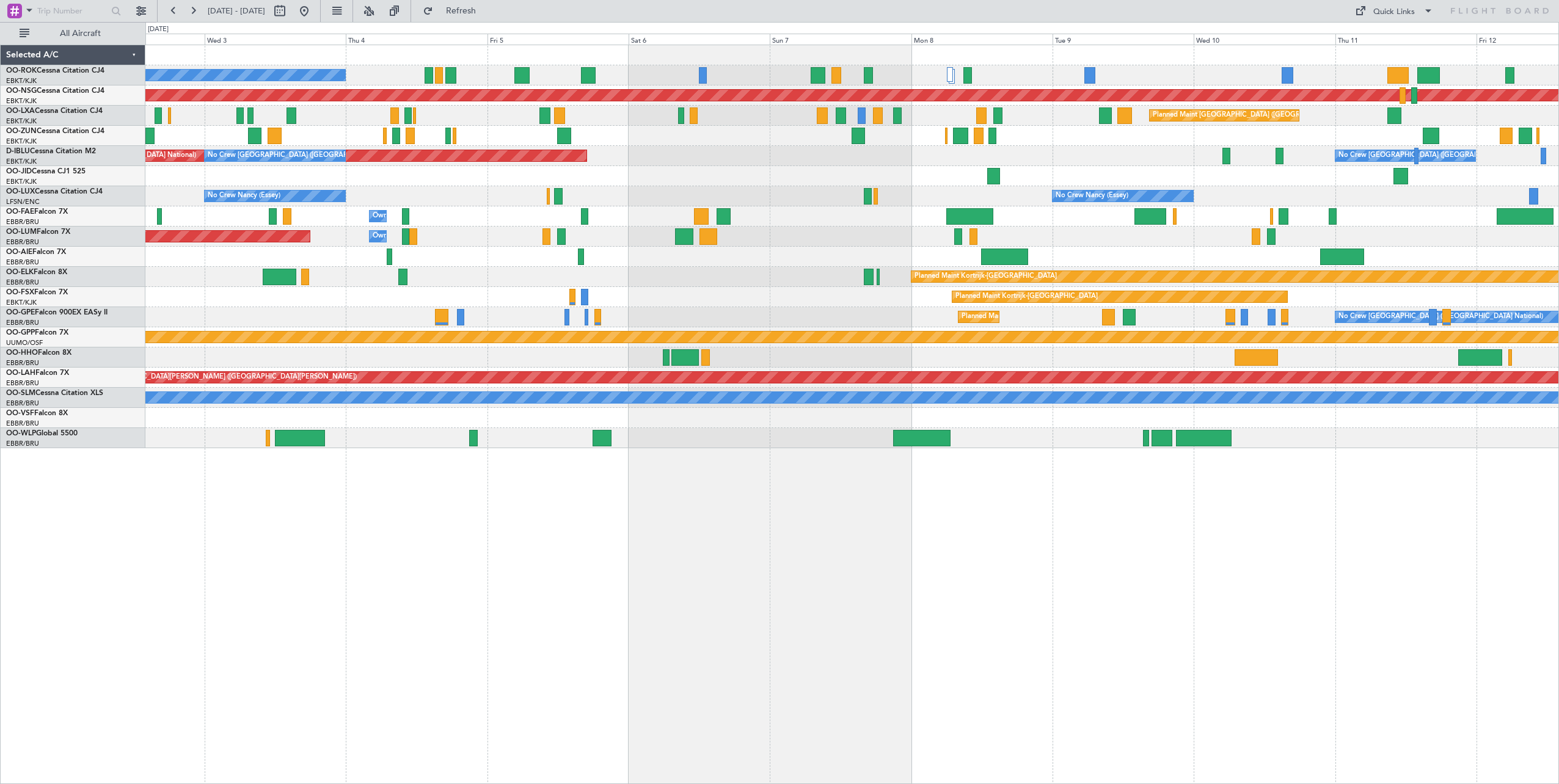
click at [879, 169] on div "A/C Unavailable [GEOGRAPHIC_DATA]-[GEOGRAPHIC_DATA] Planned Maint [GEOGRAPHIC_D…" at bounding box center [852, 247] width 1413 height 403
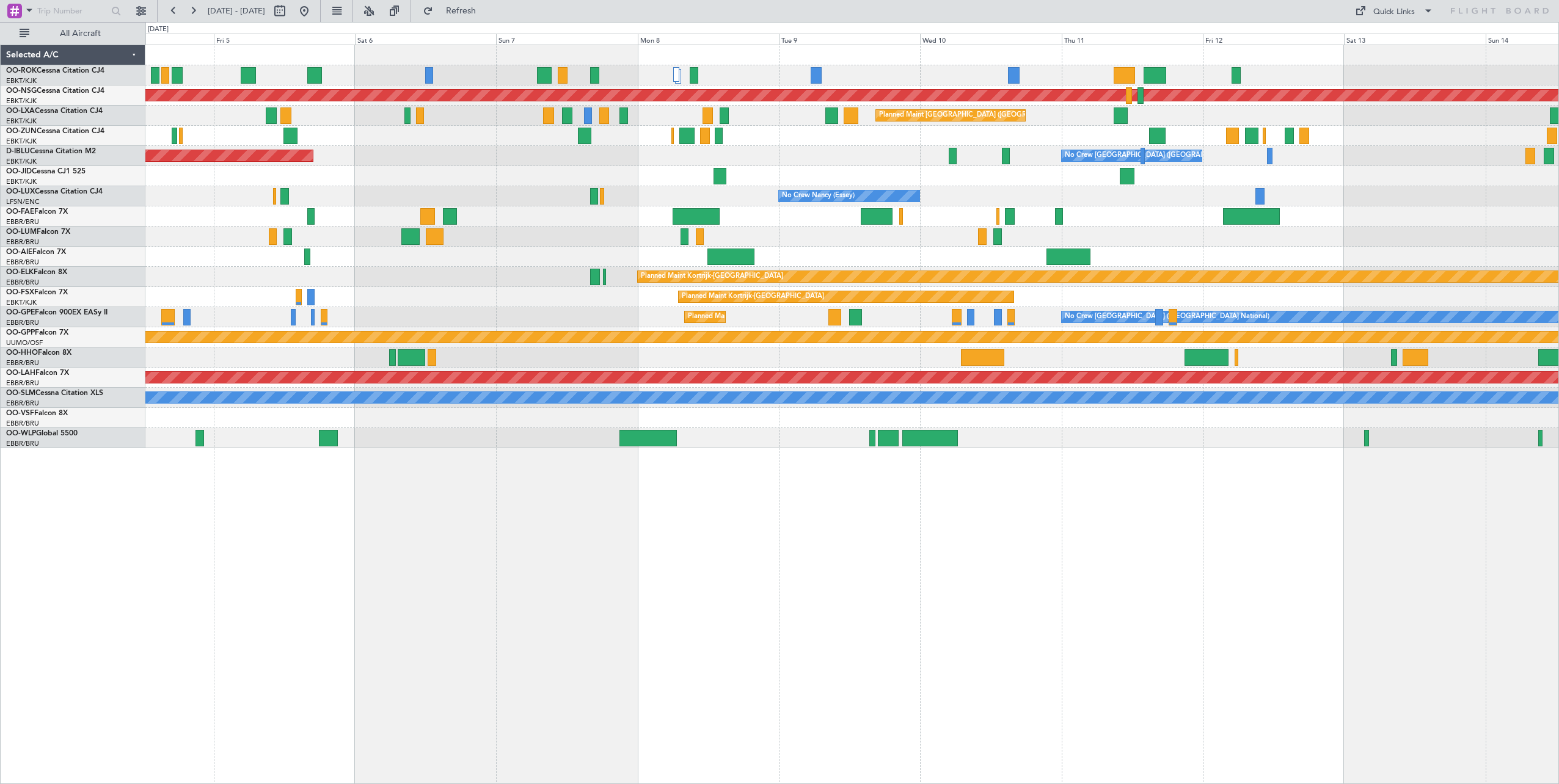
click at [793, 142] on div "Planned Maint [GEOGRAPHIC_DATA] ([GEOGRAPHIC_DATA]) A/C Unavailable [GEOGRAPHIC…" at bounding box center [852, 247] width 1413 height 403
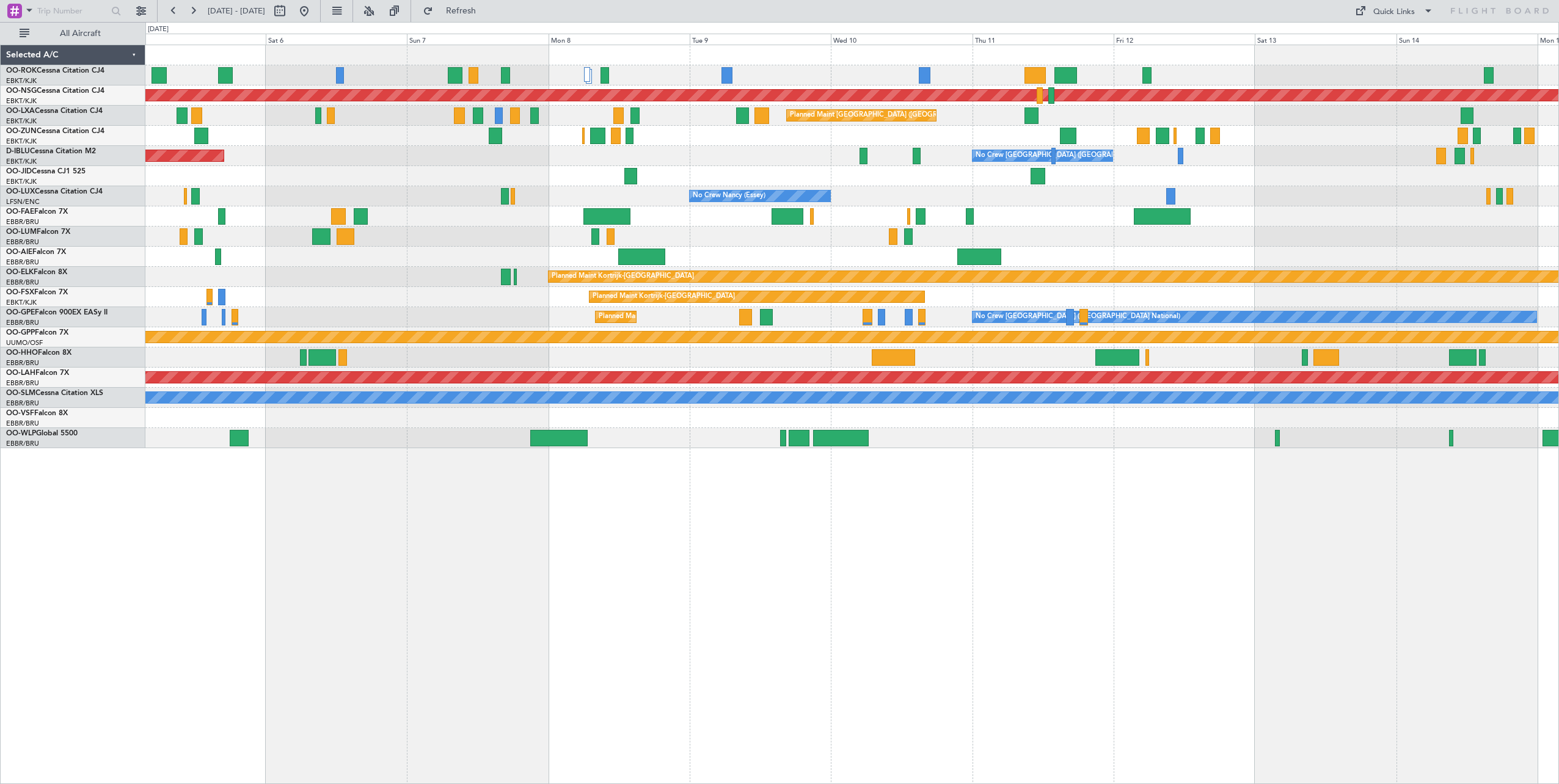
click at [1072, 216] on div "Planned Maint [GEOGRAPHIC_DATA] ([GEOGRAPHIC_DATA]) A/C Unavailable [GEOGRAPHIC…" at bounding box center [852, 247] width 1413 height 403
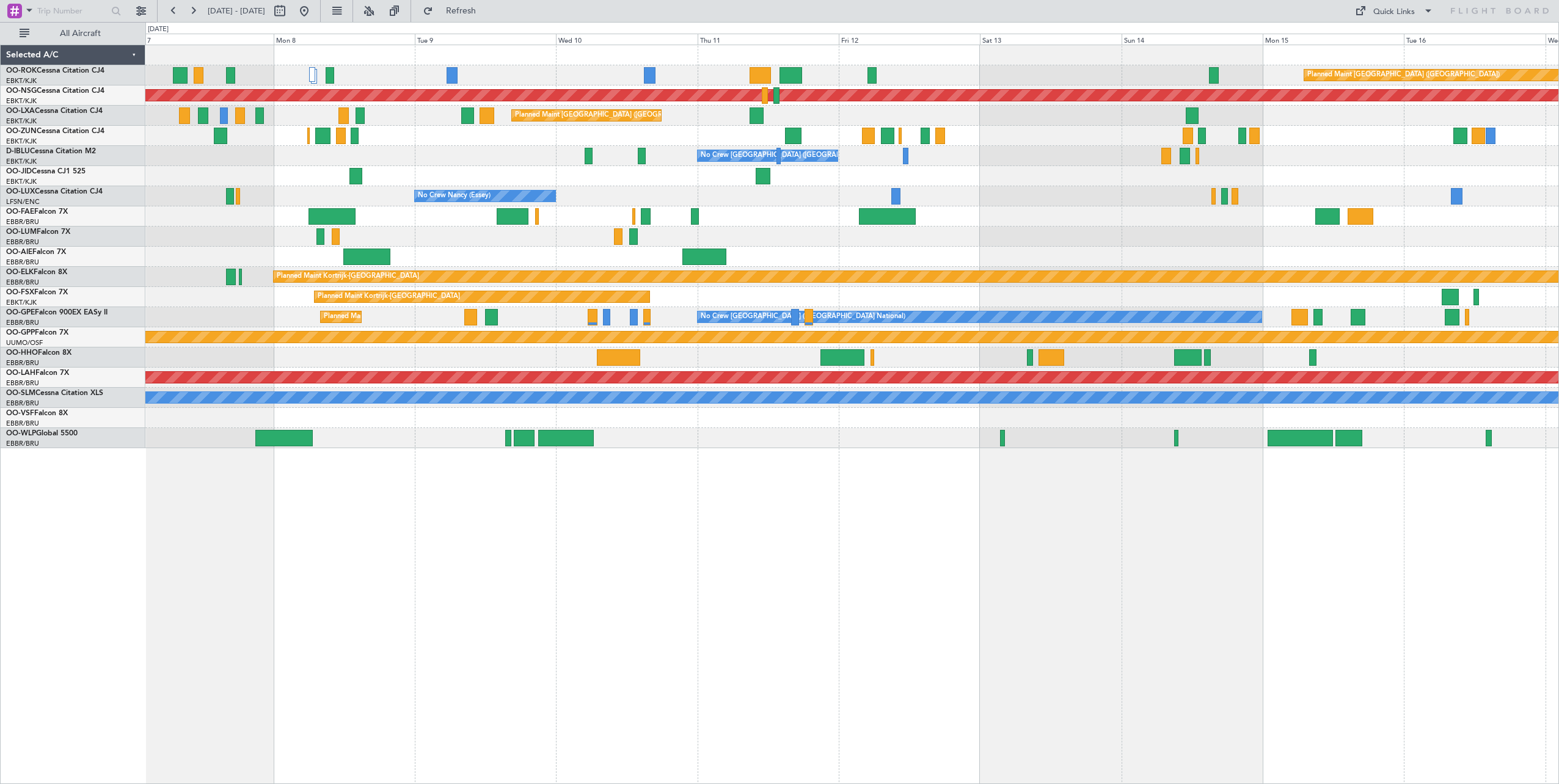
click at [950, 235] on div "Planned Maint Paris (Le Bourget) Planned Maint Paris (Le Bourget) Planned Maint…" at bounding box center [852, 247] width 1413 height 403
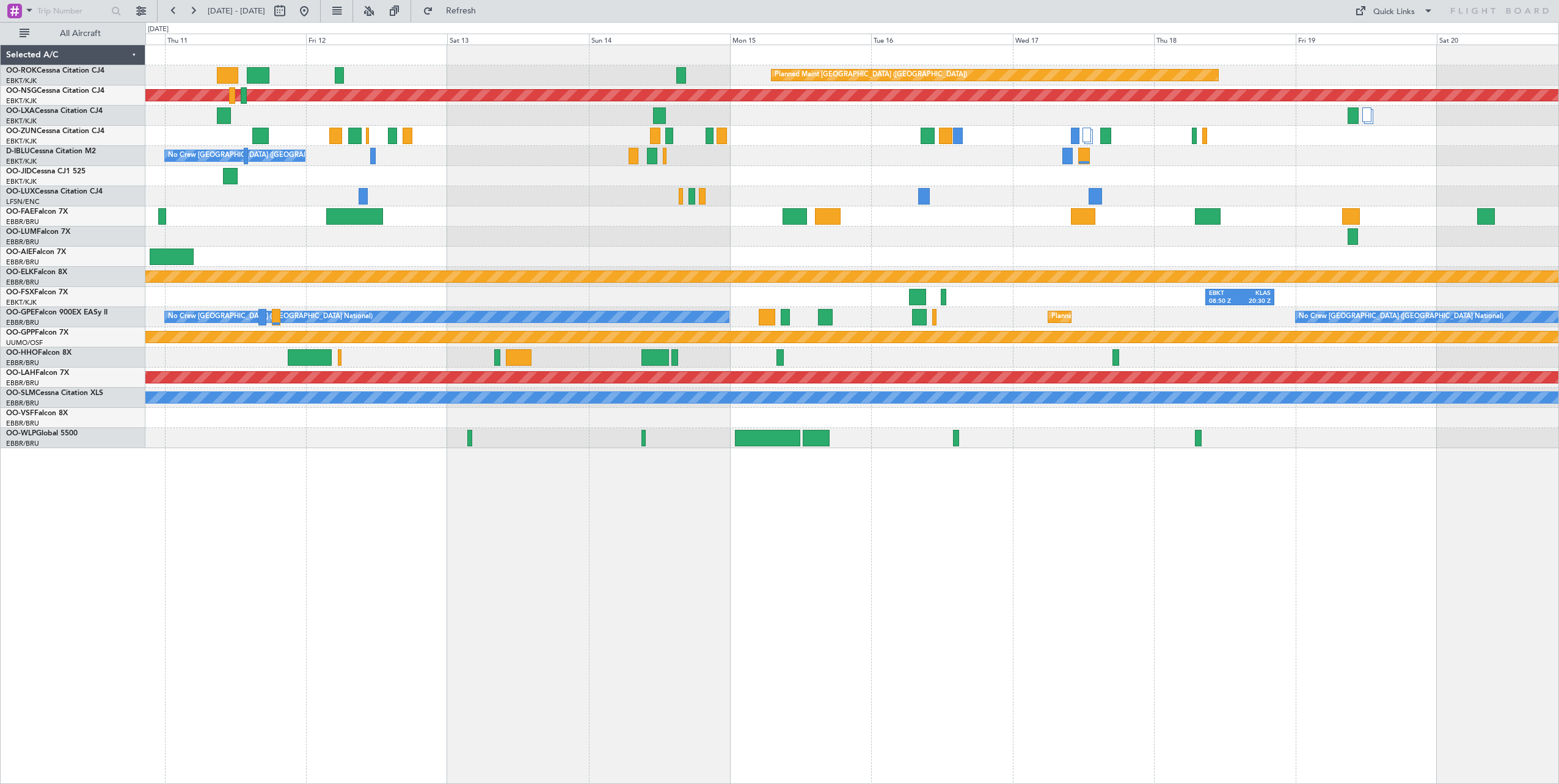
click at [571, 168] on div "Planned Maint [GEOGRAPHIC_DATA] ([GEOGRAPHIC_DATA]) Planned Maint [GEOGRAPHIC_D…" at bounding box center [852, 247] width 1413 height 403
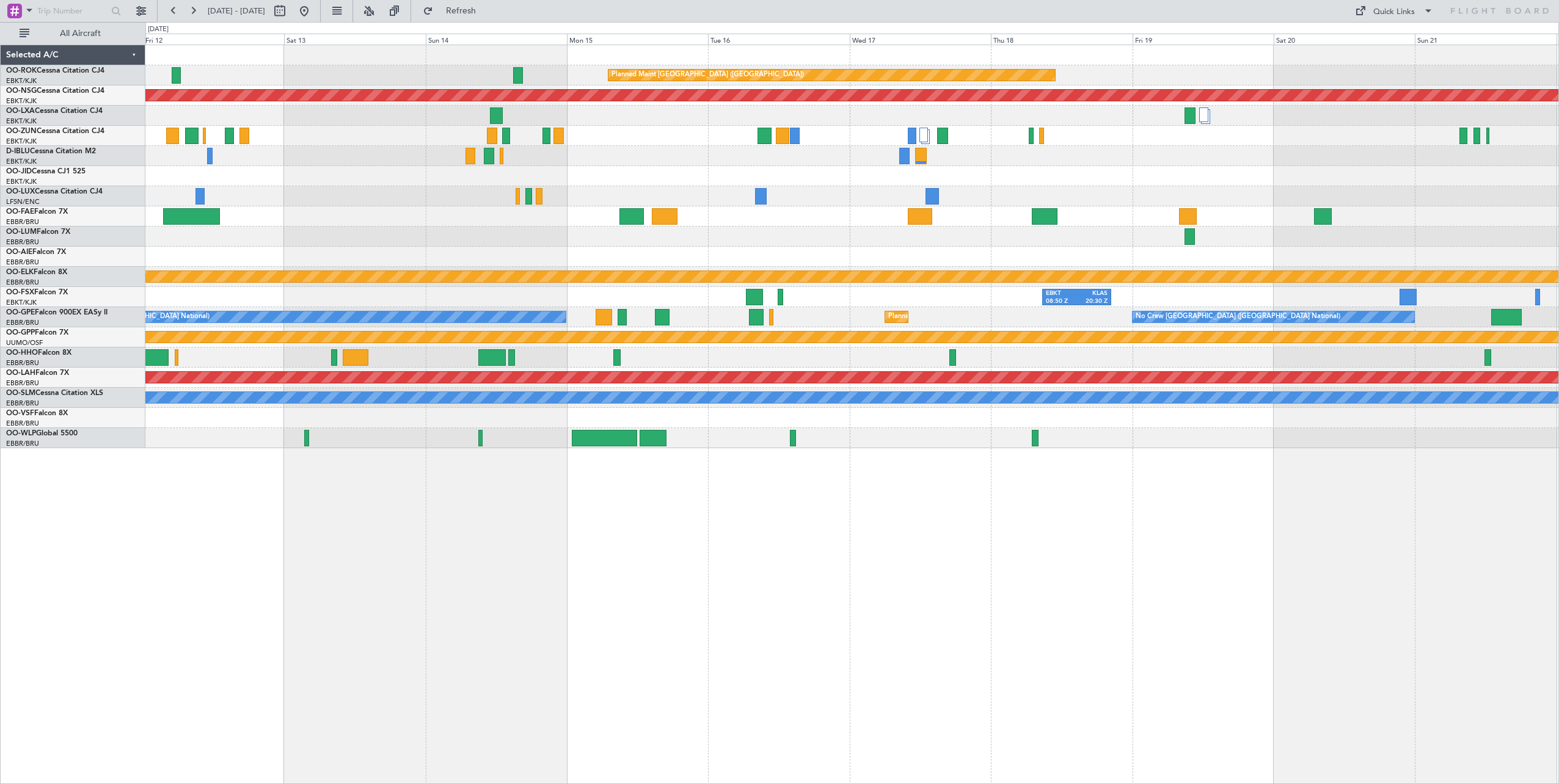
click at [803, 225] on div at bounding box center [852, 217] width 1413 height 20
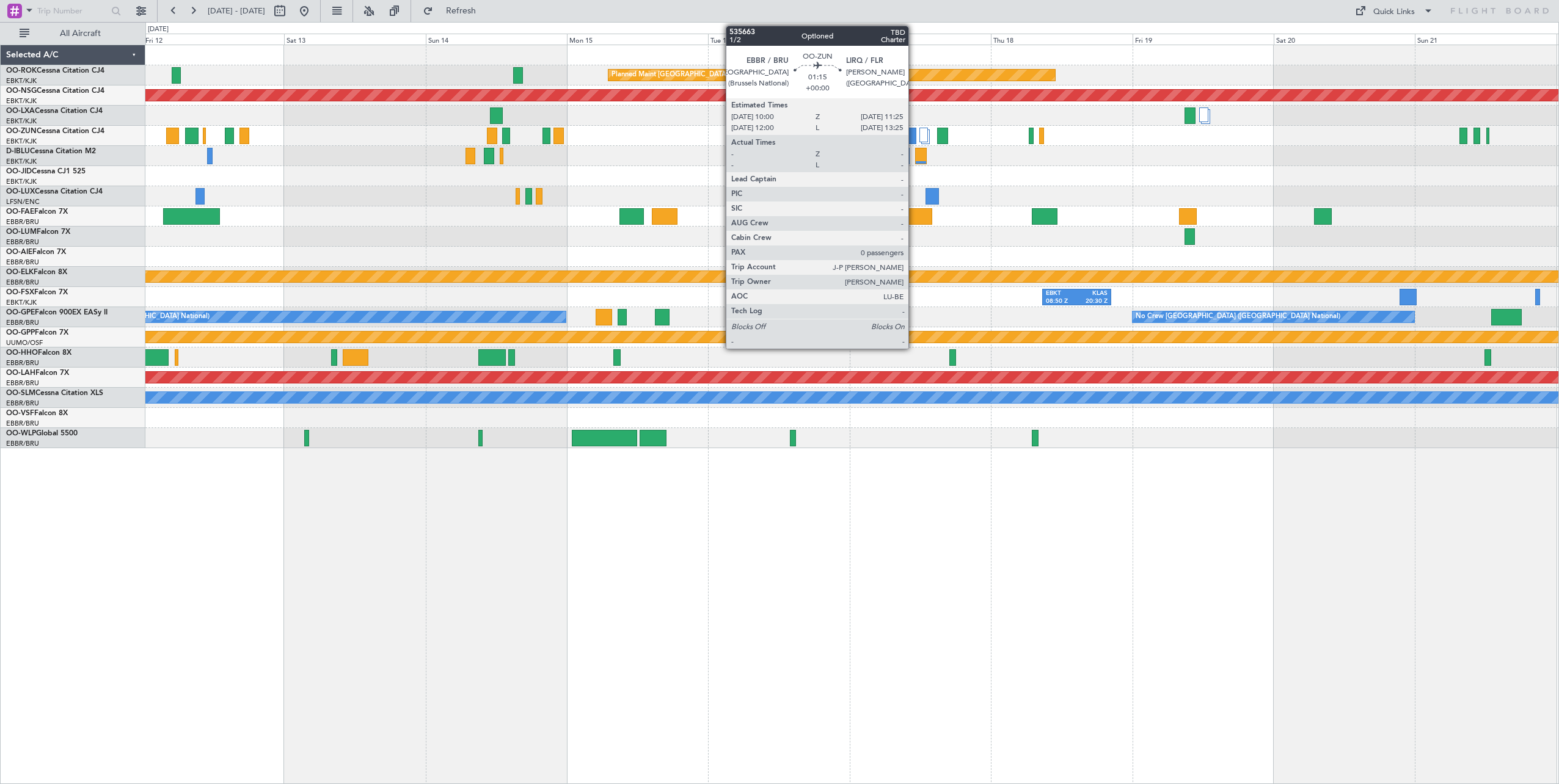
click at [914, 135] on div at bounding box center [912, 136] width 8 height 17
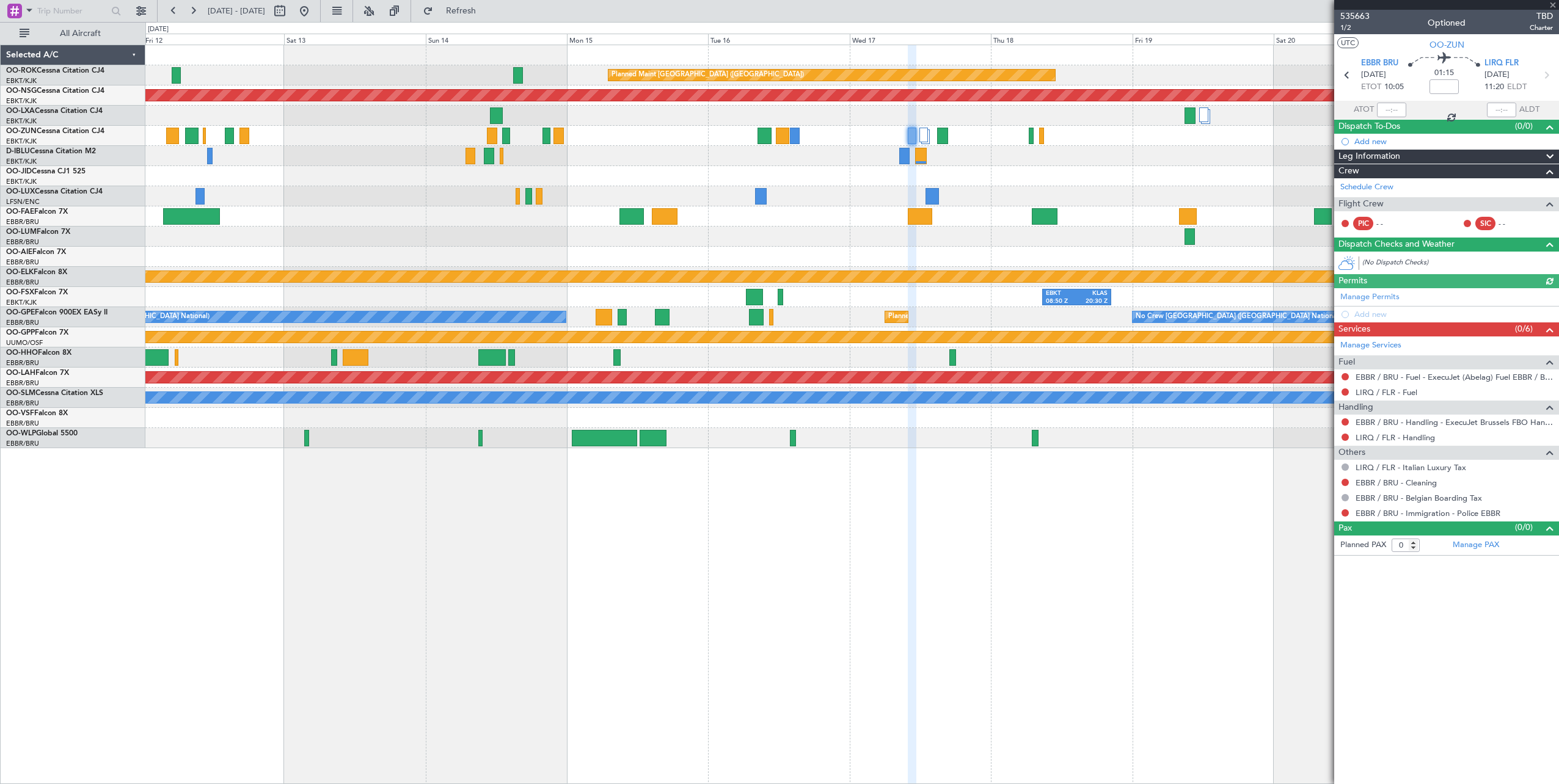
click at [1552, 4] on div at bounding box center [1446, 5] width 225 height 10
click at [1551, 7] on span at bounding box center [1552, 5] width 12 height 11
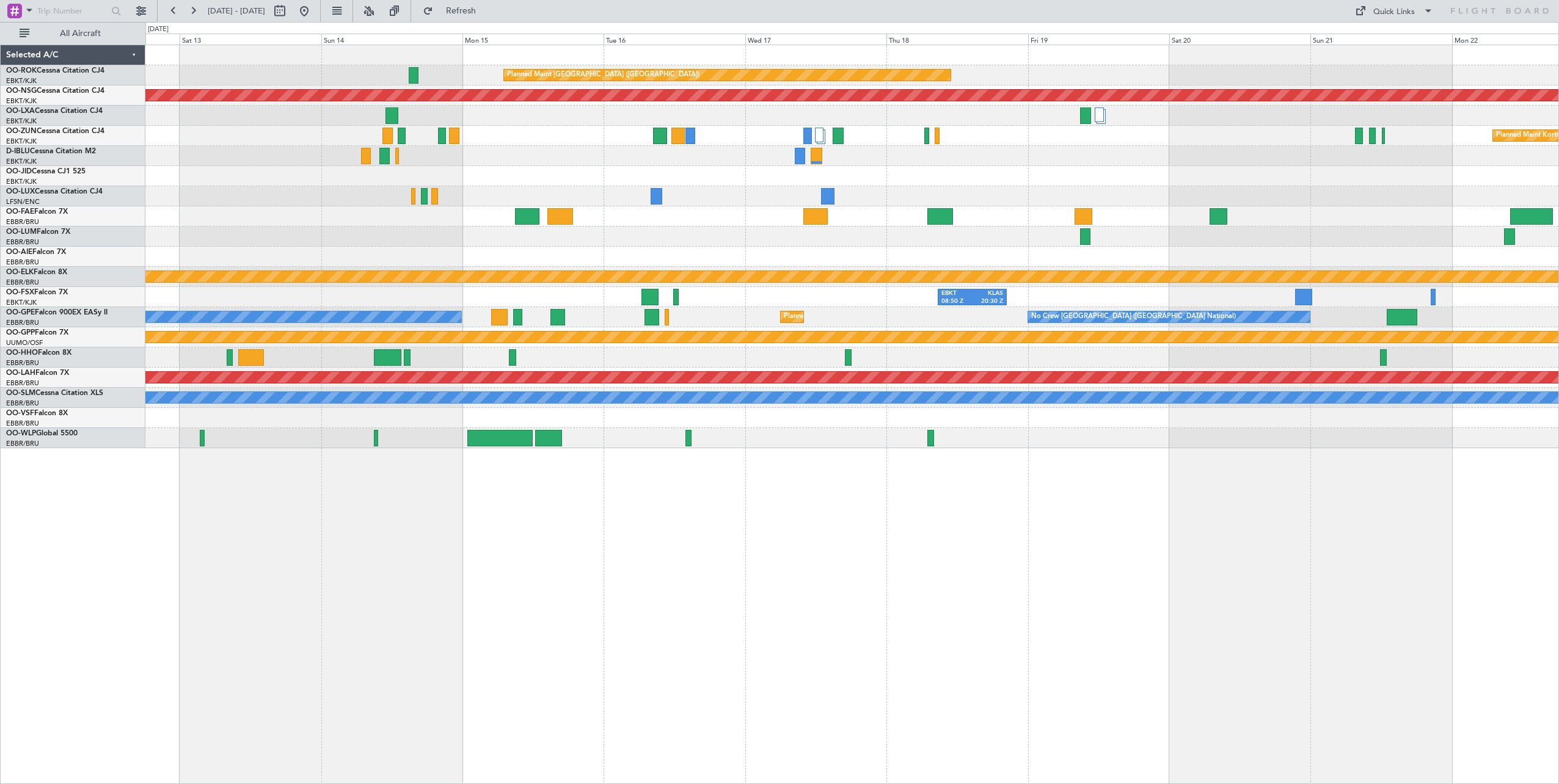
click at [914, 163] on div "No Crew [GEOGRAPHIC_DATA] ([GEOGRAPHIC_DATA] National)" at bounding box center [852, 156] width 1413 height 20
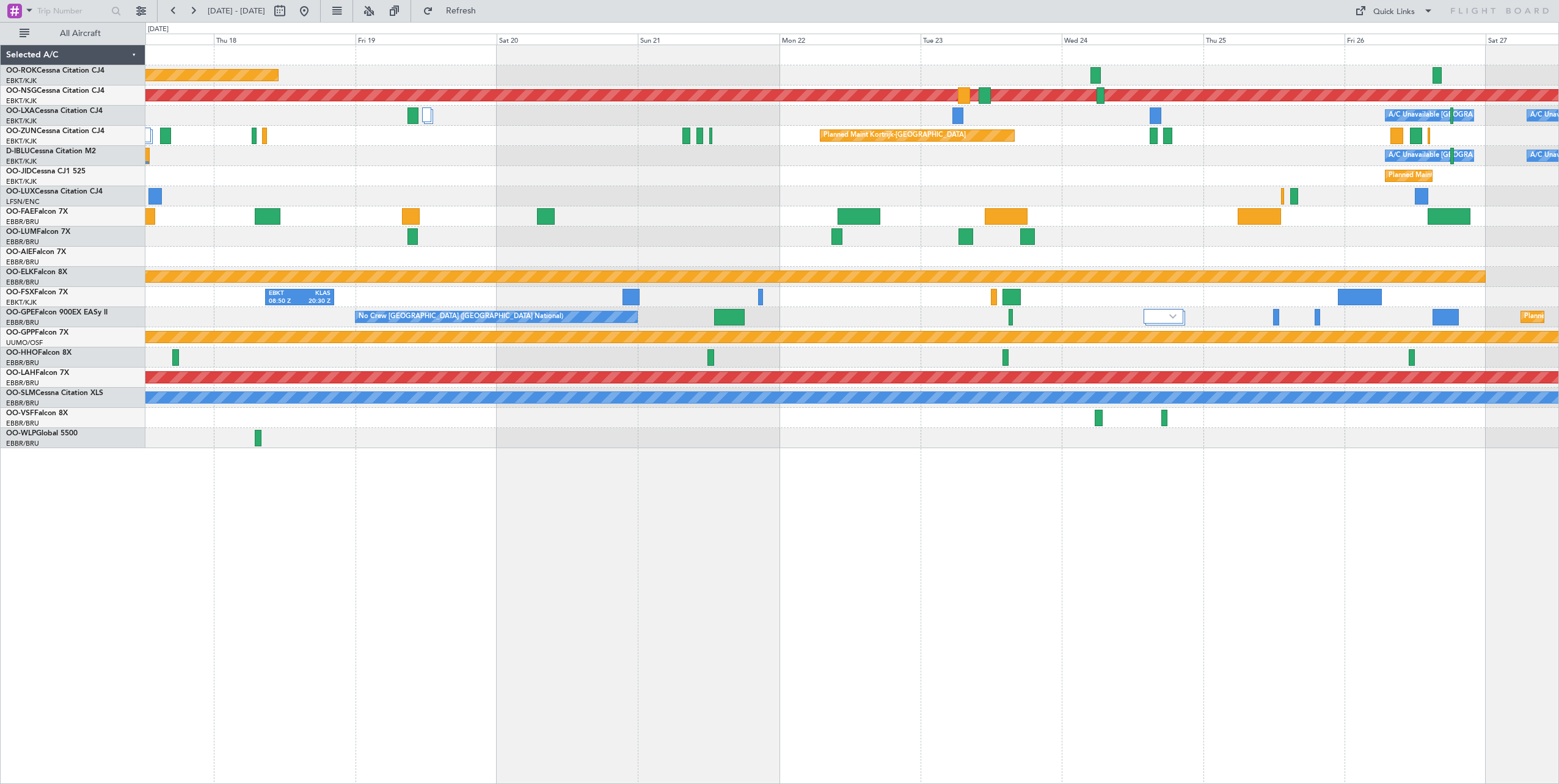
click at [710, 173] on div "Planned Maint Paris (Le Bourget) Owner Kortrijk-Wevelgem Planned Maint Paris (L…" at bounding box center [852, 247] width 1413 height 403
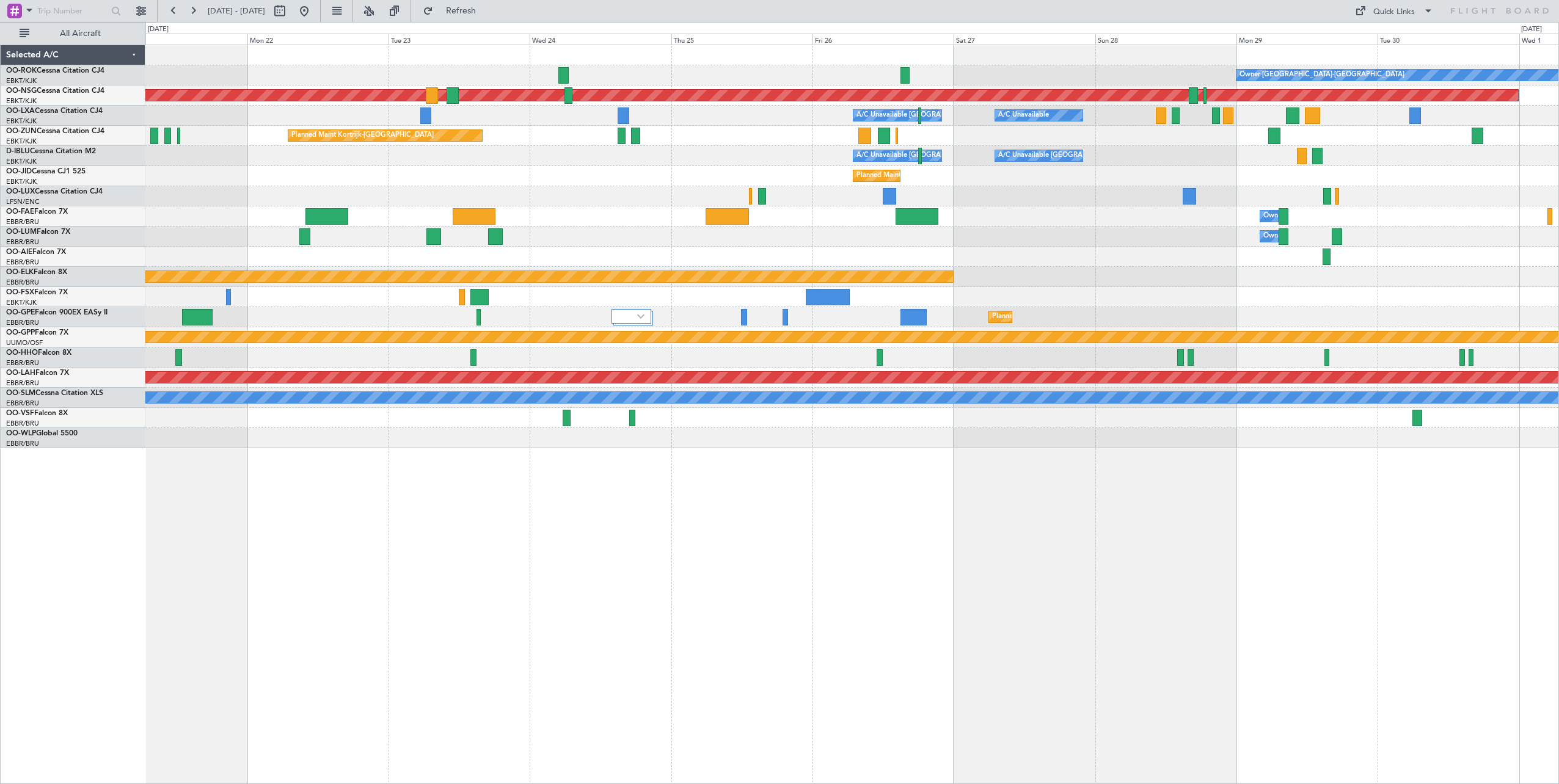
click at [586, 175] on div "Owner [GEOGRAPHIC_DATA]-[GEOGRAPHIC_DATA] Planned Maint [GEOGRAPHIC_DATA] ([GEO…" at bounding box center [852, 247] width 1413 height 403
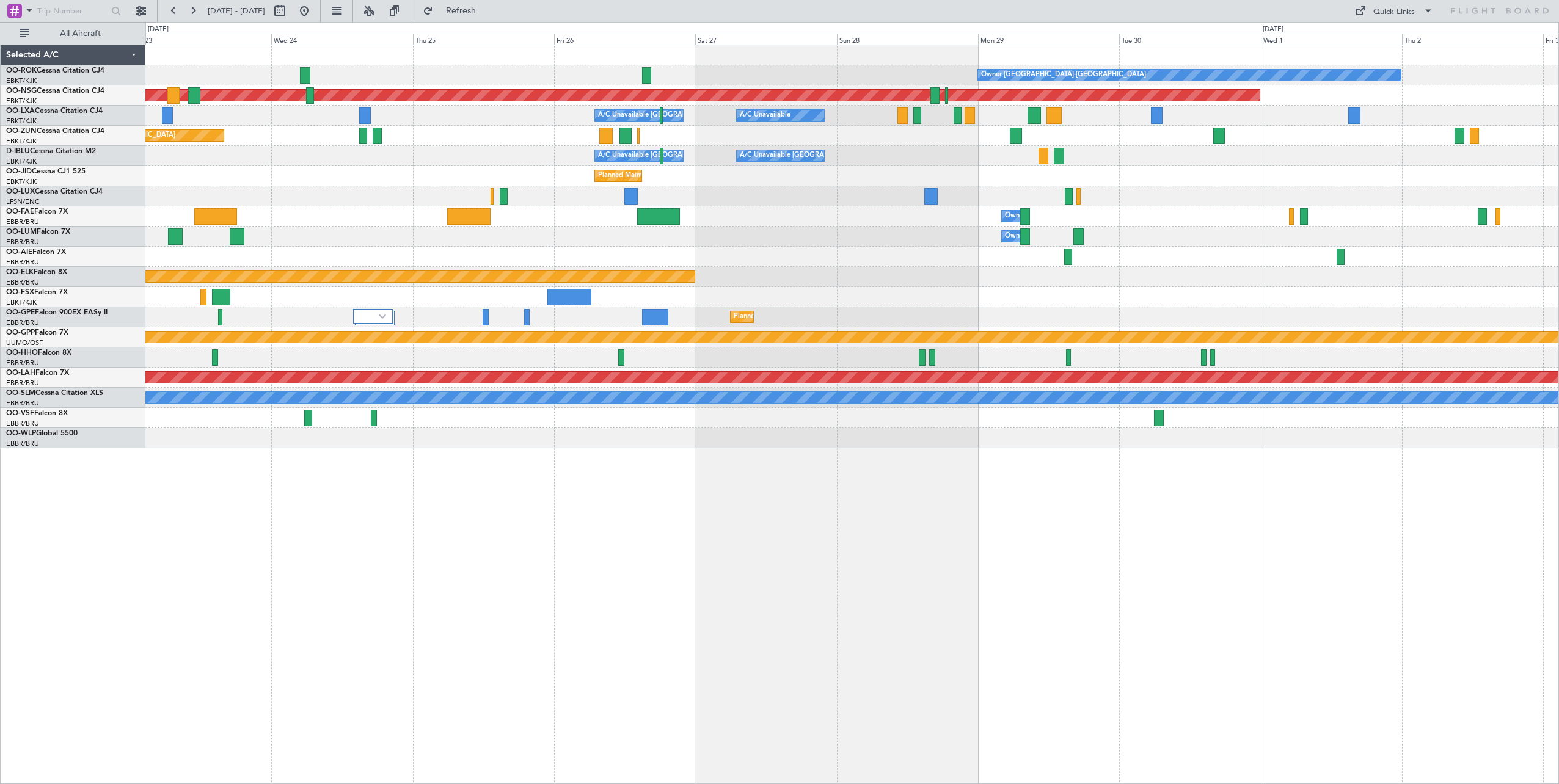
click at [876, 156] on div "A/C Unavailable Brussels (Brussels National) A/C Unavailable Kortrijk-Wevelgem" at bounding box center [852, 156] width 1413 height 20
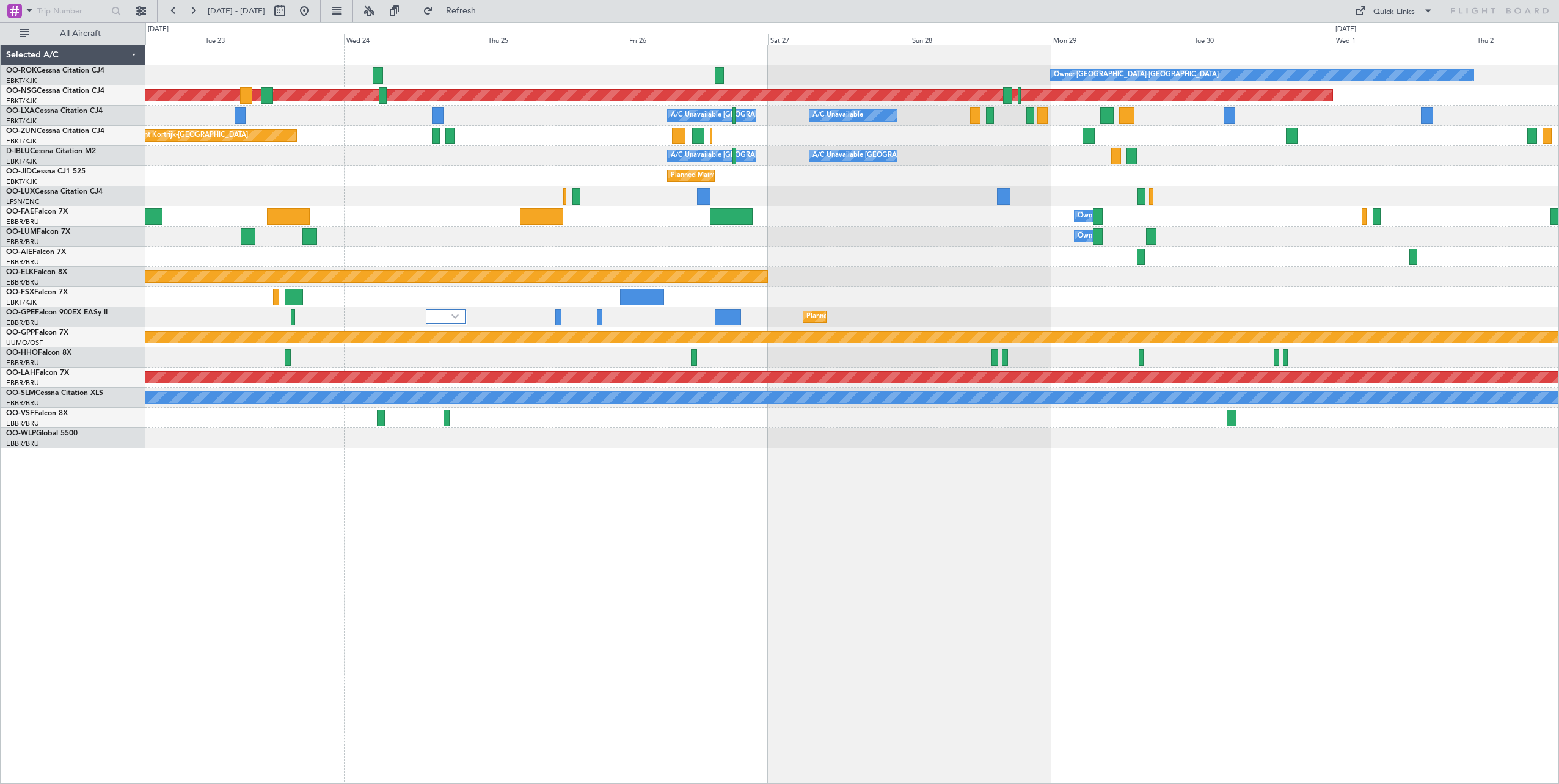
click at [1499, 289] on div "Owner Kortrijk-Wevelgem Planned Maint Paris (Le Bourget) A/C Unavailable Brusse…" at bounding box center [852, 247] width 1413 height 403
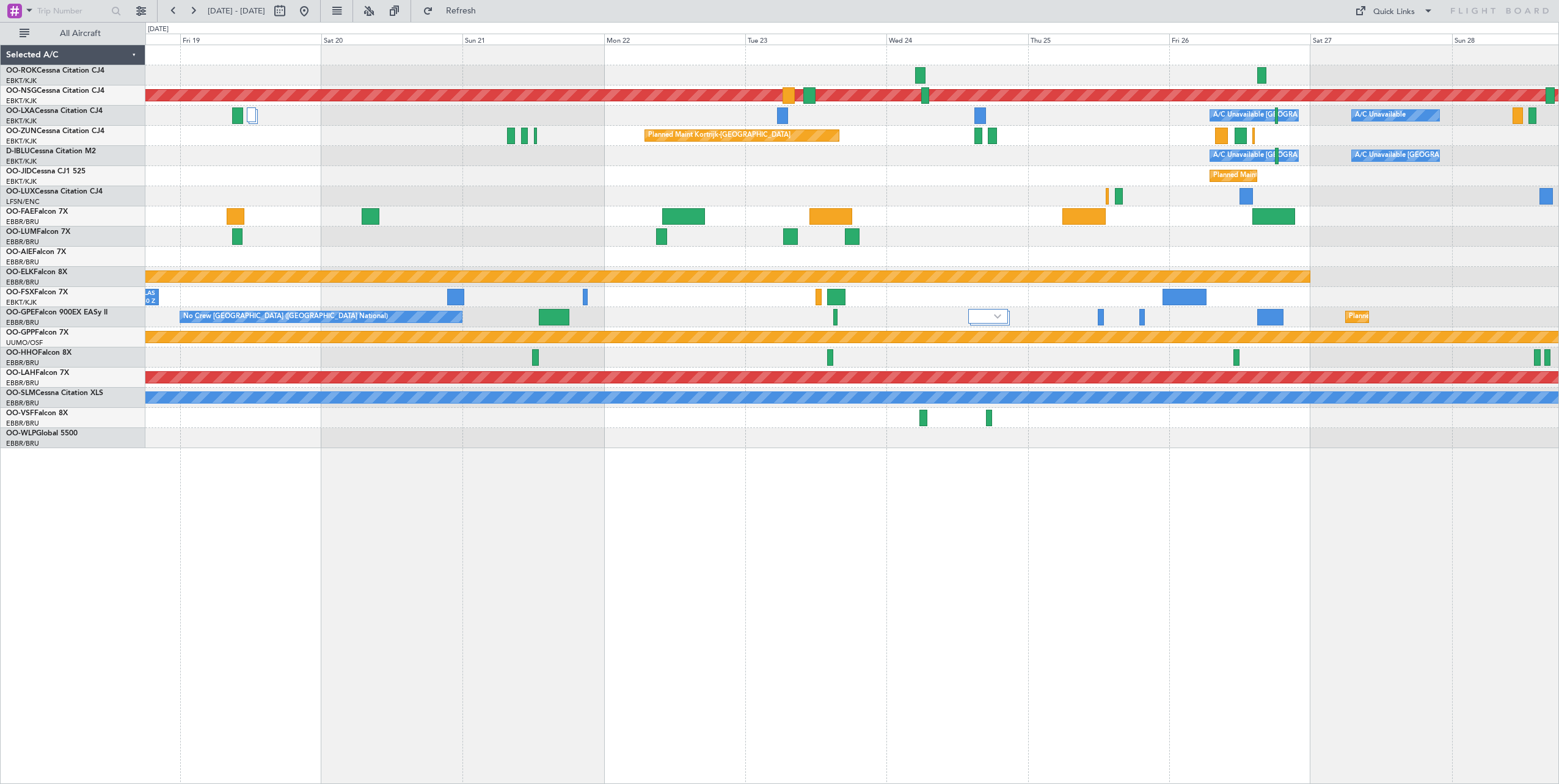
click at [1331, 289] on div "Owner Kortrijk-Wevelgem Planned Maint Paris (Le Bourget) Planned Maint Paris (L…" at bounding box center [852, 247] width 1413 height 403
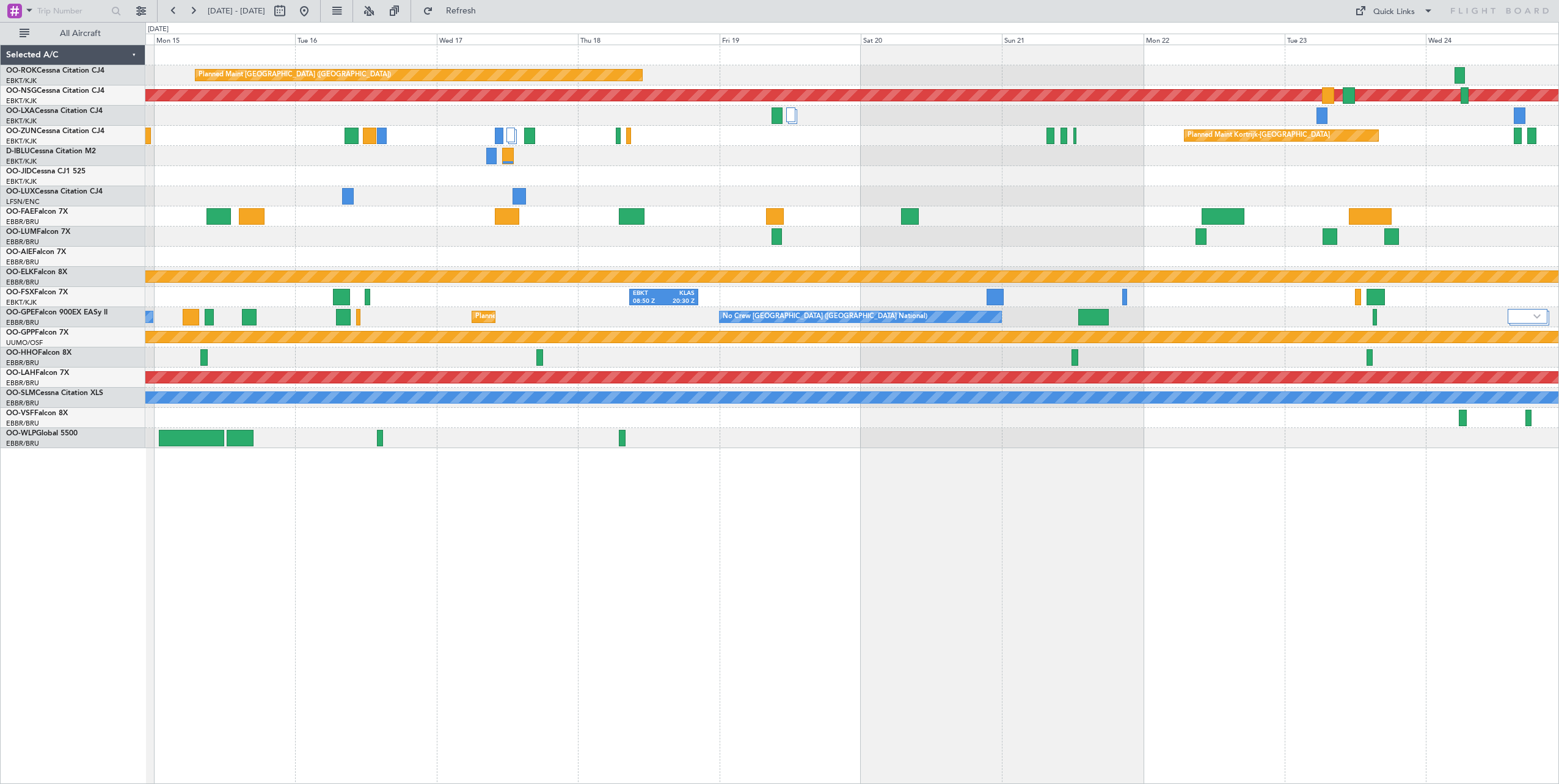
click at [1432, 304] on div "Planned Maint Paris (Le Bourget) Planned Maint Paris (Le Bourget) A/C Unavailab…" at bounding box center [852, 247] width 1413 height 403
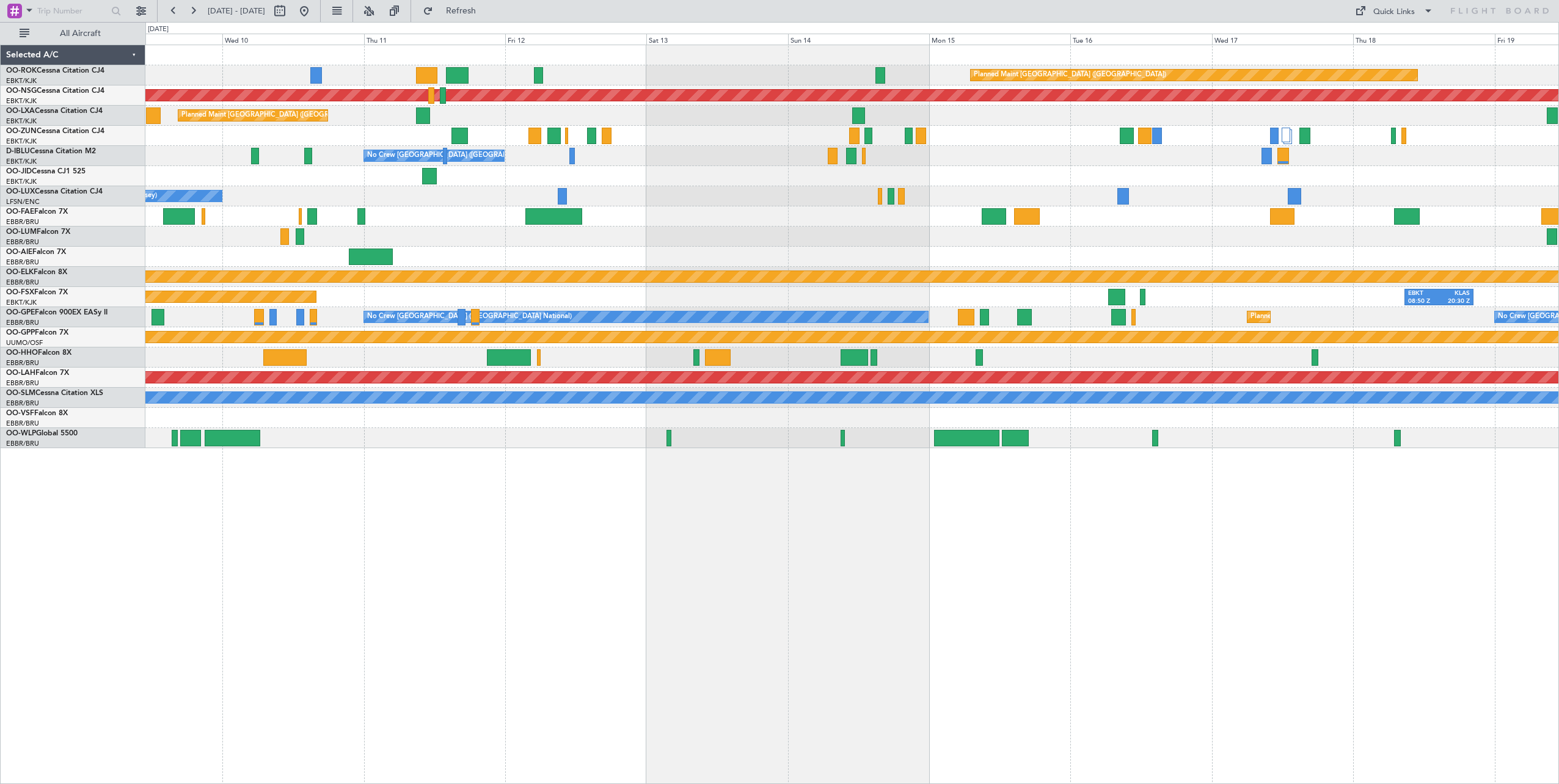
click at [1352, 291] on div "Planned Maint Paris (Le Bourget) Planned Maint Paris (Le Bourget) Planned Maint…" at bounding box center [852, 247] width 1413 height 403
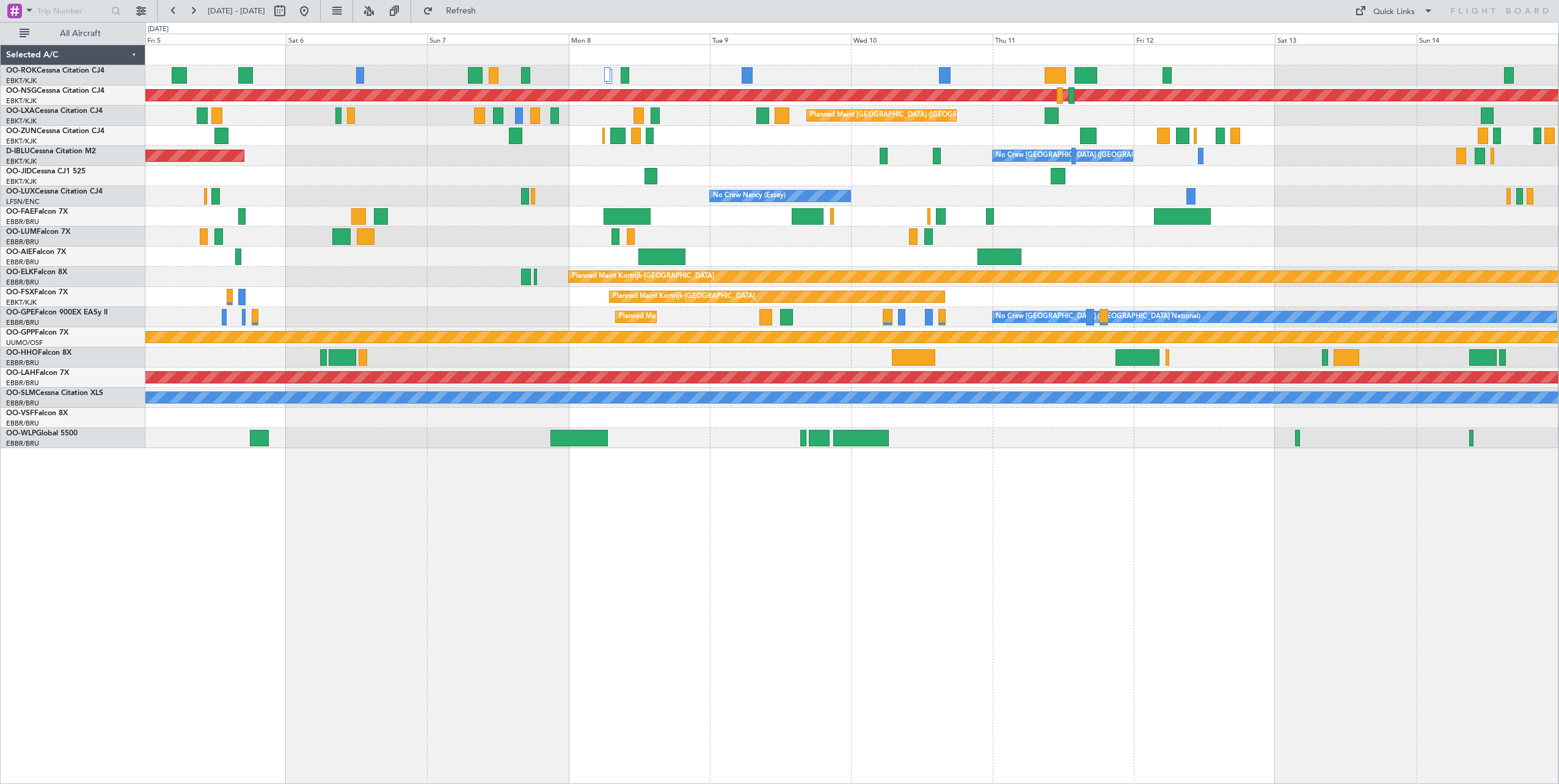
click at [1187, 244] on div "Planned Maint [GEOGRAPHIC_DATA] ([GEOGRAPHIC_DATA]) A/C Unavailable [GEOGRAPHIC…" at bounding box center [852, 247] width 1413 height 403
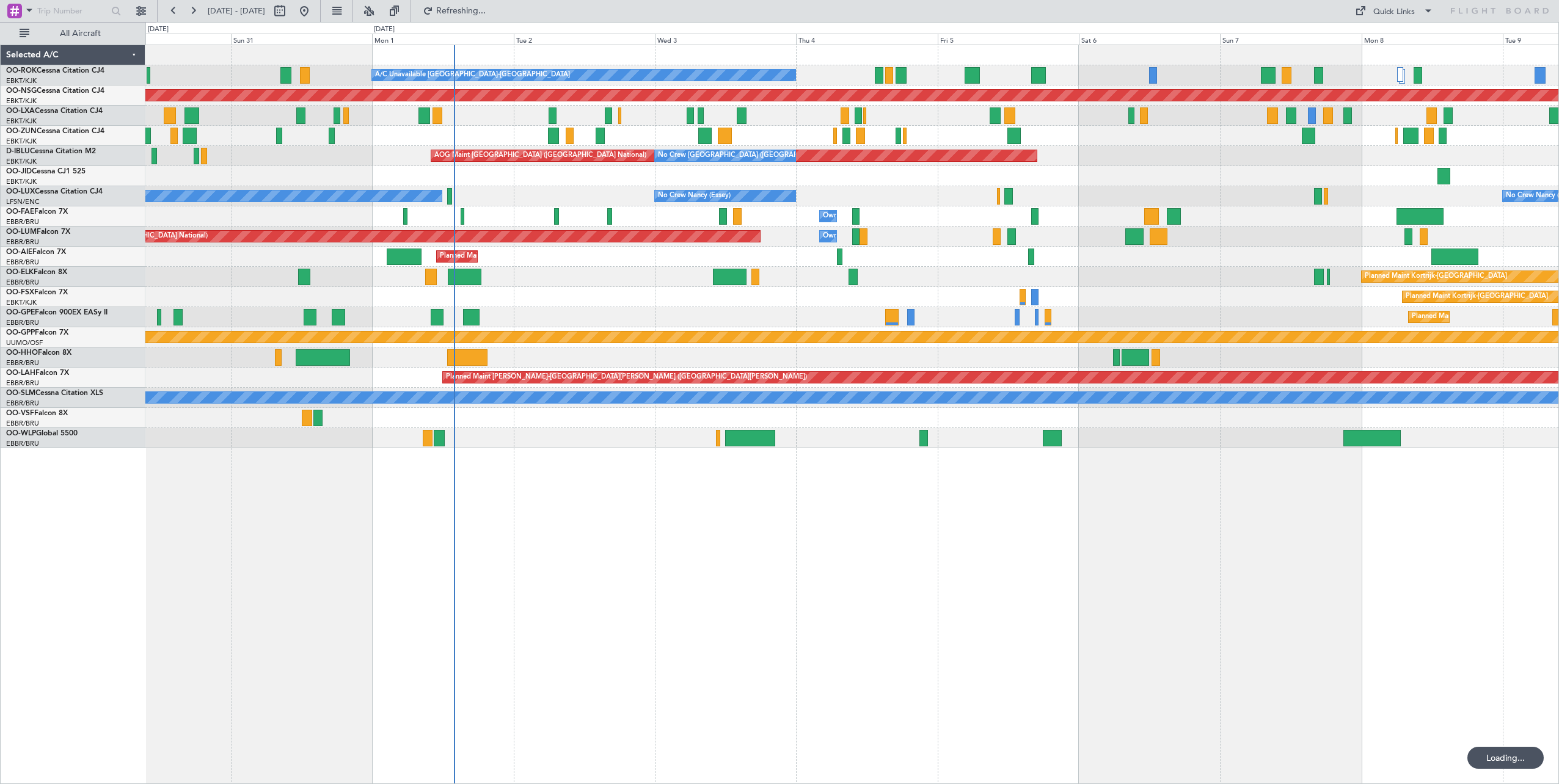
click at [829, 285] on div "A/C Unavailable Kortrijk-Wevelgem Planned Maint Kortrijk-Wevelgem Planned Maint…" at bounding box center [852, 247] width 1413 height 403
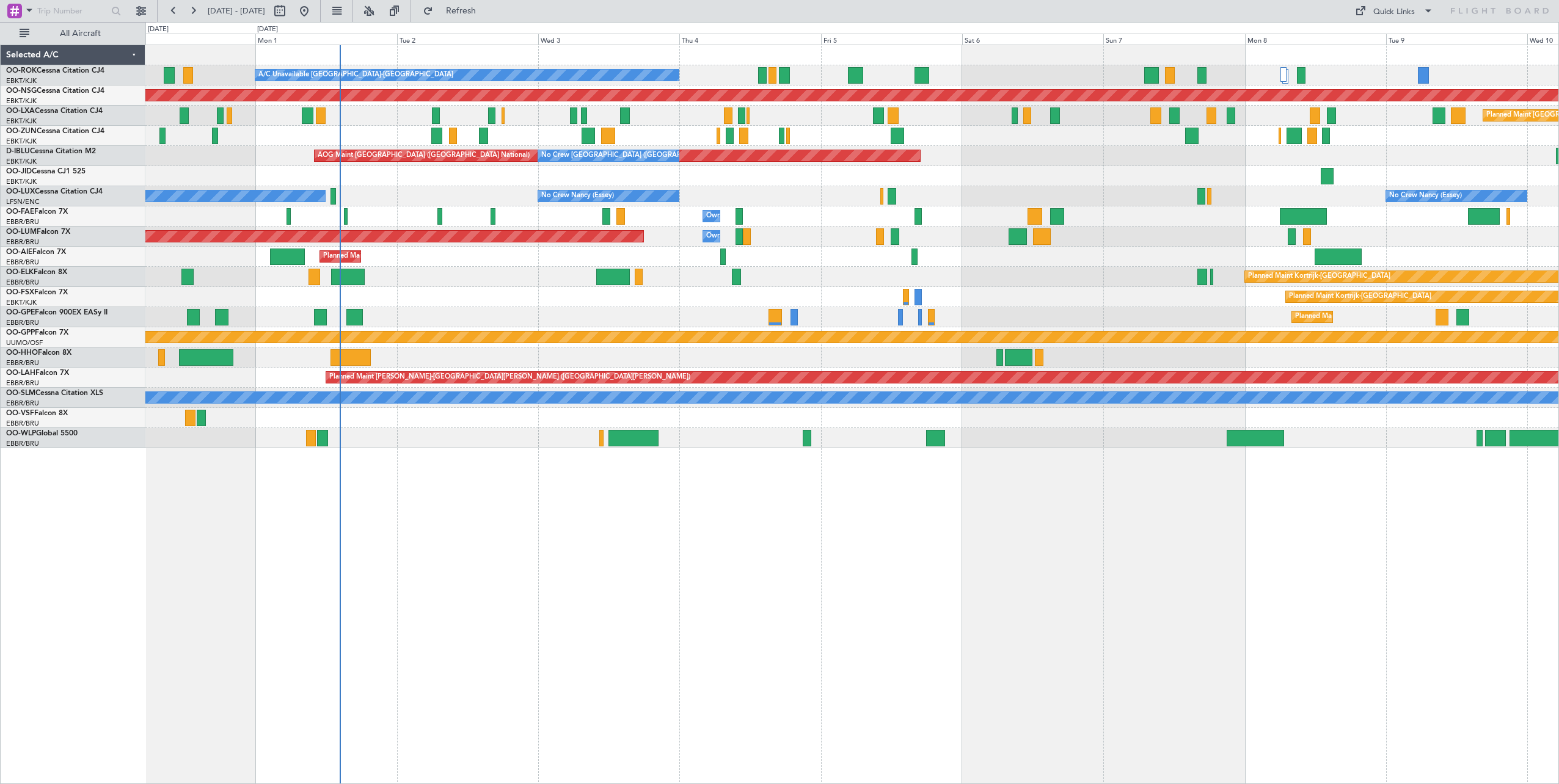
click at [816, 519] on div "A/C Unavailable Kortrijk-Wevelgem Planned Maint Kortrijk-Wevelgem Planned Maint…" at bounding box center [852, 414] width 1413 height 739
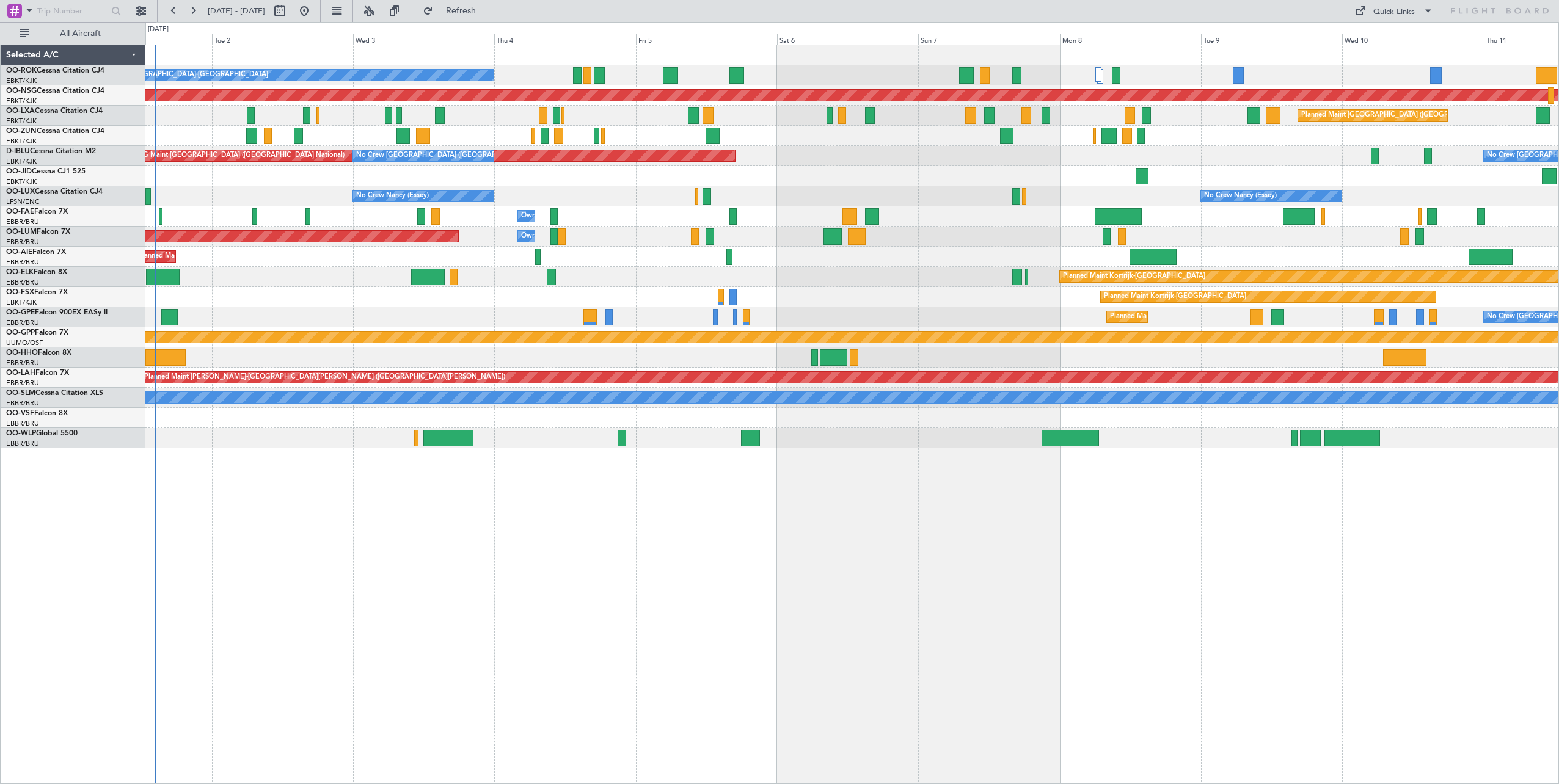
click at [782, 545] on div "A/C Unavailable [GEOGRAPHIC_DATA]-[GEOGRAPHIC_DATA] Planned Maint [GEOGRAPHIC_D…" at bounding box center [852, 414] width 1413 height 739
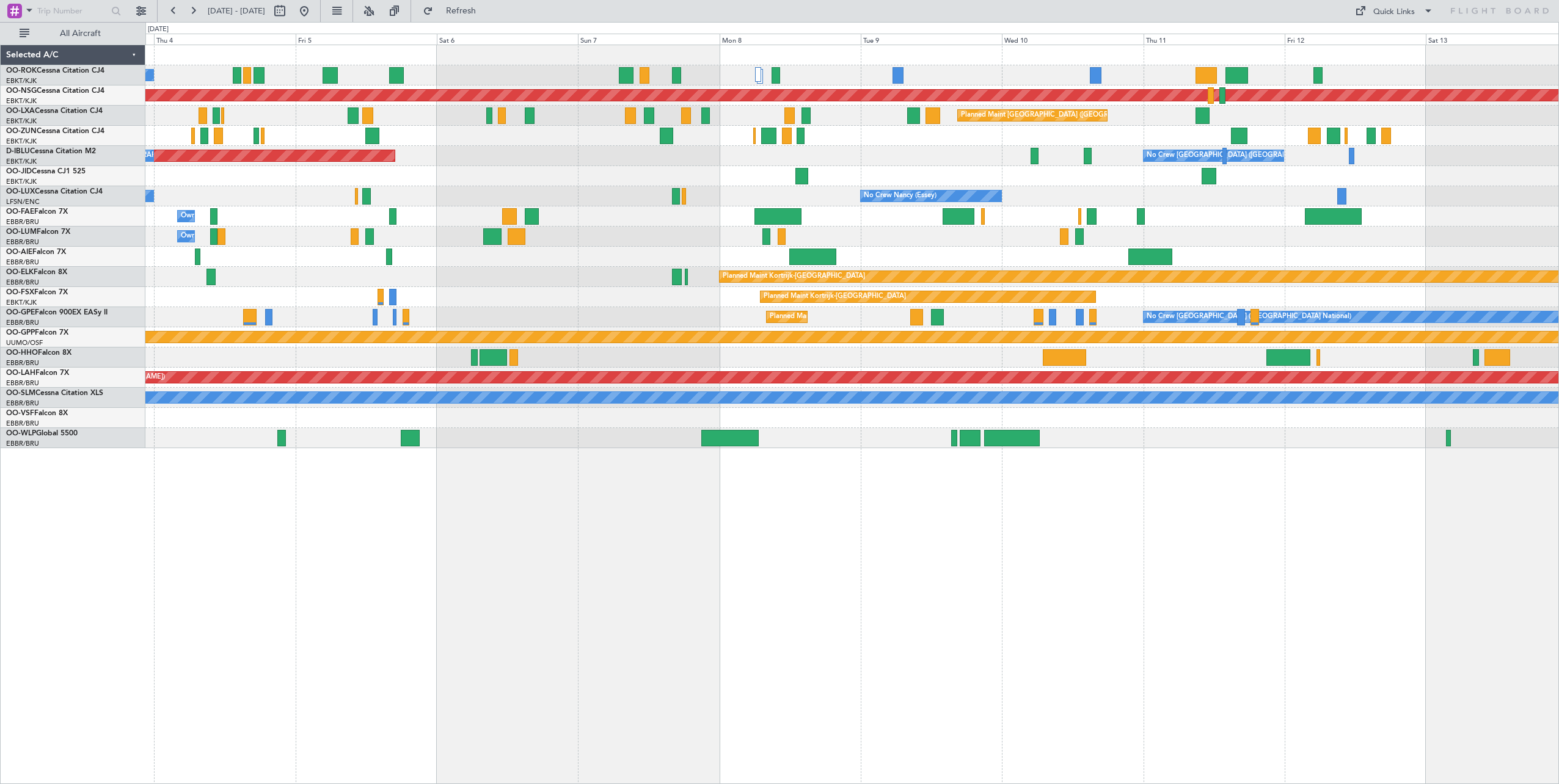
click at [582, 529] on div "A/C Unavailable Kortrijk-Wevelgem Planned Maint Paris (Le Bourget) Planned Main…" at bounding box center [852, 414] width 1413 height 739
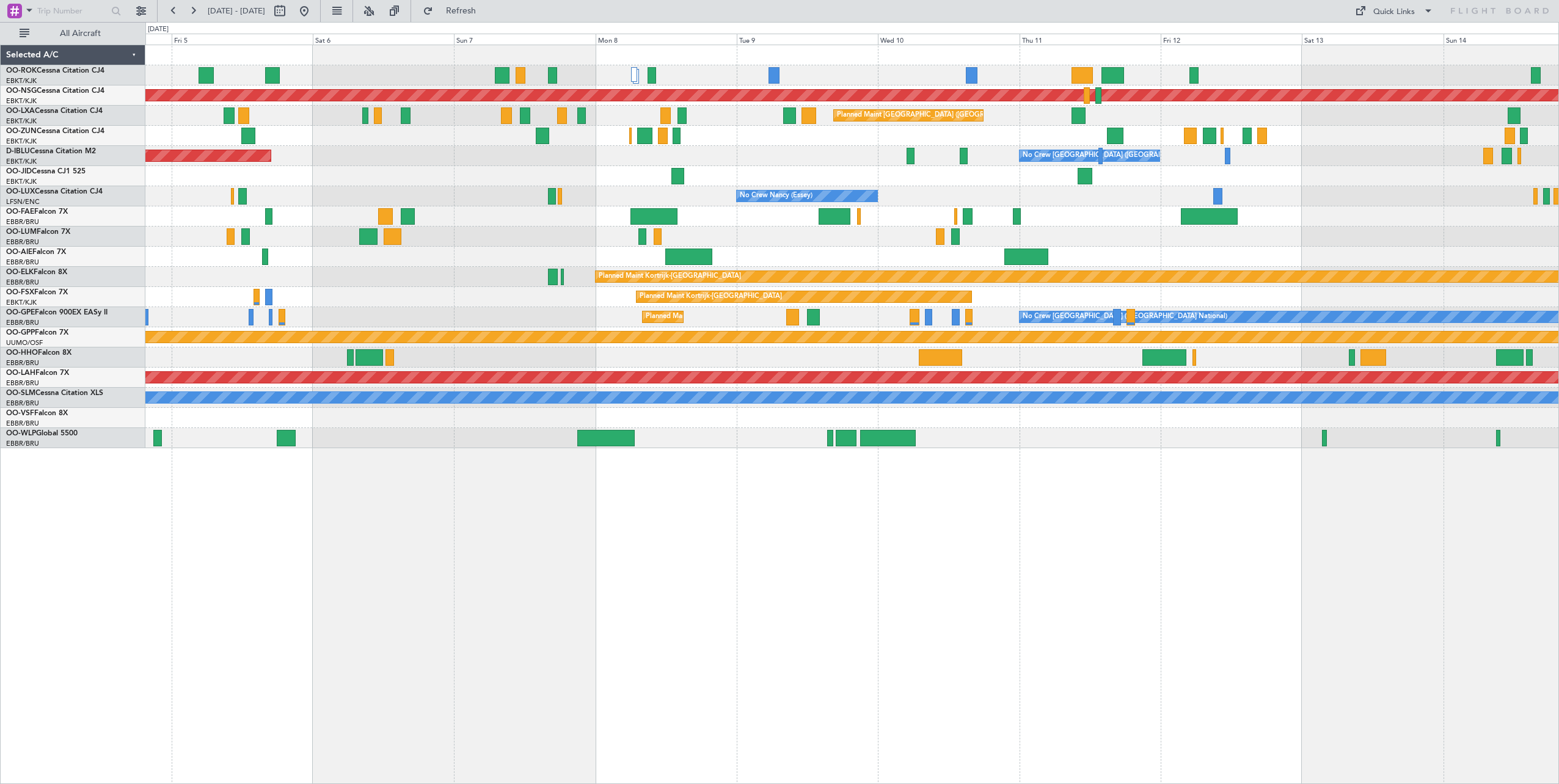
click at [814, 522] on div "Planned Maint [GEOGRAPHIC_DATA] ([GEOGRAPHIC_DATA]) A/C Unavailable [GEOGRAPHIC…" at bounding box center [852, 414] width 1413 height 739
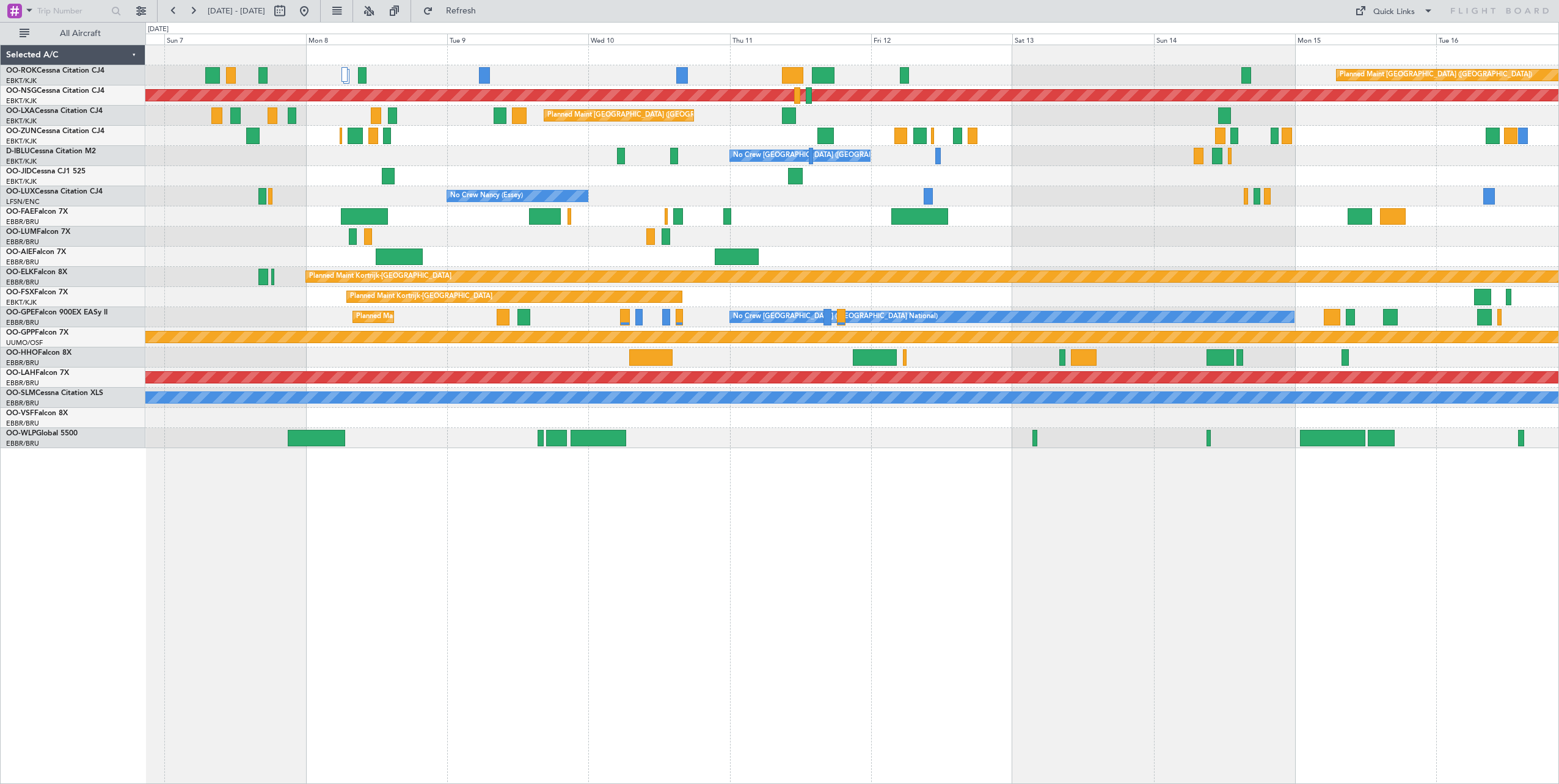
click at [684, 557] on div "Planned Maint Paris (Le Bourget) Planned Maint Paris (Le Bourget) Planned Maint…" at bounding box center [852, 414] width 1413 height 739
click at [562, 555] on div "Planned Maint Paris (Le Bourget) Planned Maint Paris (Le Bourget) Planned Maint…" at bounding box center [852, 414] width 1413 height 739
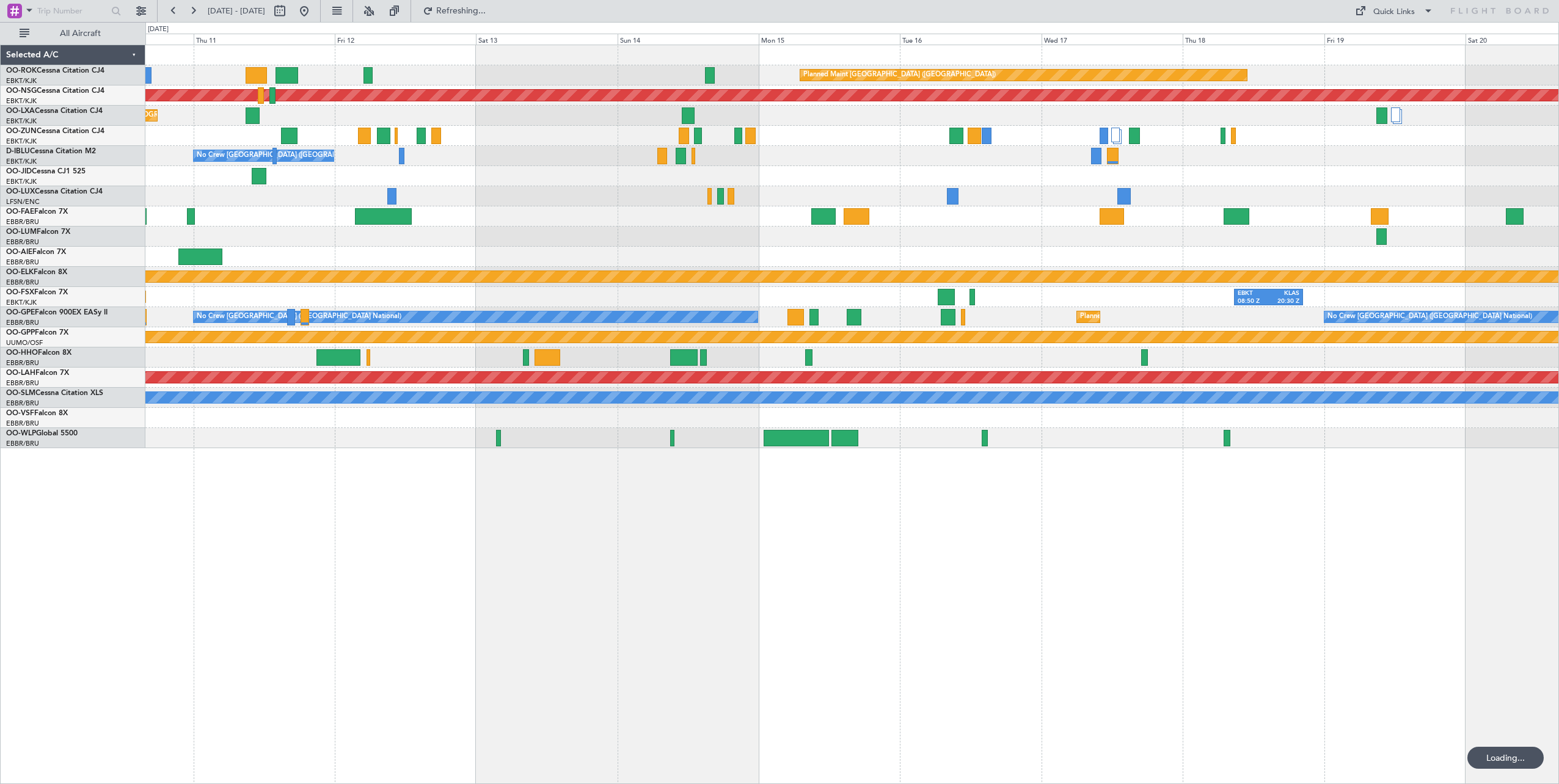
click at [793, 566] on div "Planned Maint [GEOGRAPHIC_DATA] ([GEOGRAPHIC_DATA]) Planned Maint [GEOGRAPHIC_D…" at bounding box center [852, 414] width 1413 height 739
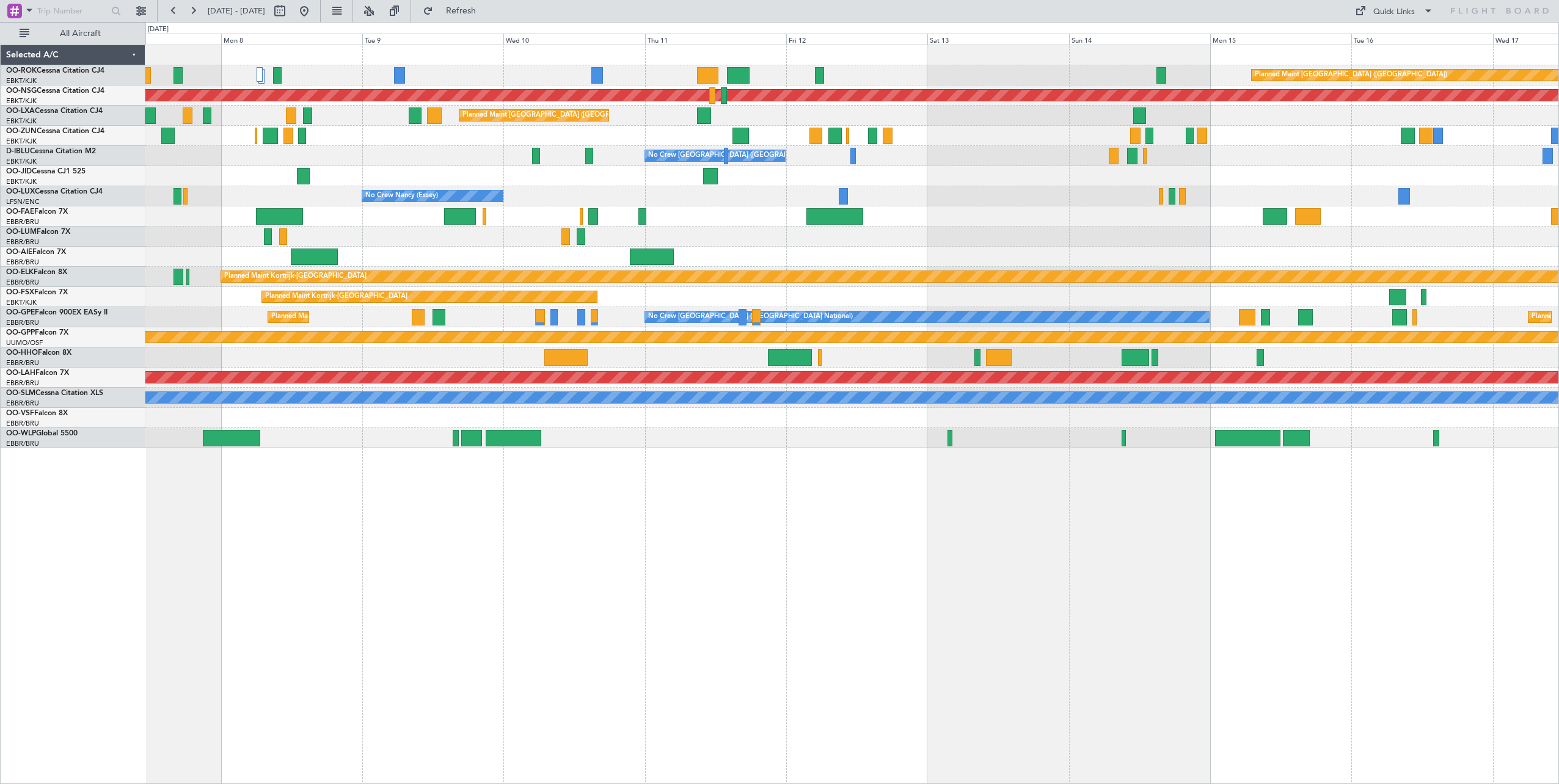
click at [1213, 567] on div "Planned Maint [GEOGRAPHIC_DATA] ([GEOGRAPHIC_DATA]) Planned Maint [GEOGRAPHIC_D…" at bounding box center [852, 414] width 1413 height 739
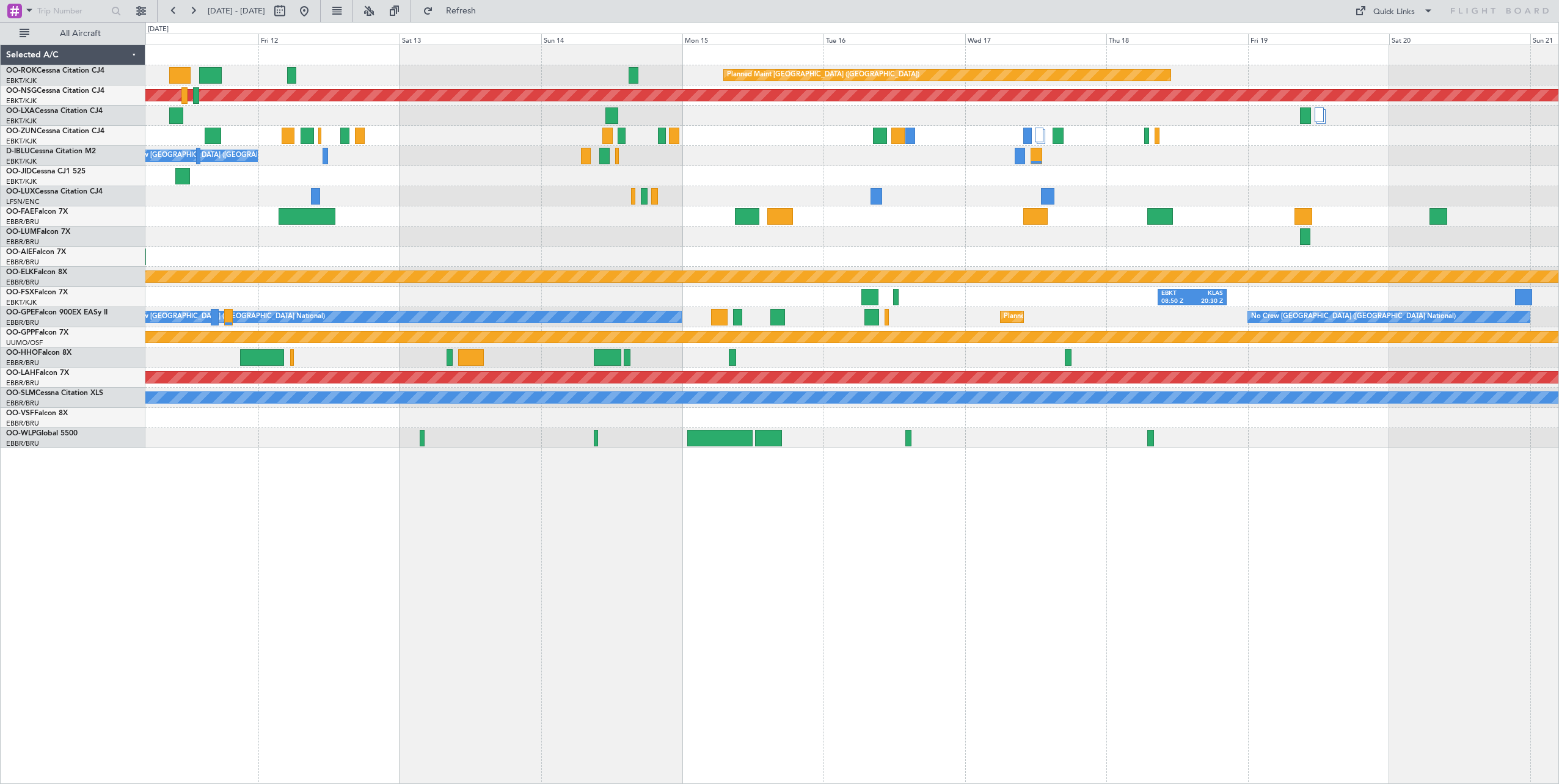
click at [604, 562] on div "Planned Maint [GEOGRAPHIC_DATA] ([GEOGRAPHIC_DATA]) Planned Maint [GEOGRAPHIC_D…" at bounding box center [852, 414] width 1413 height 739
click at [544, 561] on div "Planned Maint [GEOGRAPHIC_DATA] ([GEOGRAPHIC_DATA]) Planned Maint [GEOGRAPHIC_D…" at bounding box center [852, 414] width 1413 height 739
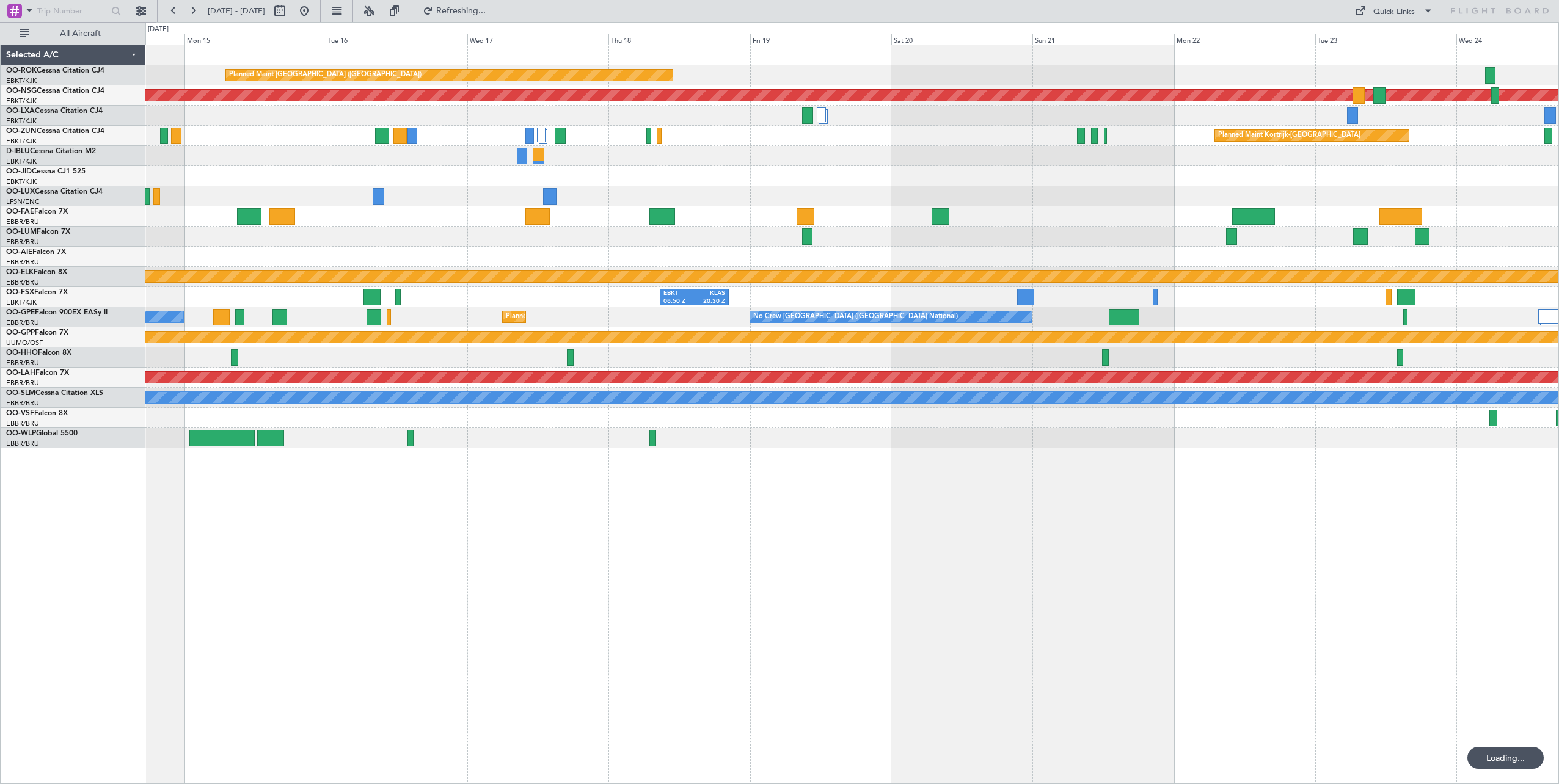
click at [1021, 520] on div "Planned Maint Paris (Le Bourget) Planned Maint Paris (Le Bourget) A/C Unavailab…" at bounding box center [852, 414] width 1413 height 739
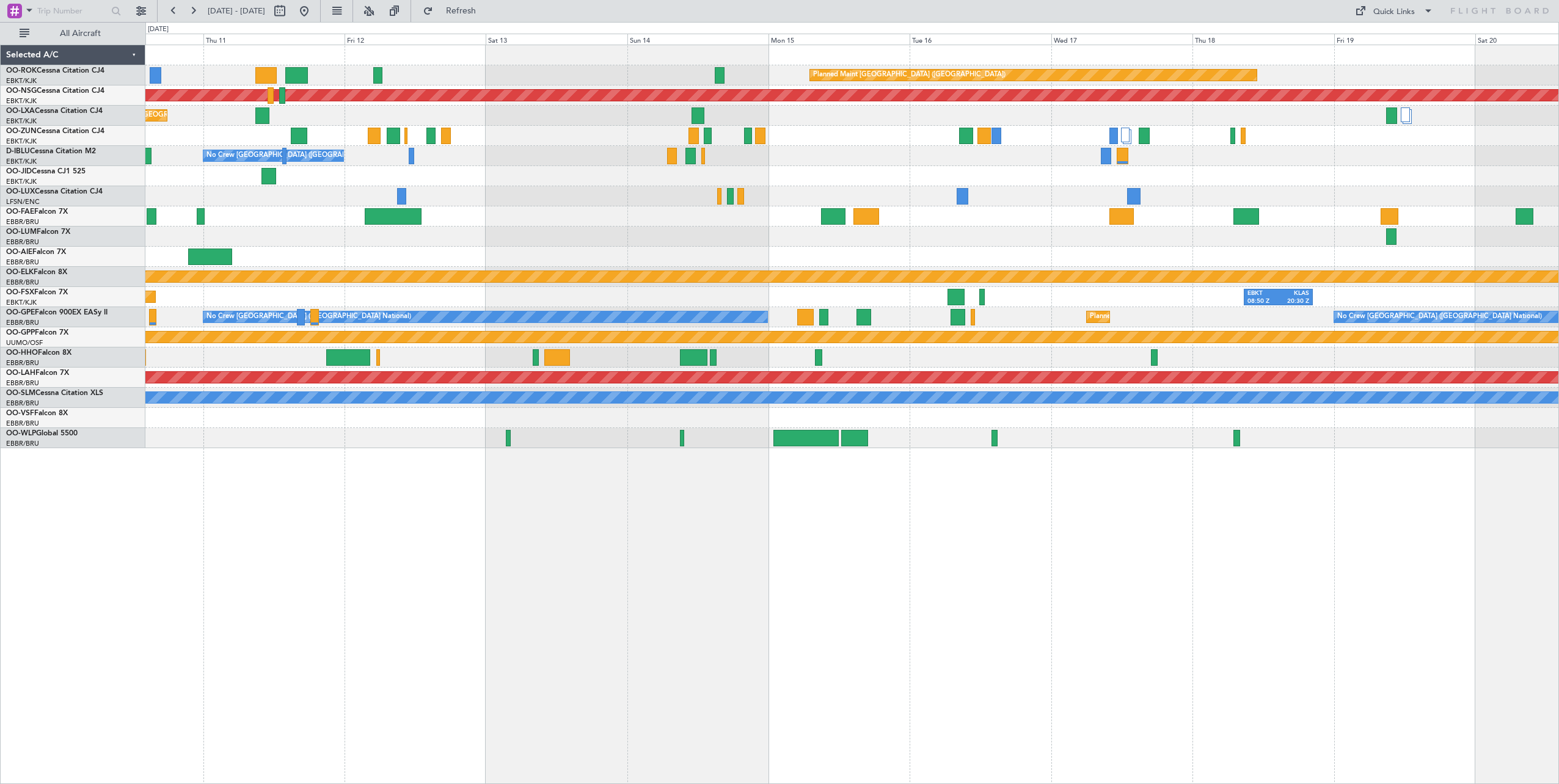
click at [1469, 531] on div "Planned Maint Paris (Le Bourget) Planned Maint Paris (Le Bourget) Planned Maint…" at bounding box center [852, 414] width 1413 height 739
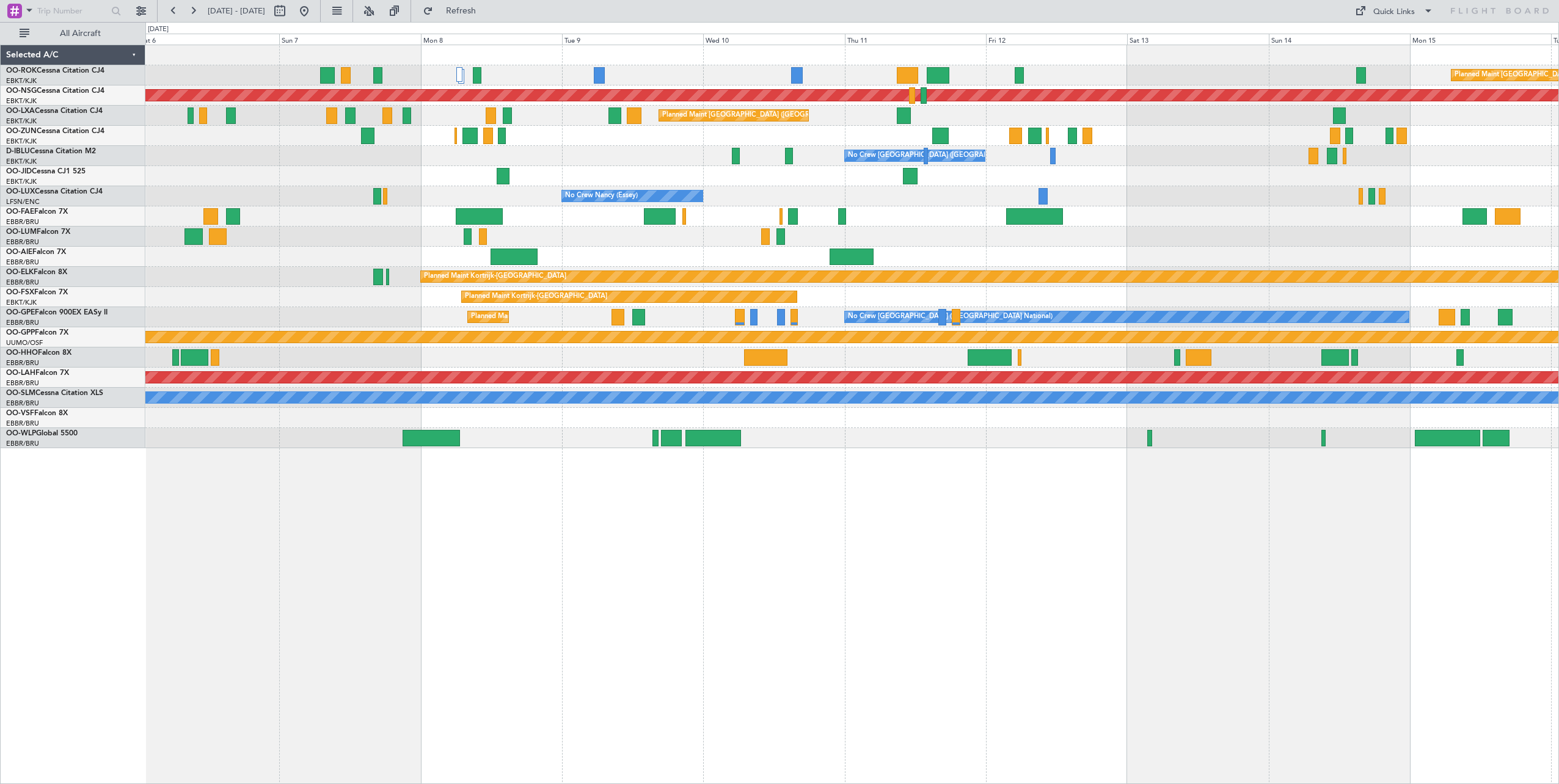
click at [1233, 595] on div "Planned Maint Paris (Le Bourget) A/C Unavailable Kortrijk-Wevelgem Planned Main…" at bounding box center [852, 414] width 1413 height 739
click at [1158, 593] on div "Planned Maint Paris (Le Bourget) A/C Unavailable Kortrijk-Wevelgem Planned Main…" at bounding box center [852, 414] width 1413 height 739
